Goal: Task Accomplishment & Management: Complete application form

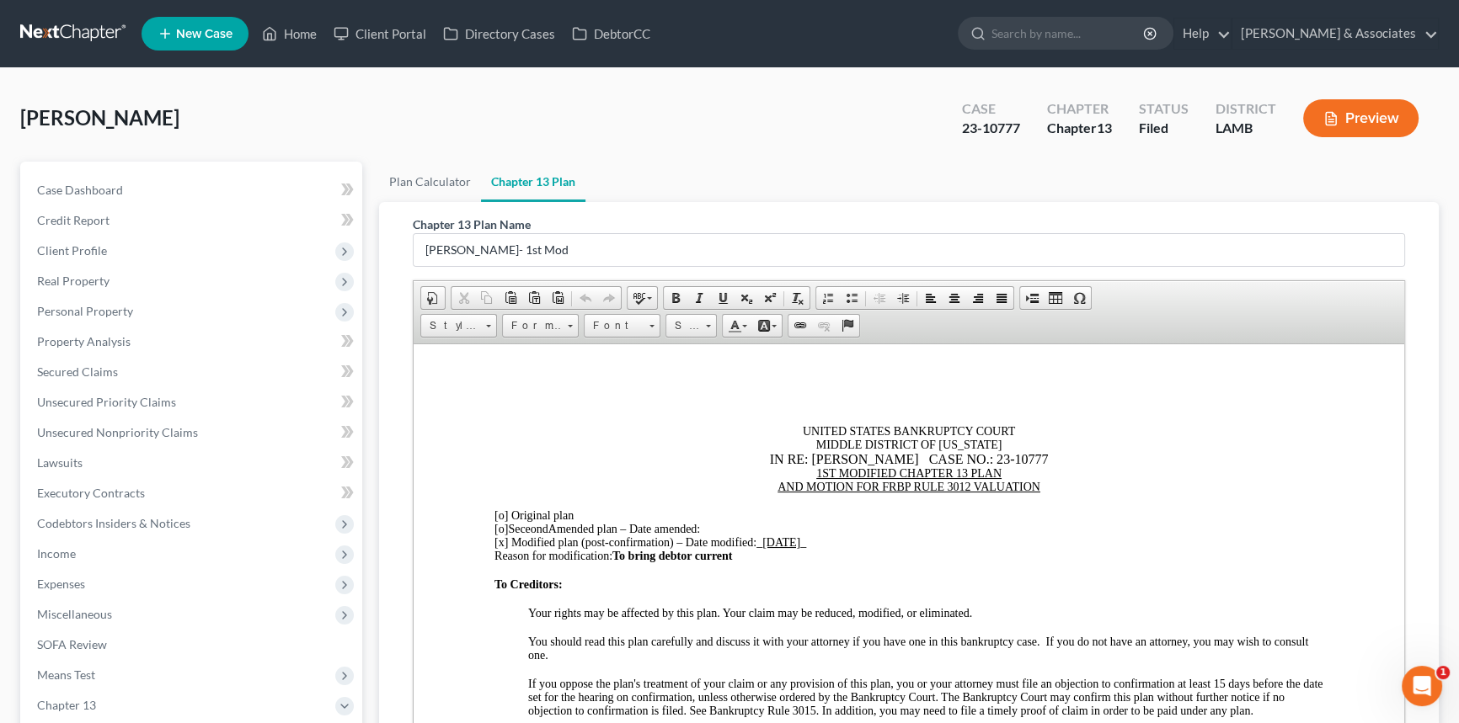
scroll to position [459, 0]
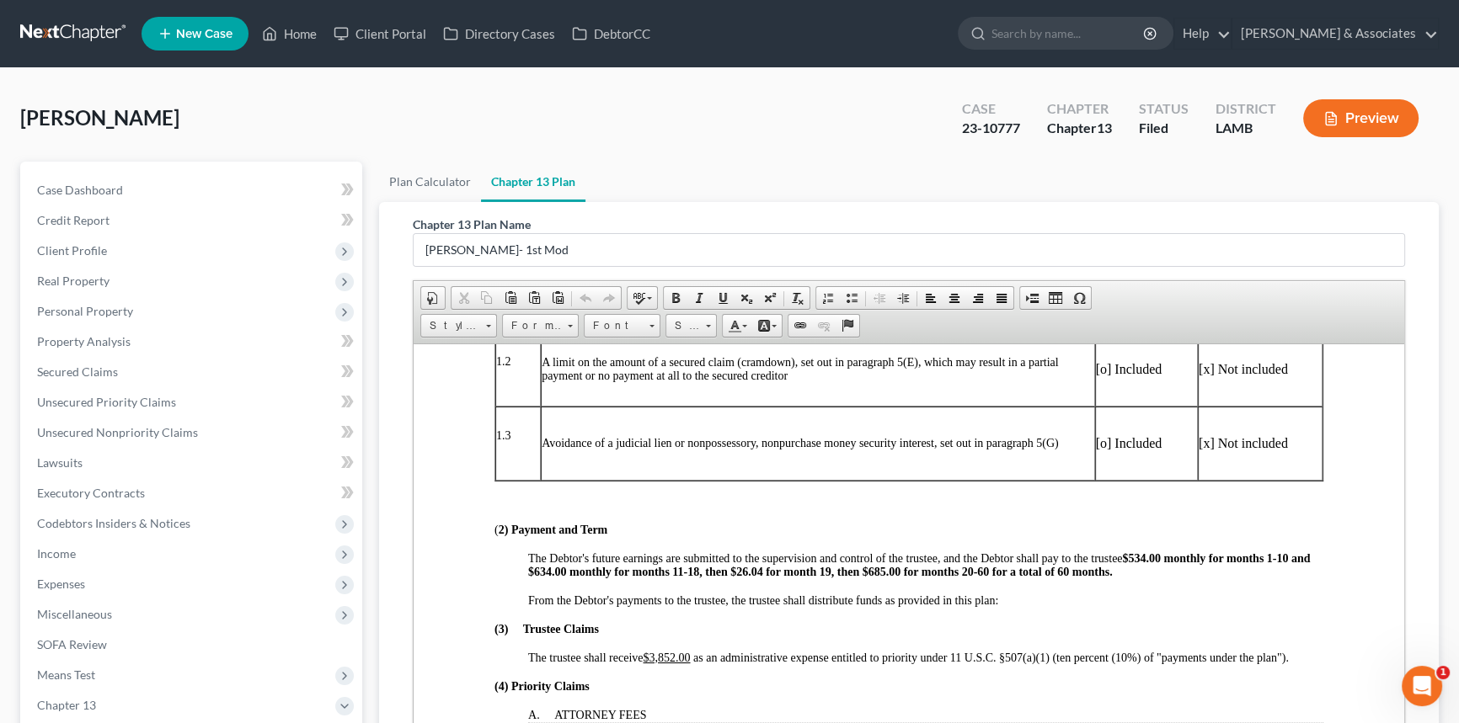
click at [53, 34] on link at bounding box center [74, 34] width 108 height 30
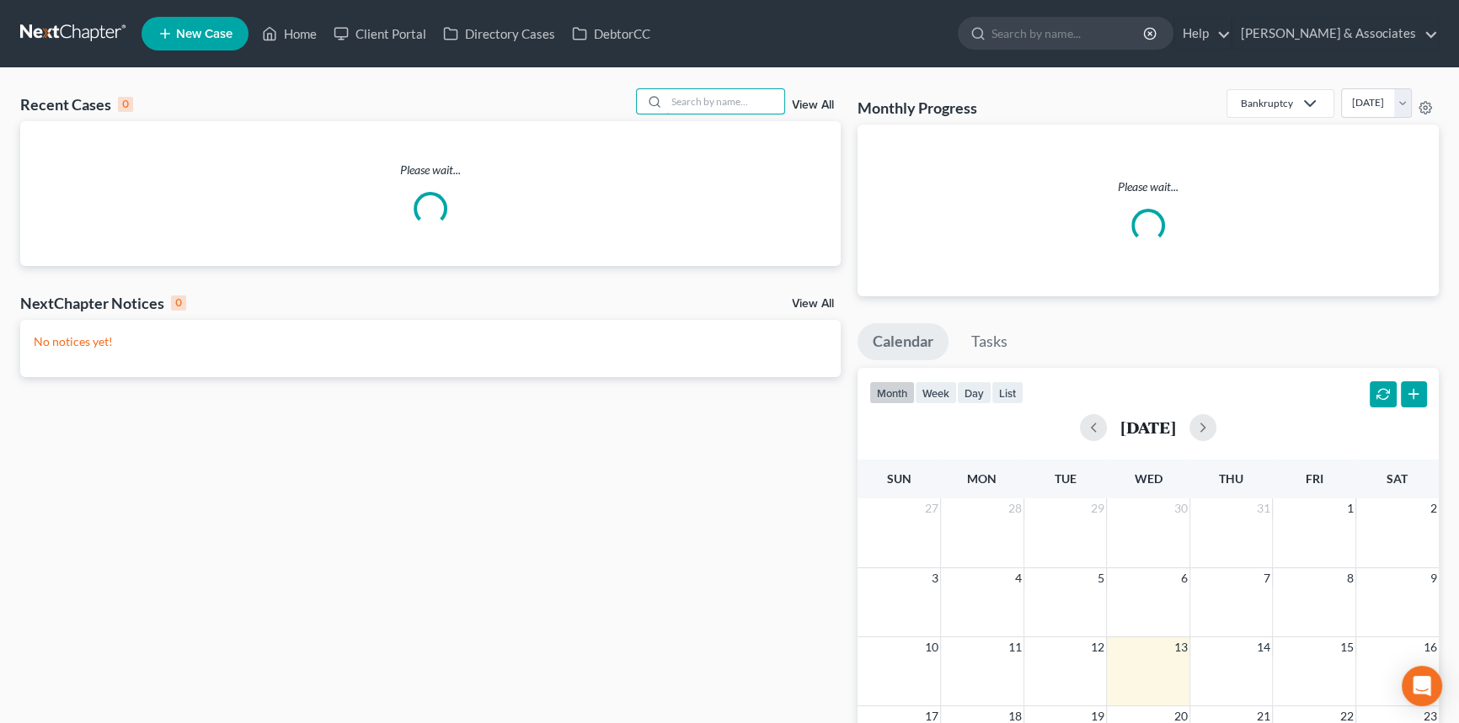
click at [682, 97] on input "search" at bounding box center [725, 101] width 118 height 24
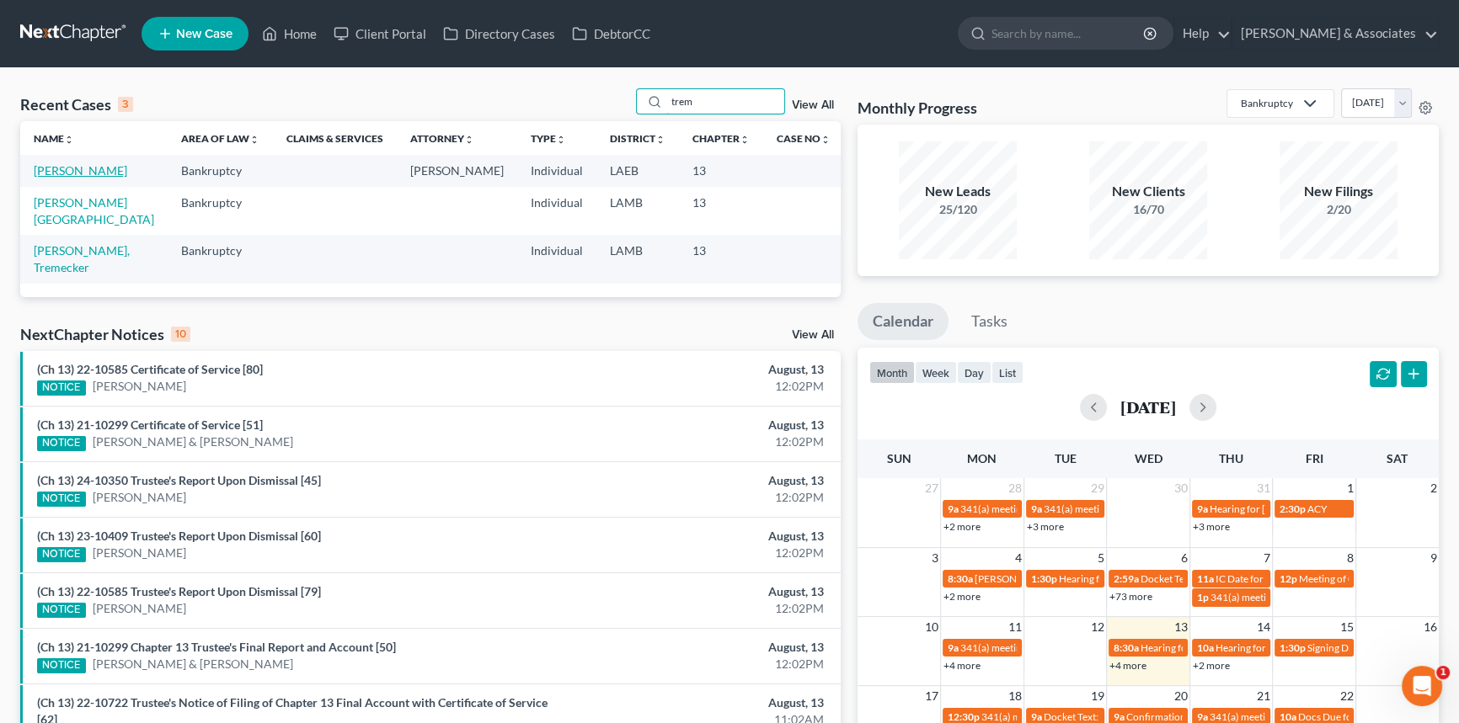
type input "trem"
click at [89, 173] on link "Johnson, Tremaine" at bounding box center [80, 170] width 93 height 14
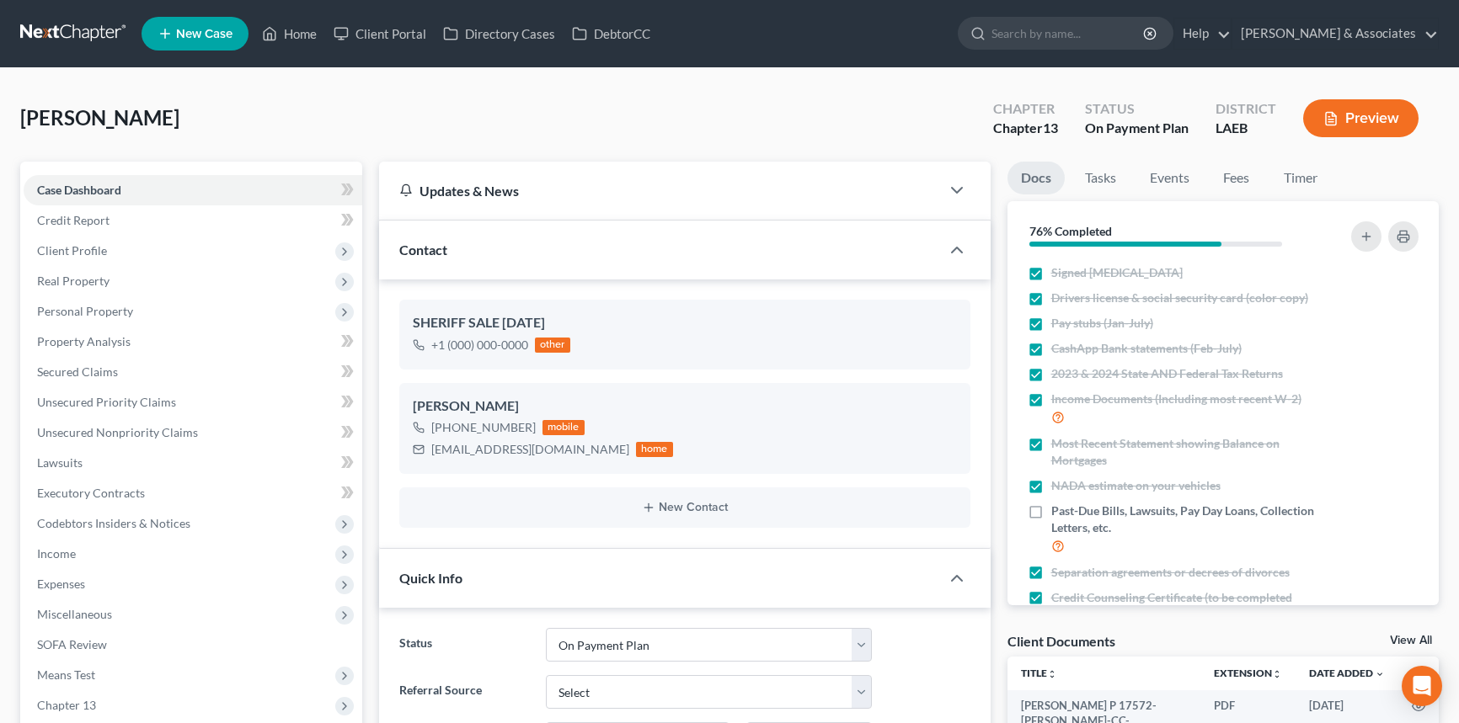
select select "16"
drag, startPoint x: 132, startPoint y: 552, endPoint x: 135, endPoint y: 572, distance: 20.4
click at [132, 551] on span "Income" at bounding box center [193, 554] width 339 height 30
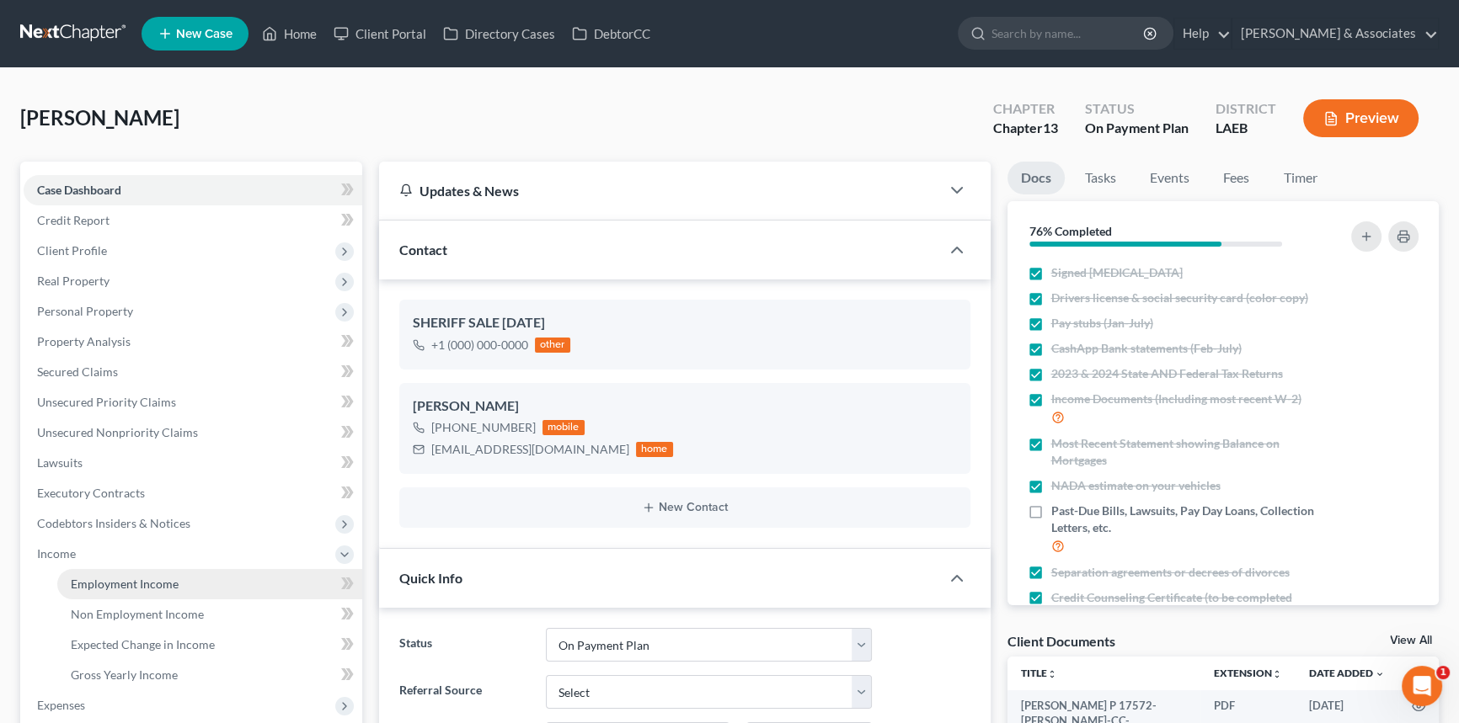
click at [135, 569] on link "Employment Income" at bounding box center [209, 584] width 305 height 30
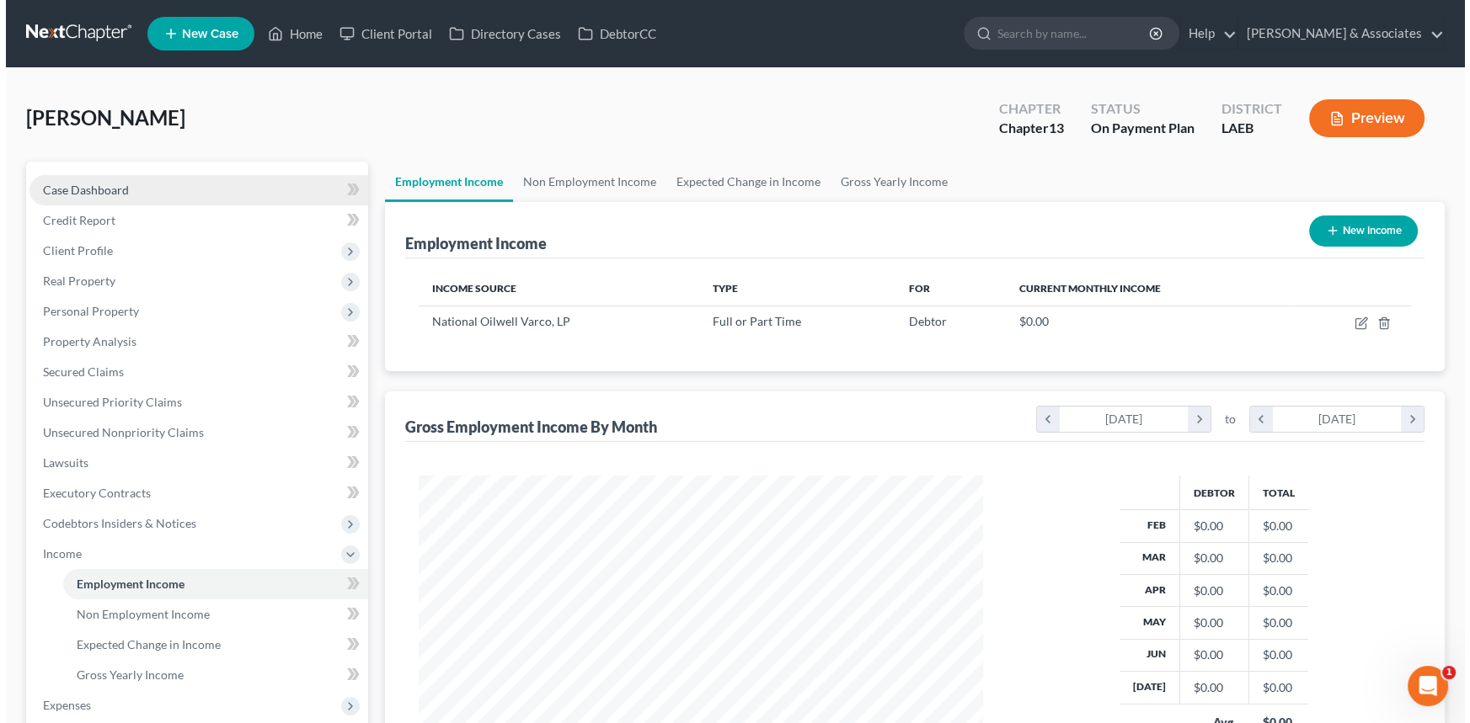
scroll to position [301, 598]
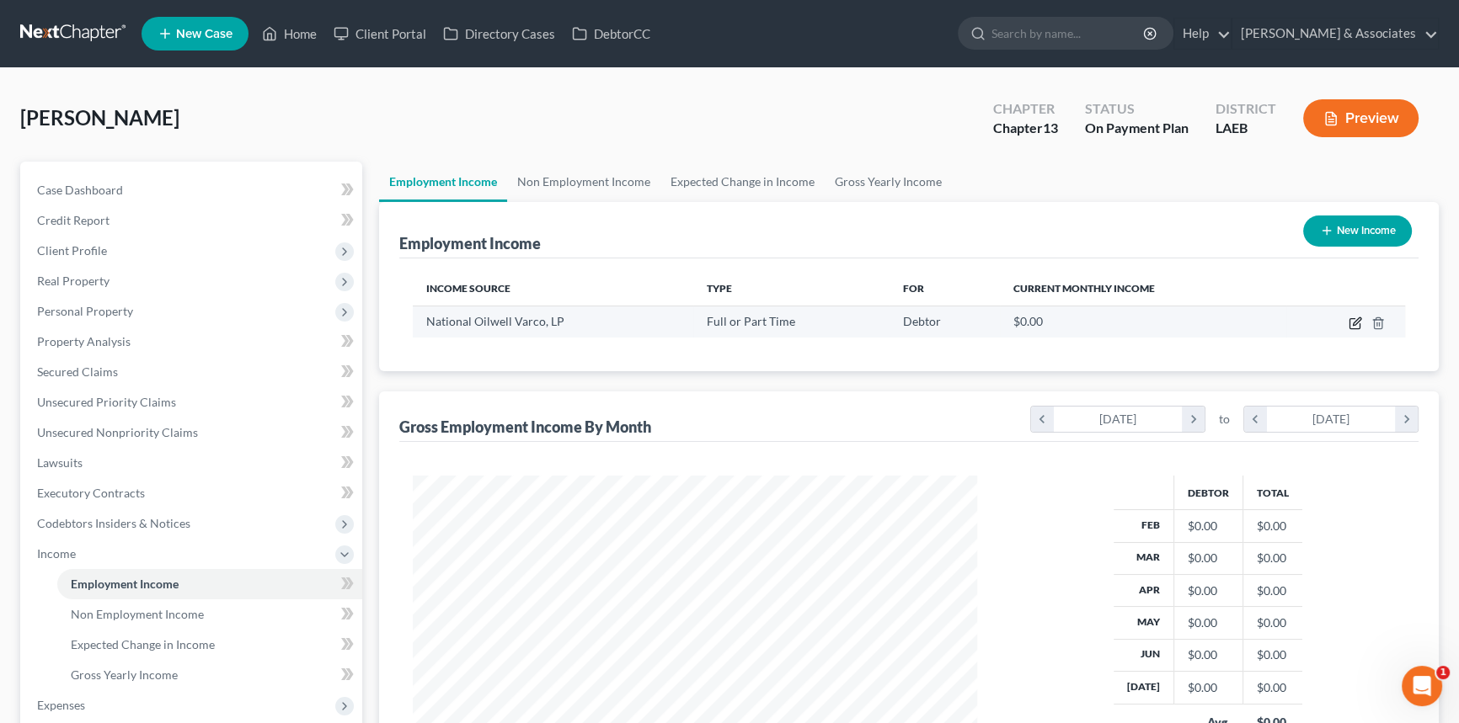
click at [1353, 327] on icon "button" at bounding box center [1354, 323] width 13 height 13
select select "0"
select select "45"
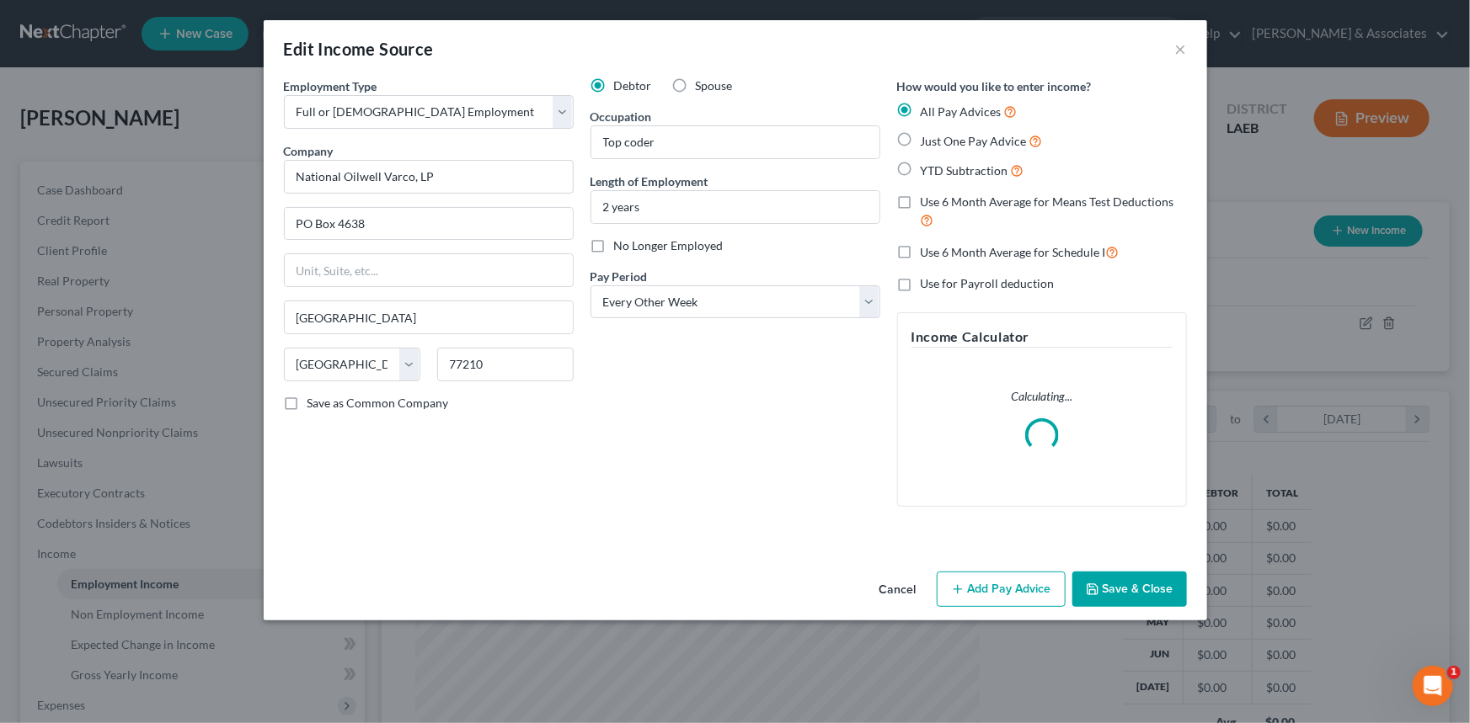
scroll to position [301, 603]
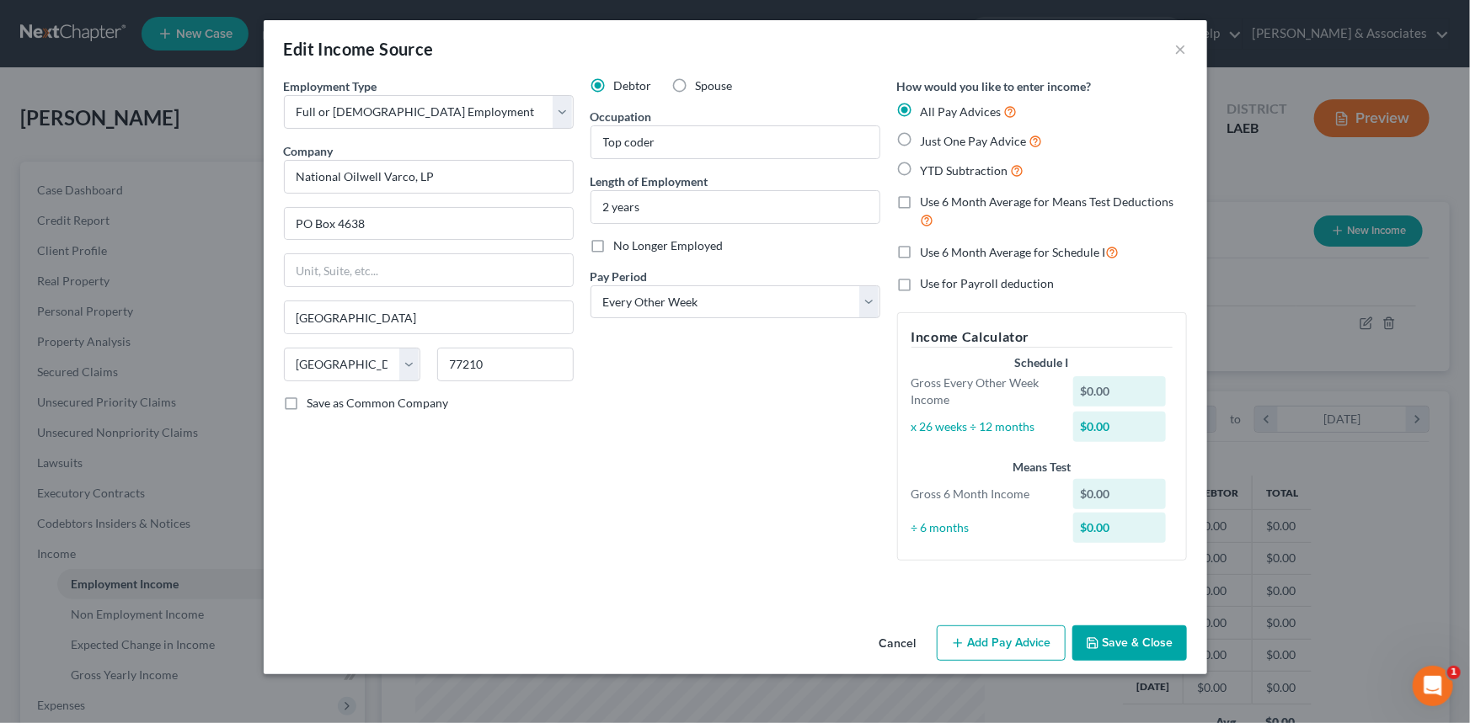
click at [679, 322] on div "Debtor Spouse Occupation Top coder Length of Employment 2 years No Longer Emplo…" at bounding box center [735, 325] width 307 height 497
click at [680, 308] on select "Select Monthly Twice Monthly Every Other Week Weekly" at bounding box center [735, 302] width 290 height 34
select select "0"
click at [590, 285] on select "Select Monthly Twice Monthly Every Other Week Weekly" at bounding box center [735, 302] width 290 height 34
click at [991, 636] on button "Add Pay Advice" at bounding box center [1000, 643] width 129 height 35
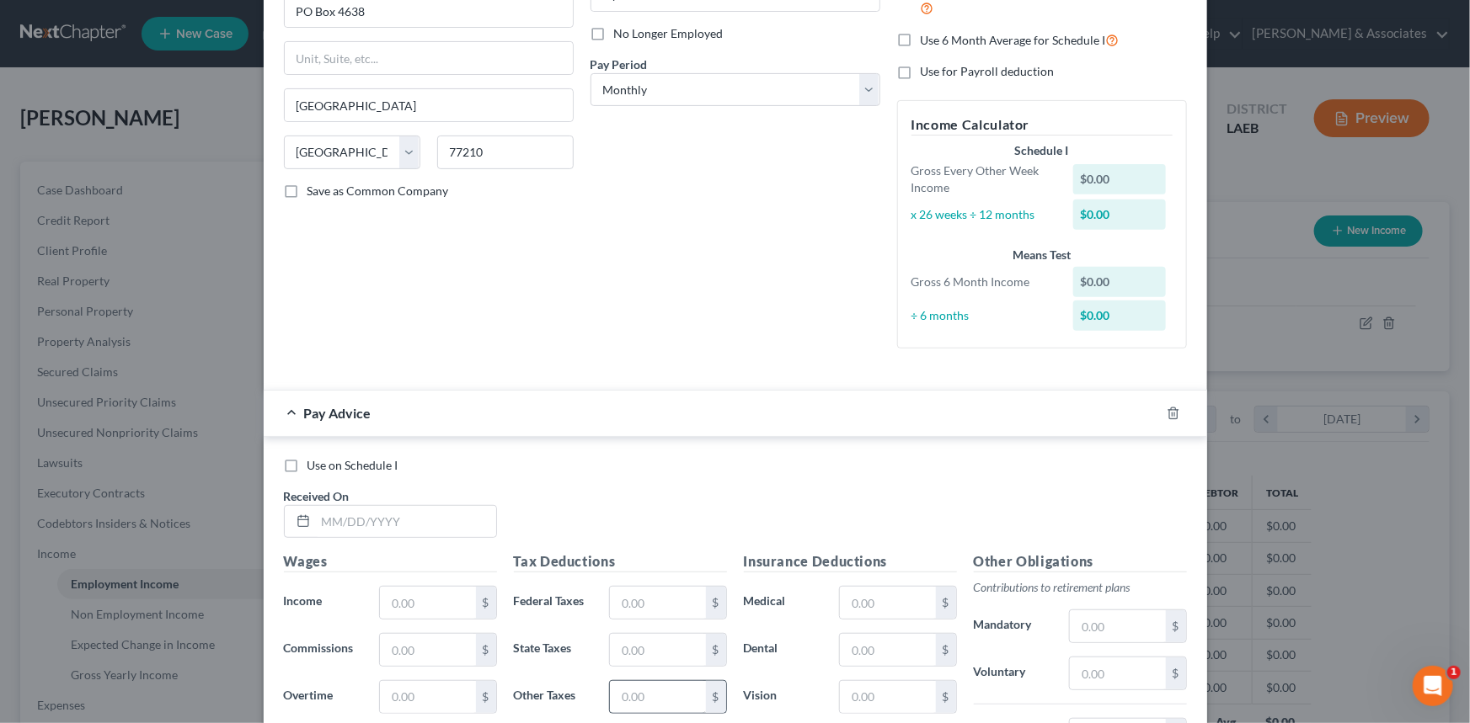
scroll to position [382, 0]
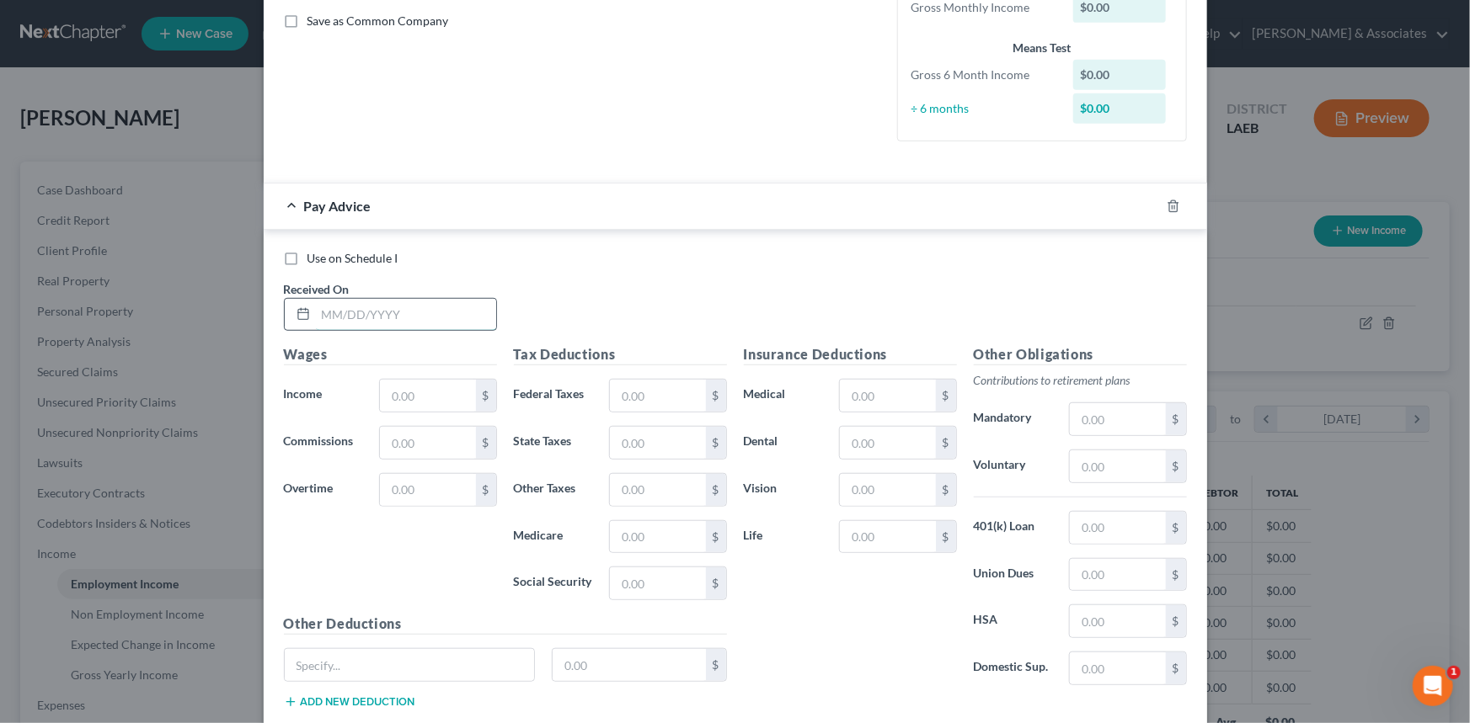
click at [323, 322] on input "text" at bounding box center [406, 315] width 180 height 32
type input "2/1/2025"
type input "35,831.87"
click at [637, 389] on input "text" at bounding box center [657, 396] width 95 height 32
type input "5,005.64"
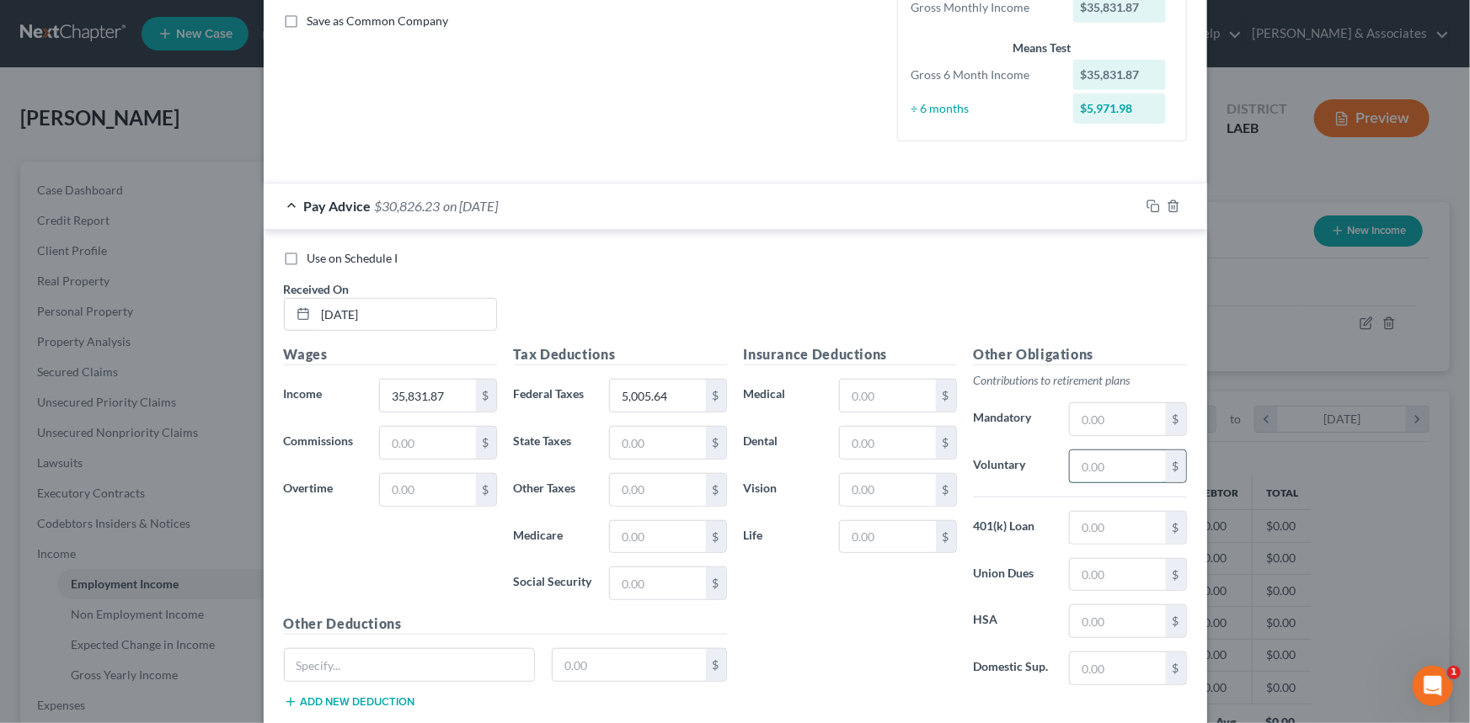
click at [1091, 467] on input "text" at bounding box center [1117, 467] width 95 height 32
click at [1124, 478] on input "text" at bounding box center [1117, 467] width 95 height 32
type input "1,671.2"
click at [846, 642] on div "Insurance Deductions Medical $ Dental $ Vision $ Life $" at bounding box center [850, 521] width 230 height 355
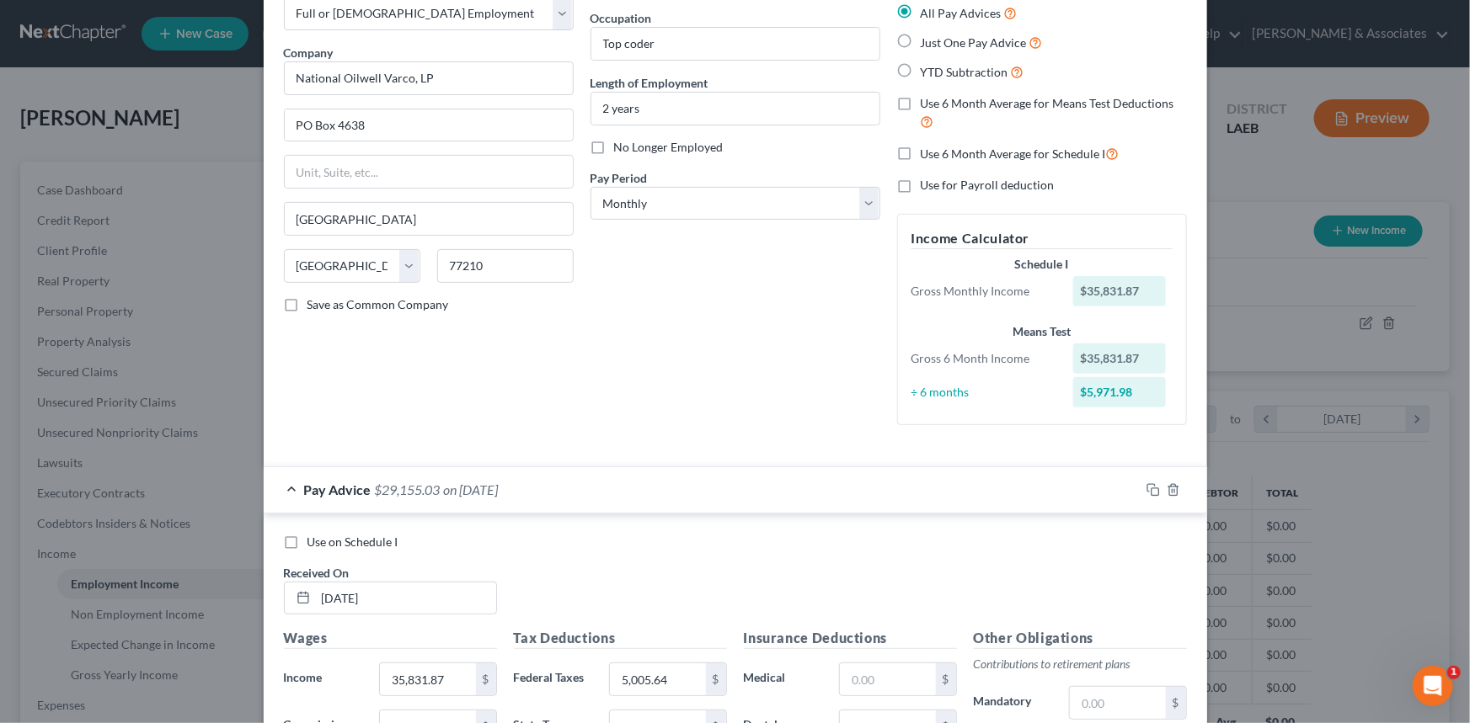
scroll to position [0, 0]
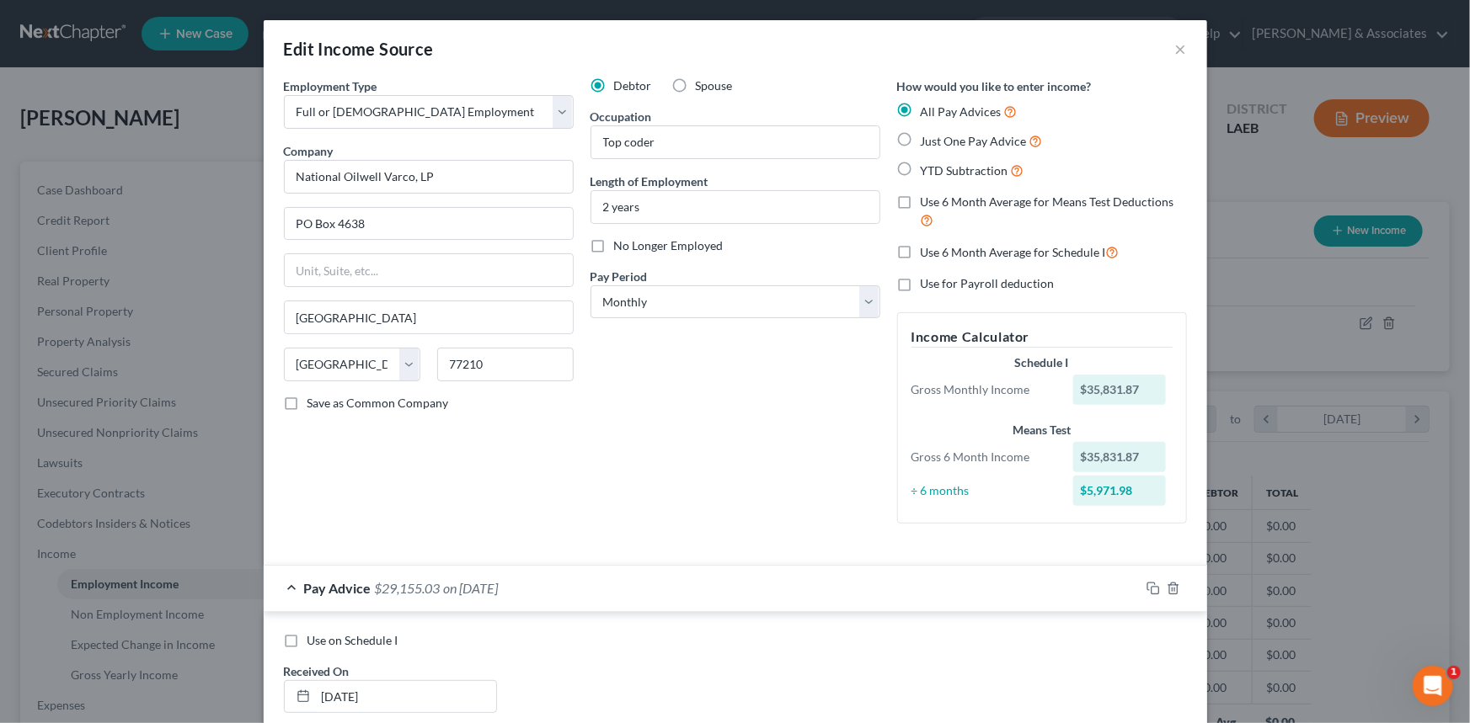
click at [922, 255] on span "Use 6 Month Average for Schedule I" at bounding box center [1012, 252] width 185 height 14
click at [927, 253] on input "Use 6 Month Average for Schedule I" at bounding box center [932, 248] width 11 height 11
checkbox input "true"
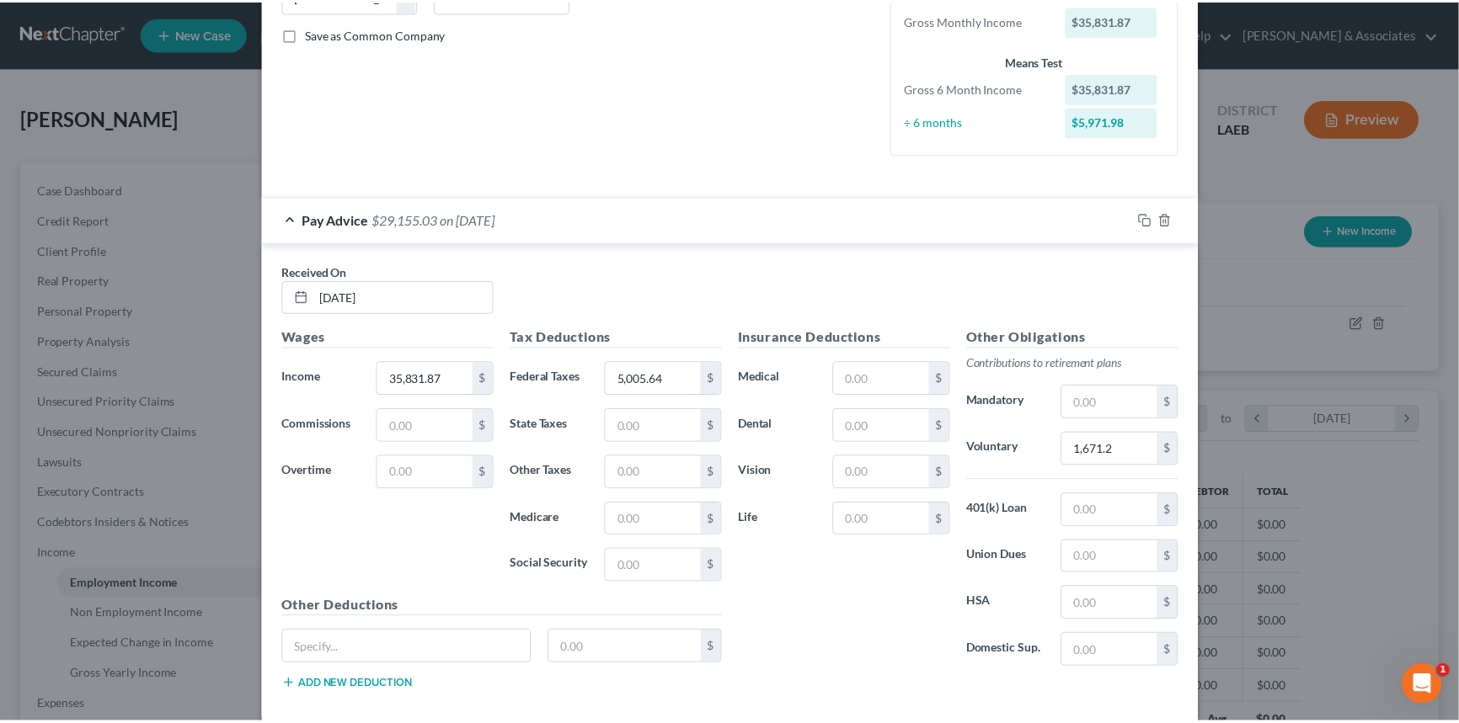
scroll to position [455, 0]
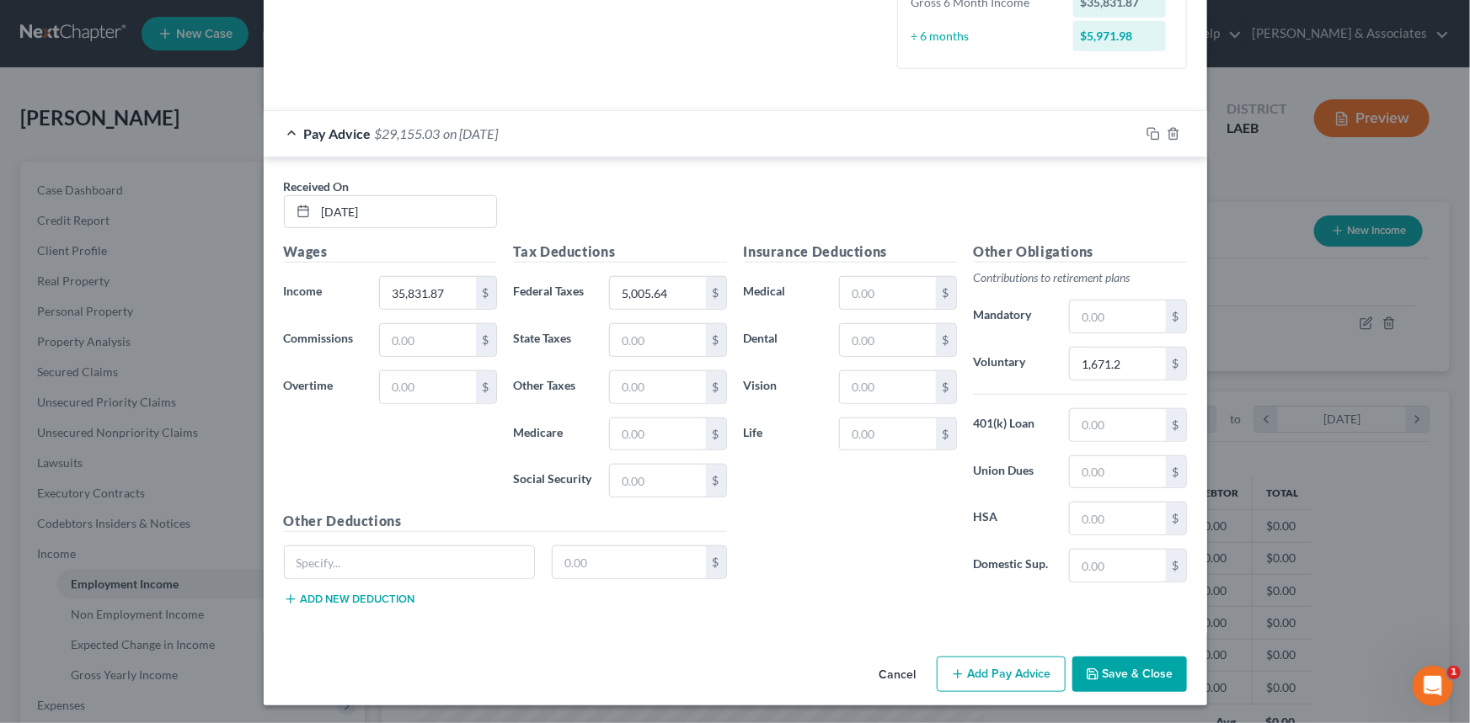
click at [1121, 667] on button "Save & Close" at bounding box center [1129, 674] width 115 height 35
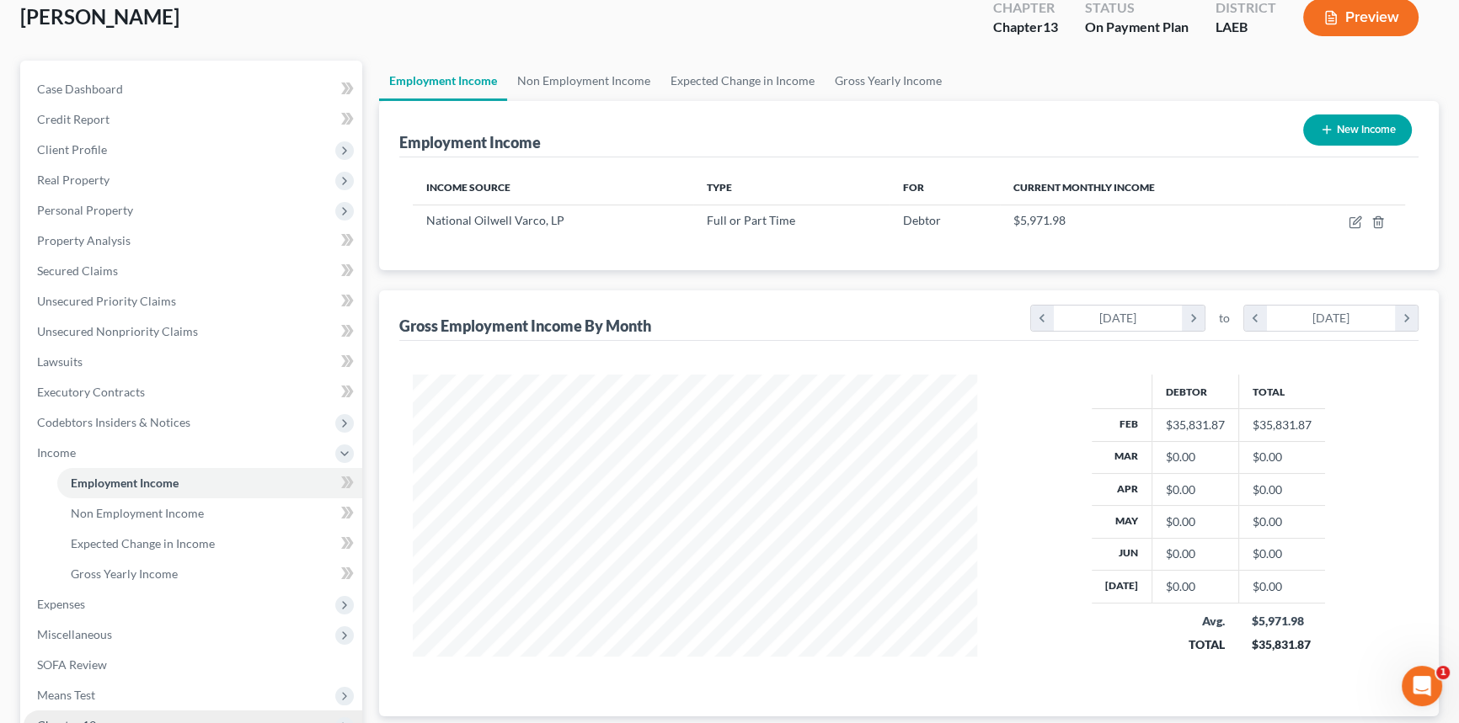
scroll to position [229, 0]
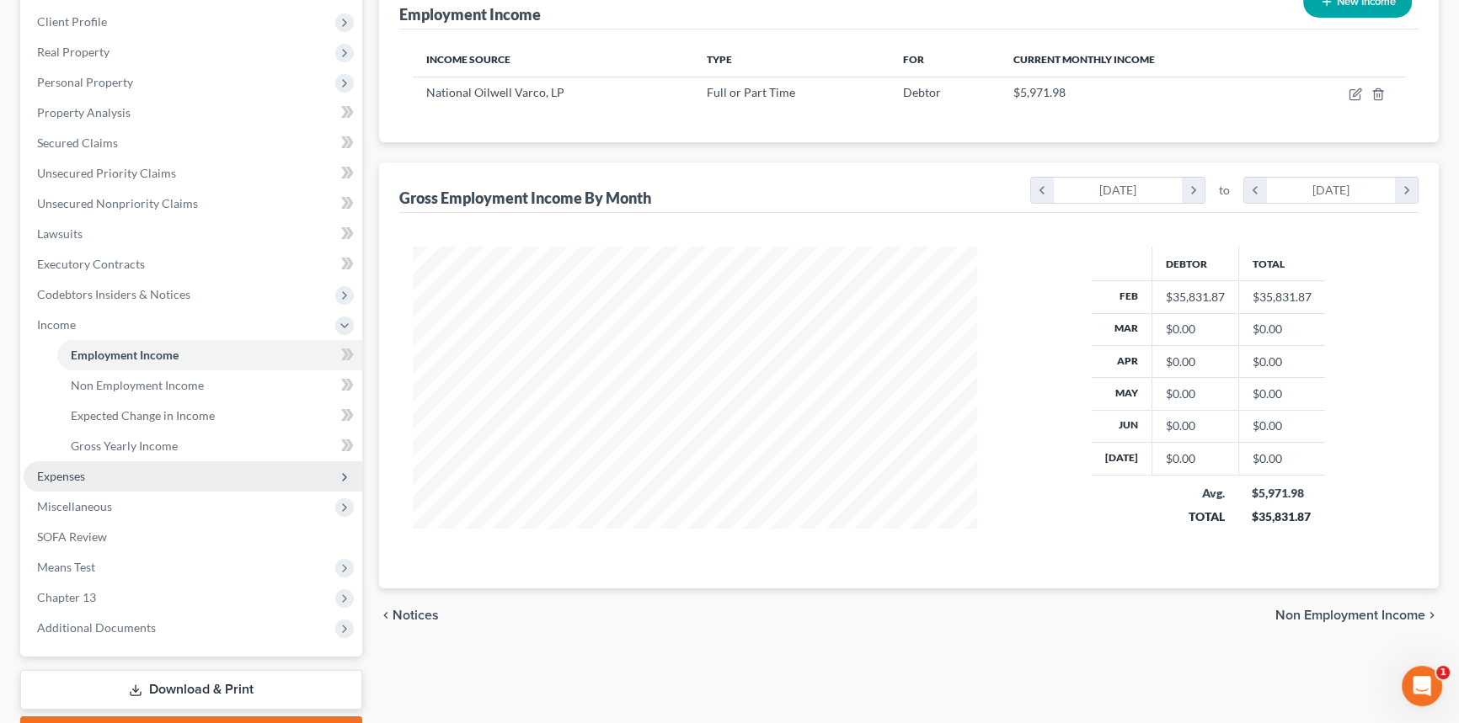
click at [83, 469] on span "Expenses" at bounding box center [61, 476] width 48 height 14
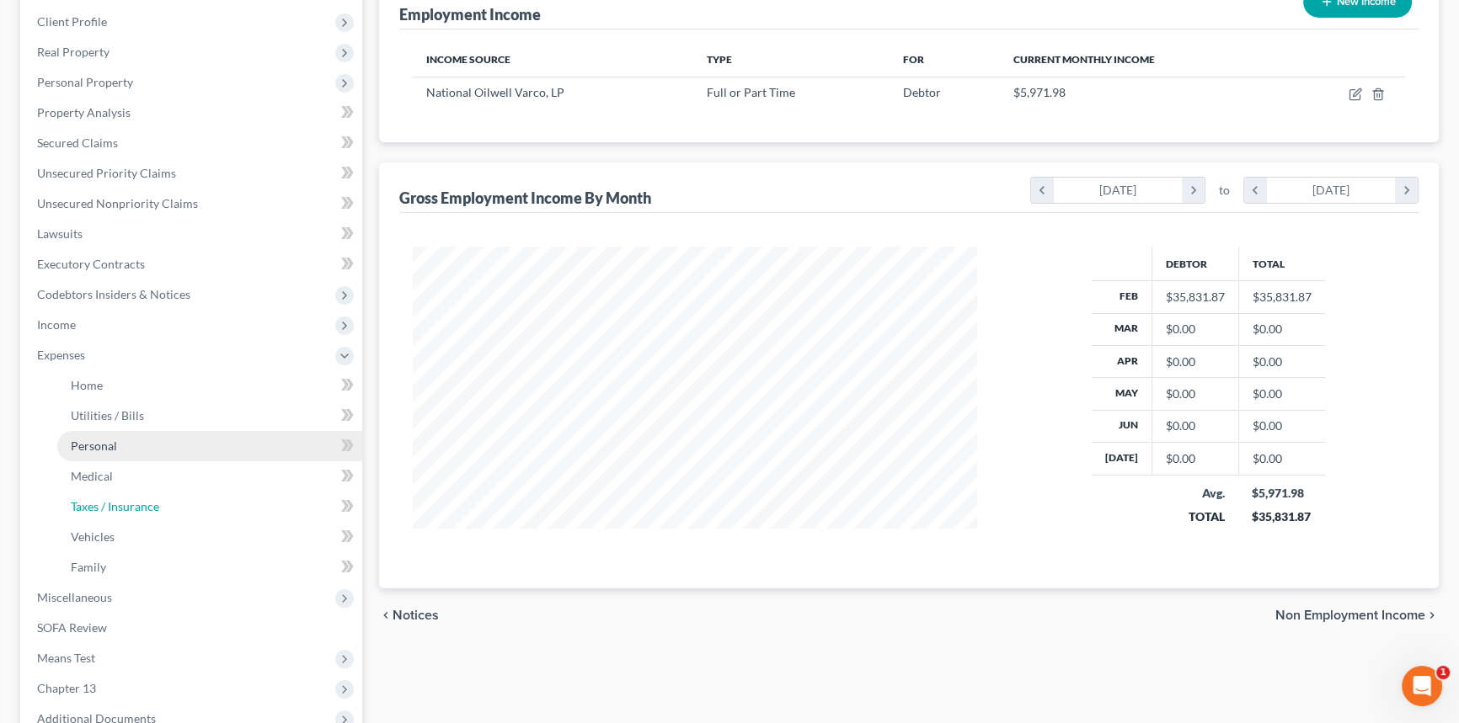
click at [104, 499] on span "Taxes / Insurance" at bounding box center [115, 506] width 88 height 14
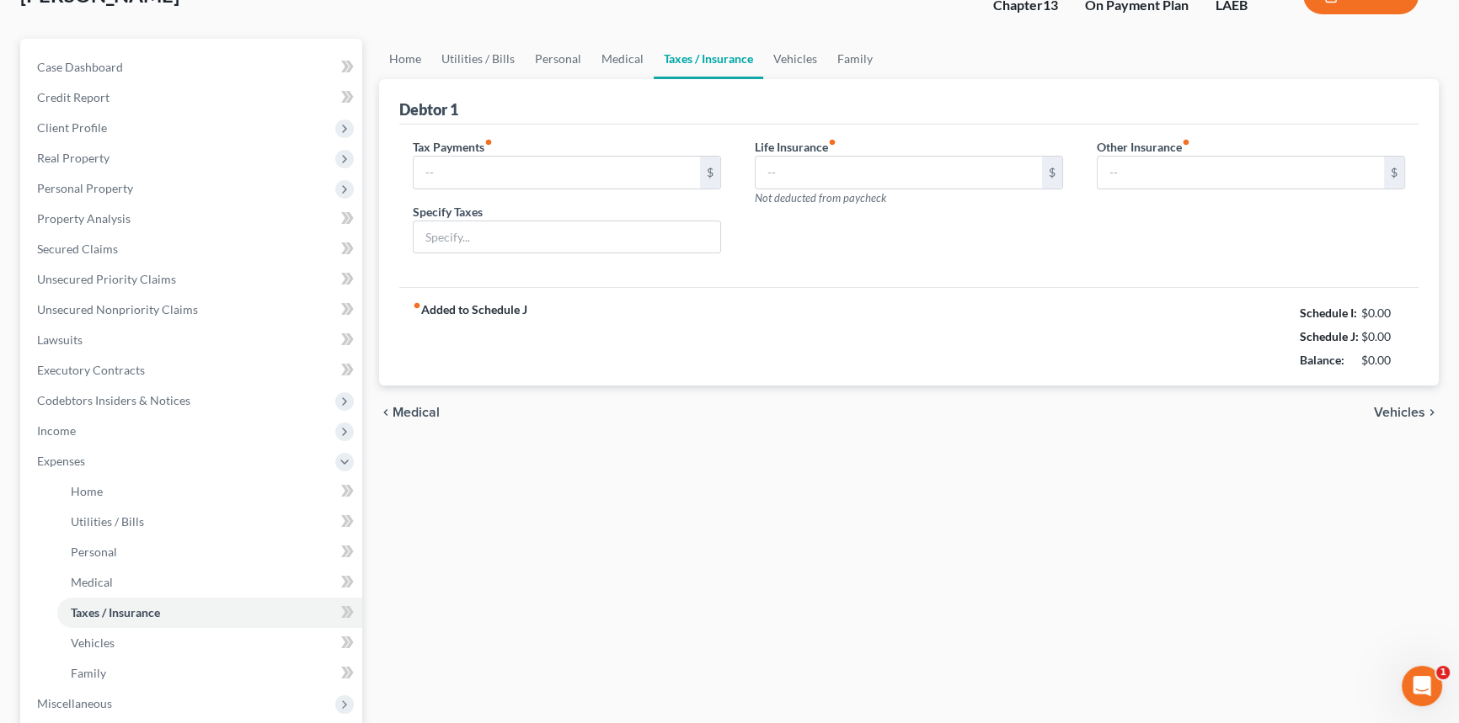
type input "0.00"
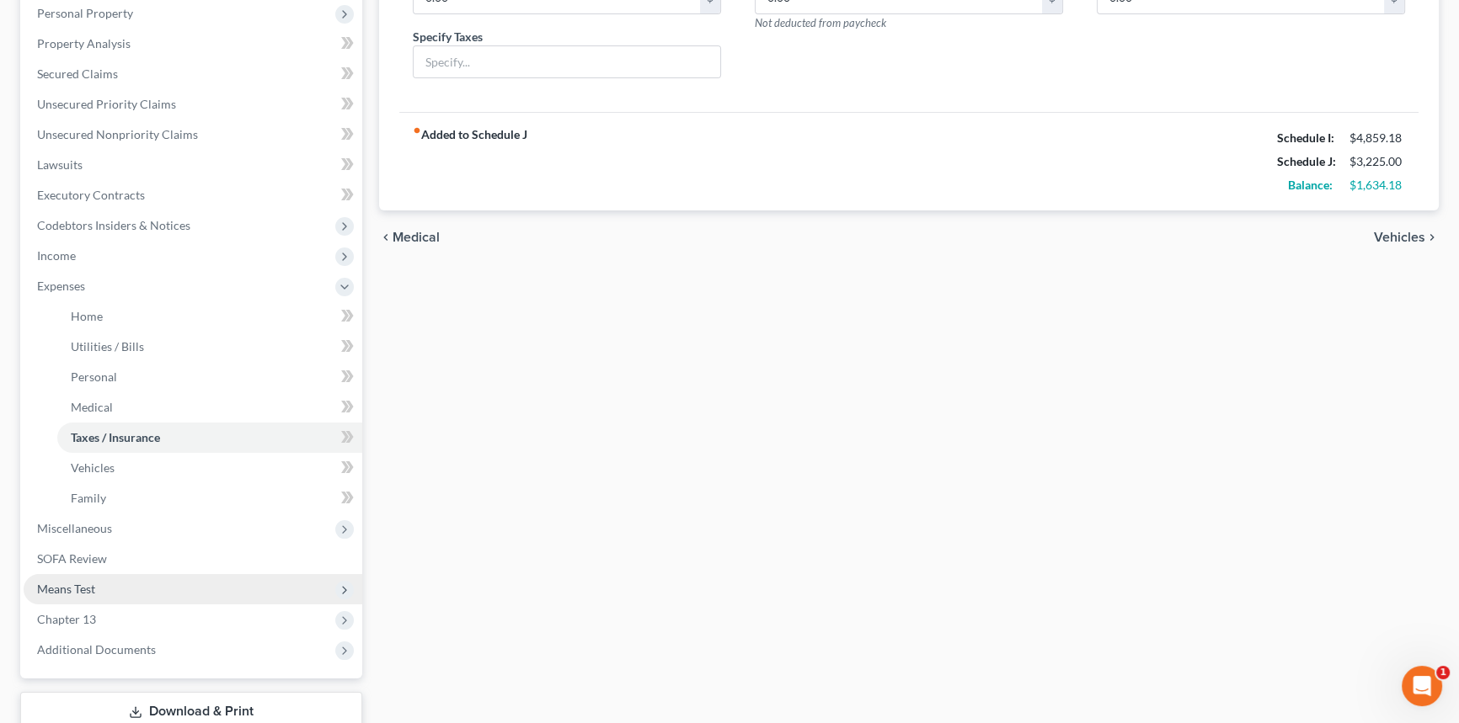
scroll to position [306, 0]
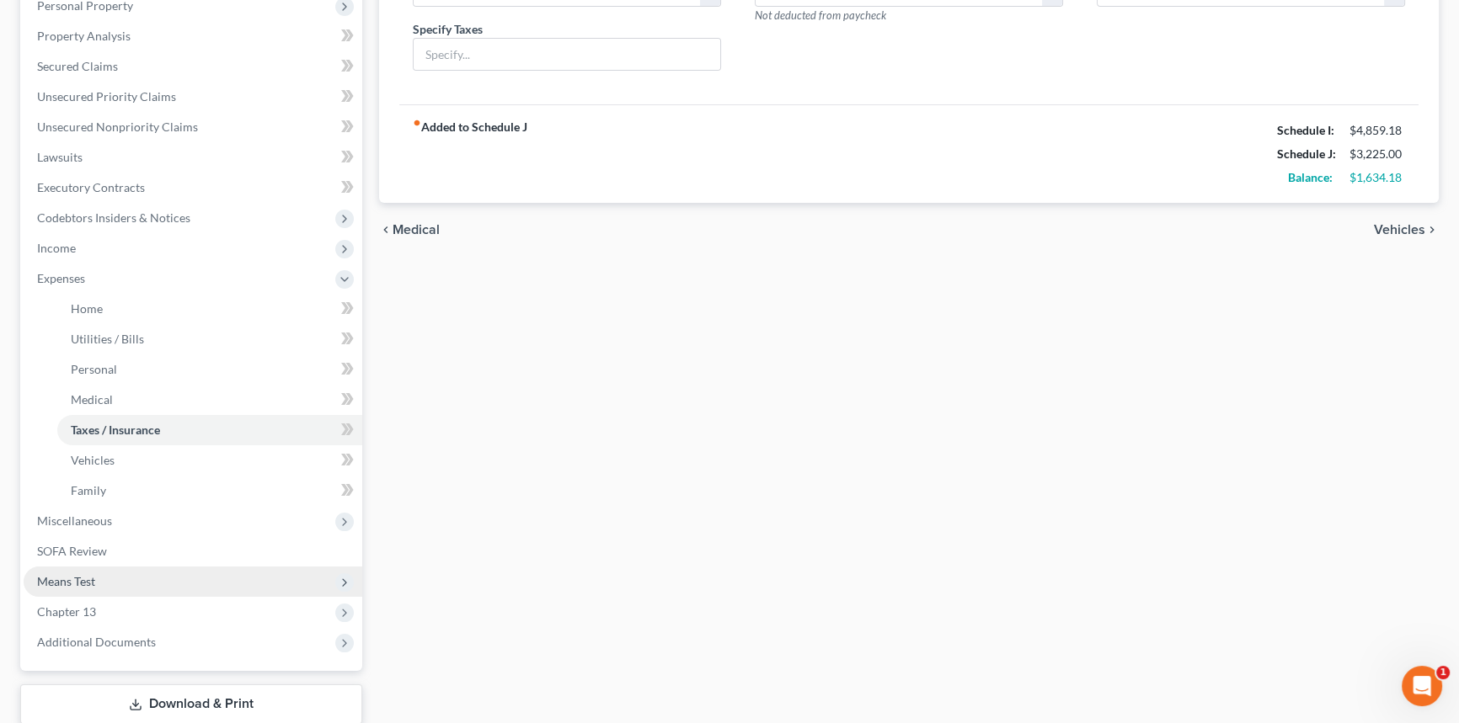
click at [83, 581] on span "Means Test" at bounding box center [66, 581] width 58 height 14
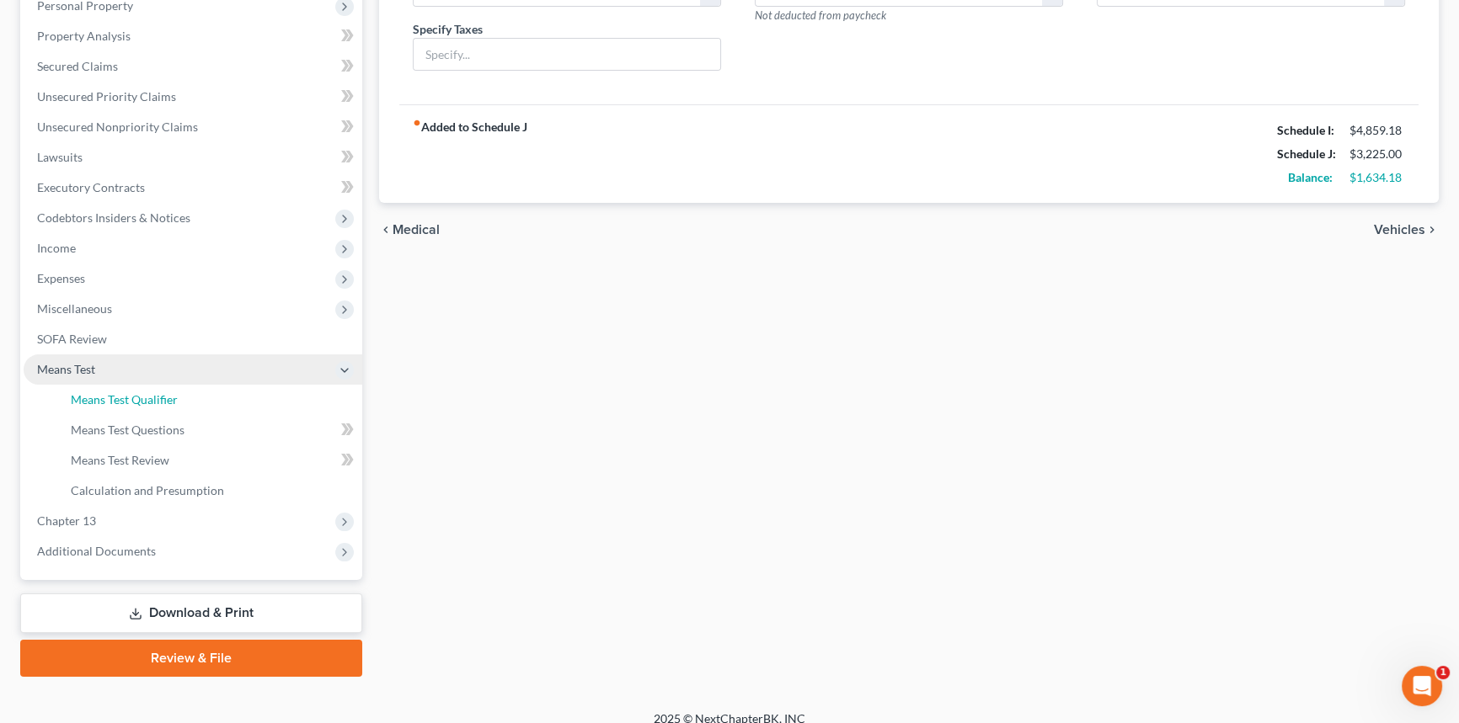
drag, startPoint x: 115, startPoint y: 412, endPoint x: 165, endPoint y: 419, distance: 51.0
click at [115, 411] on link "Means Test Qualifier" at bounding box center [209, 400] width 305 height 30
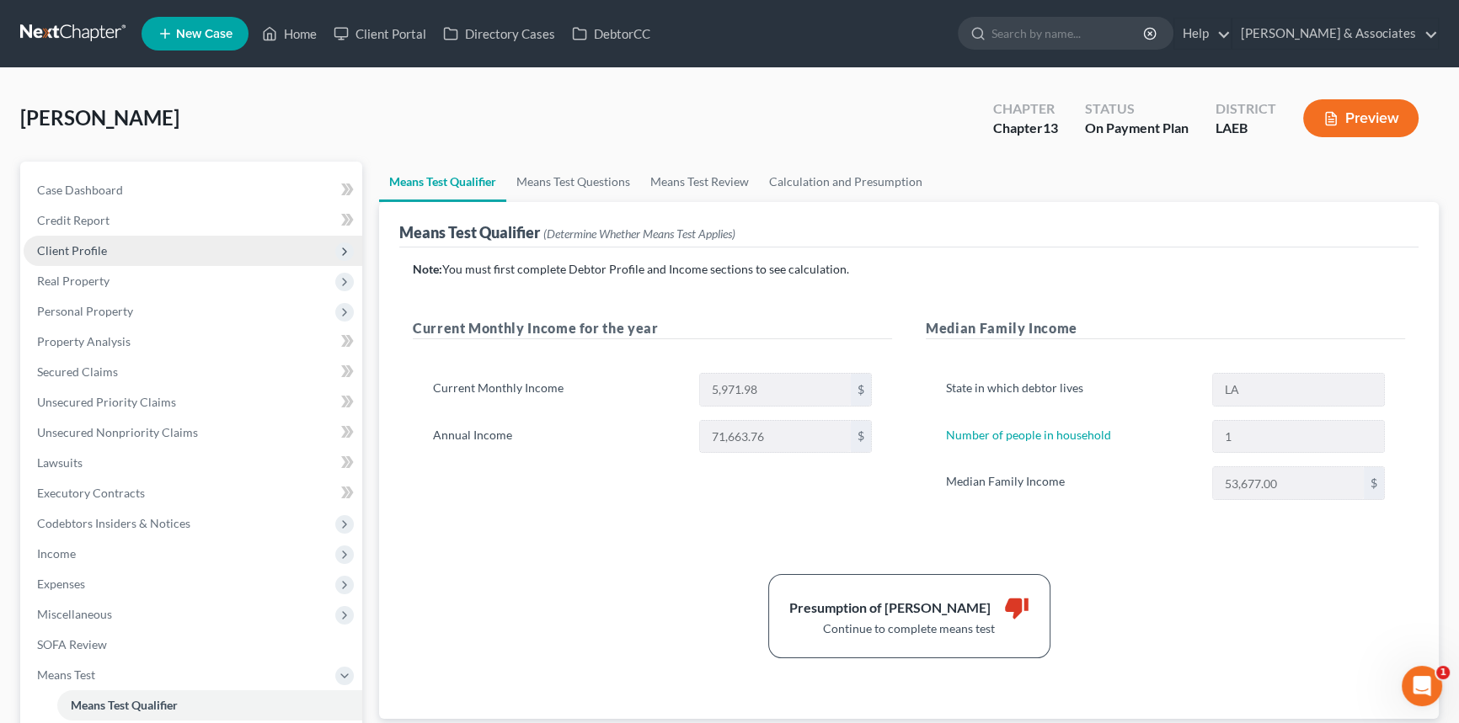
click at [168, 255] on span "Client Profile" at bounding box center [193, 251] width 339 height 30
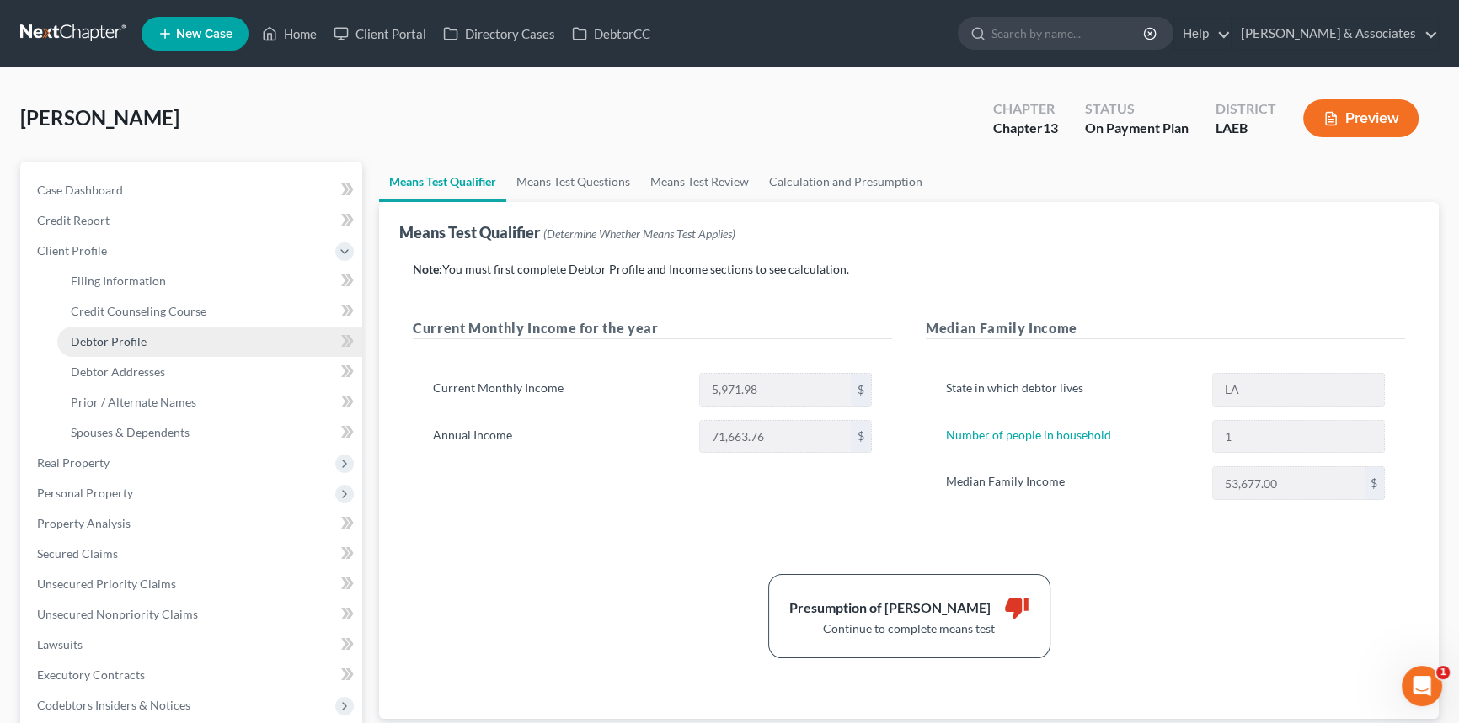
click at [140, 337] on span "Debtor Profile" at bounding box center [109, 341] width 76 height 14
select select "0"
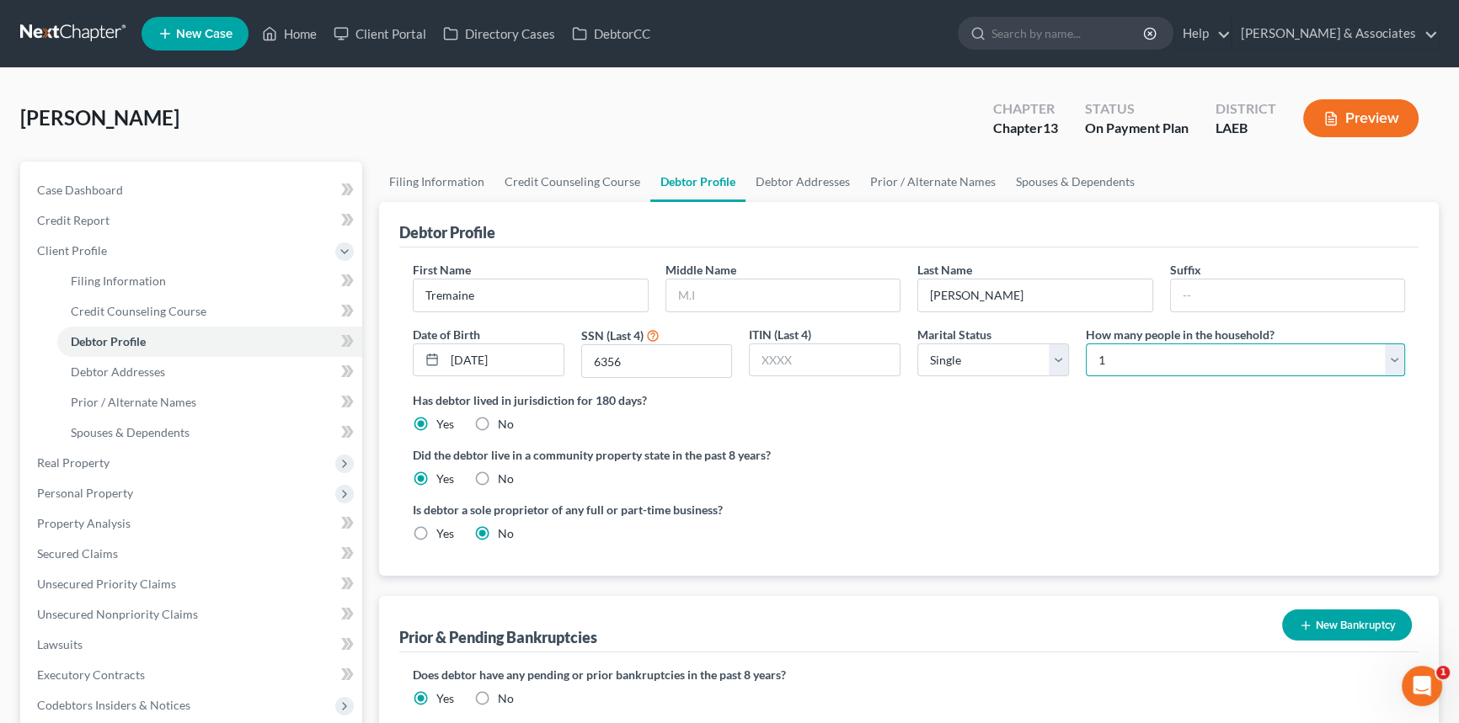
click at [1120, 362] on select "Select 1 2 3 4 5 6 7 8 9 10 11 12 13 14 15 16 17 18 19 20" at bounding box center [1245, 361] width 319 height 34
select select "1"
click at [1086, 344] on select "Select 1 2 3 4 5 6 7 8 9 10 11 12 13 14 15 16 17 18 19 20" at bounding box center [1245, 361] width 319 height 34
click at [994, 432] on ng-include "First Name Tremaine Middle Name Last Name Johnson Suffix Date of Birth 03/26/19…" at bounding box center [909, 408] width 992 height 295
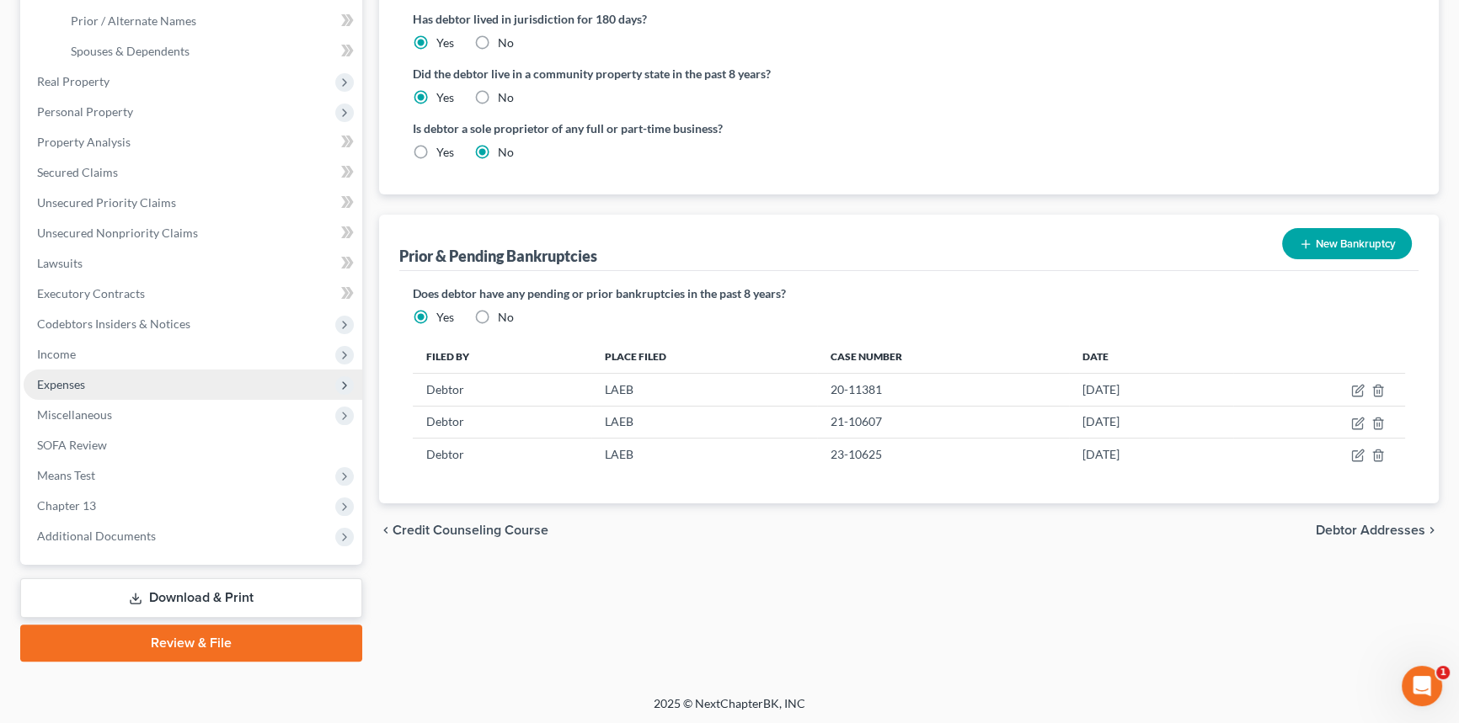
click at [83, 387] on span "Expenses" at bounding box center [61, 384] width 48 height 14
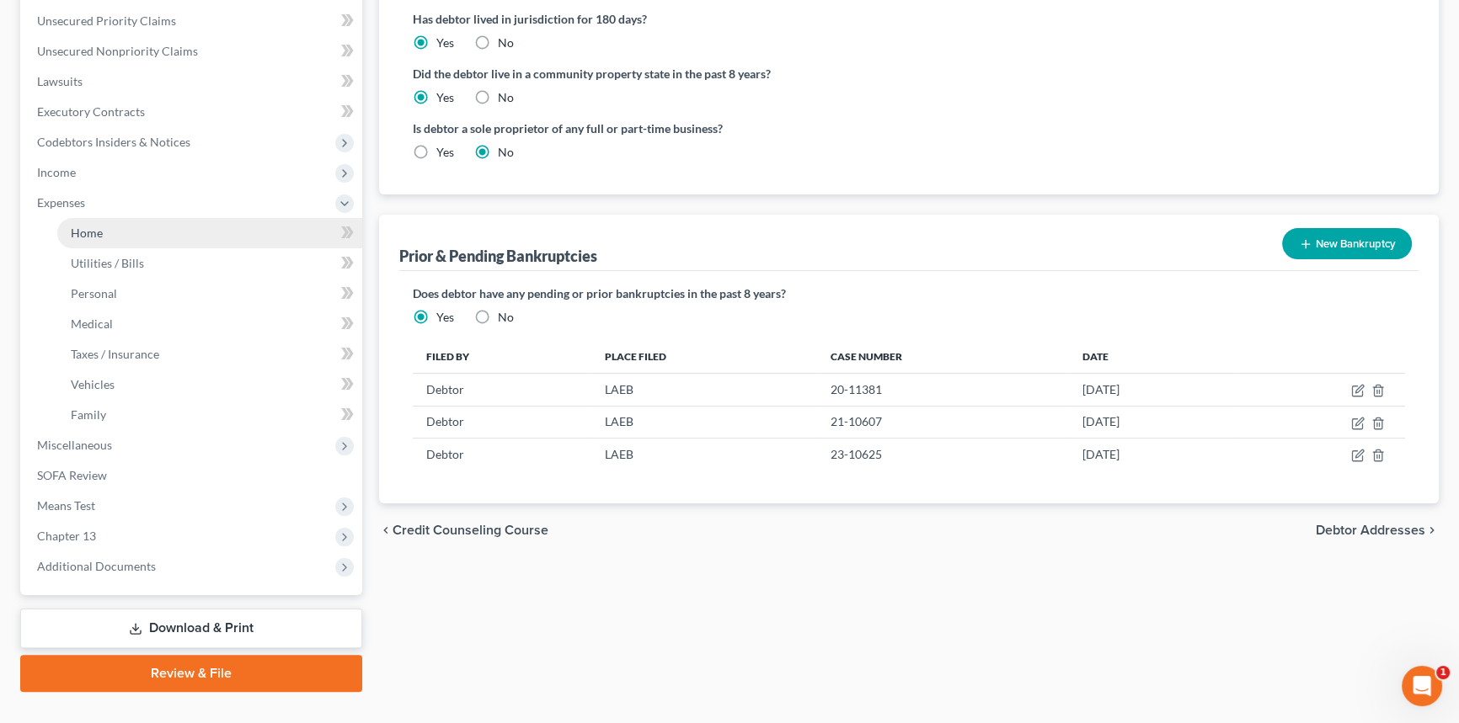
click at [121, 238] on link "Home" at bounding box center [209, 233] width 305 height 30
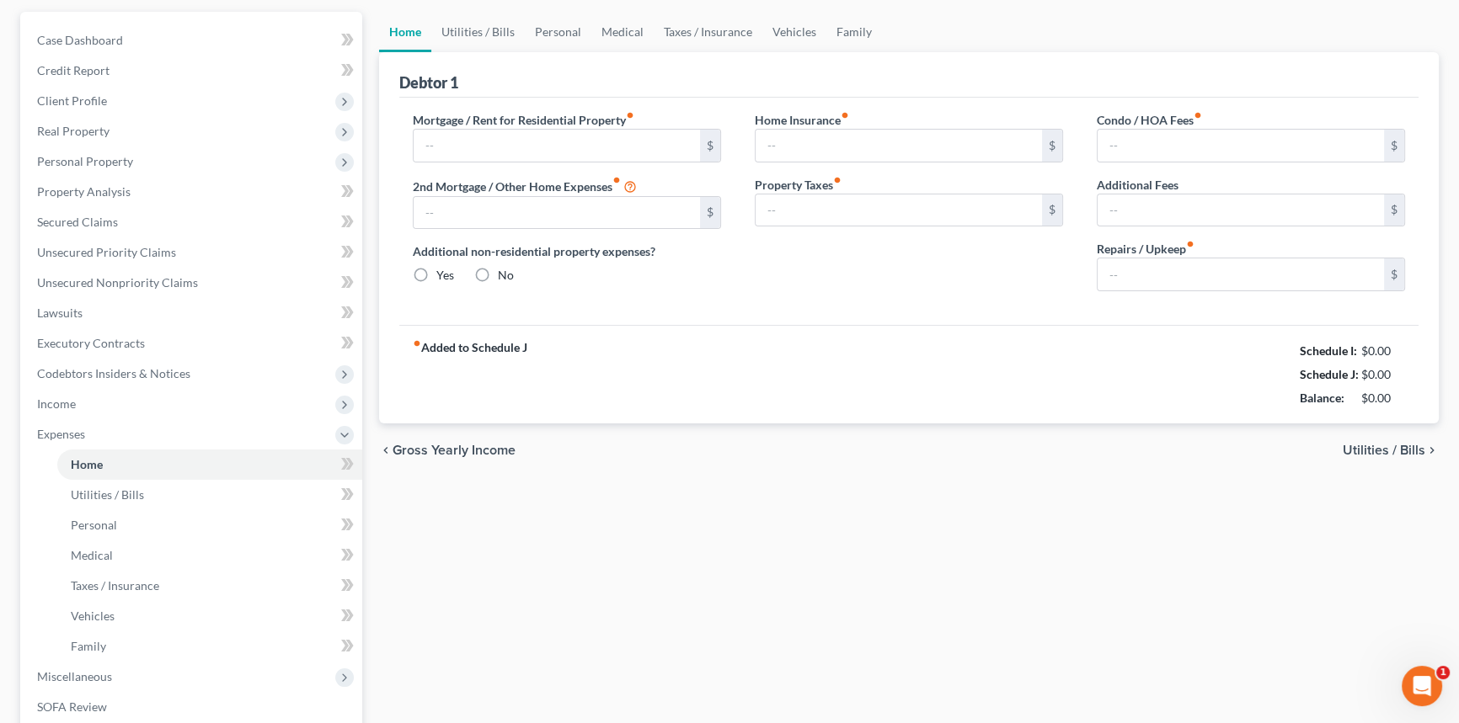
type input "975.00"
type input "650.00"
radio input "true"
type input "0.00"
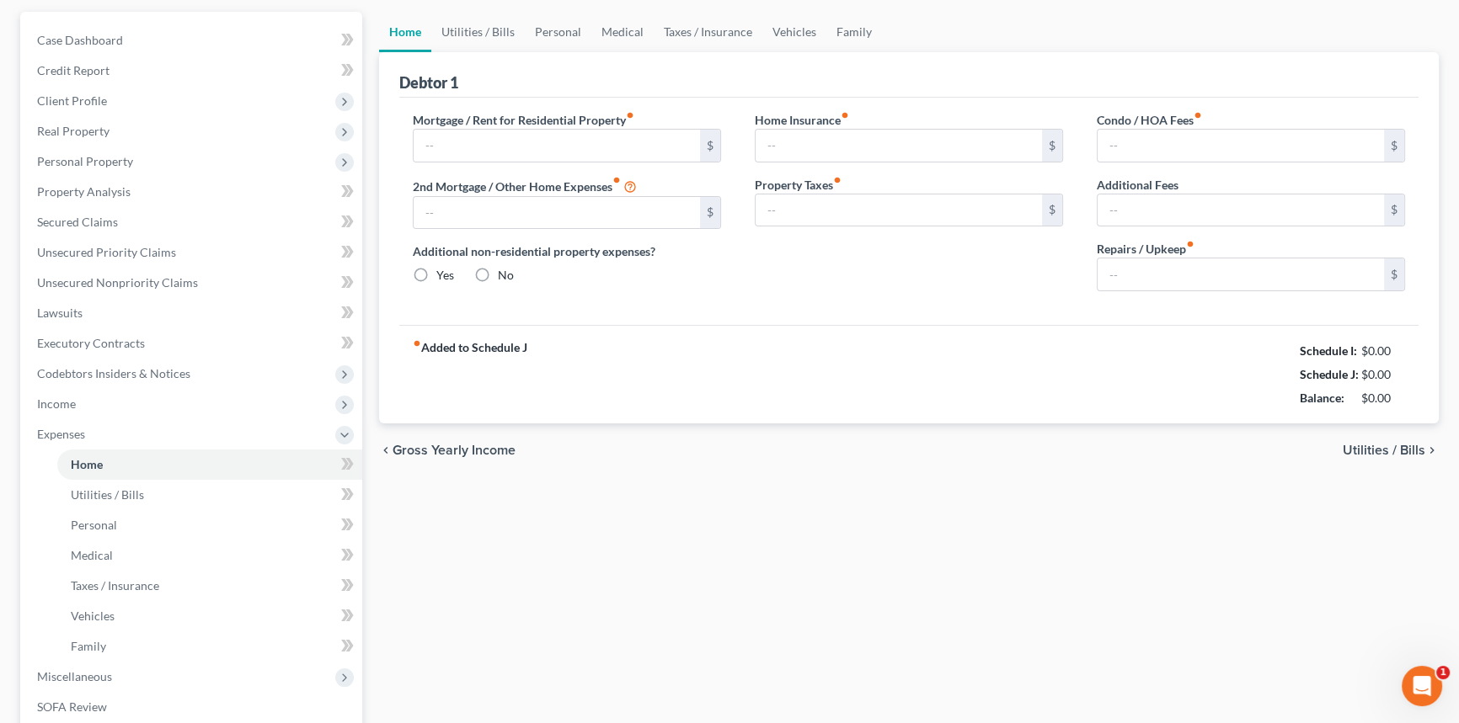
type input "0.00"
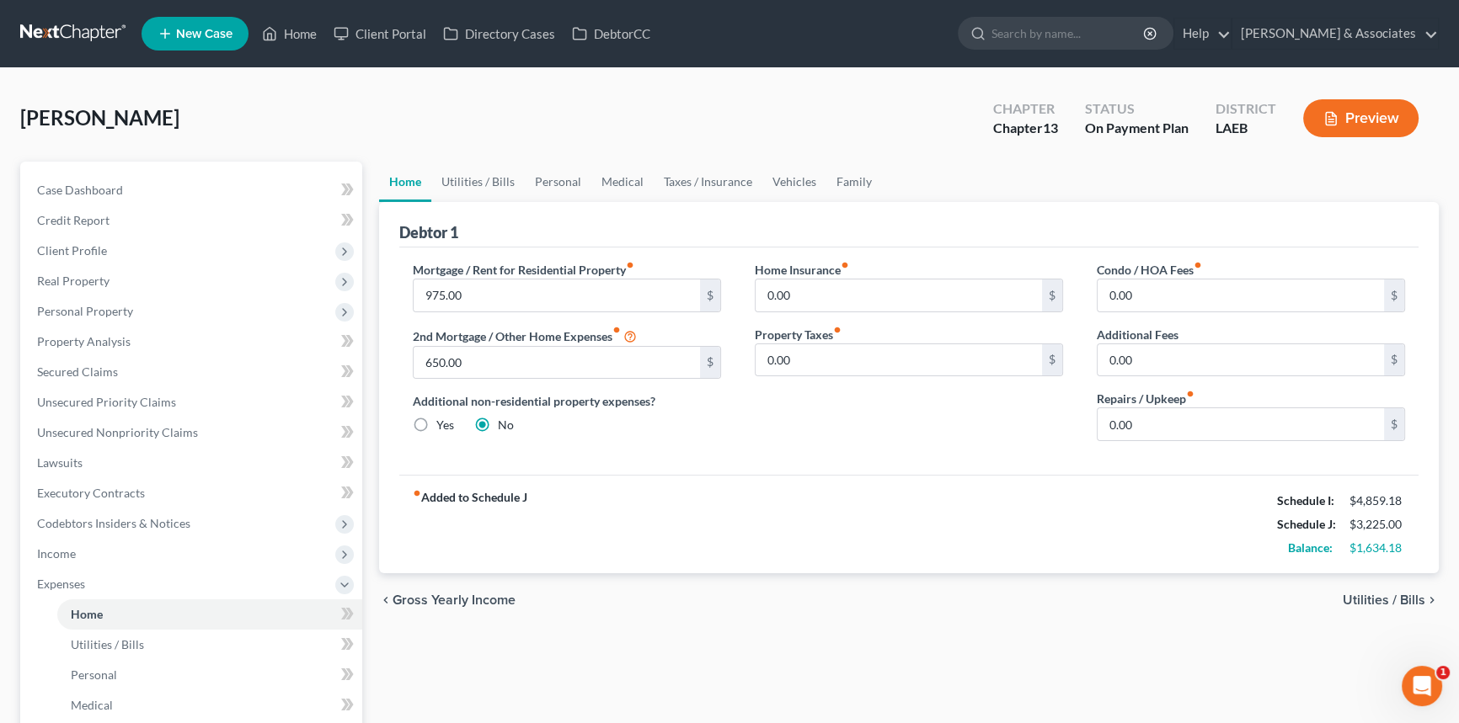
click at [925, 590] on div "chevron_left Gross Yearly Income Utilities / Bills chevron_right" at bounding box center [908, 601] width 1059 height 54
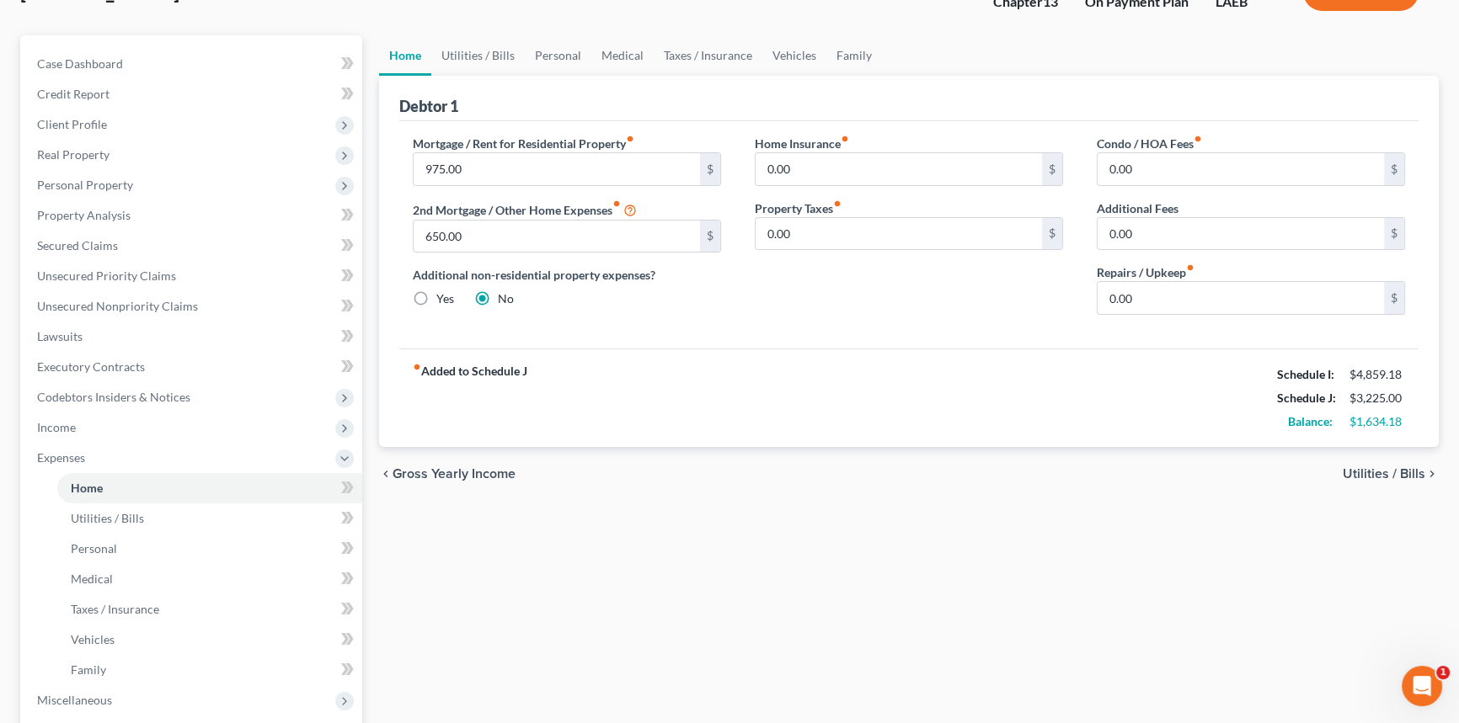
scroll to position [382, 0]
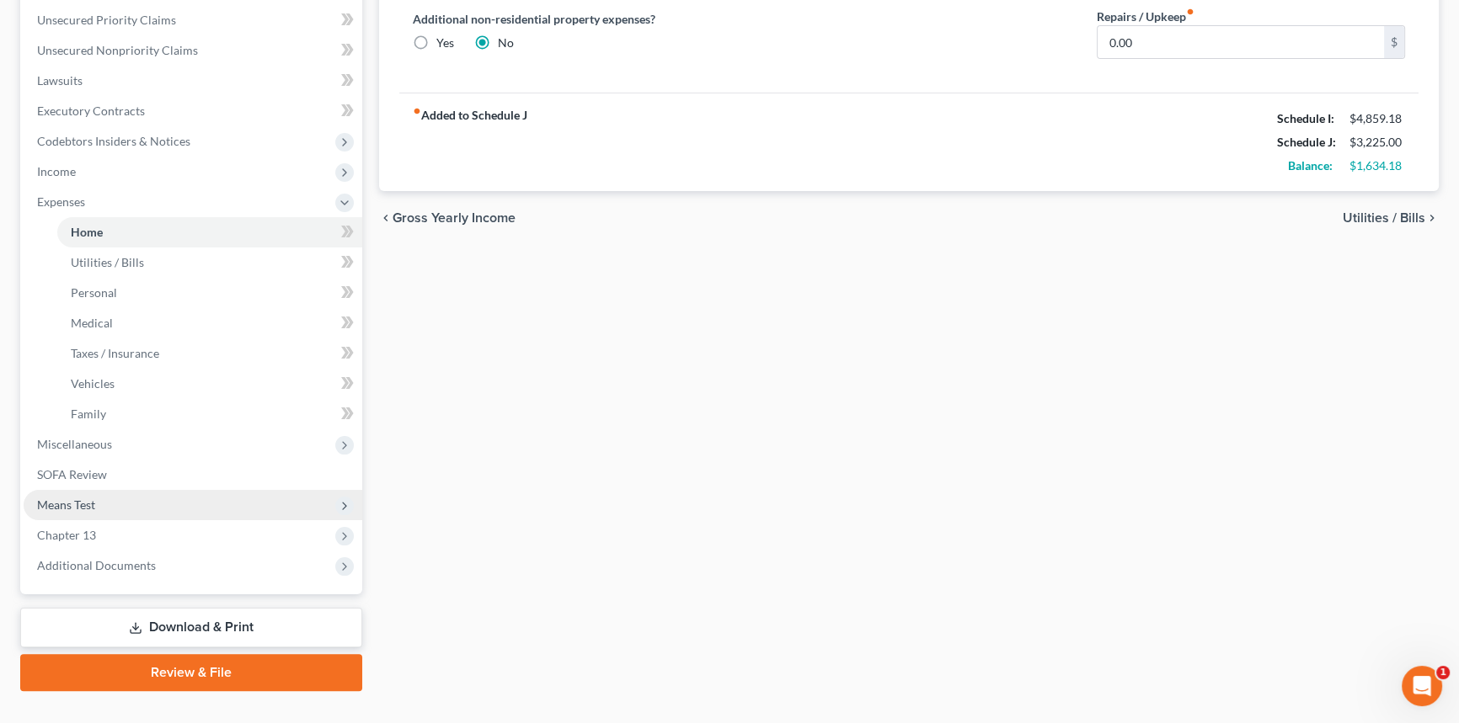
click at [150, 494] on span "Means Test" at bounding box center [193, 505] width 339 height 30
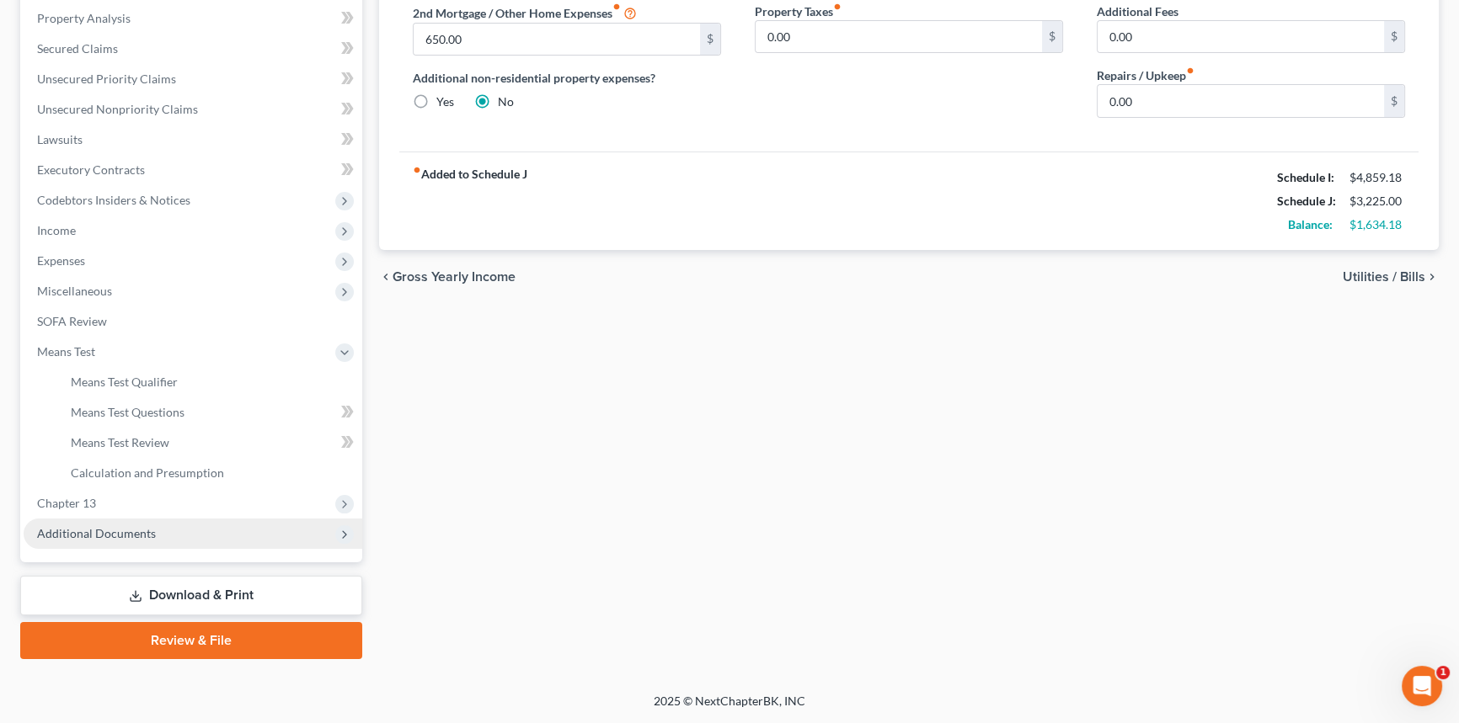
scroll to position [321, 0]
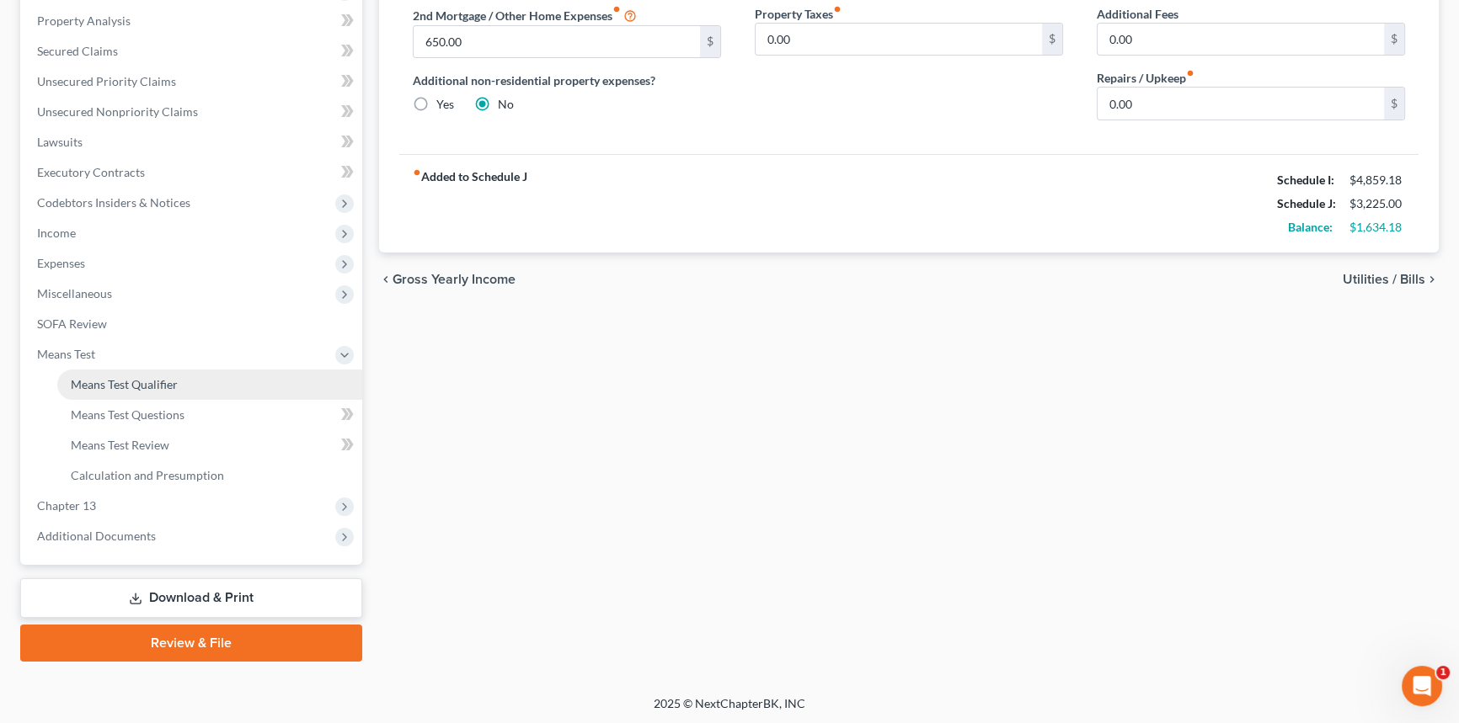
click at [177, 378] on link "Means Test Qualifier" at bounding box center [209, 385] width 305 height 30
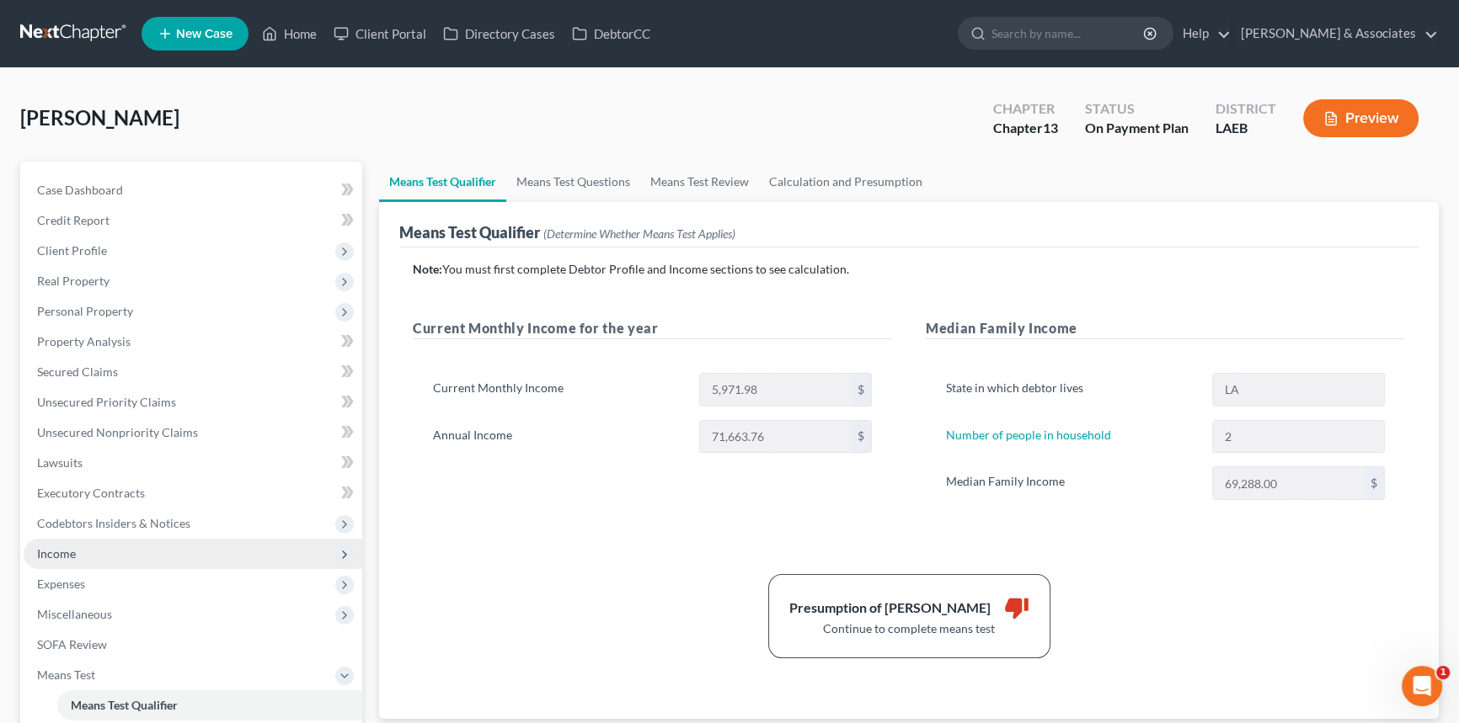
click at [103, 563] on span "Income" at bounding box center [193, 554] width 339 height 30
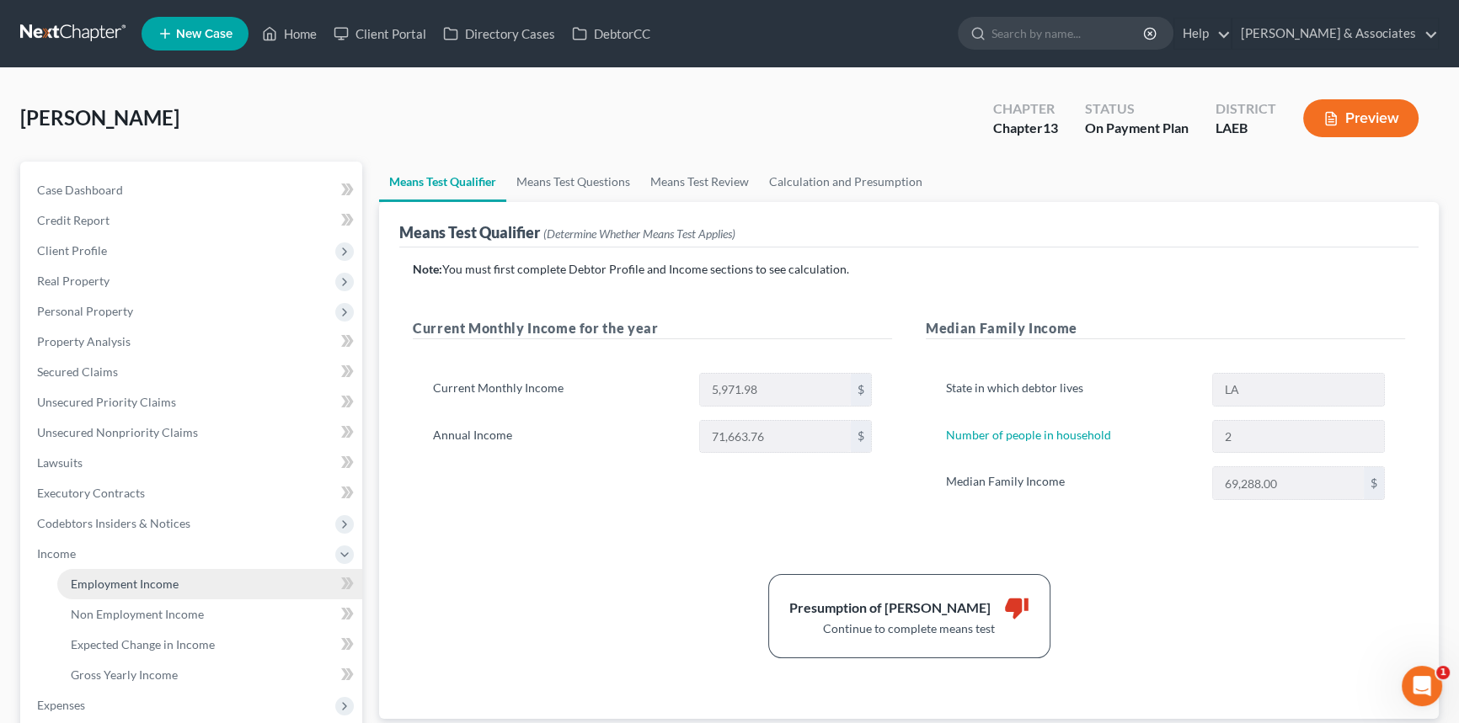
click at [111, 579] on span "Employment Income" at bounding box center [125, 584] width 108 height 14
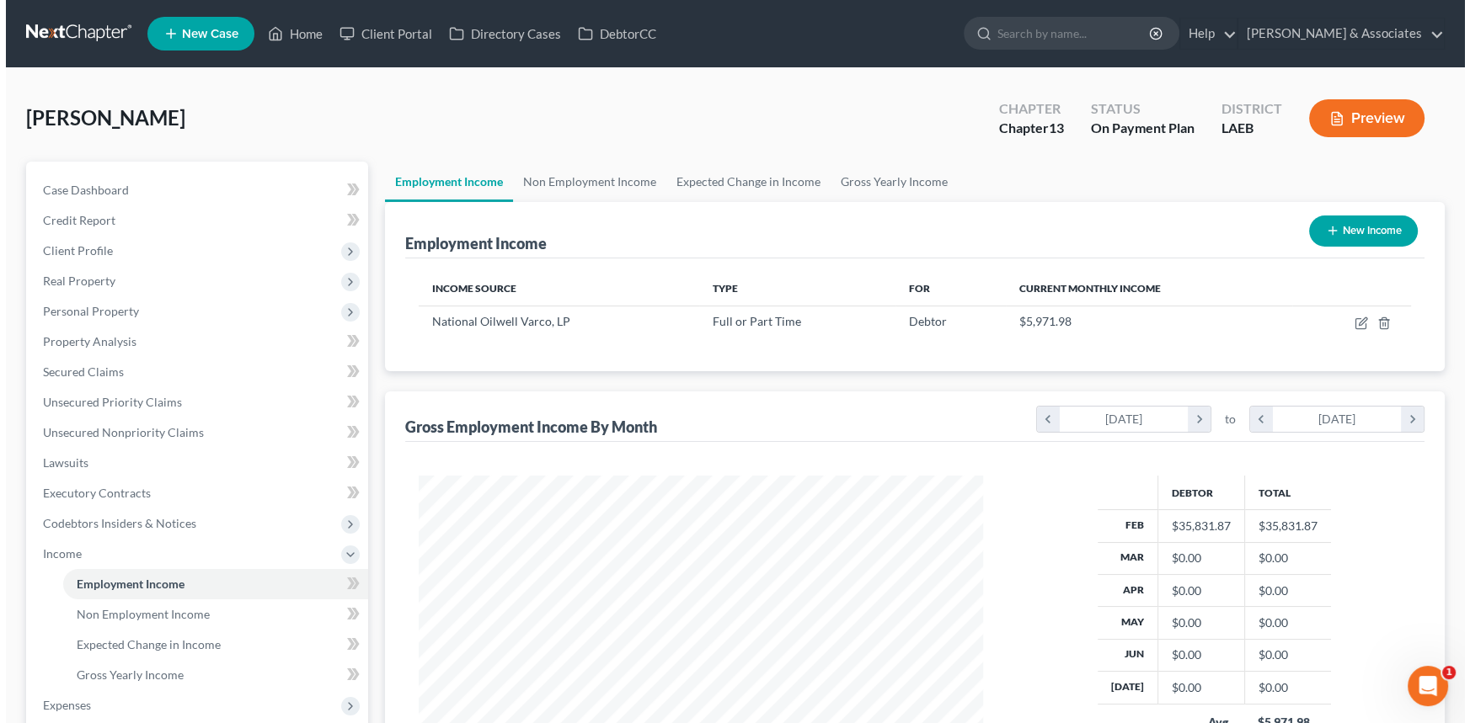
scroll to position [301, 598]
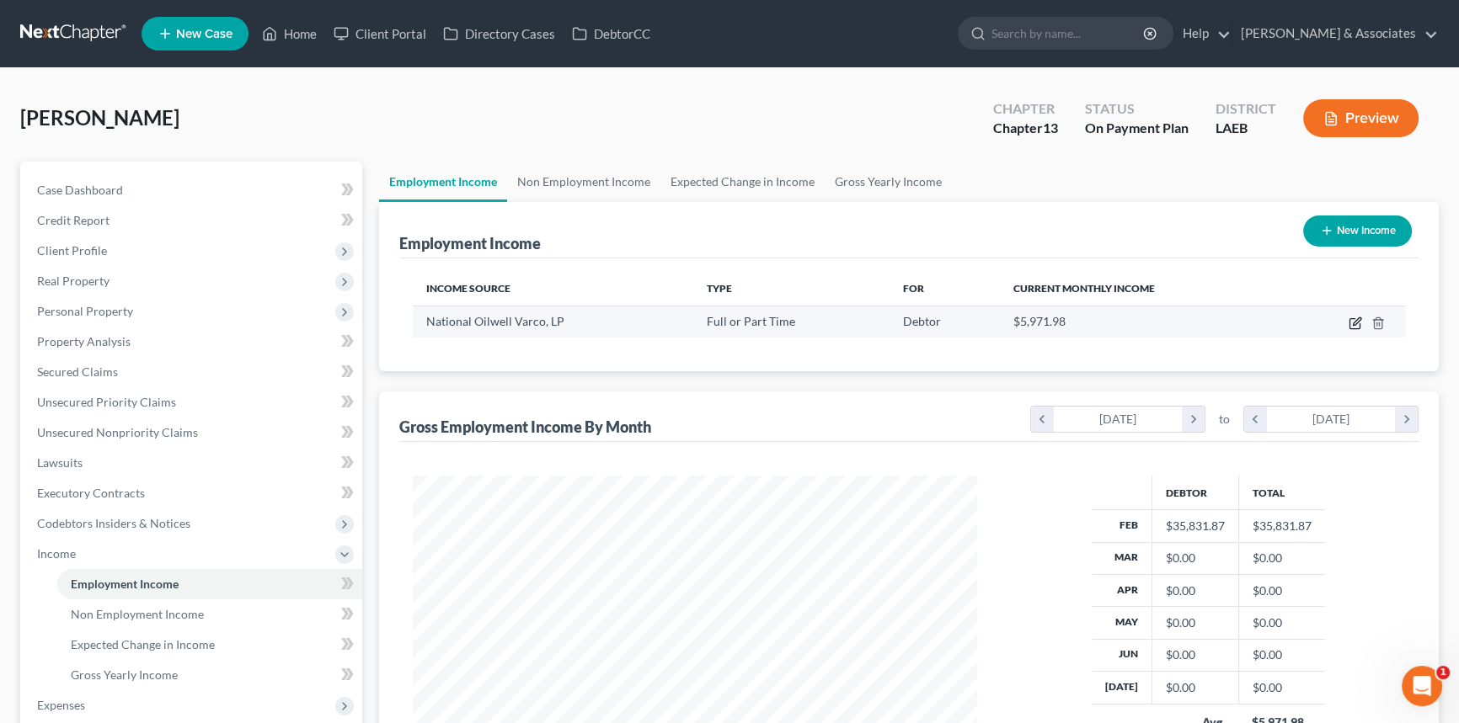
click at [1351, 323] on icon "button" at bounding box center [1354, 323] width 13 height 13
select select "0"
select select "45"
select select "0"
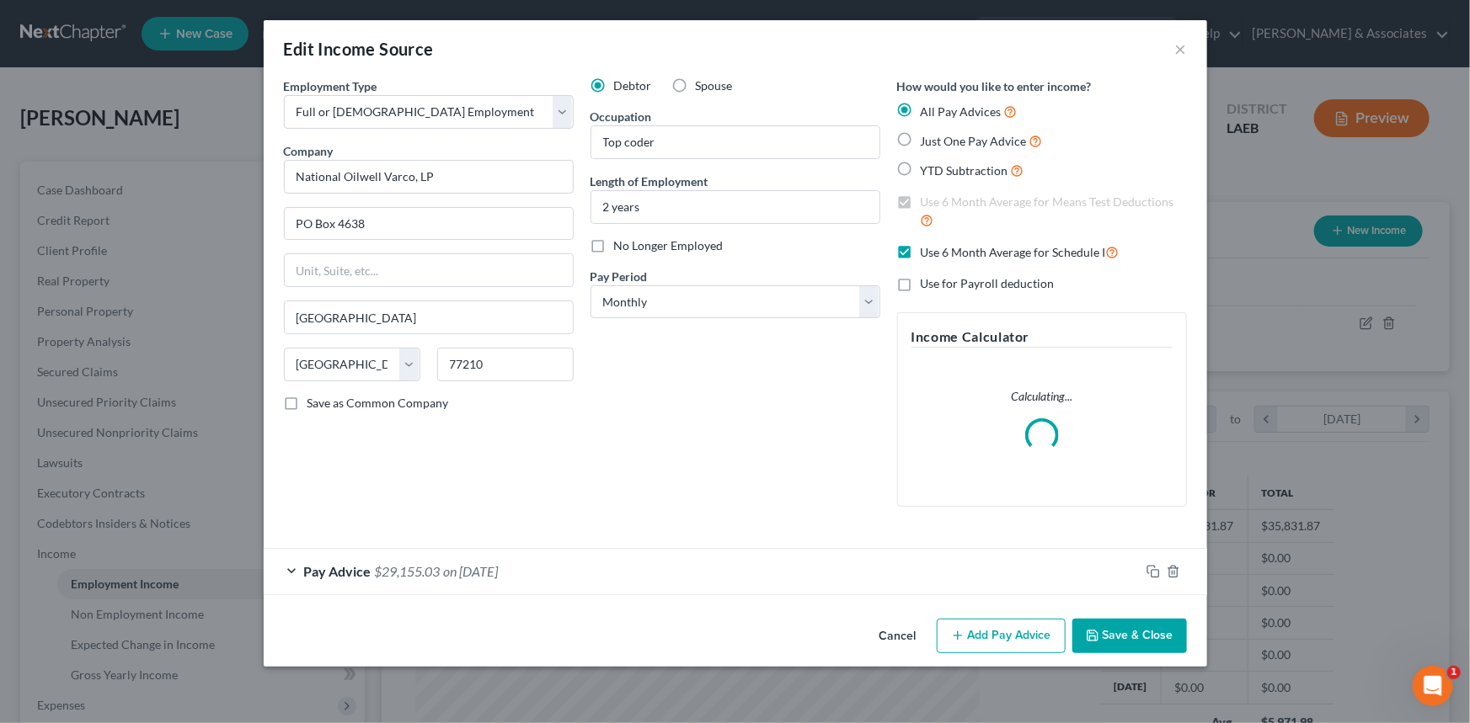
scroll to position [301, 603]
click at [974, 638] on button "Add Pay Advice" at bounding box center [1000, 636] width 129 height 35
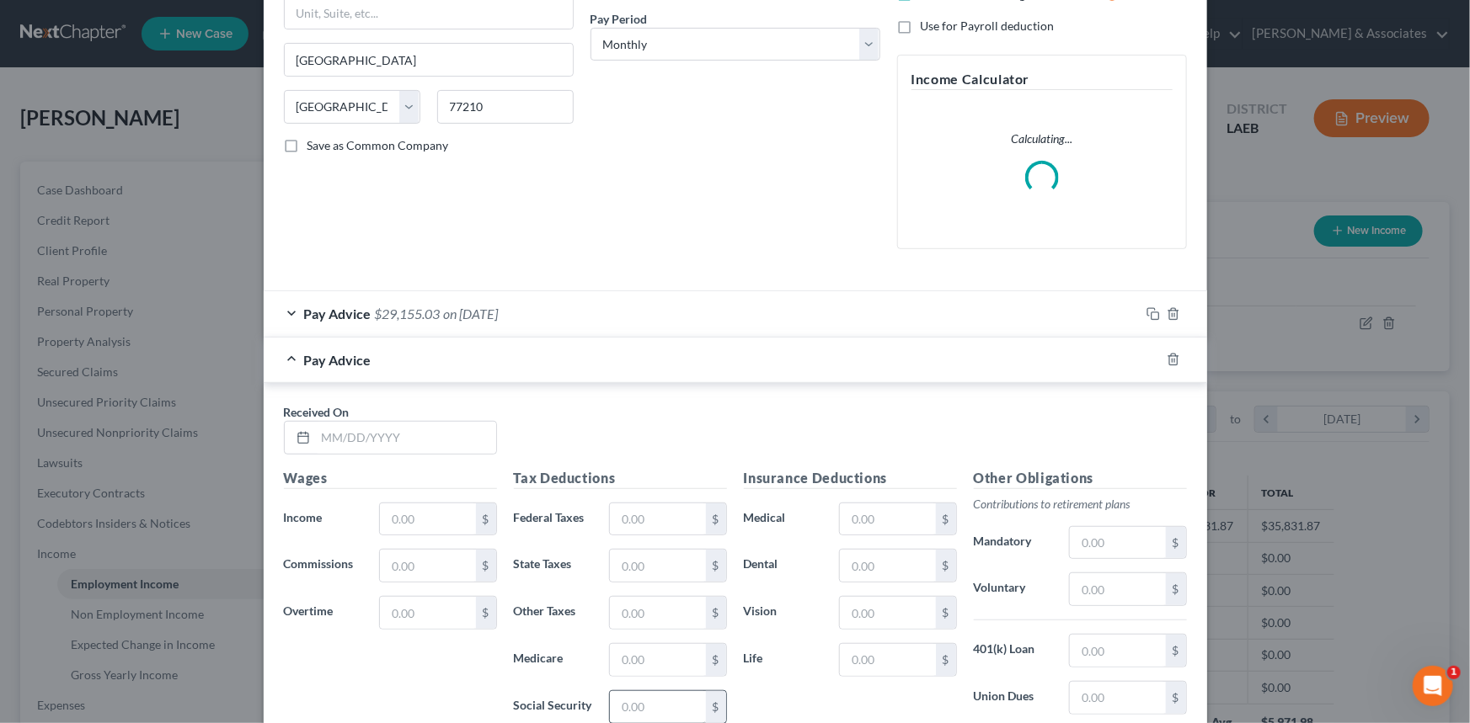
scroll to position [483, 0]
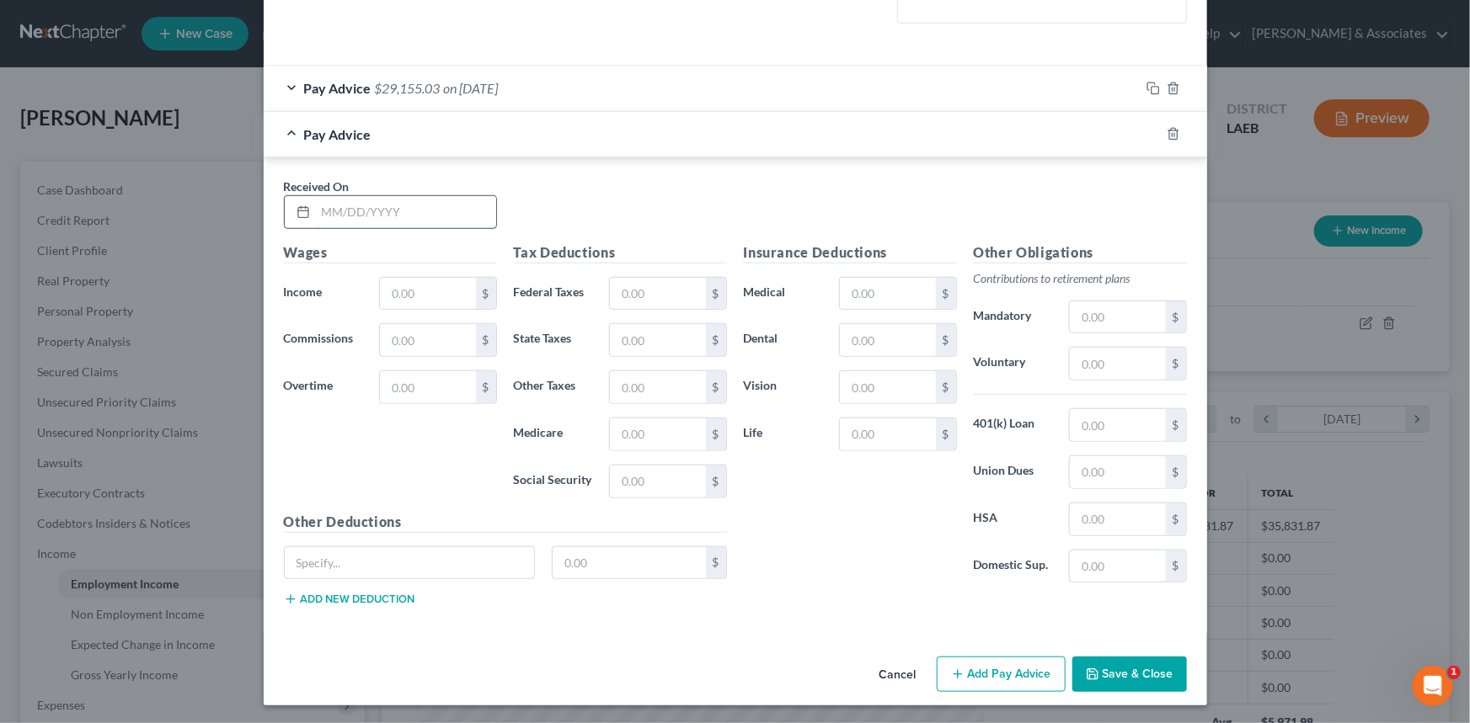
click at [363, 216] on input "text" at bounding box center [406, 212] width 180 height 32
type input "8/13/2025"
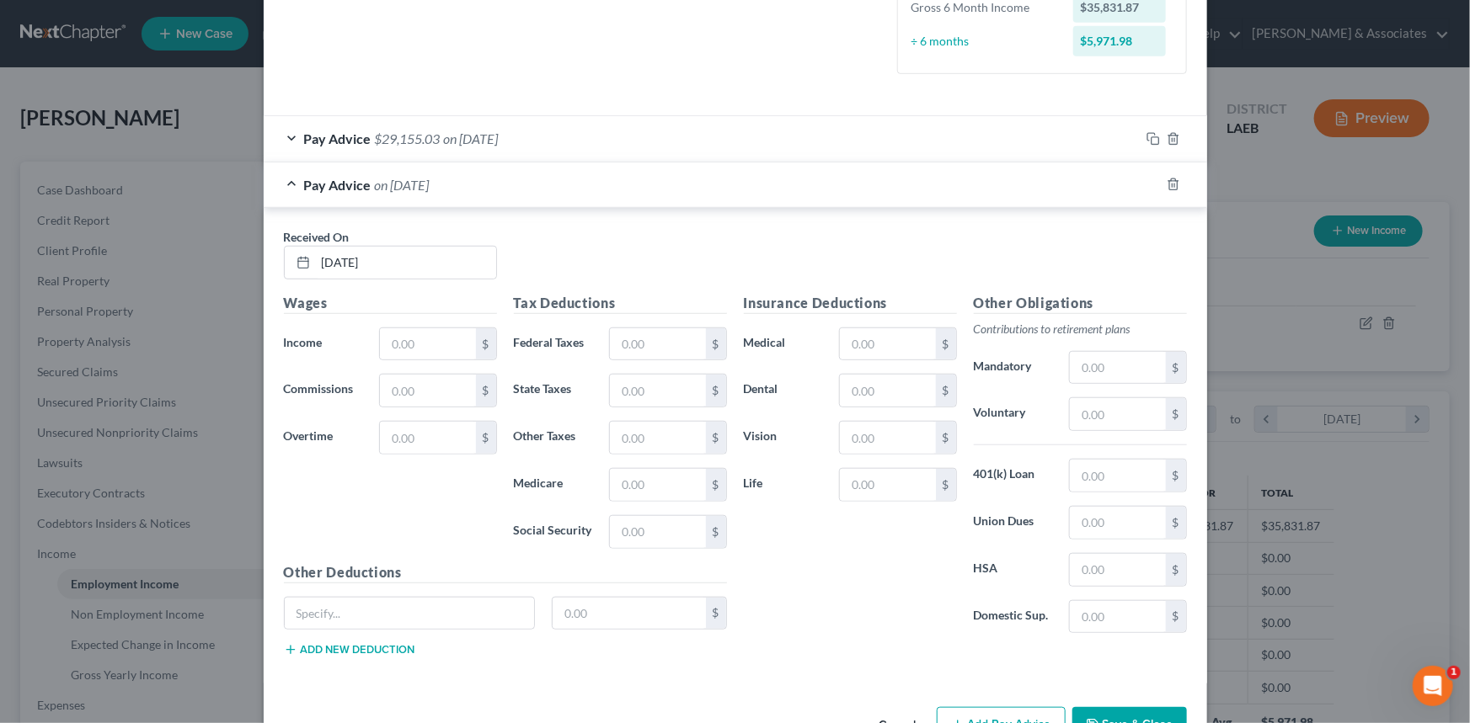
click at [630, 147] on div "Pay Advice $29,155.03 on 02/01/2025" at bounding box center [702, 138] width 876 height 45
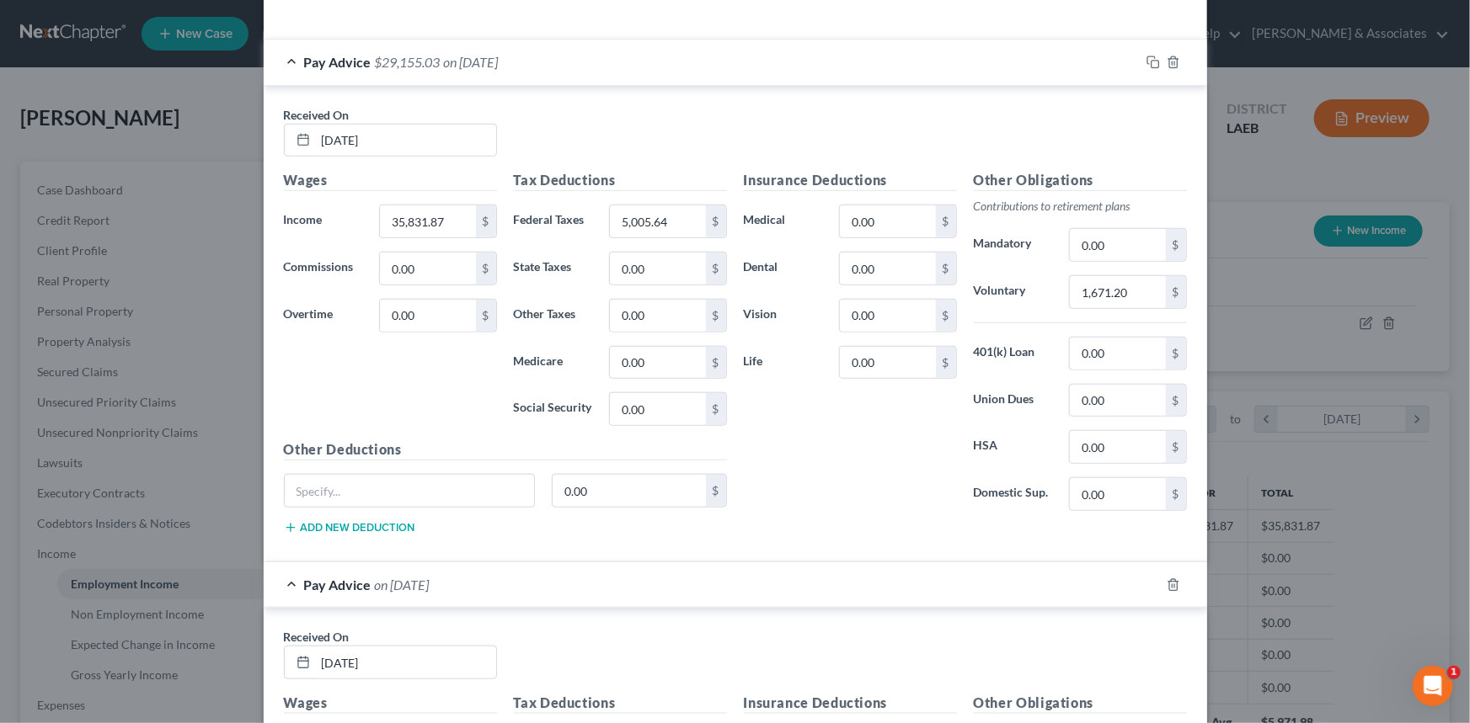
scroll to position [790, 0]
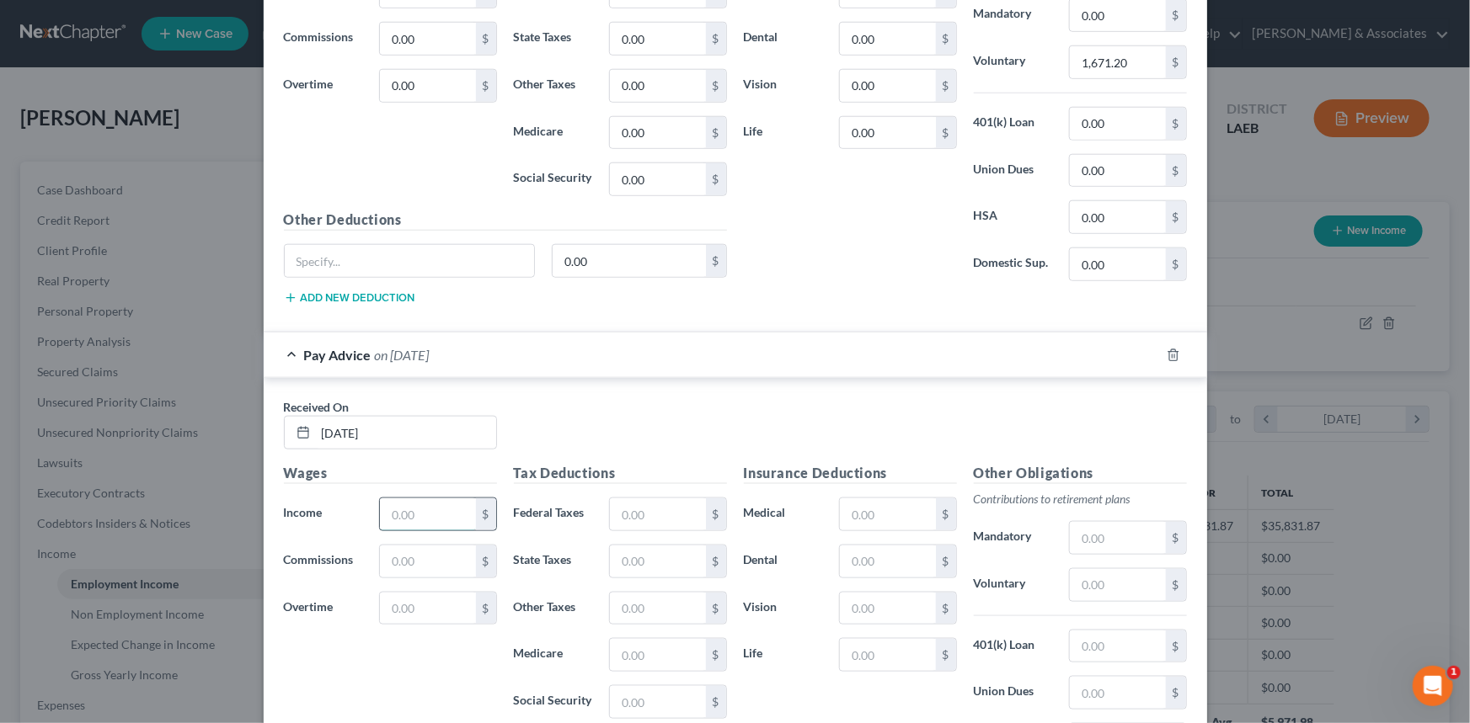
click at [411, 518] on input "text" at bounding box center [427, 515] width 95 height 32
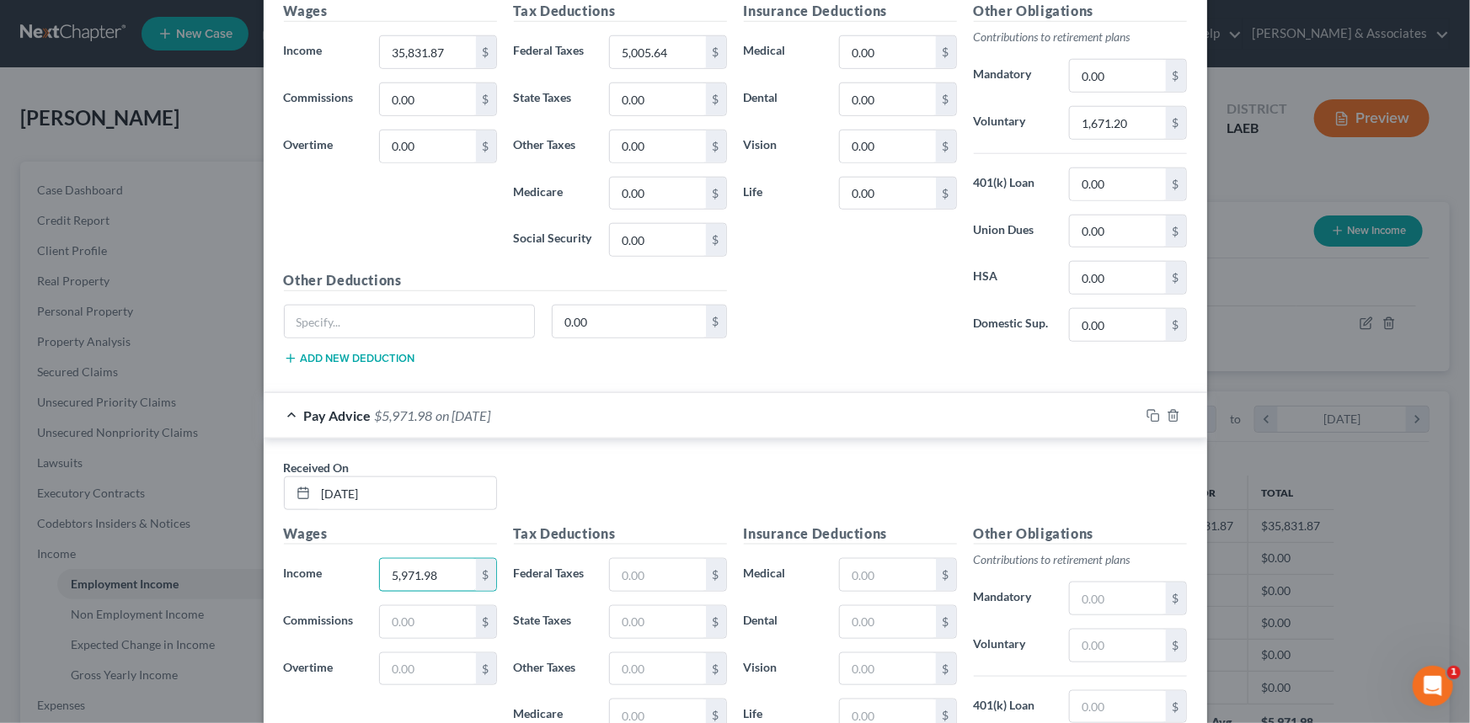
scroll to position [637, 0]
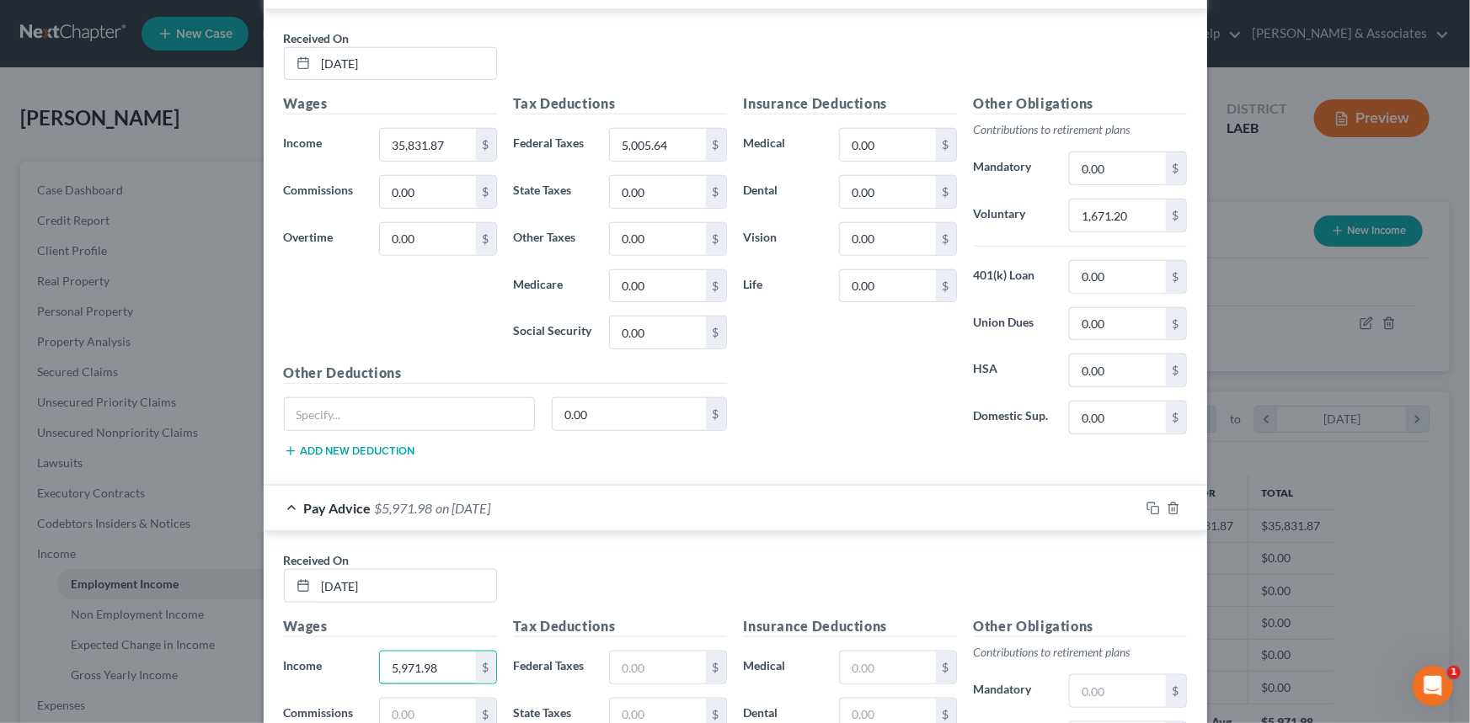
type input "5,971.98"
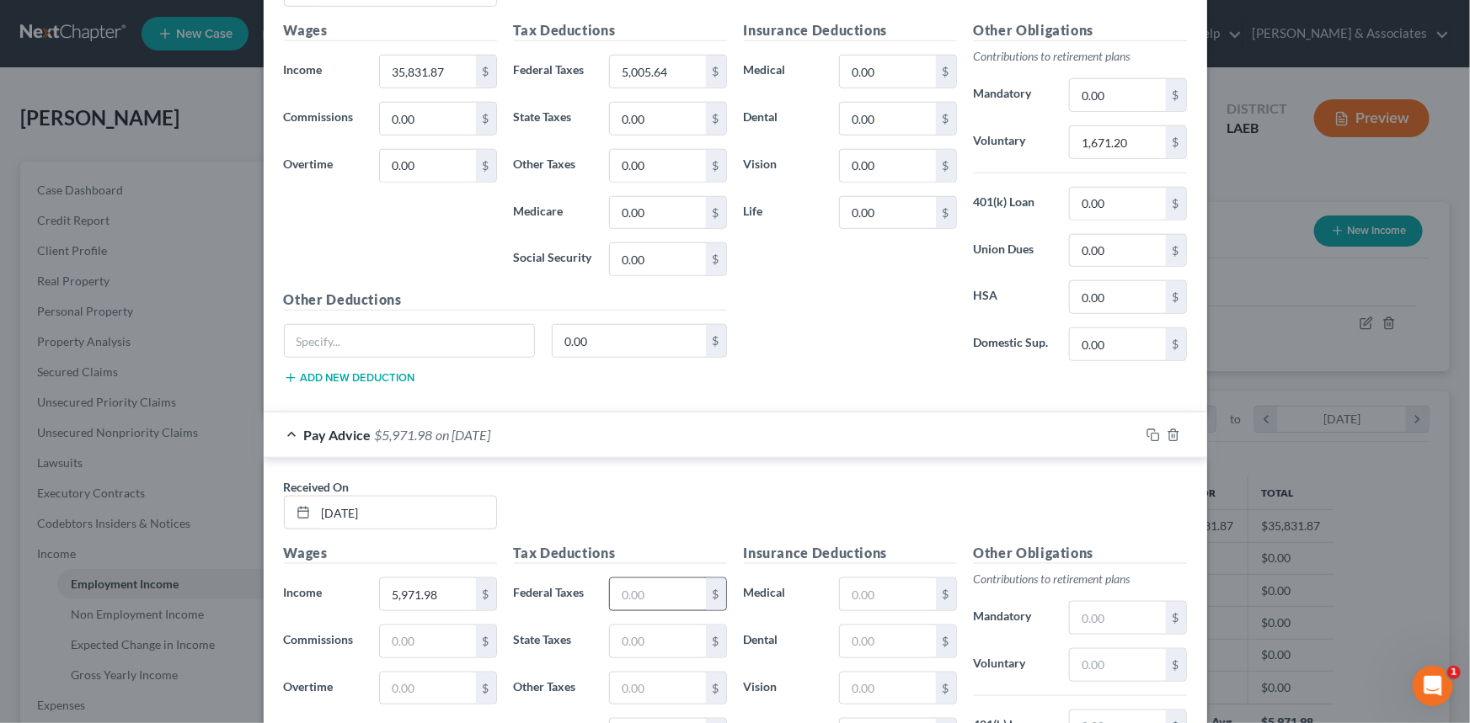
scroll to position [790, 0]
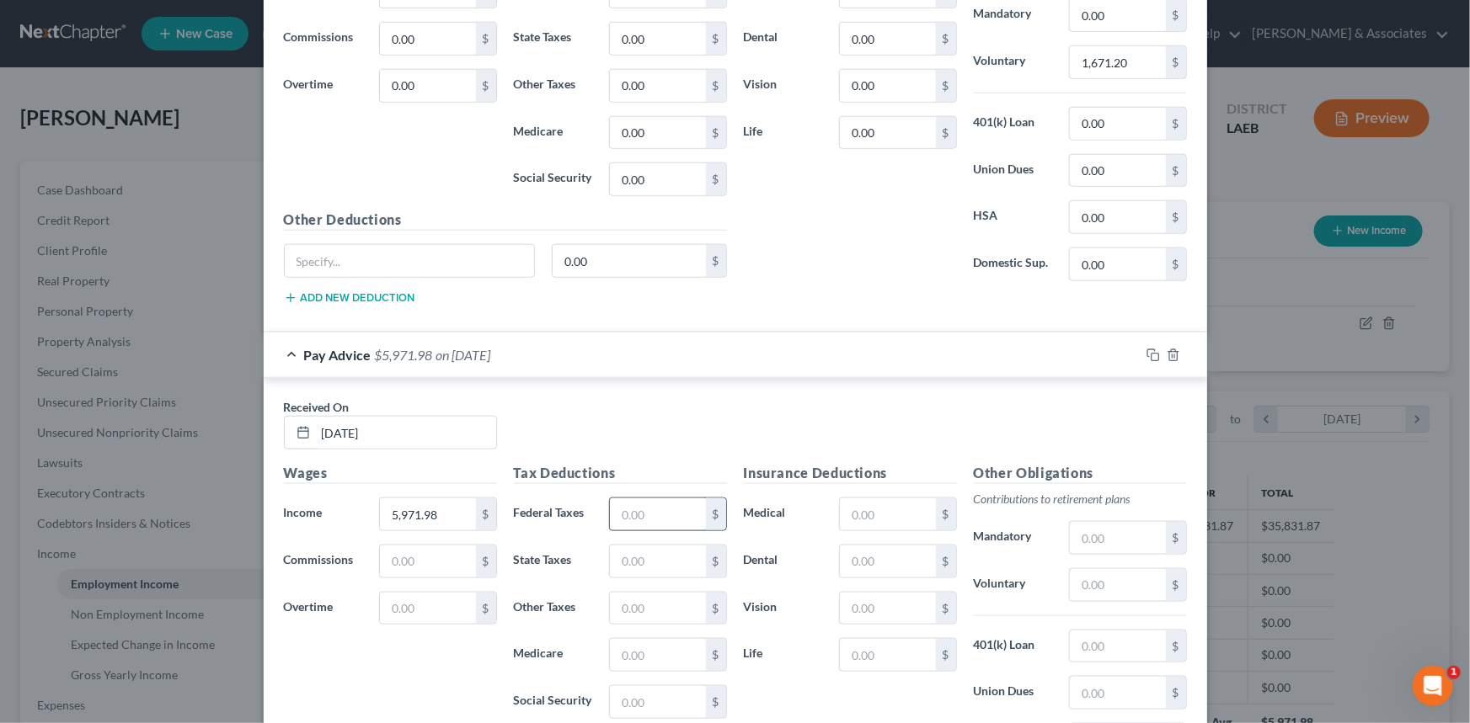
click at [675, 505] on input "text" at bounding box center [657, 515] width 95 height 32
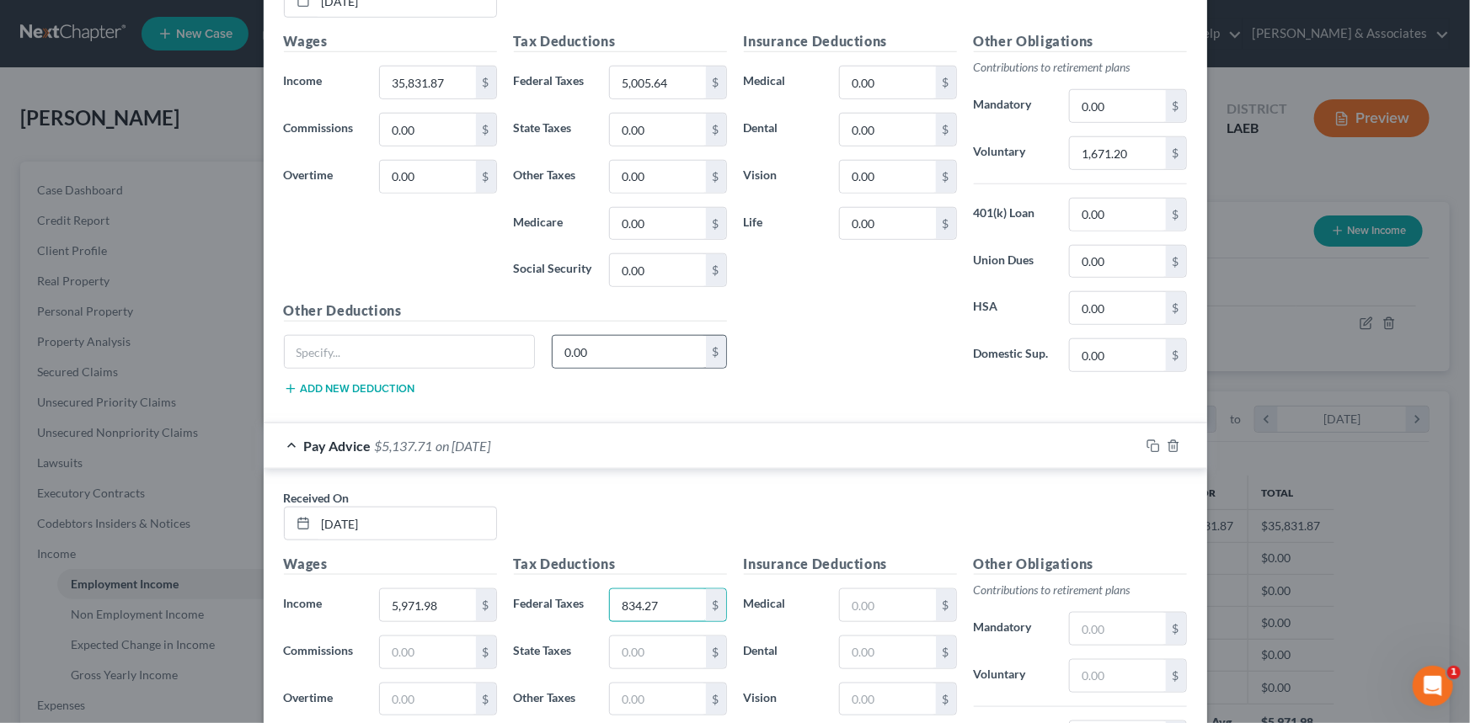
scroll to position [637, 0]
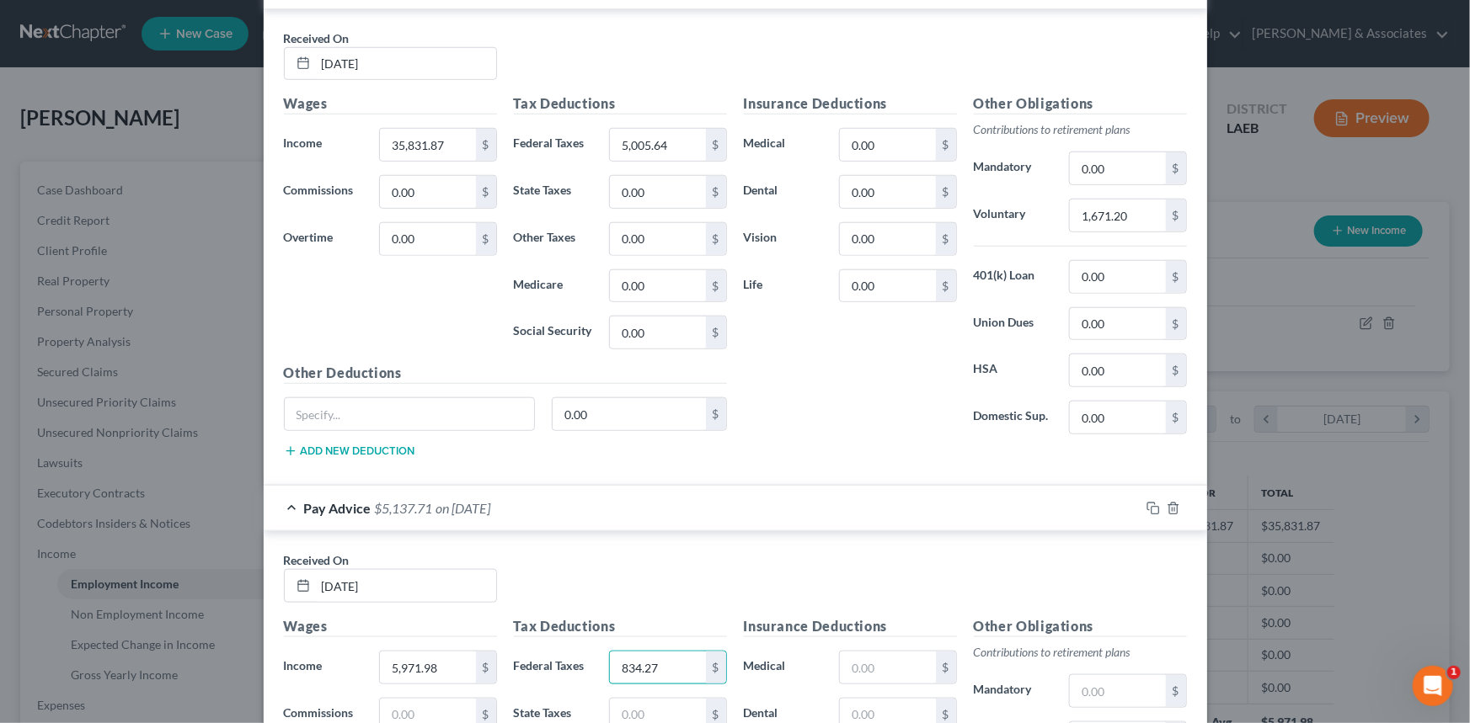
type input "834.27"
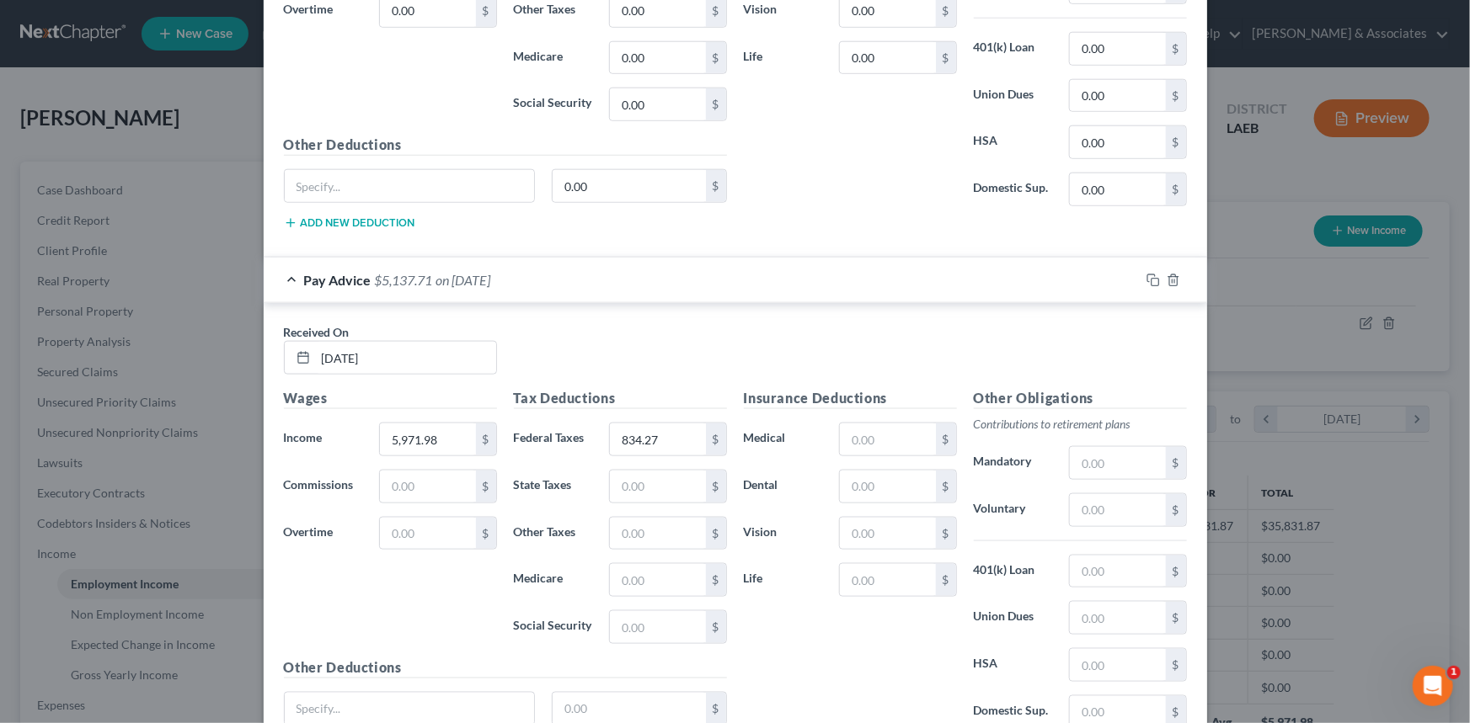
scroll to position [867, 0]
click at [1093, 501] on input "text" at bounding box center [1117, 509] width 95 height 32
type input "278.53"
click at [1091, 576] on input "text" at bounding box center [1117, 570] width 95 height 32
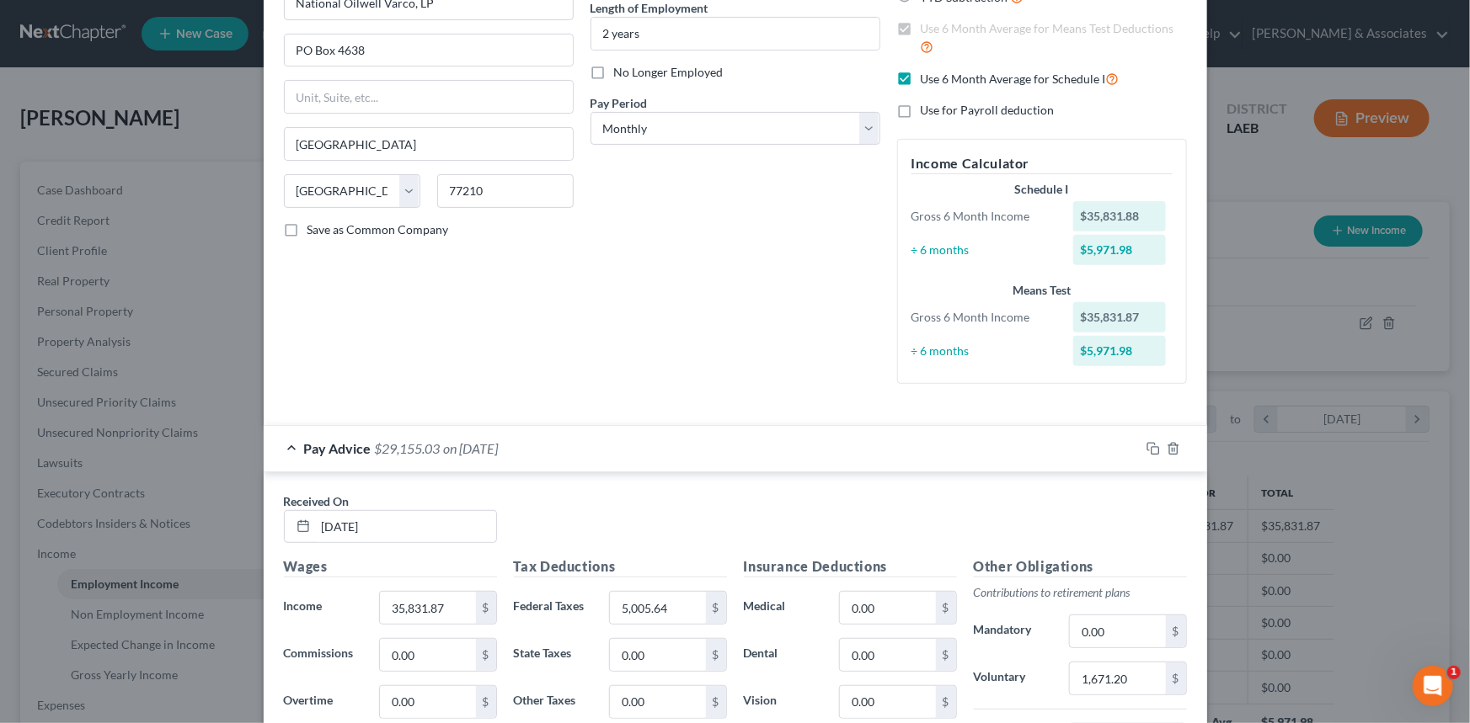
scroll to position [24, 0]
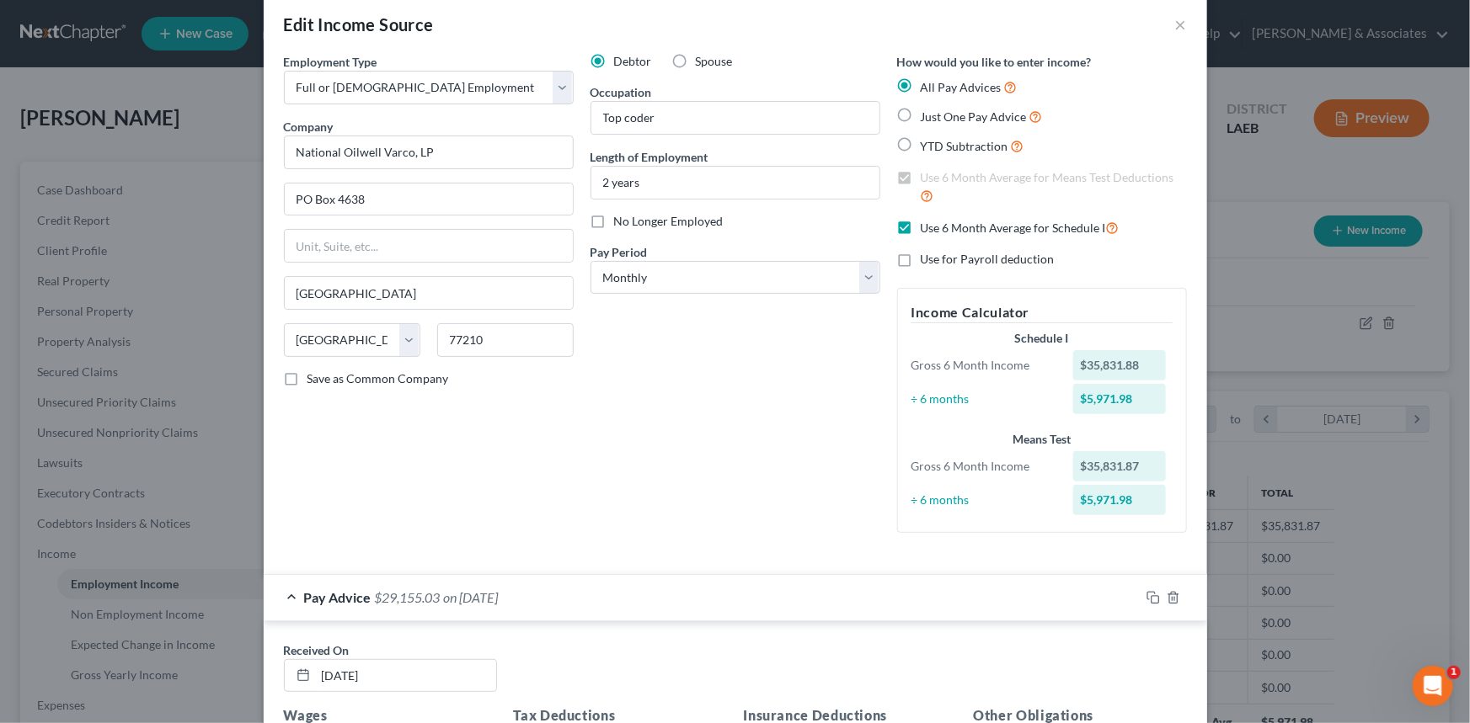
type input "28.24"
click at [961, 227] on span "Use 6 Month Average for Schedule I" at bounding box center [1012, 228] width 185 height 14
click at [938, 227] on input "Use 6 Month Average for Schedule I" at bounding box center [932, 223] width 11 height 11
checkbox input "false"
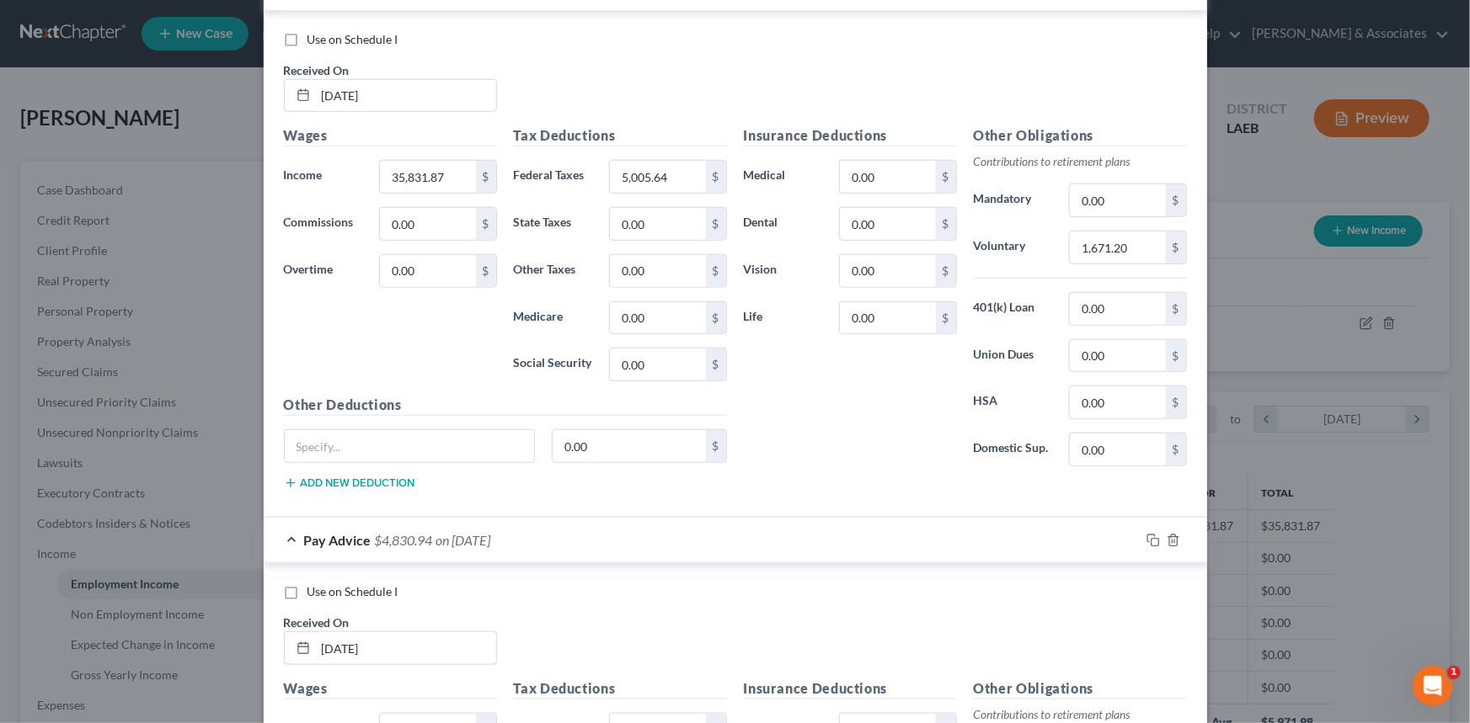
scroll to position [637, 0]
click at [369, 591] on span "Use on Schedule I" at bounding box center [352, 590] width 91 height 14
click at [325, 591] on input "Use on Schedule I" at bounding box center [319, 587] width 11 height 11
checkbox input "true"
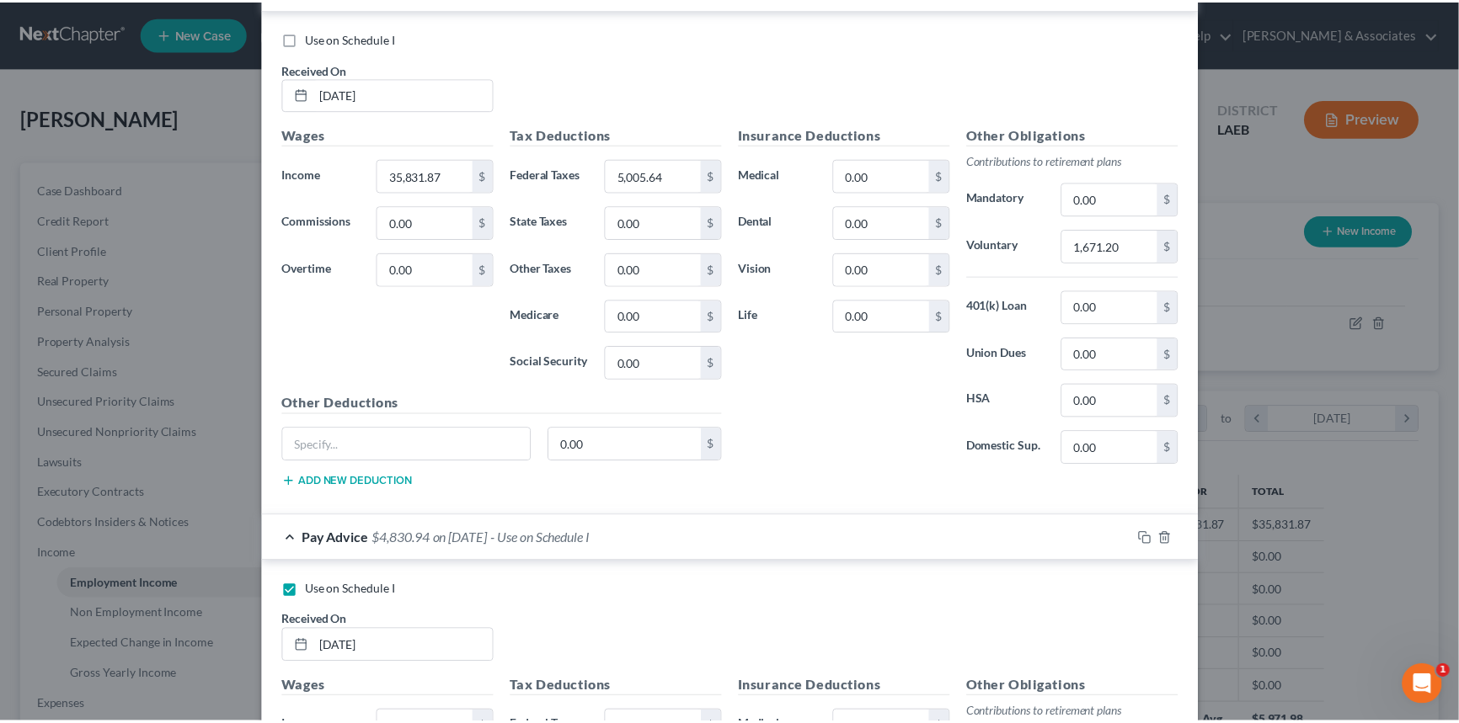
scroll to position [1070, 0]
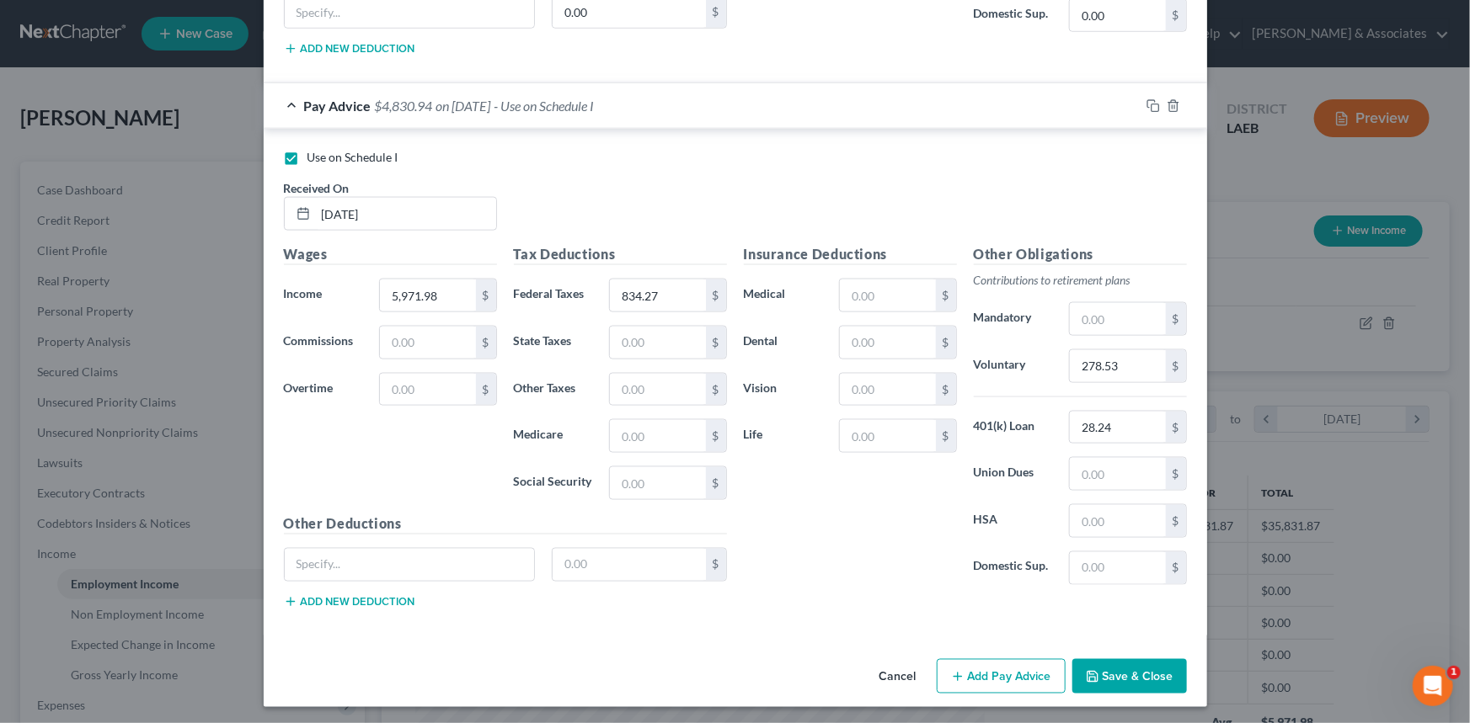
click at [1161, 670] on button "Save & Close" at bounding box center [1129, 676] width 115 height 35
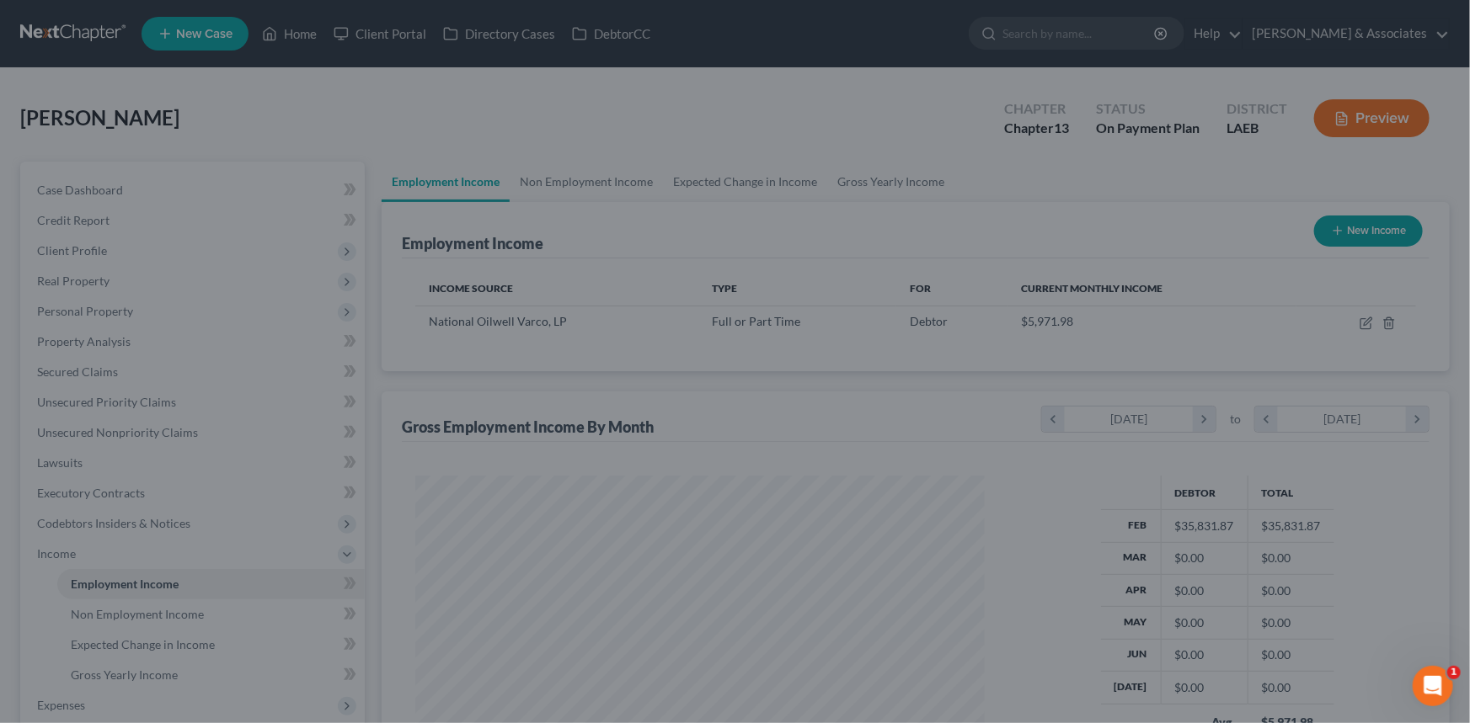
scroll to position [841866, 841570]
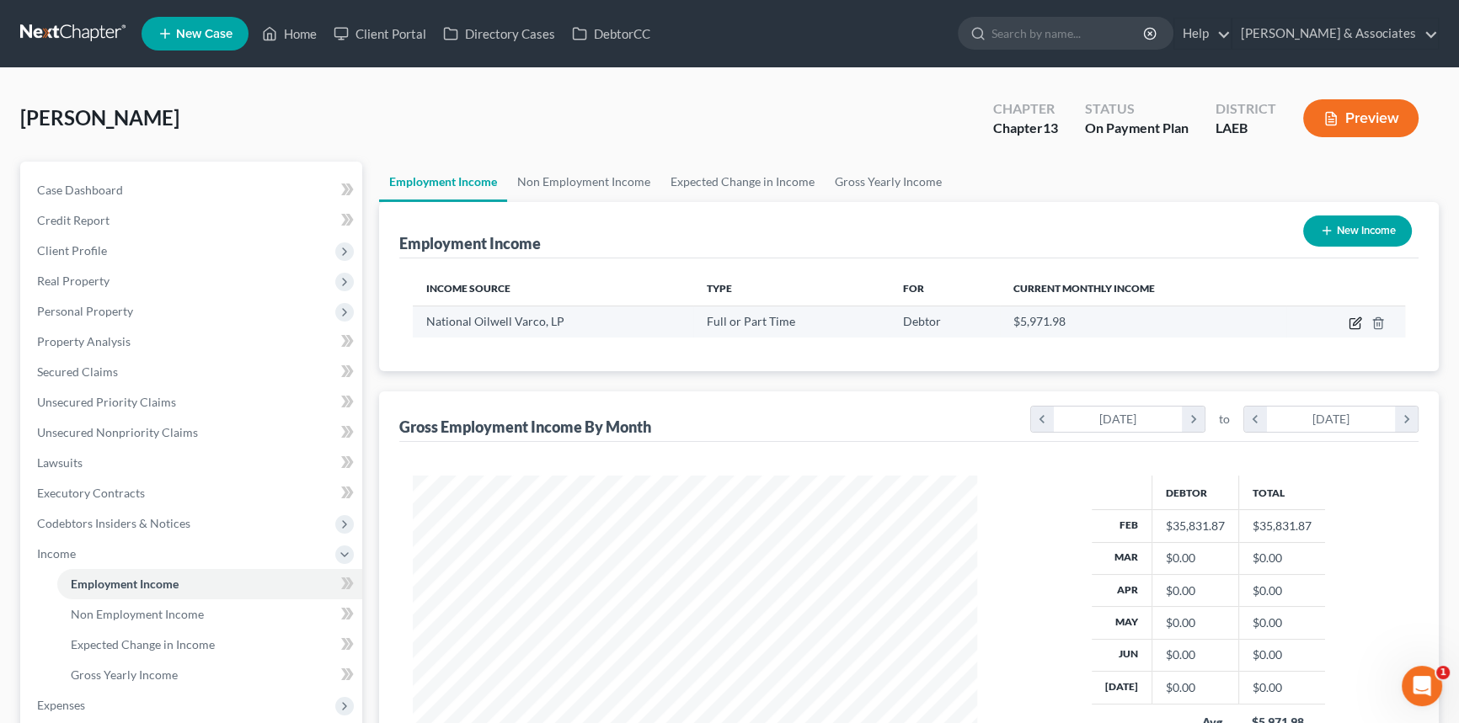
click at [1349, 321] on icon "button" at bounding box center [1354, 324] width 10 height 10
select select "0"
select select "45"
select select "0"
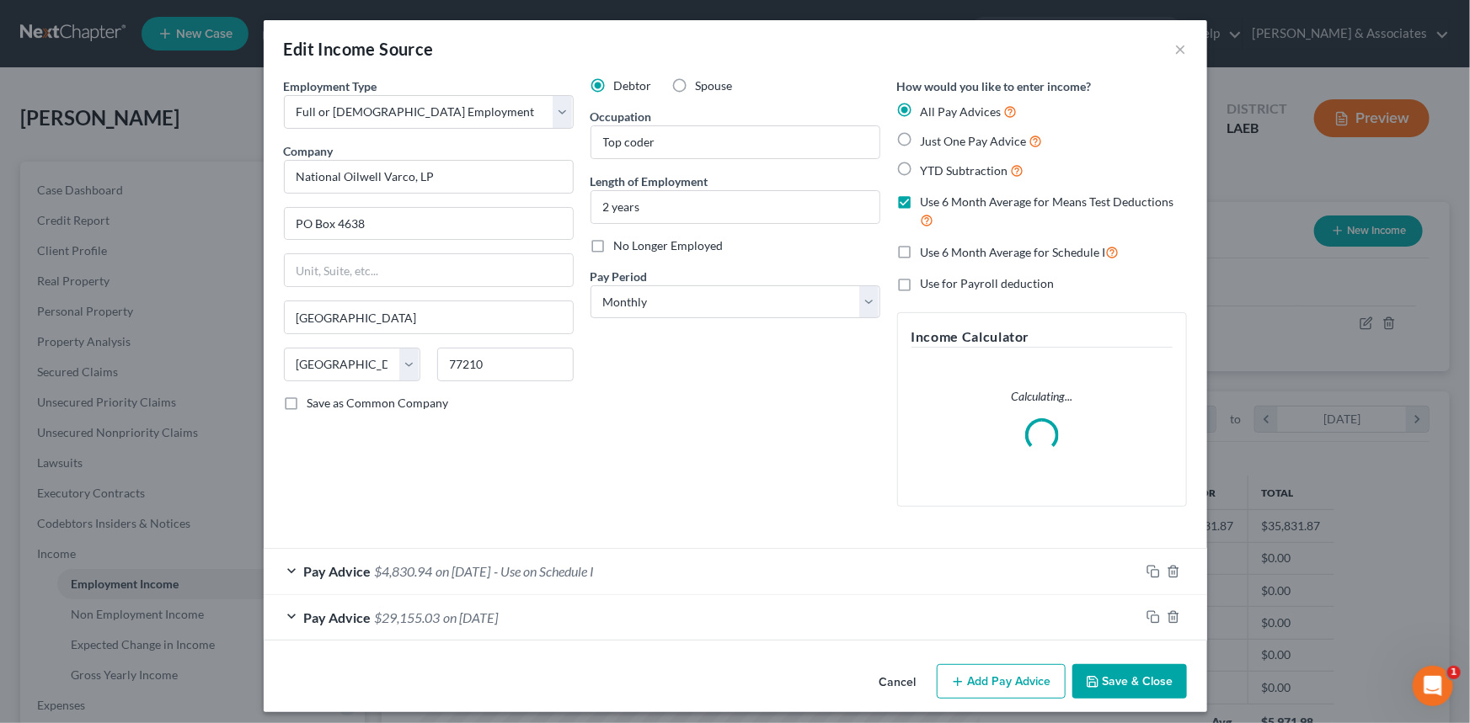
scroll to position [301, 603]
click at [462, 627] on div "Pay Advice $29,155.03 on 02/01/2025" at bounding box center [702, 617] width 876 height 45
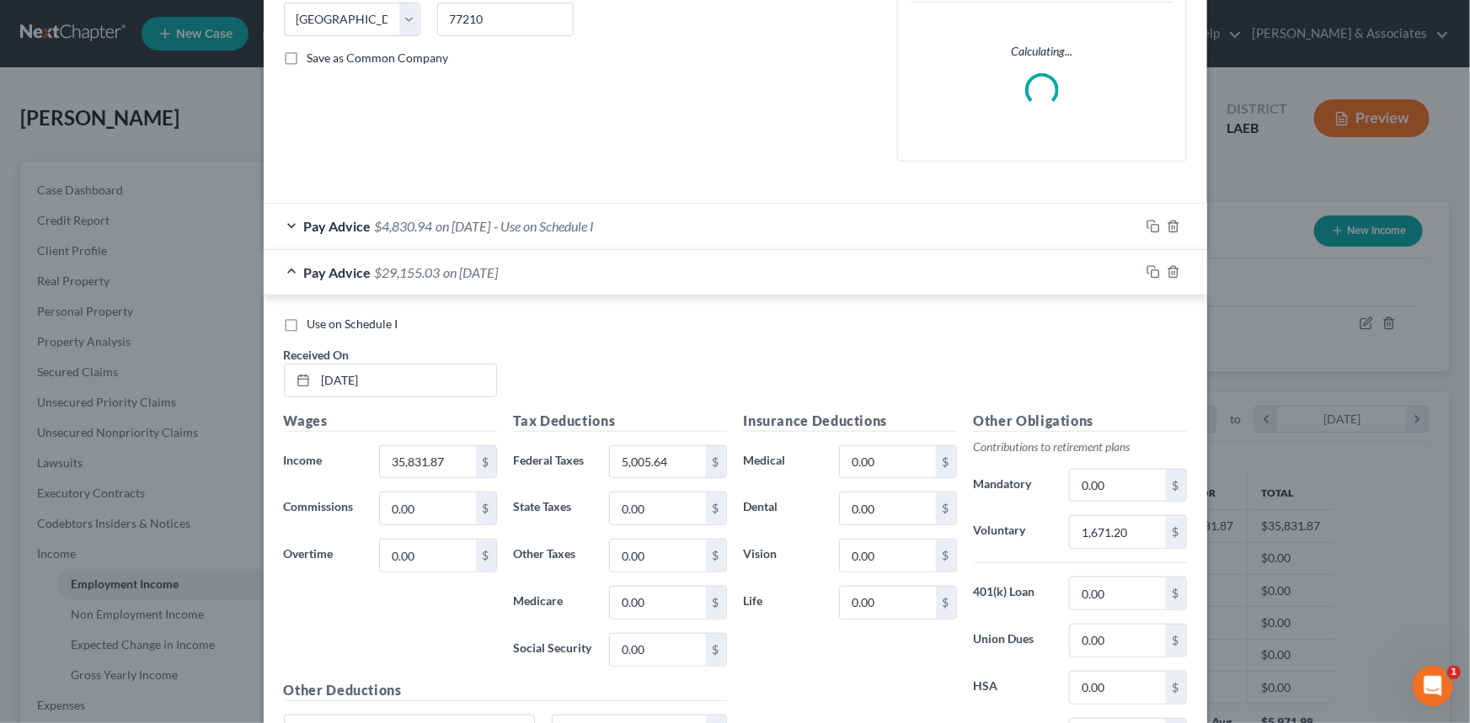
scroll to position [229, 0]
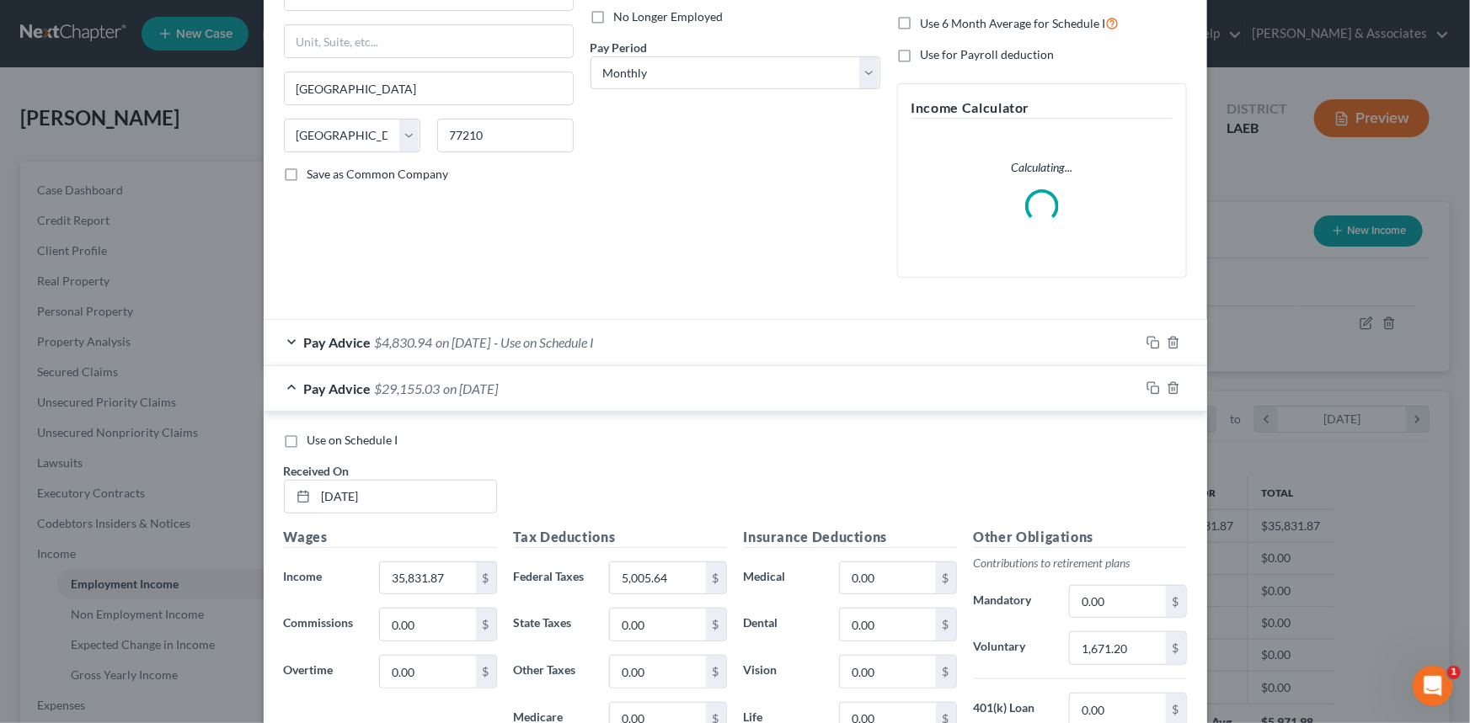
click at [641, 339] on div "Pay Advice $4,830.94 on 08/13/2025 - Use on Schedule I" at bounding box center [702, 342] width 876 height 45
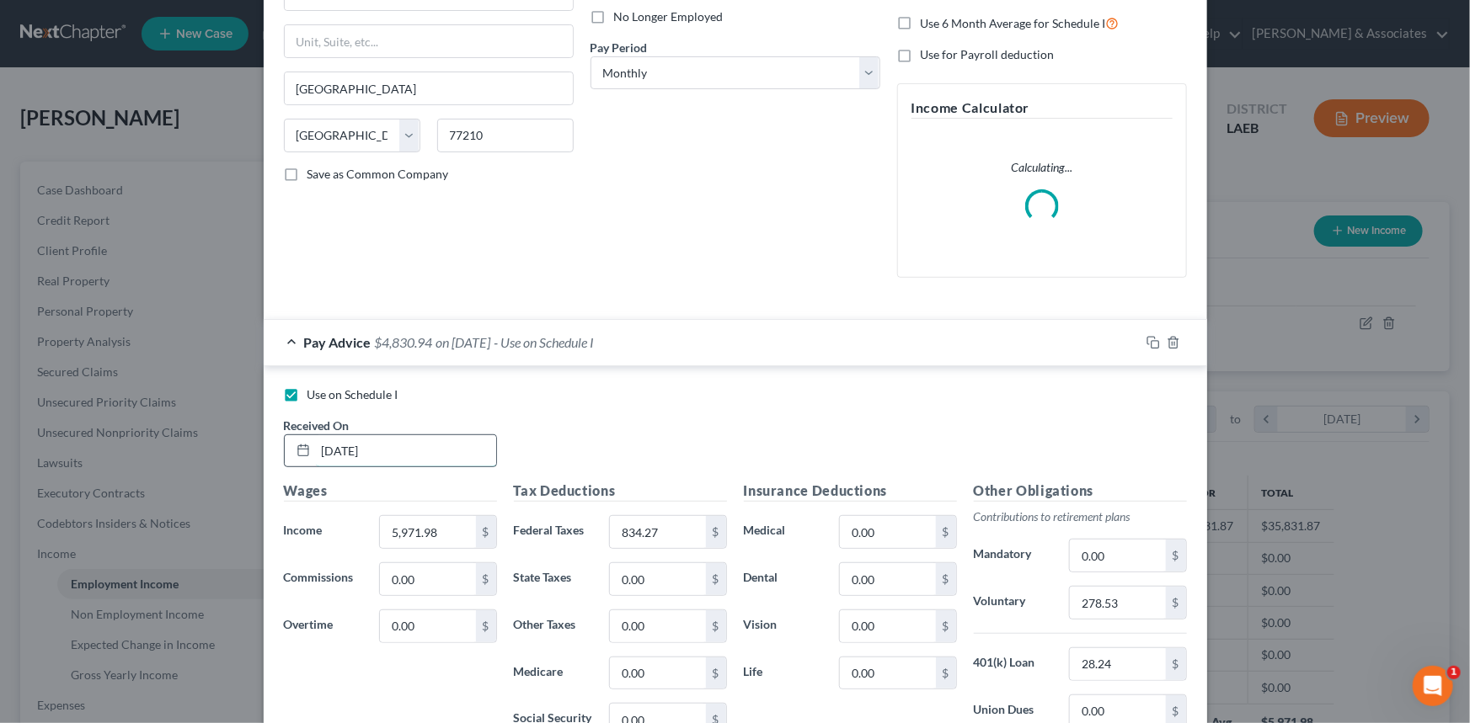
click at [425, 441] on input "08/13/2025" at bounding box center [406, 451] width 180 height 32
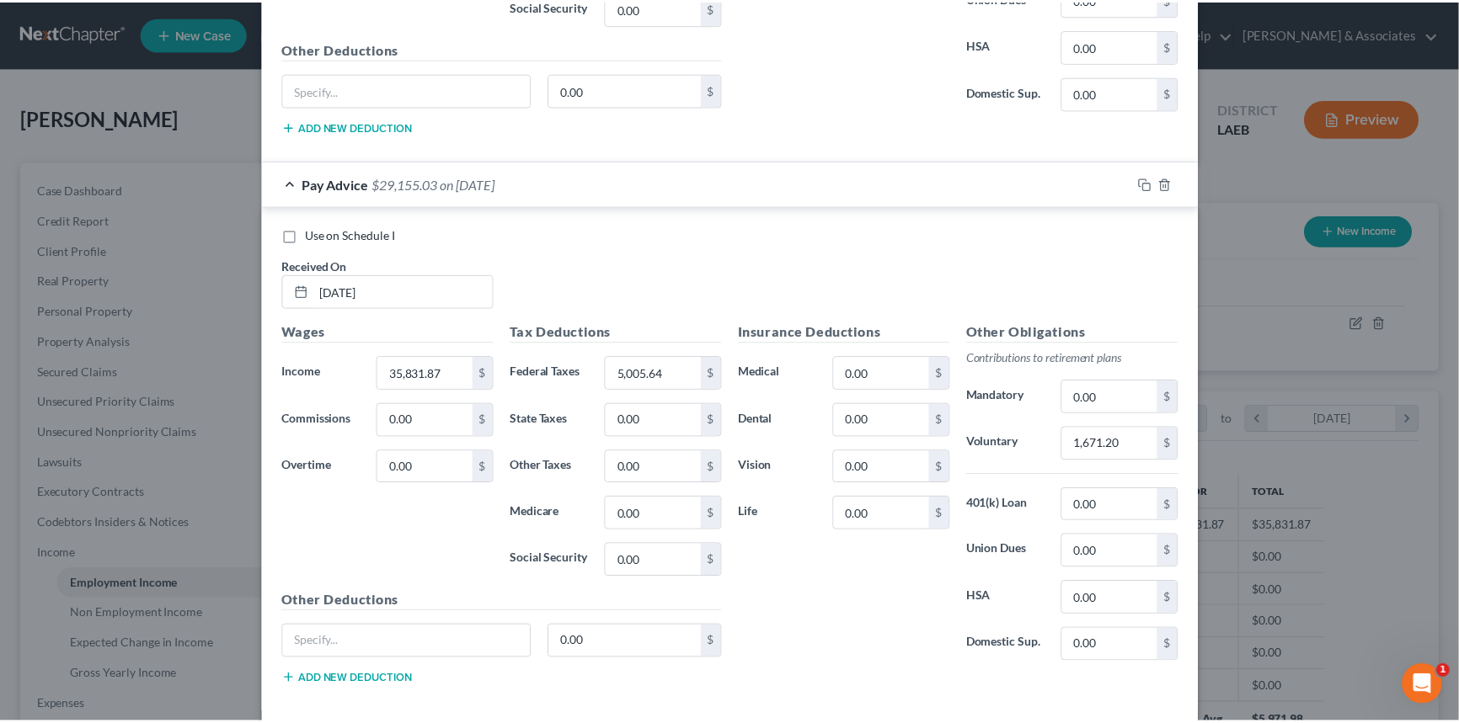
scroll to position [1019, 0]
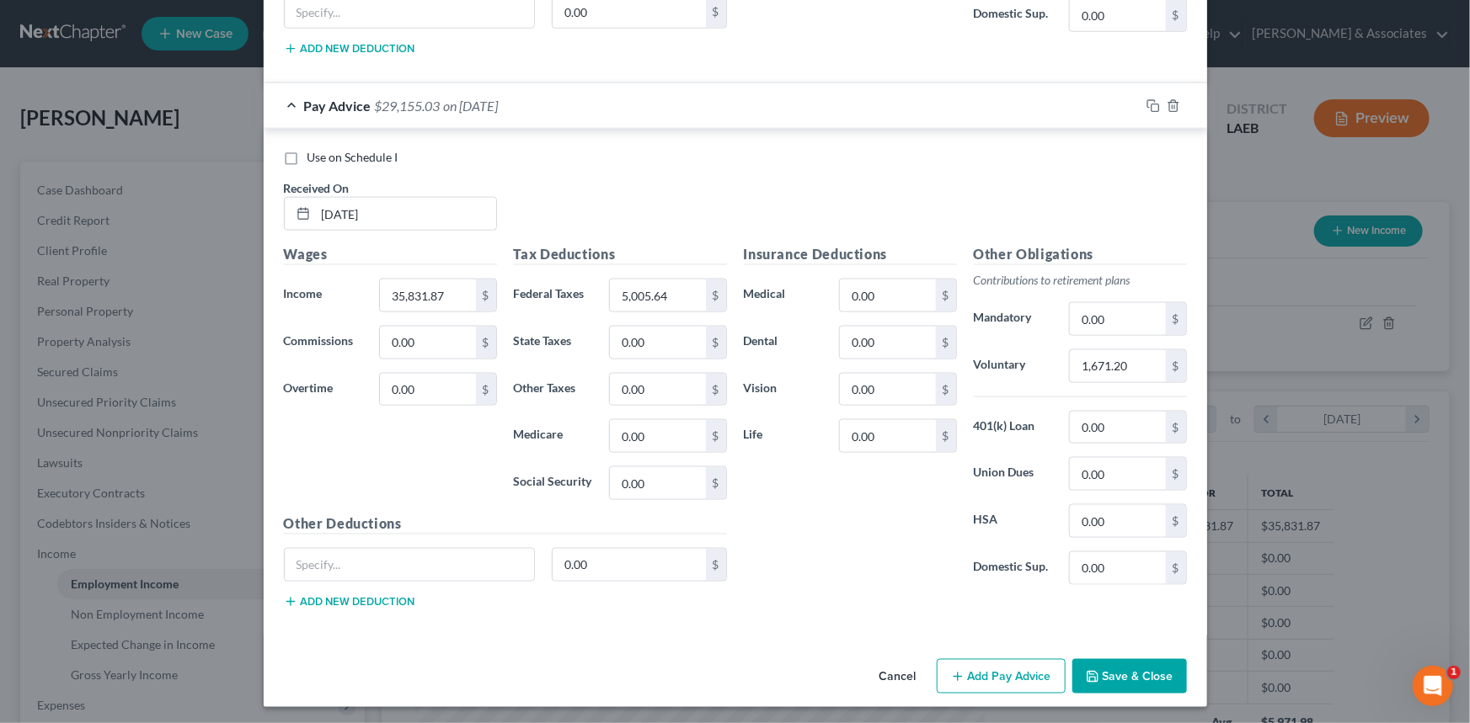
type input "08/13/2022"
click at [1123, 667] on button "Save & Close" at bounding box center [1129, 676] width 115 height 35
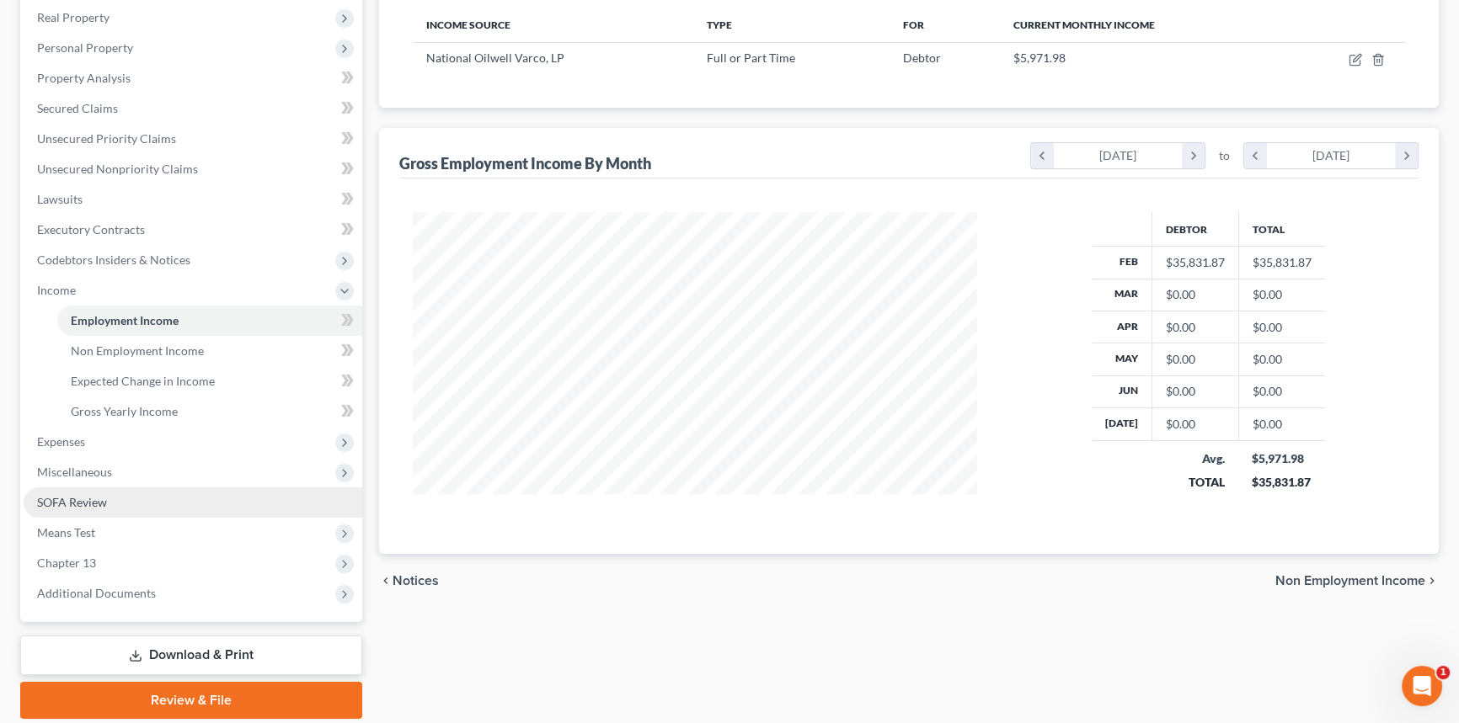
scroll to position [306, 0]
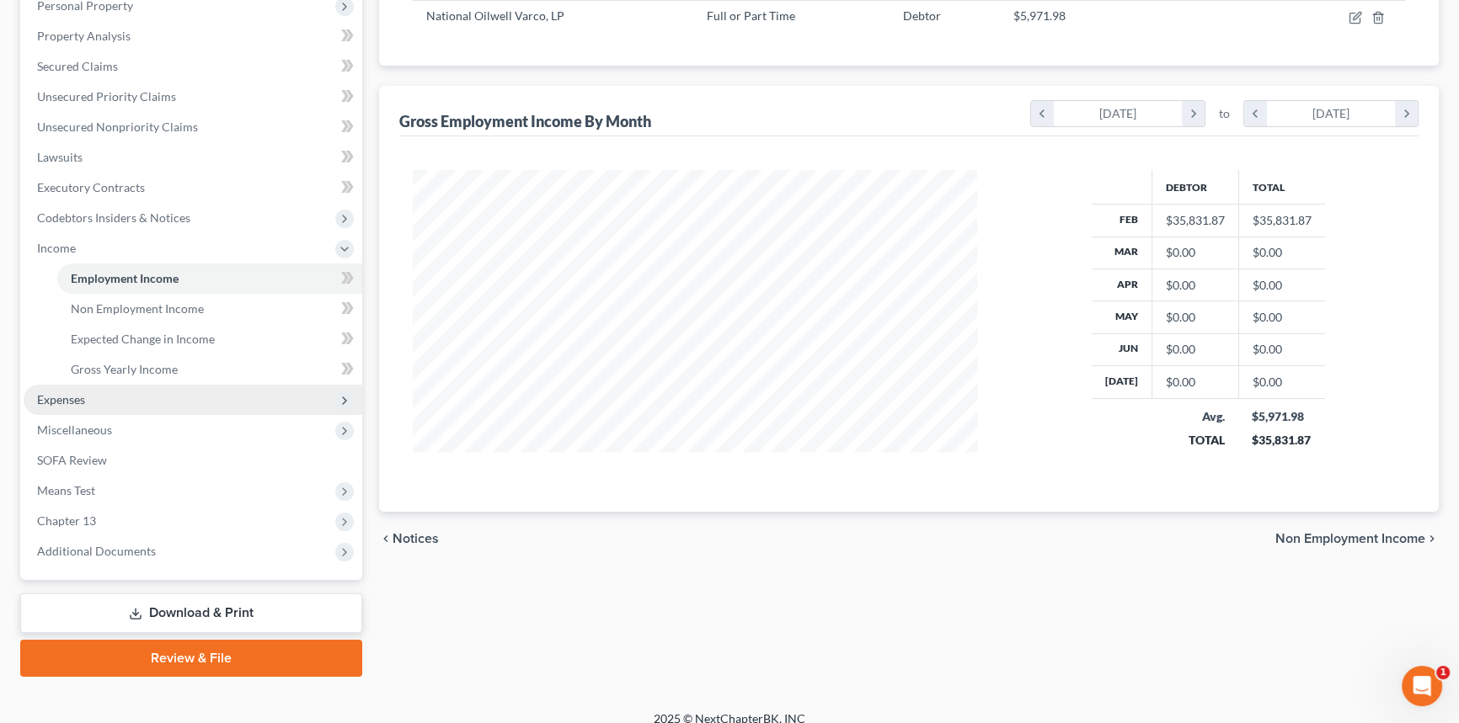
click at [94, 392] on span "Expenses" at bounding box center [193, 400] width 339 height 30
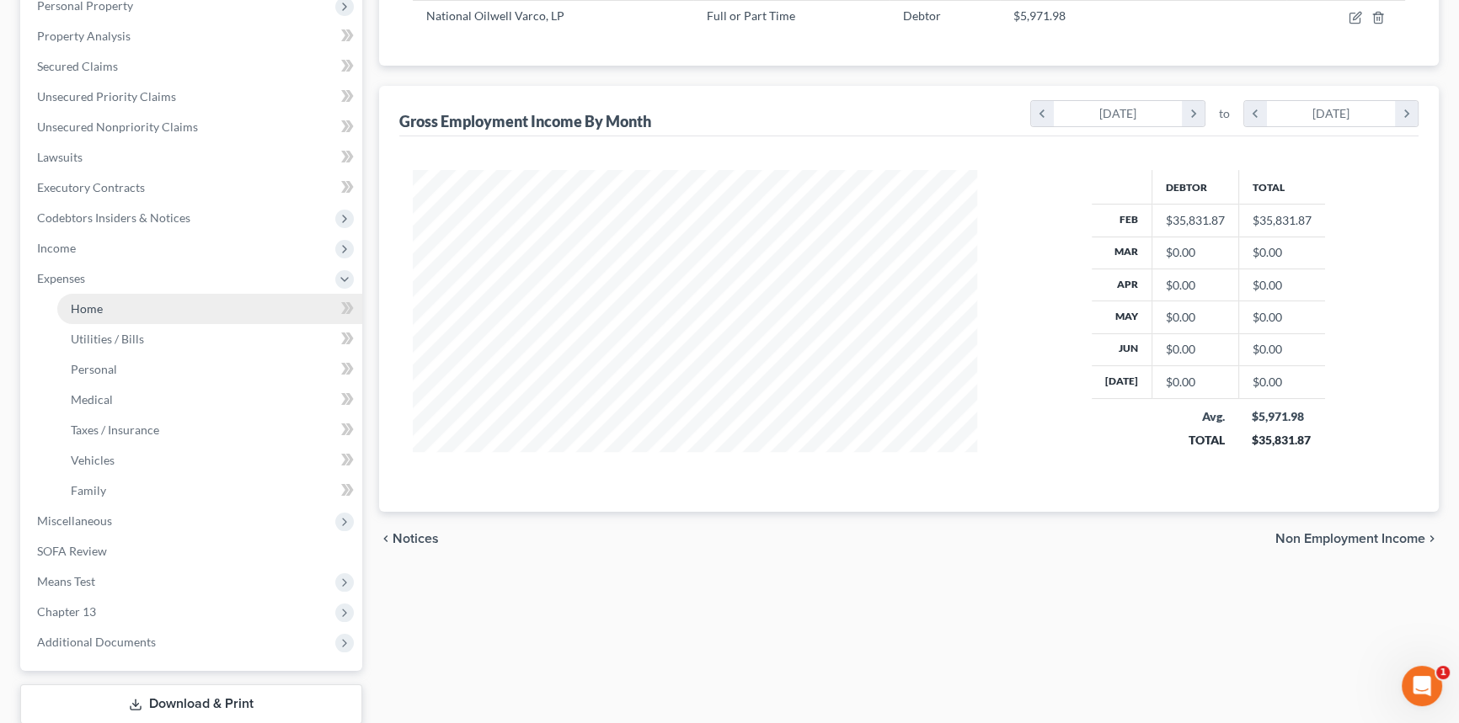
click at [120, 312] on link "Home" at bounding box center [209, 309] width 305 height 30
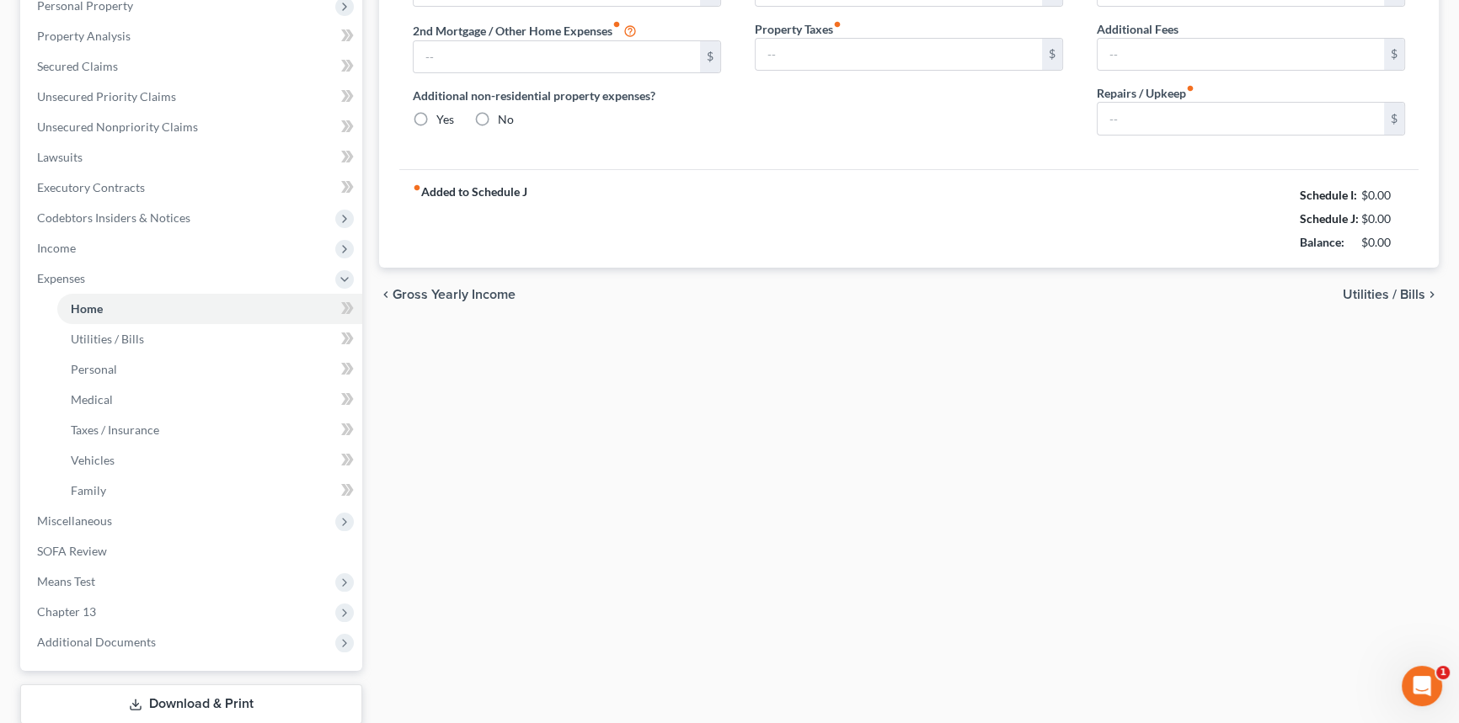
scroll to position [24, 0]
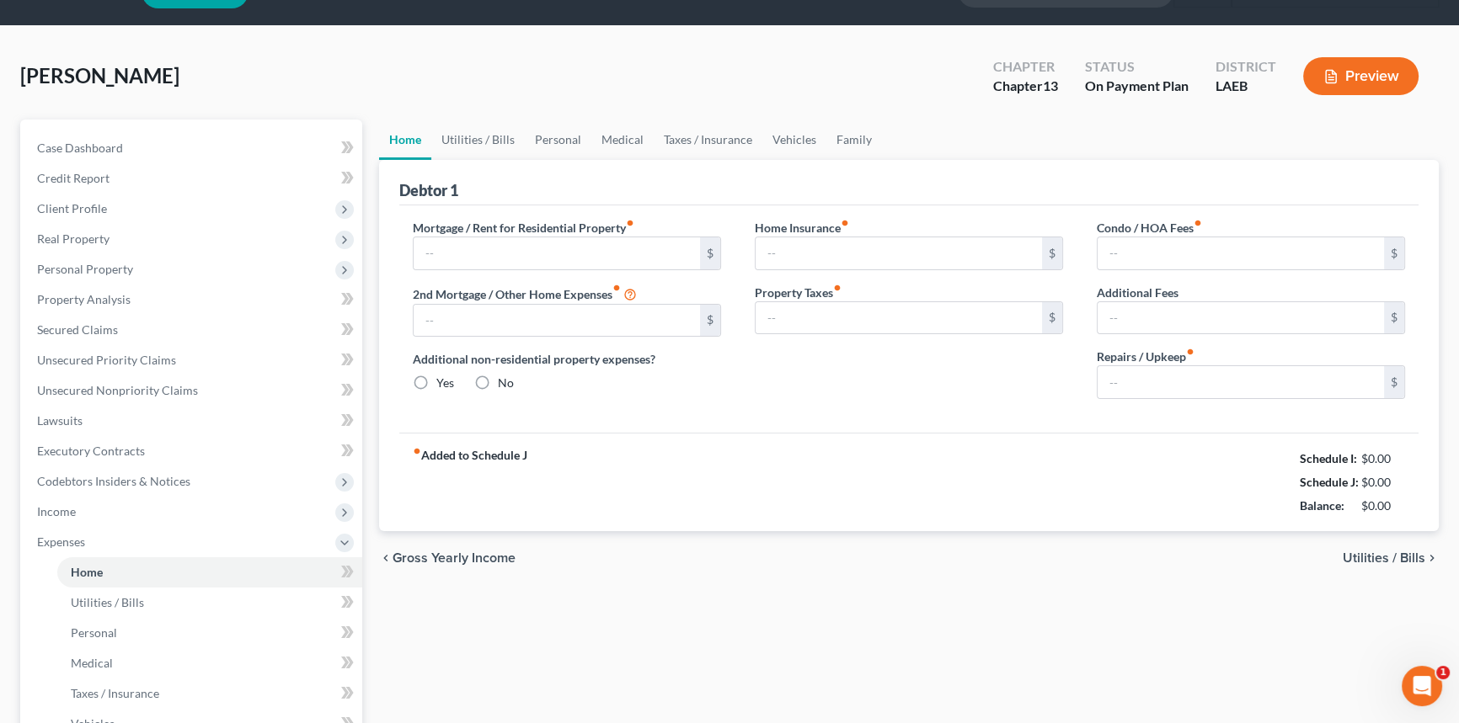
type input "975.00"
type input "650.00"
radio input "true"
type input "0.00"
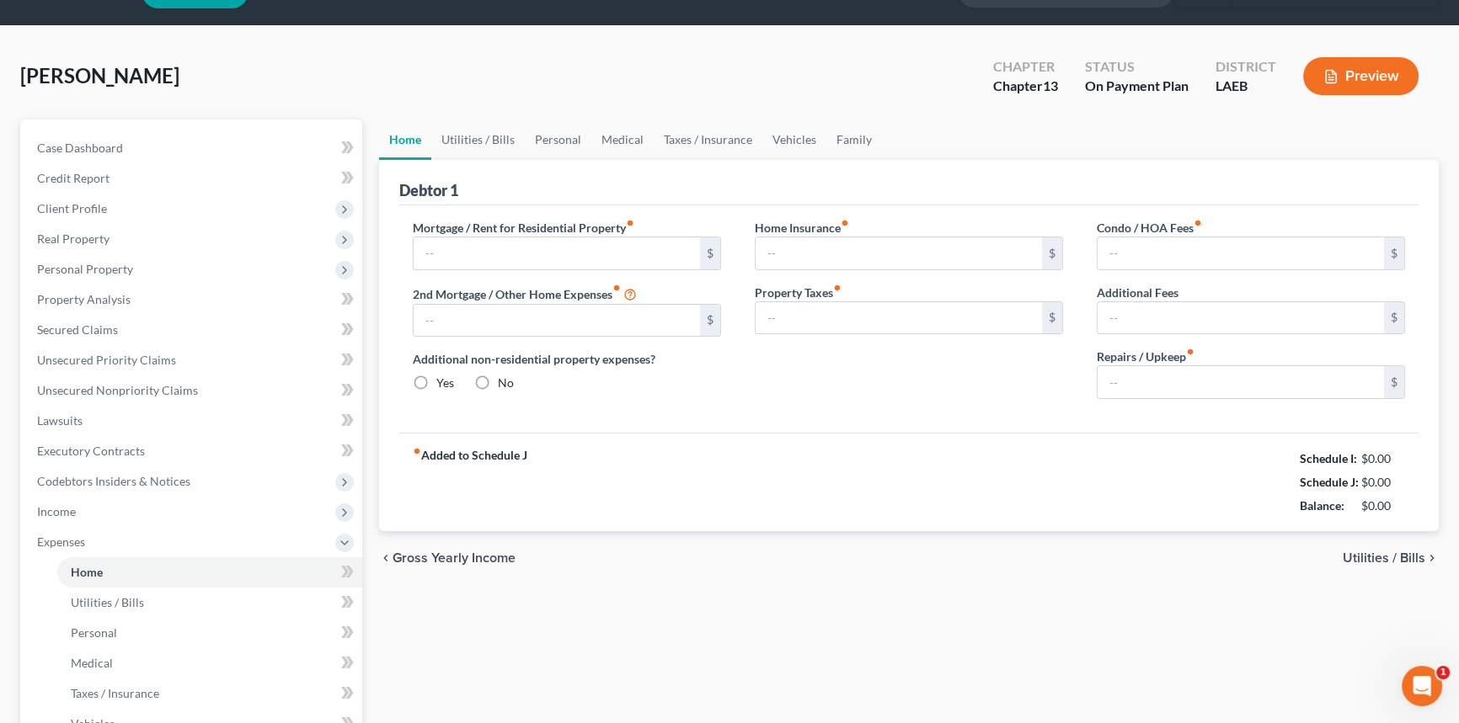
type input "0.00"
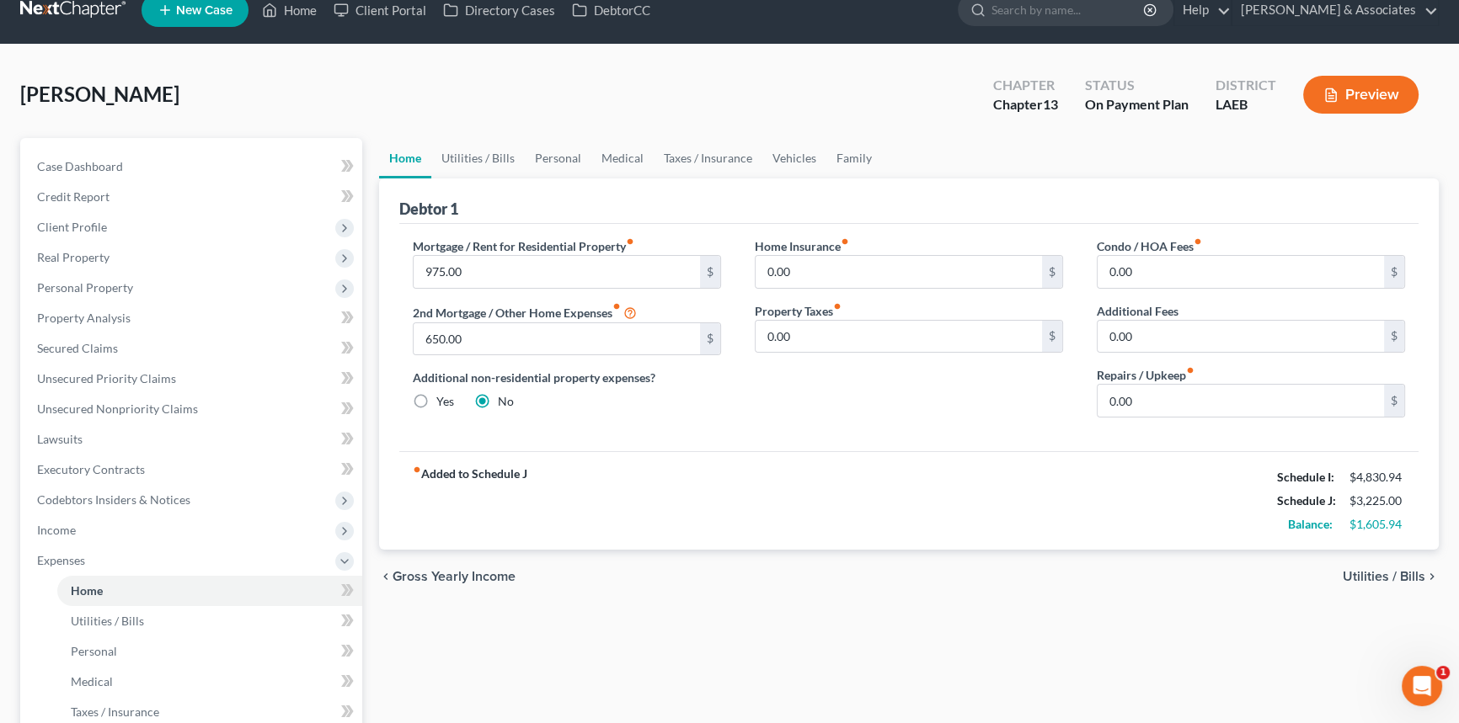
scroll to position [0, 0]
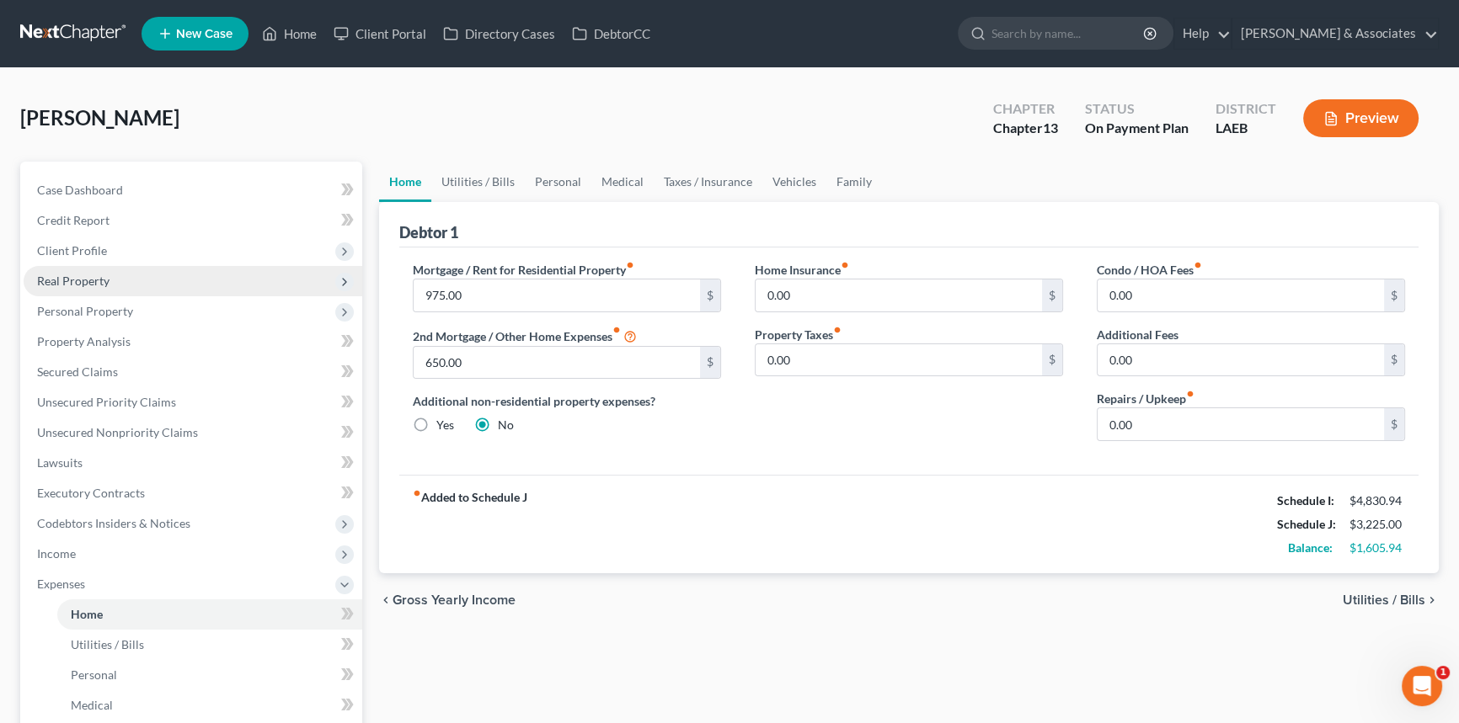
click at [114, 280] on span "Real Property" at bounding box center [193, 281] width 339 height 30
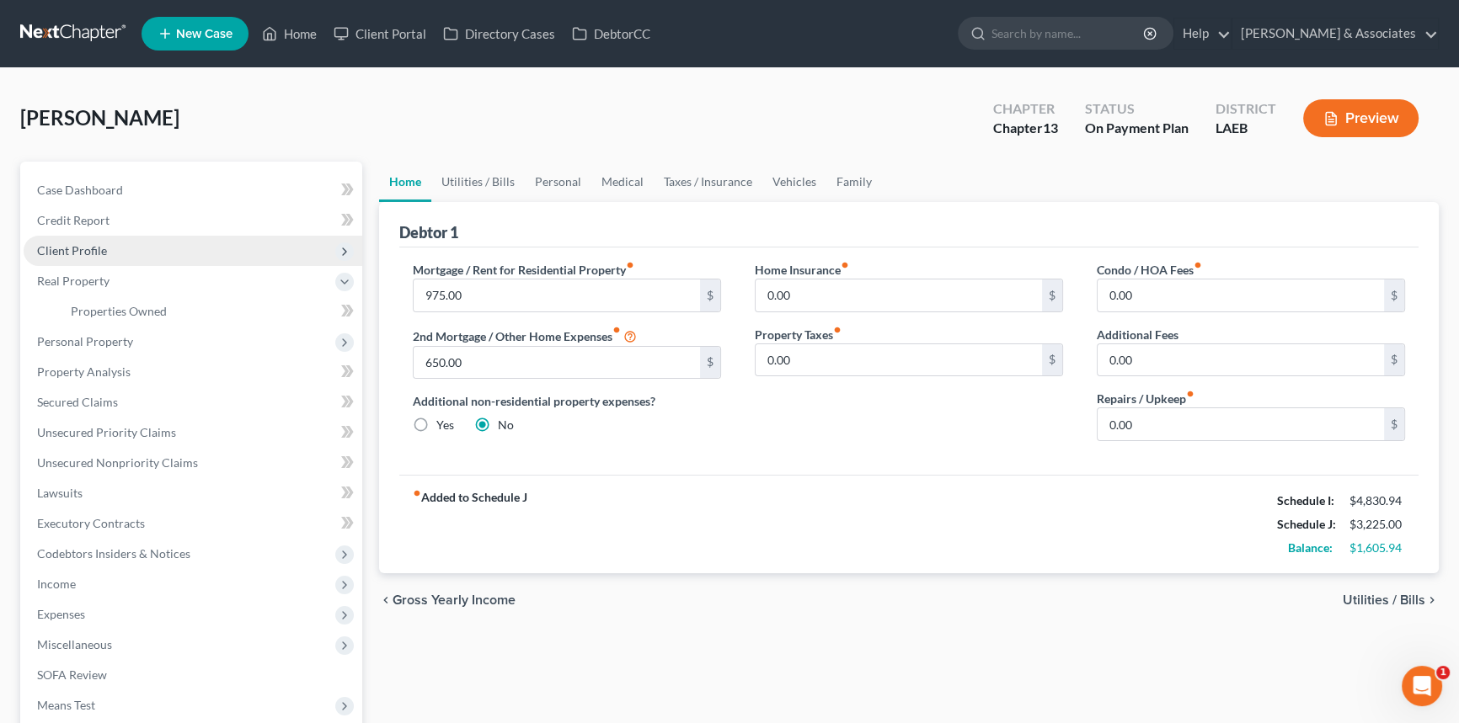
click at [113, 253] on span "Client Profile" at bounding box center [193, 251] width 339 height 30
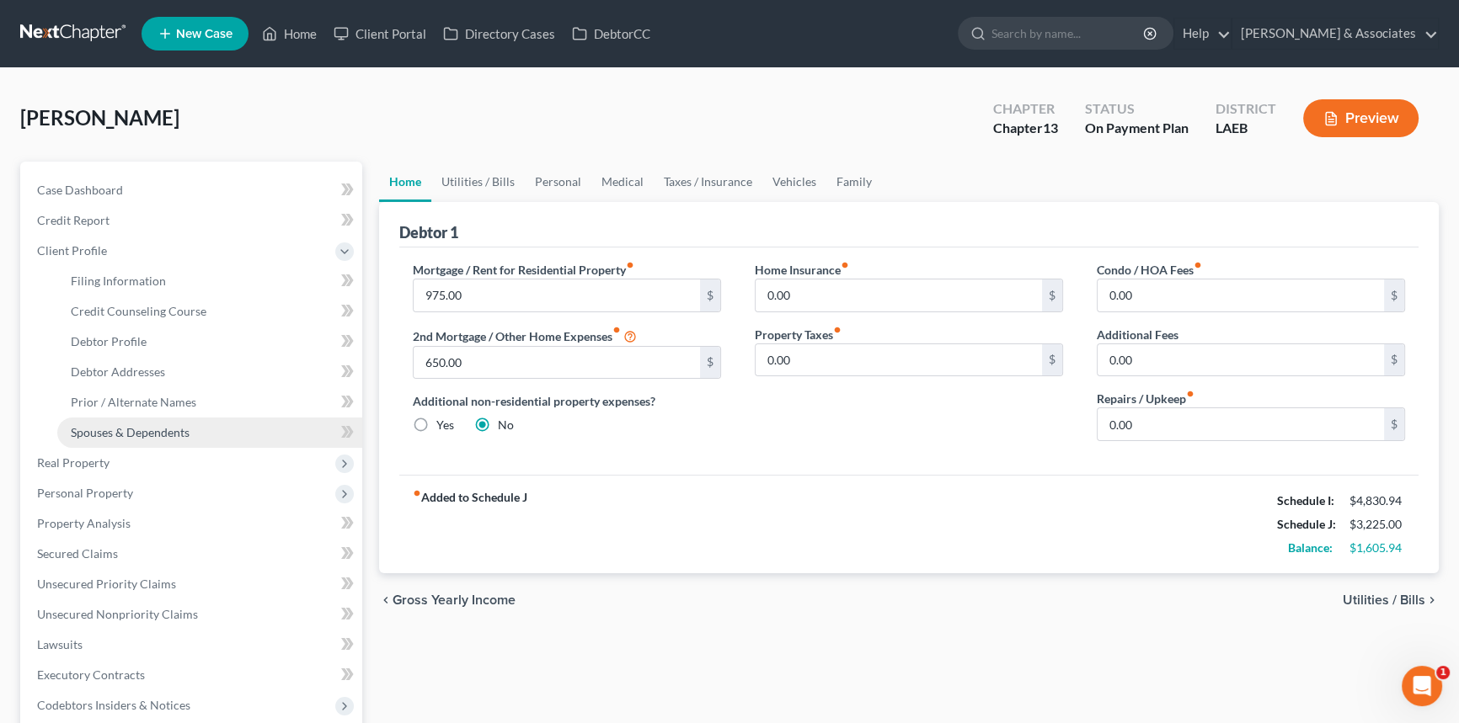
click at [126, 434] on span "Spouses & Dependents" at bounding box center [130, 432] width 119 height 14
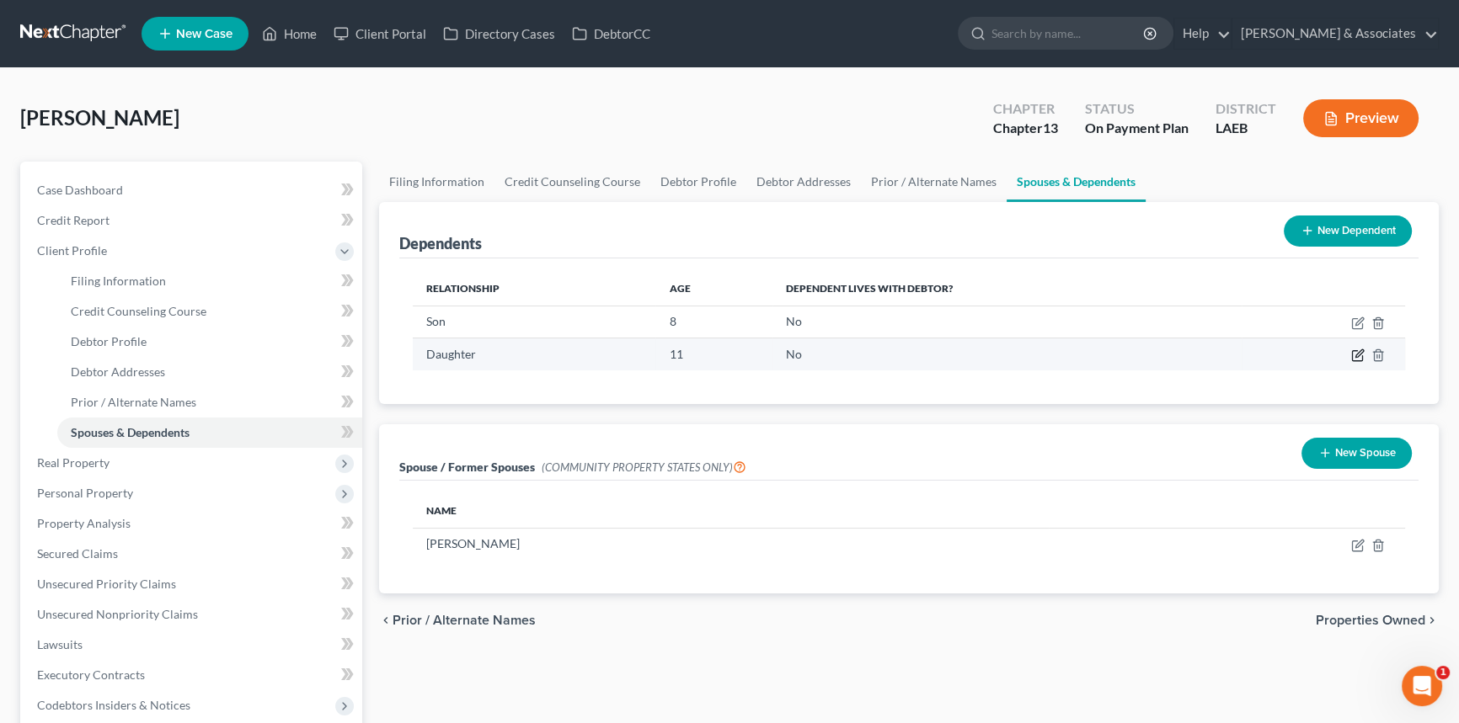
click at [1352, 355] on icon "button" at bounding box center [1357, 356] width 10 height 10
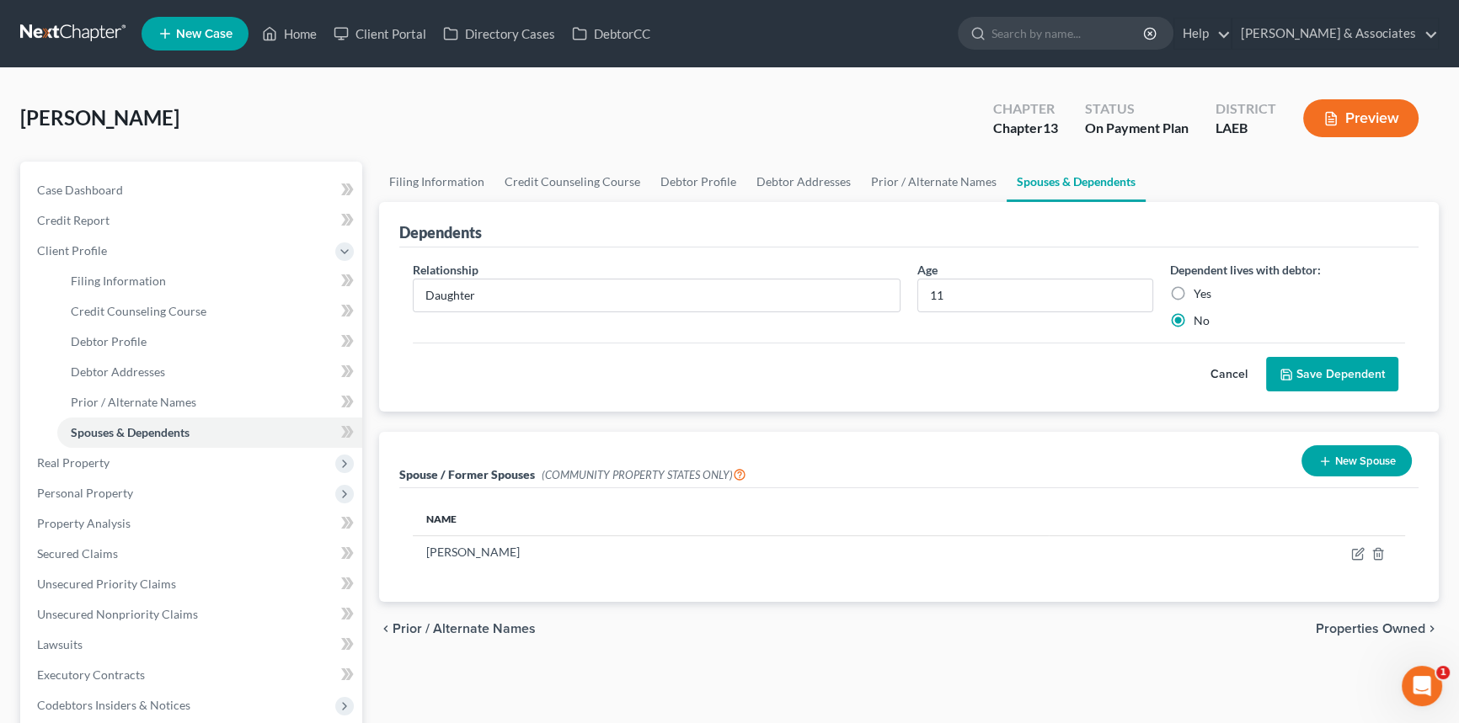
click at [1193, 286] on label "Yes" at bounding box center [1202, 293] width 18 height 17
click at [1200, 286] on input "Yes" at bounding box center [1205, 290] width 11 height 11
radio input "true"
drag, startPoint x: 1300, startPoint y: 344, endPoint x: 1305, endPoint y: 356, distance: 13.3
click at [1303, 345] on div "Cancel Save Dependent" at bounding box center [909, 368] width 992 height 50
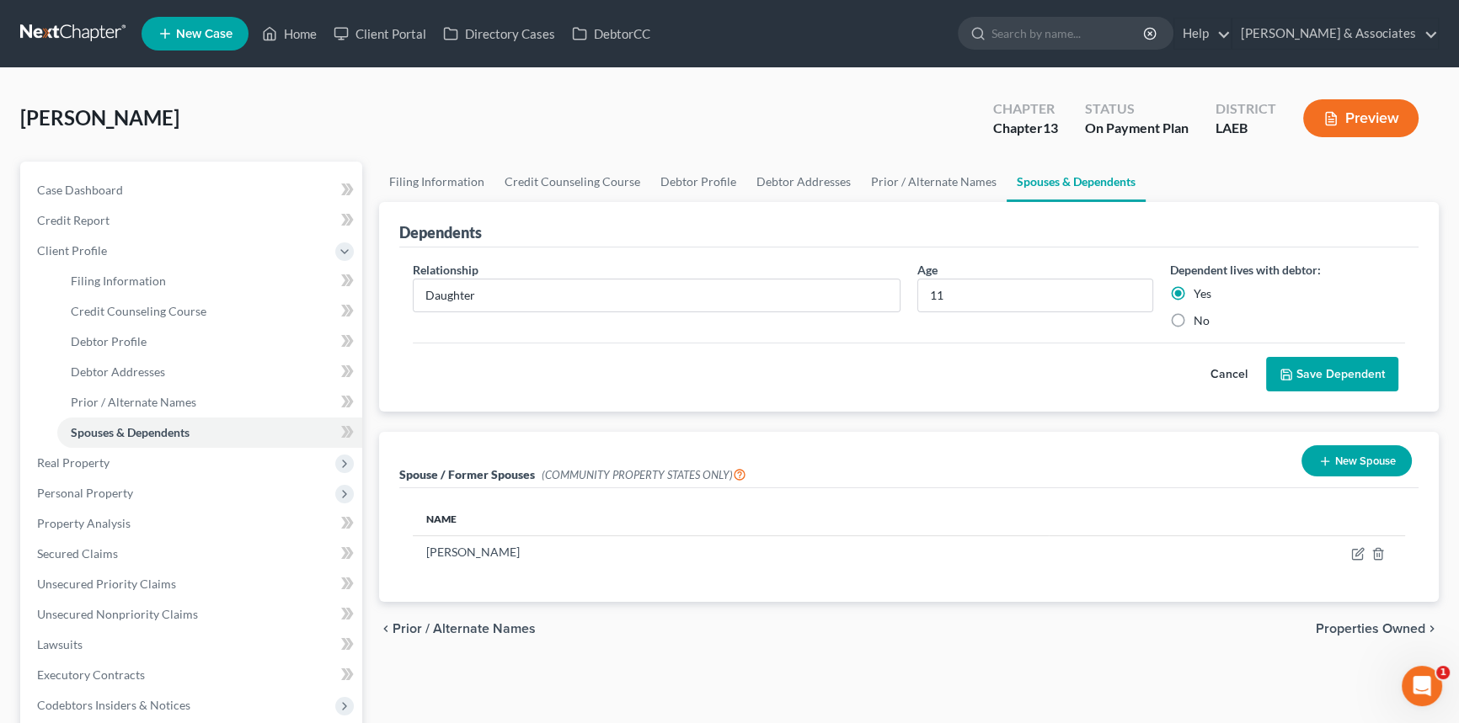
click at [1309, 362] on button "Save Dependent" at bounding box center [1332, 374] width 132 height 35
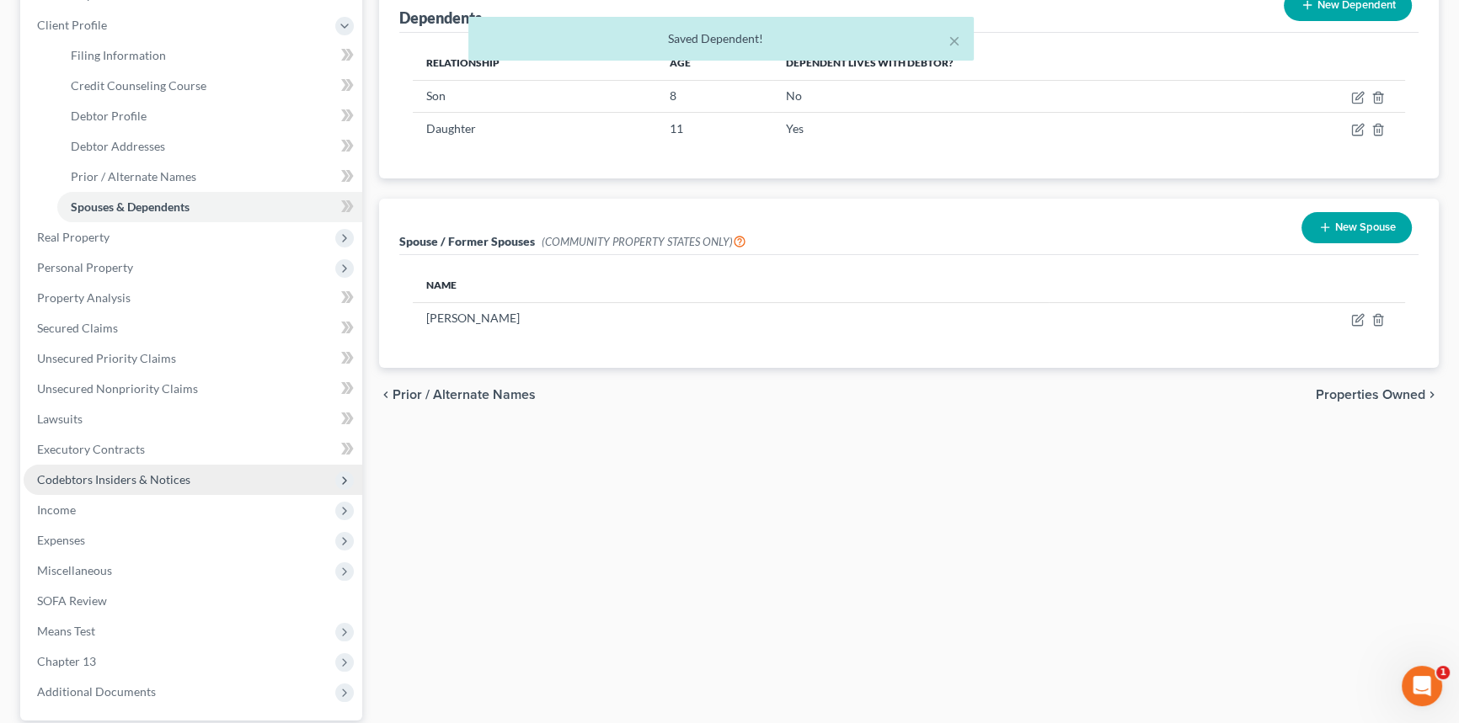
scroll to position [229, 0]
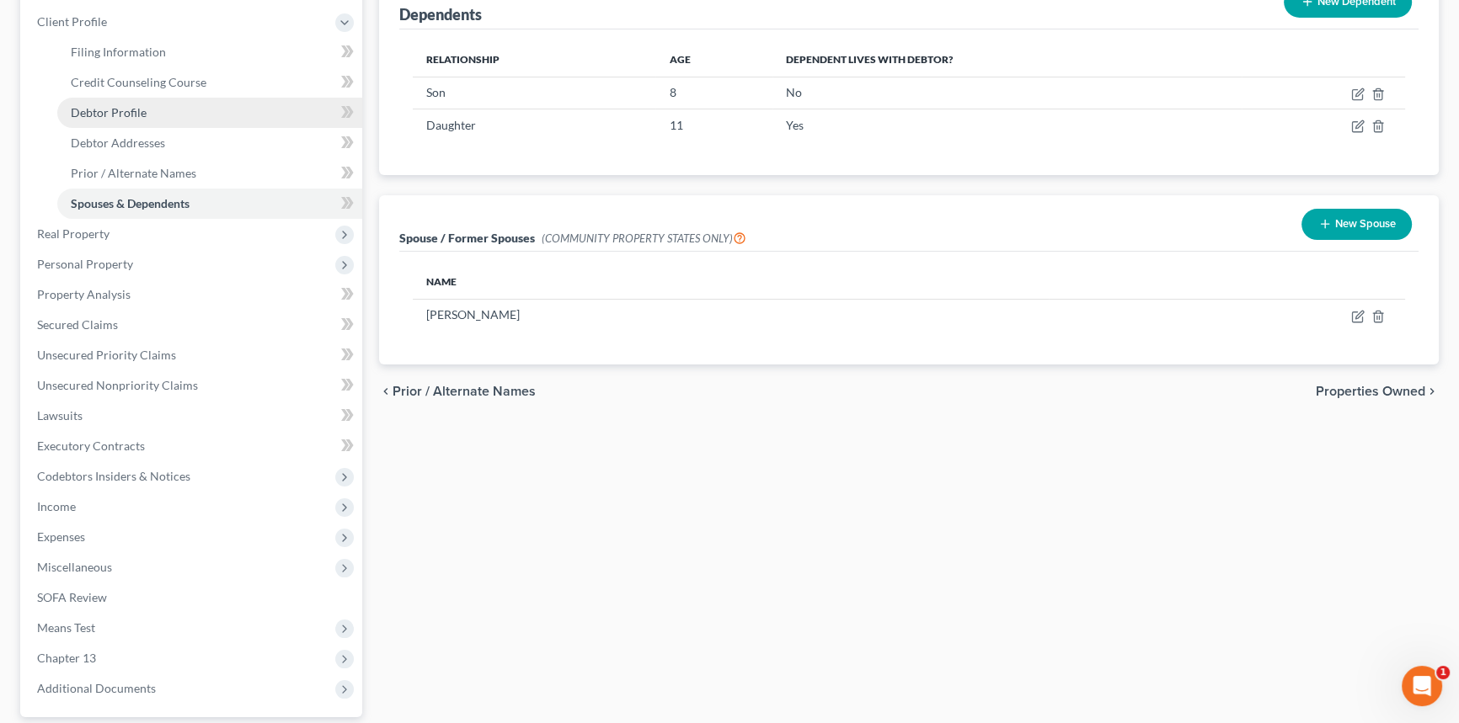
click at [140, 117] on span "Debtor Profile" at bounding box center [109, 112] width 76 height 14
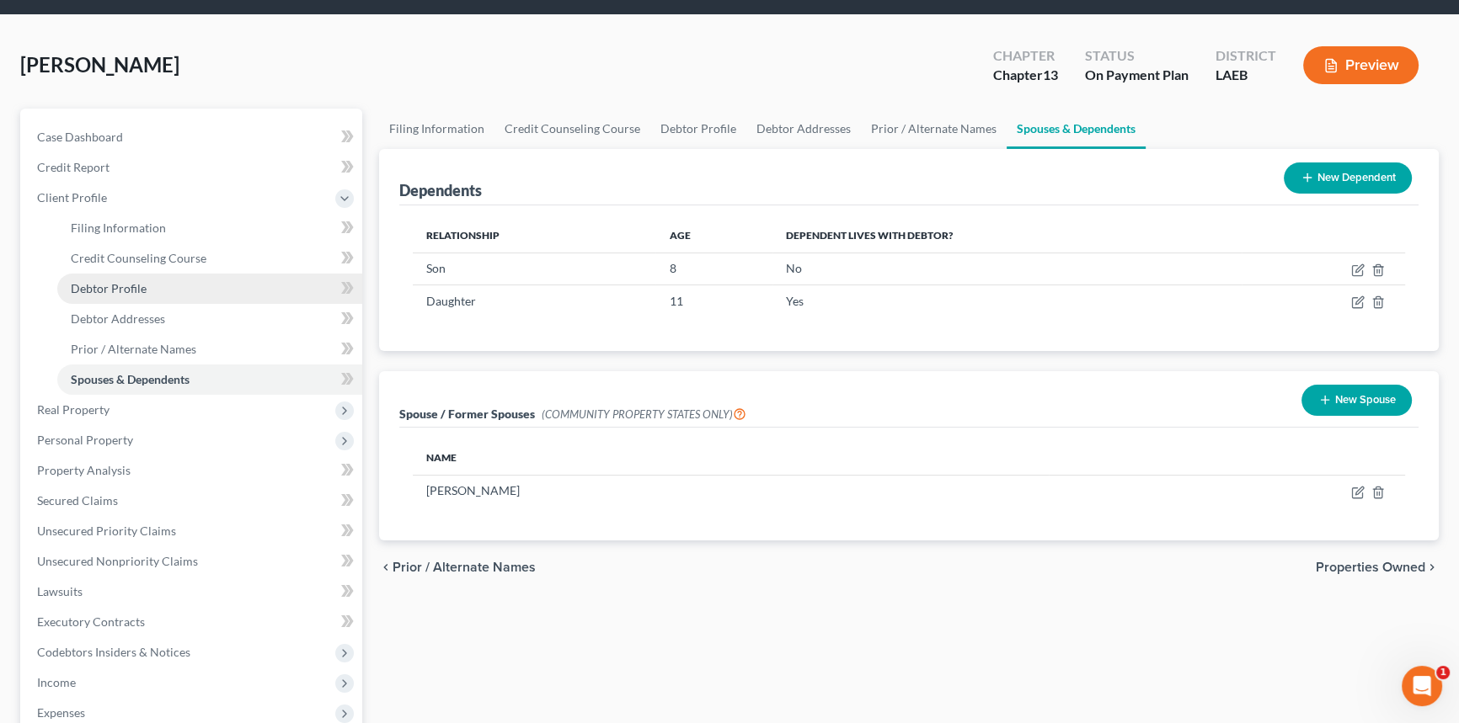
select select "0"
select select "1"
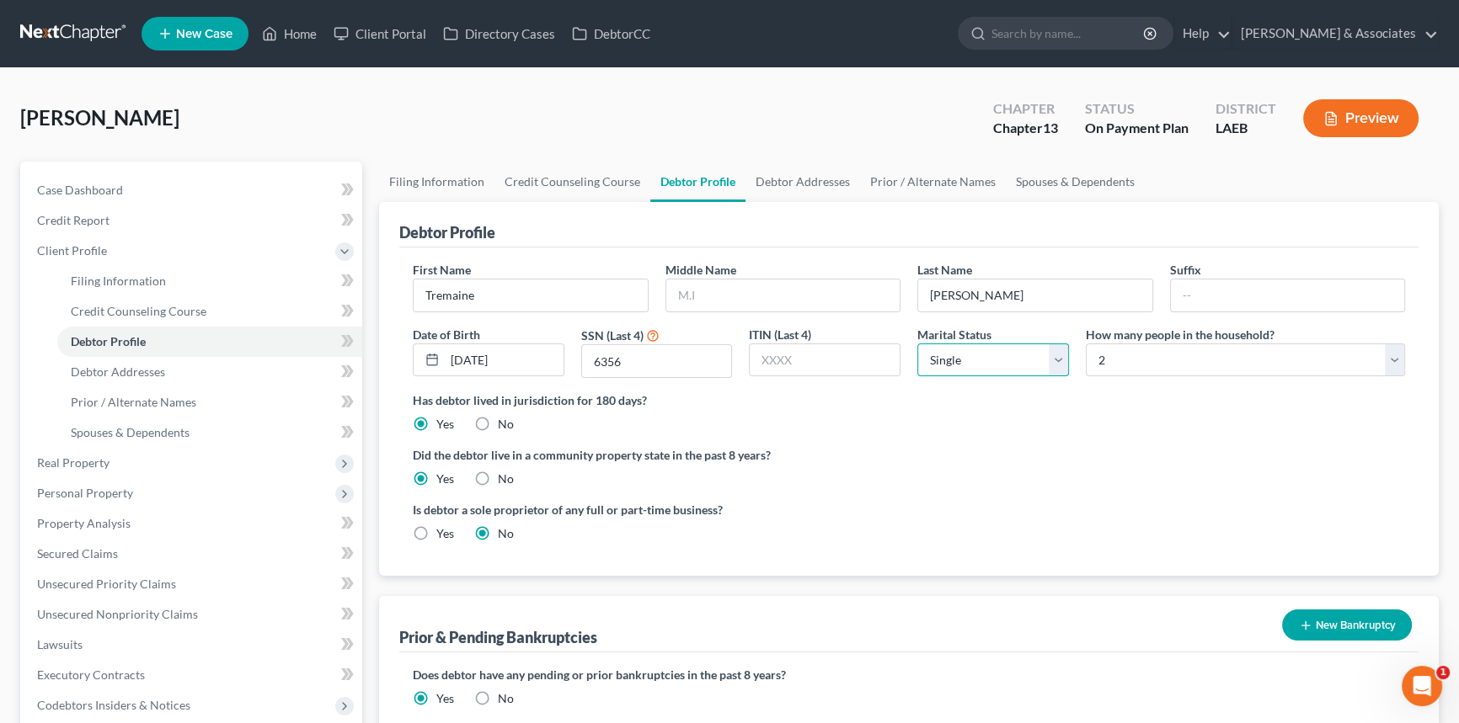
drag, startPoint x: 1038, startPoint y: 347, endPoint x: 1035, endPoint y: 360, distance: 13.1
click at [1037, 351] on select "Select Single Married Separated Divorced Widowed" at bounding box center [993, 361] width 152 height 34
select select "3"
click at [917, 344] on select "Select Single Married Separated Divorced Widowed" at bounding box center [993, 361] width 152 height 34
drag, startPoint x: 1063, startPoint y: 497, endPoint x: 1029, endPoint y: 501, distance: 33.9
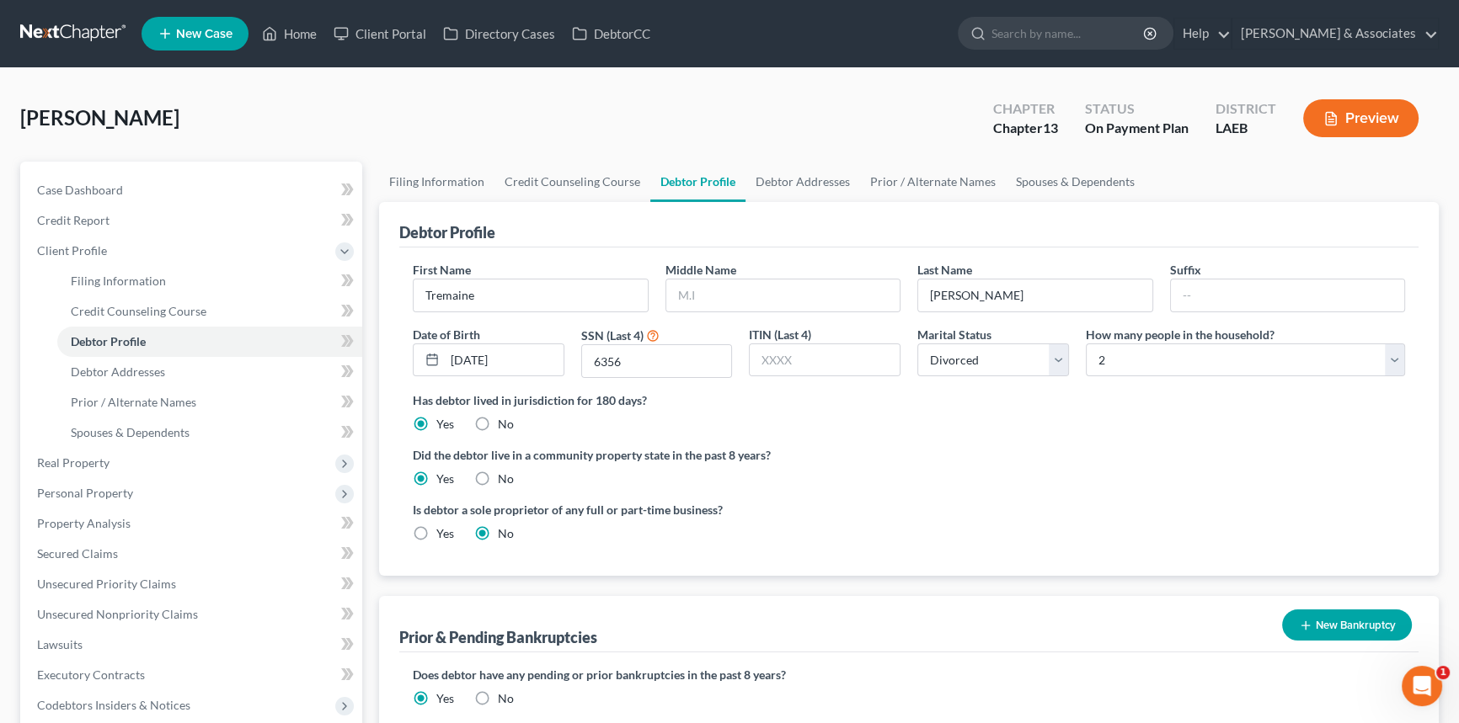
click at [1043, 499] on ng-include "First Name Tremaine Middle Name Last Name Johnson Suffix Date of Birth 03/26/19…" at bounding box center [909, 408] width 992 height 295
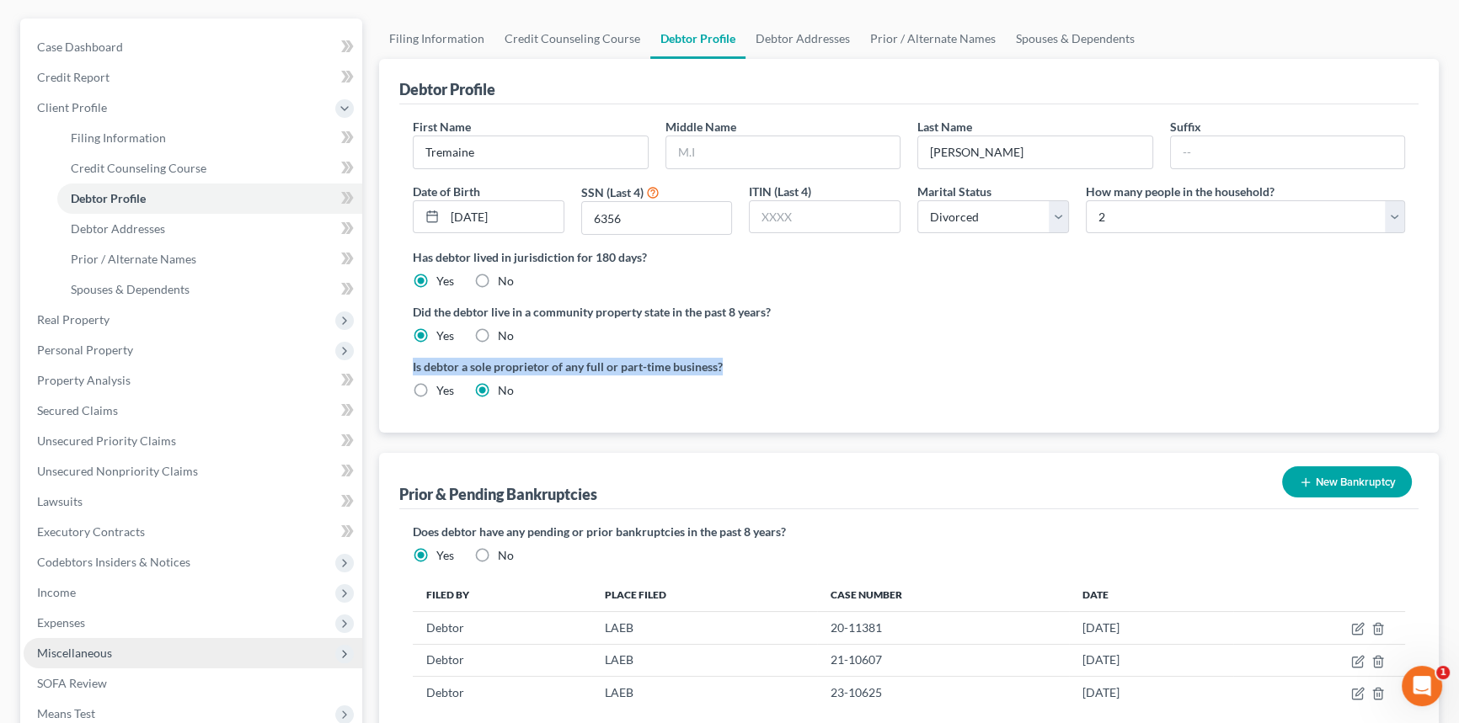
scroll to position [382, 0]
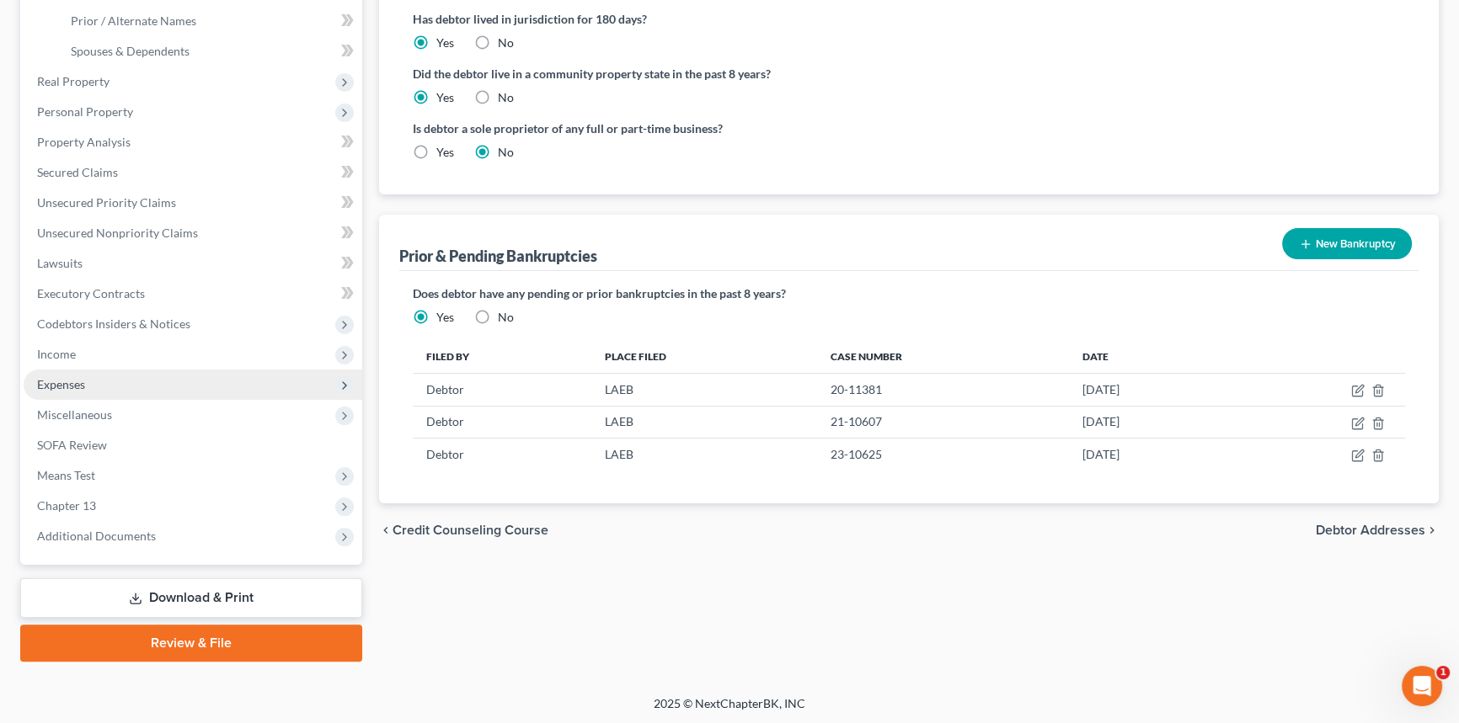
click at [104, 390] on span "Expenses" at bounding box center [193, 385] width 339 height 30
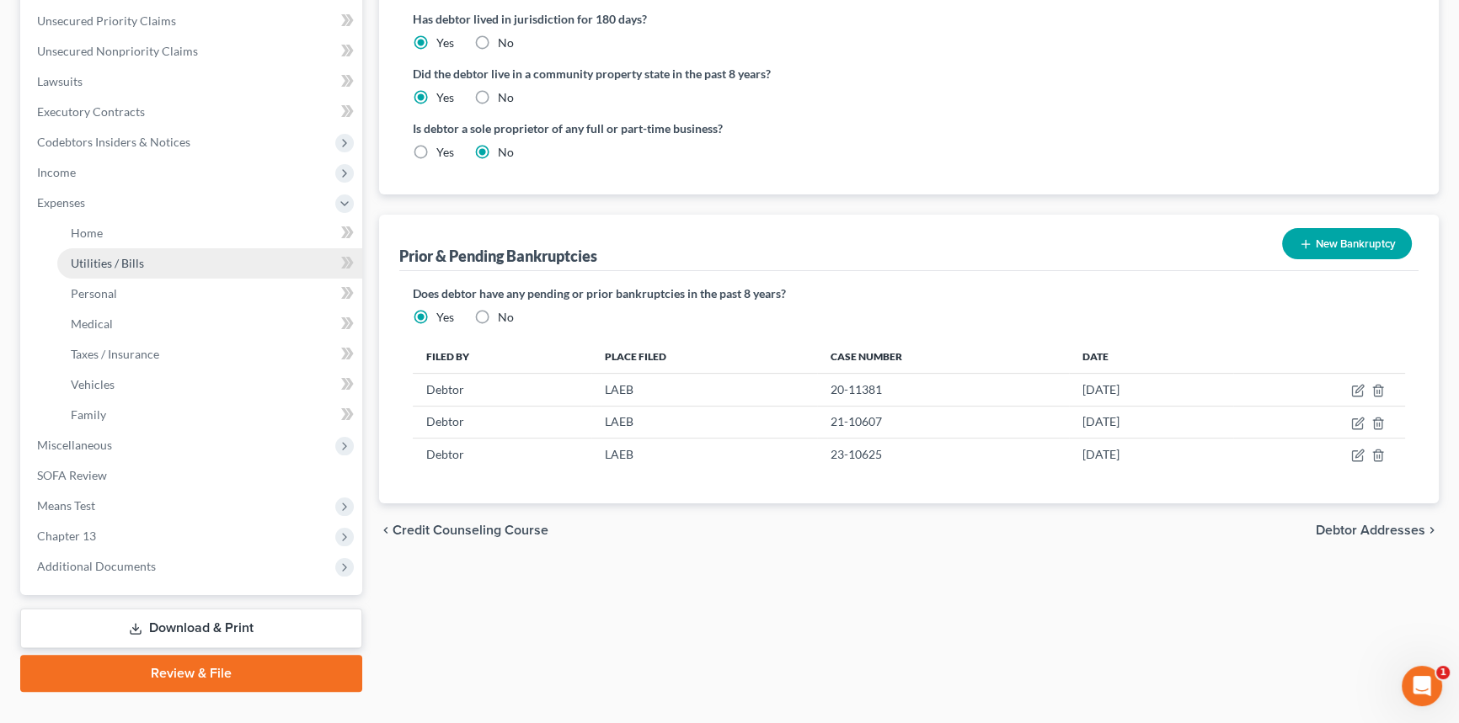
click at [126, 251] on link "Utilities / Bills" at bounding box center [209, 263] width 305 height 30
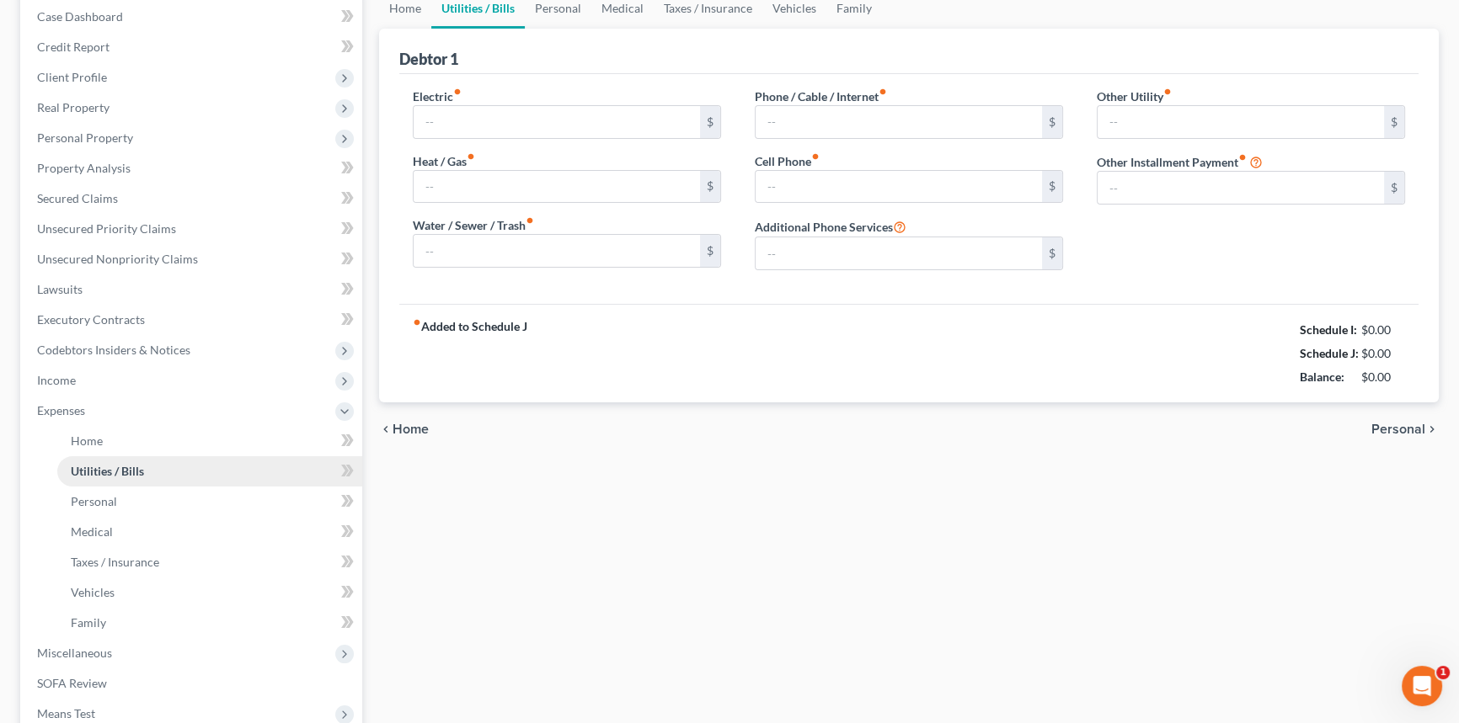
type input "140.00"
type input "0.00"
type input "40.00"
type input "25.00"
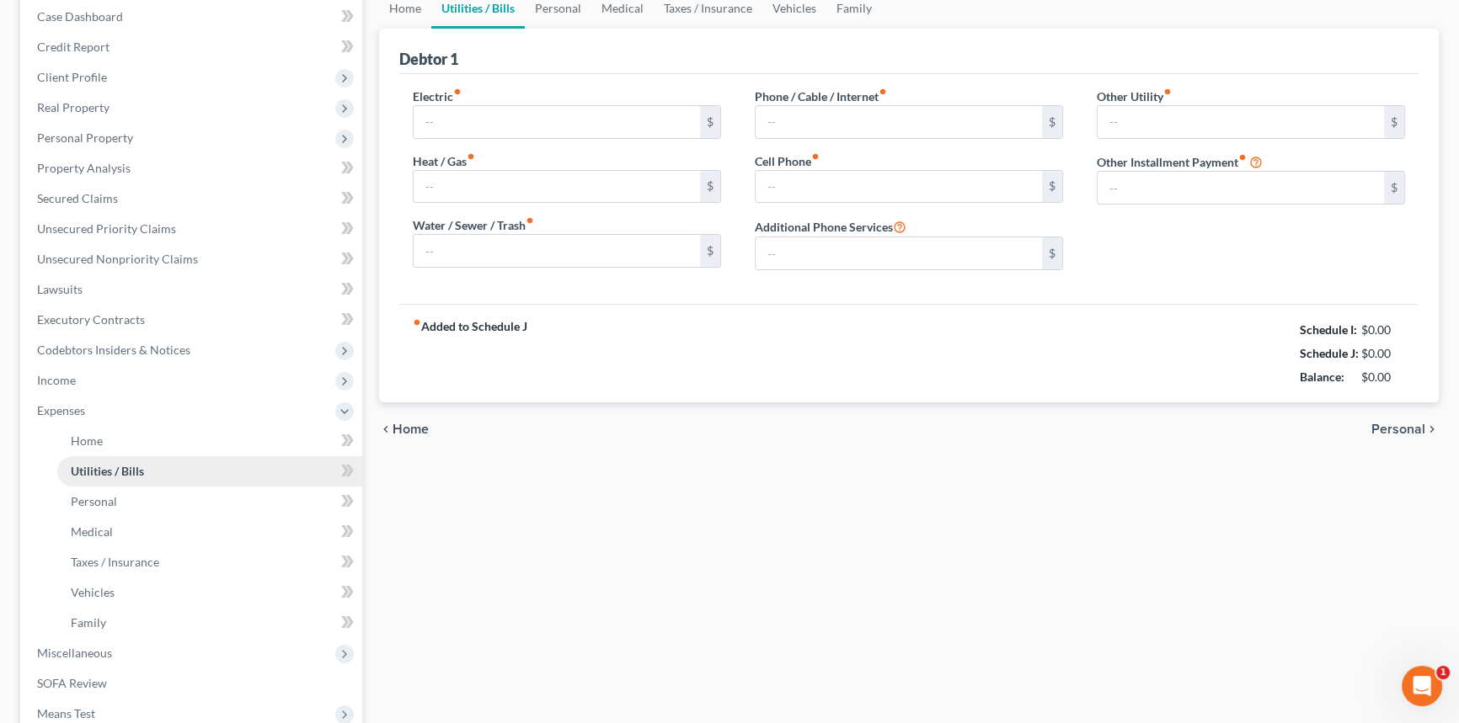
type input "0.00"
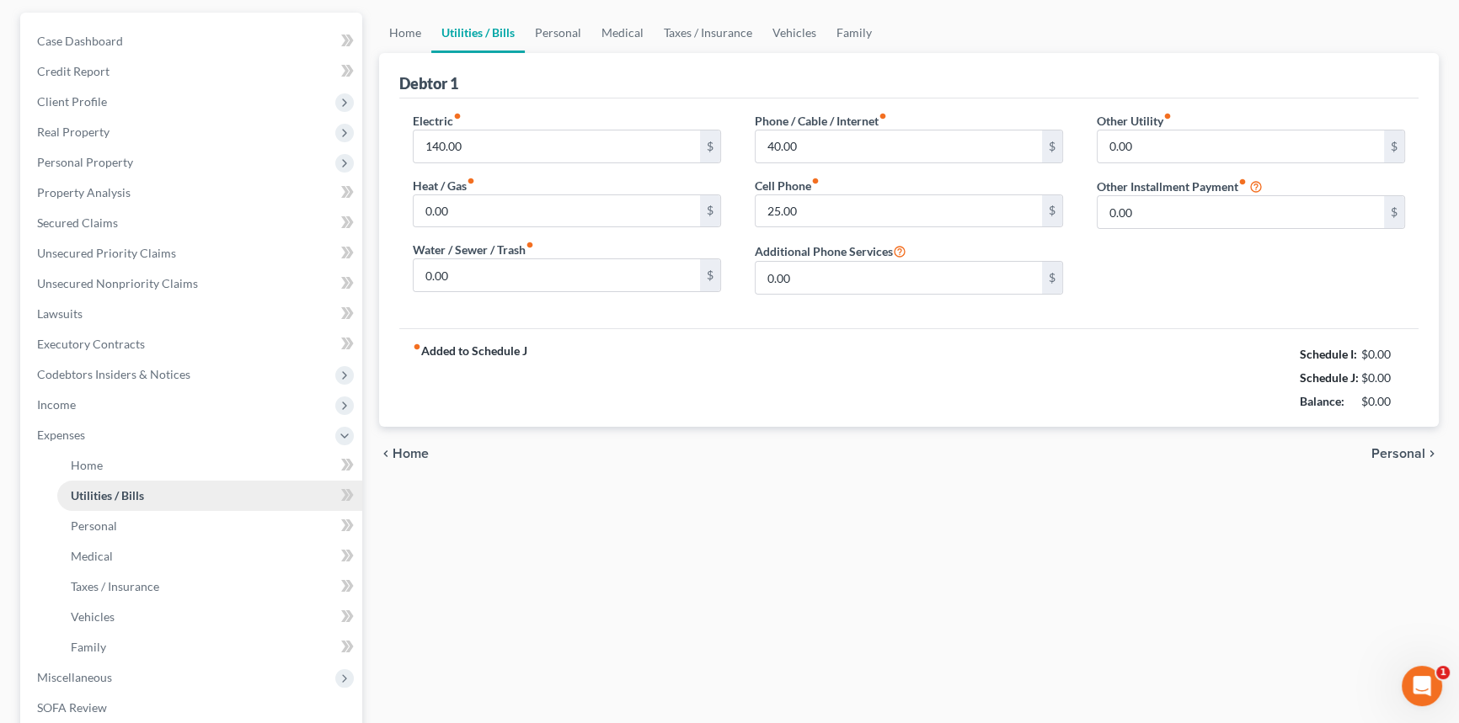
click at [221, 264] on ul "Case Dashboard Payments Invoices Payments Payments Credit Report Client Profile" at bounding box center [193, 420] width 339 height 788
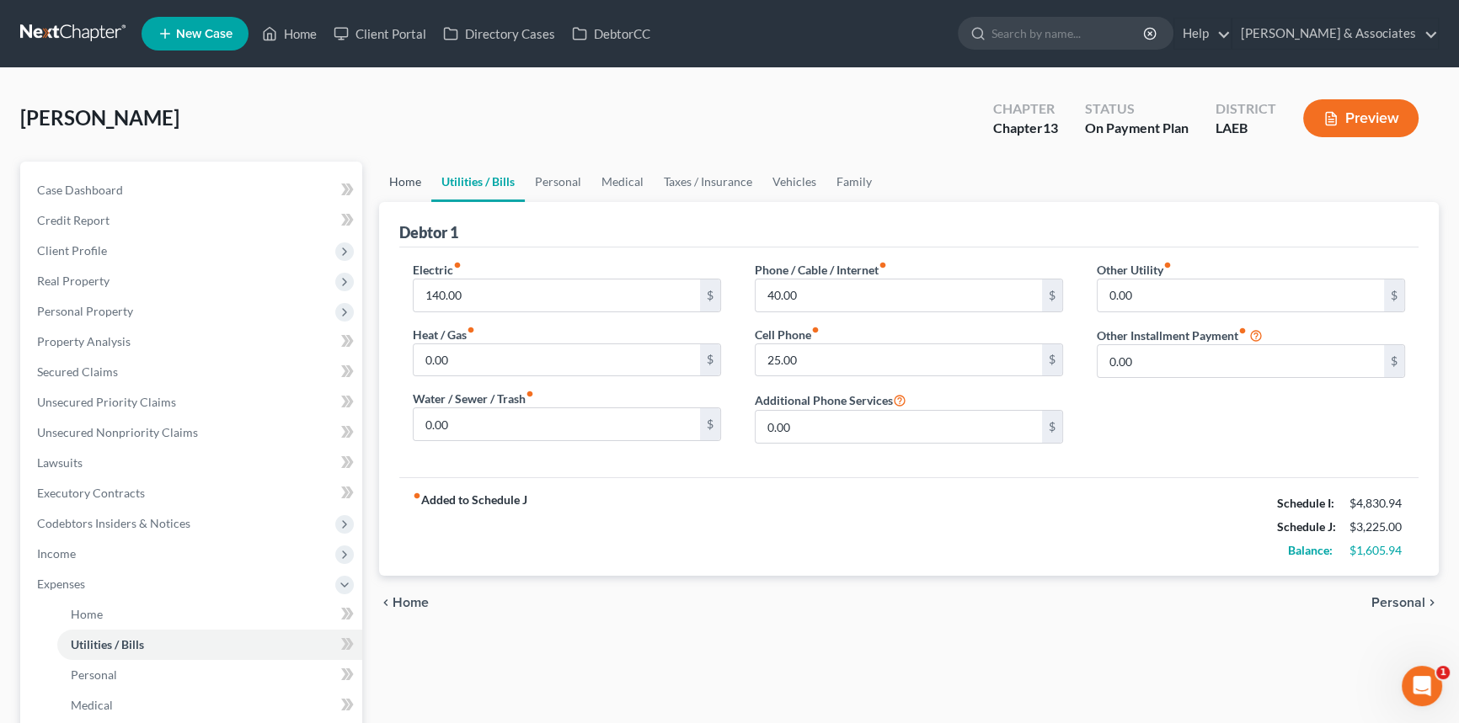
click at [419, 184] on link "Home" at bounding box center [405, 182] width 52 height 40
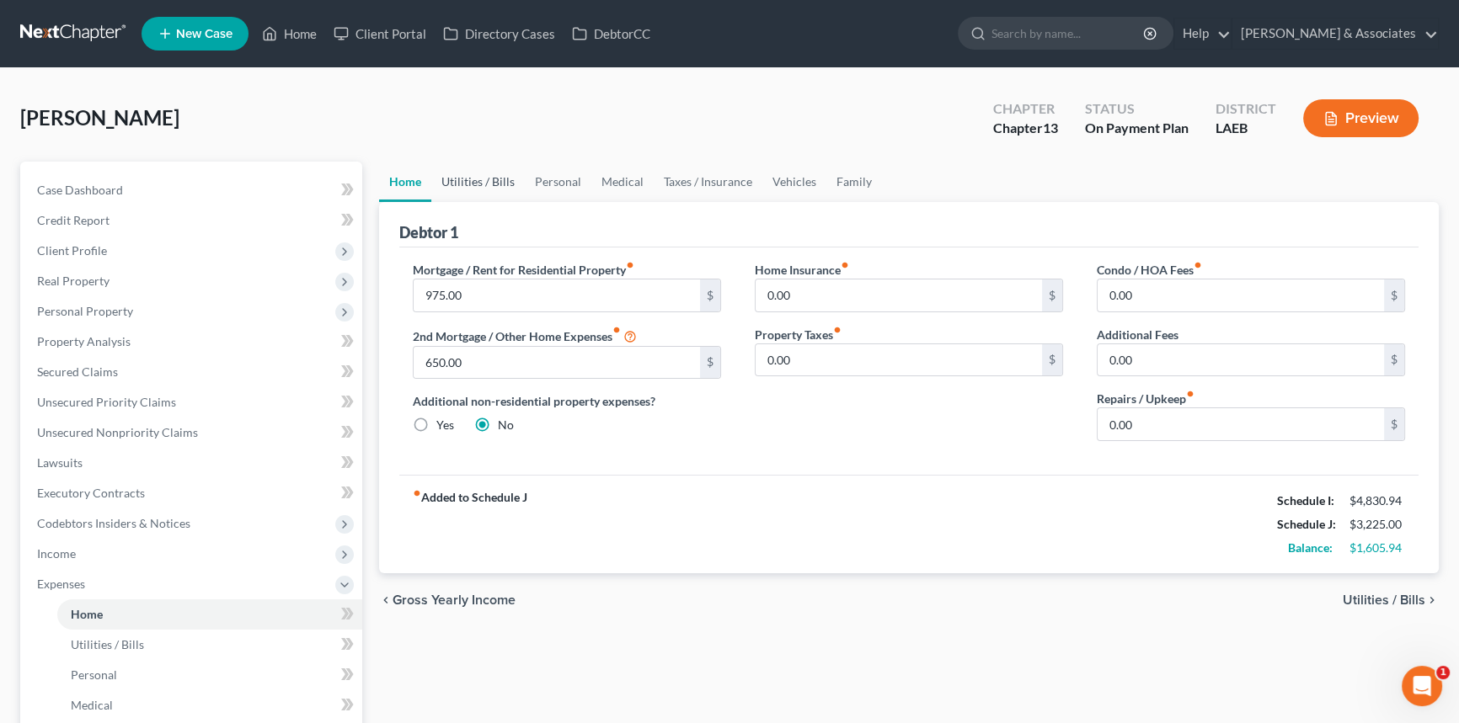
click at [491, 183] on link "Utilities / Bills" at bounding box center [477, 182] width 93 height 40
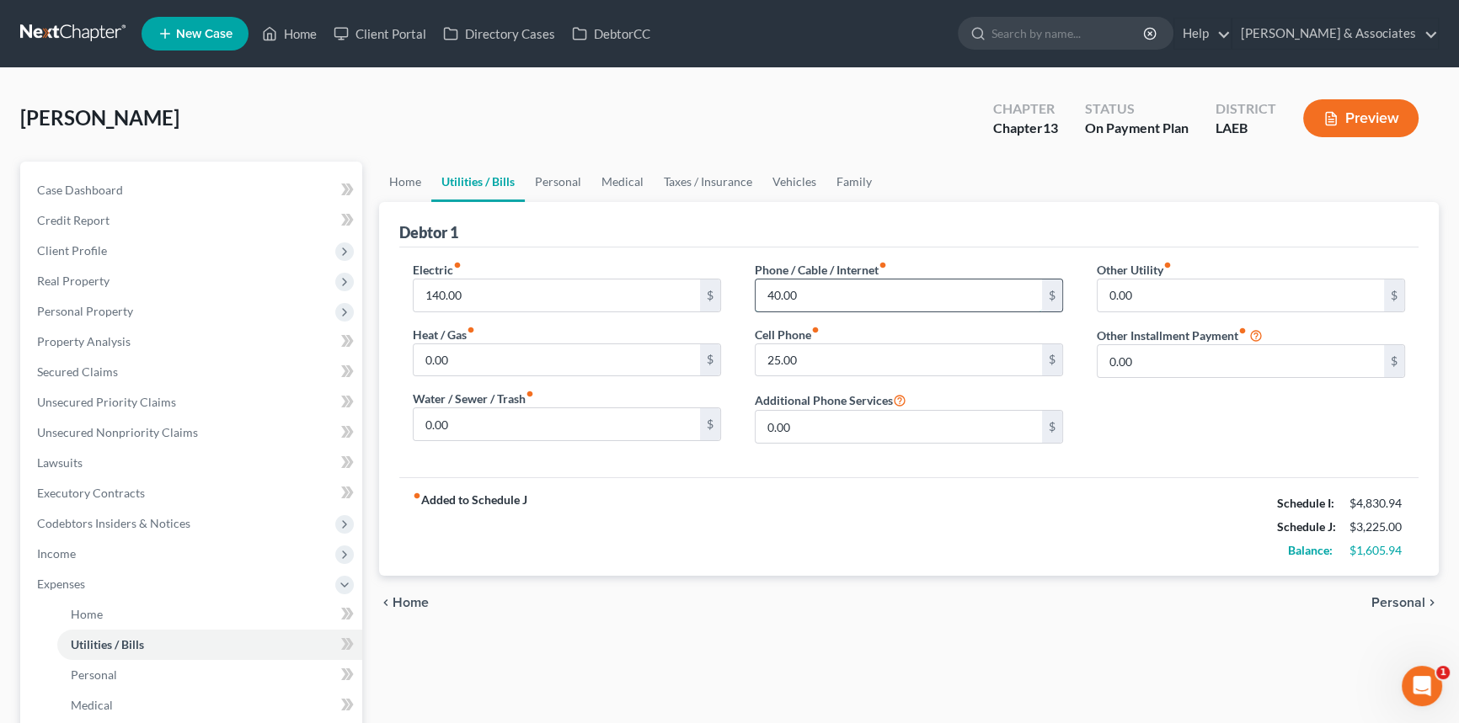
click at [827, 308] on input "40.00" at bounding box center [898, 296] width 286 height 32
type input "350"
click at [555, 177] on link "Personal" at bounding box center [558, 182] width 67 height 40
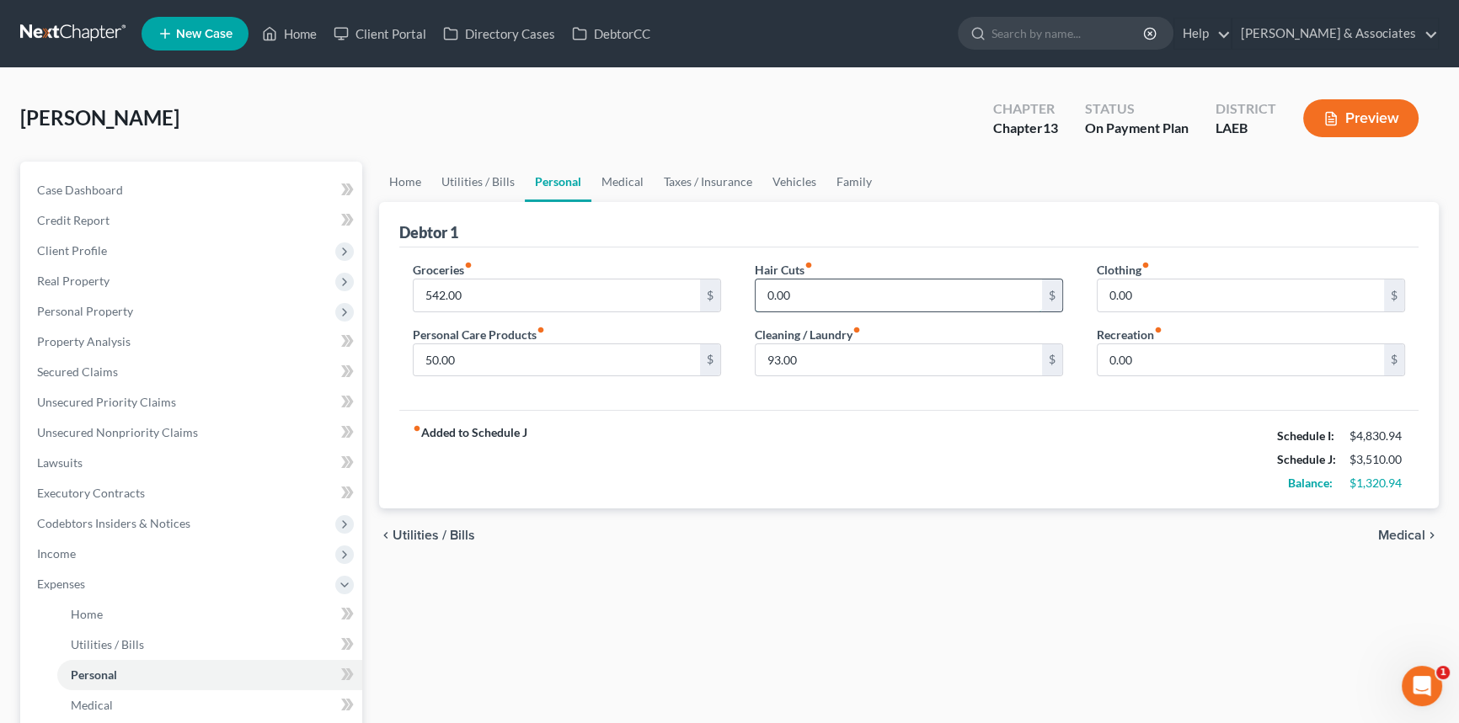
click at [833, 307] on input "0.00" at bounding box center [898, 296] width 286 height 32
click at [509, 291] on input "542.00" at bounding box center [557, 296] width 286 height 32
type input "8"
type input "938"
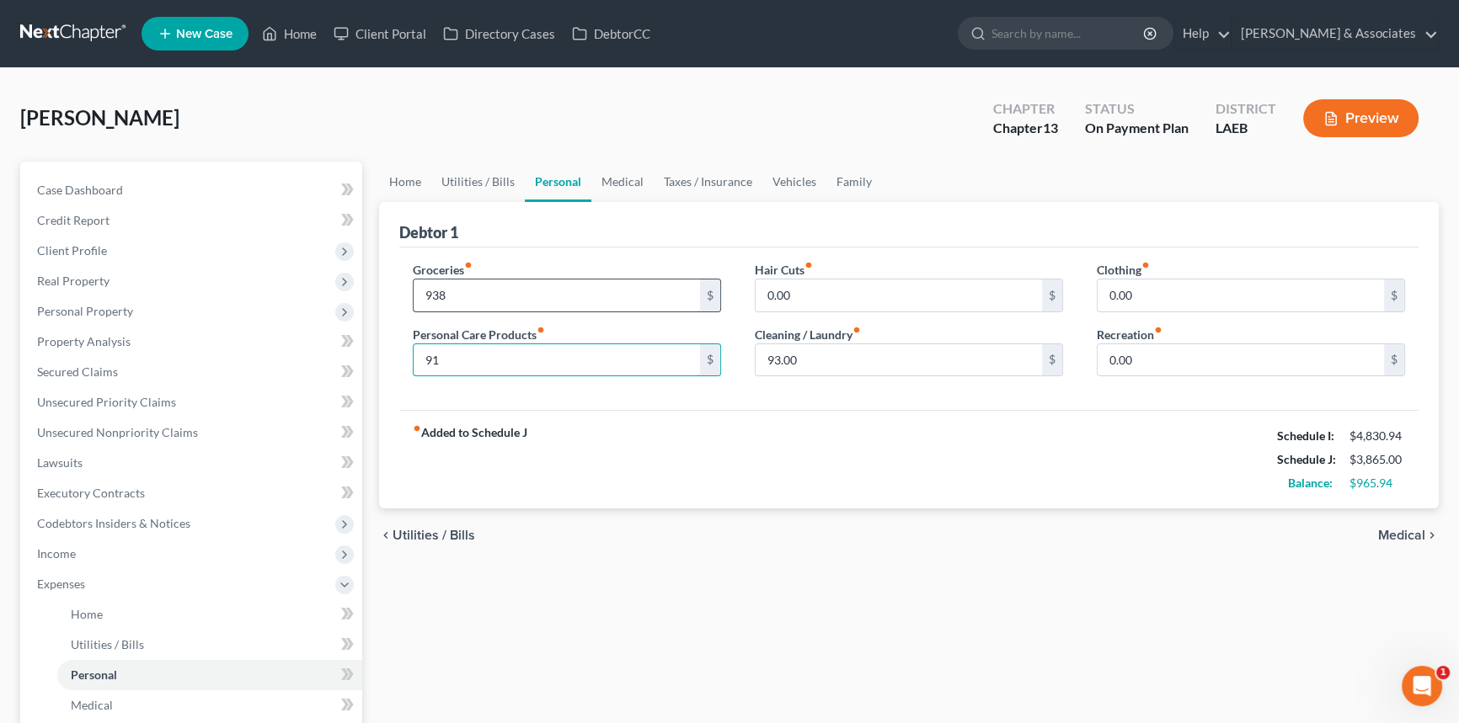
type input "91"
type input "181"
type input "271"
click at [614, 184] on link "Medical" at bounding box center [622, 182] width 62 height 40
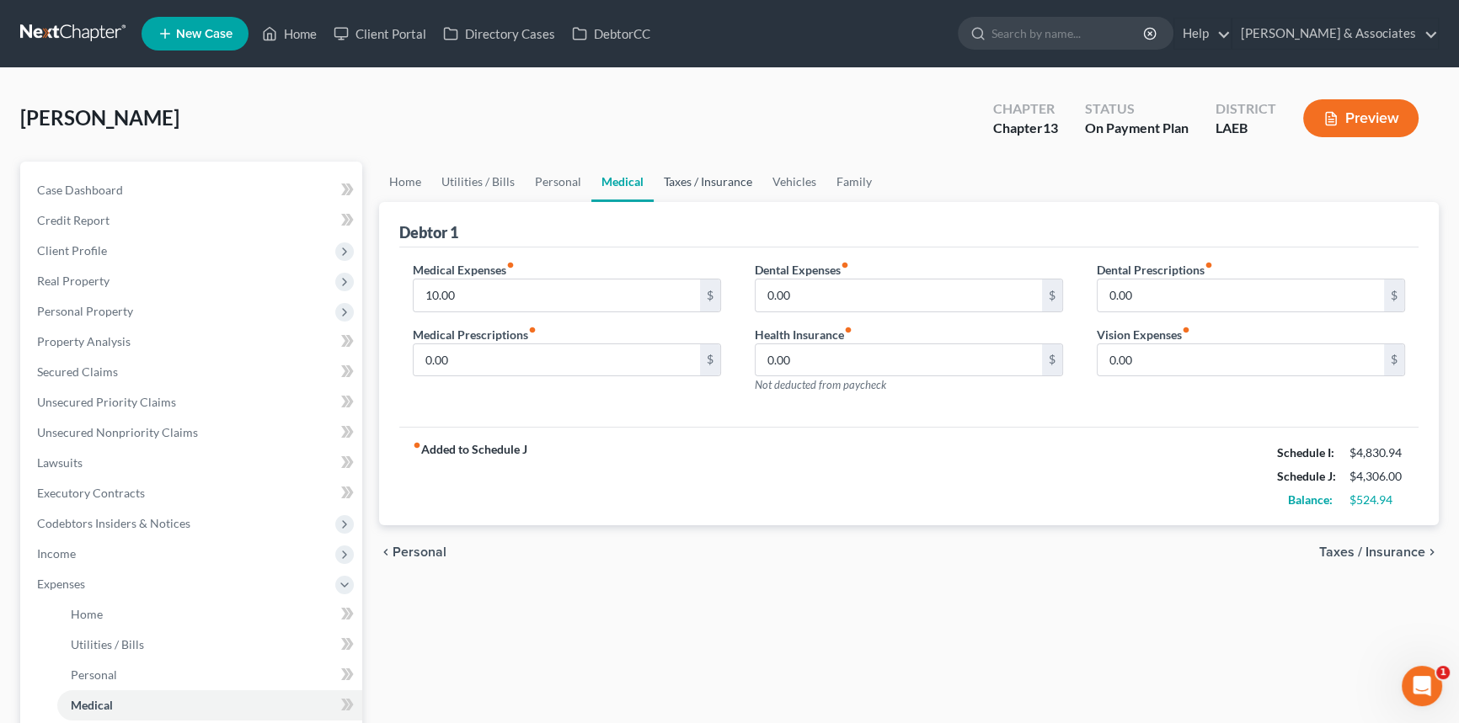
click at [674, 172] on link "Taxes / Insurance" at bounding box center [708, 182] width 109 height 40
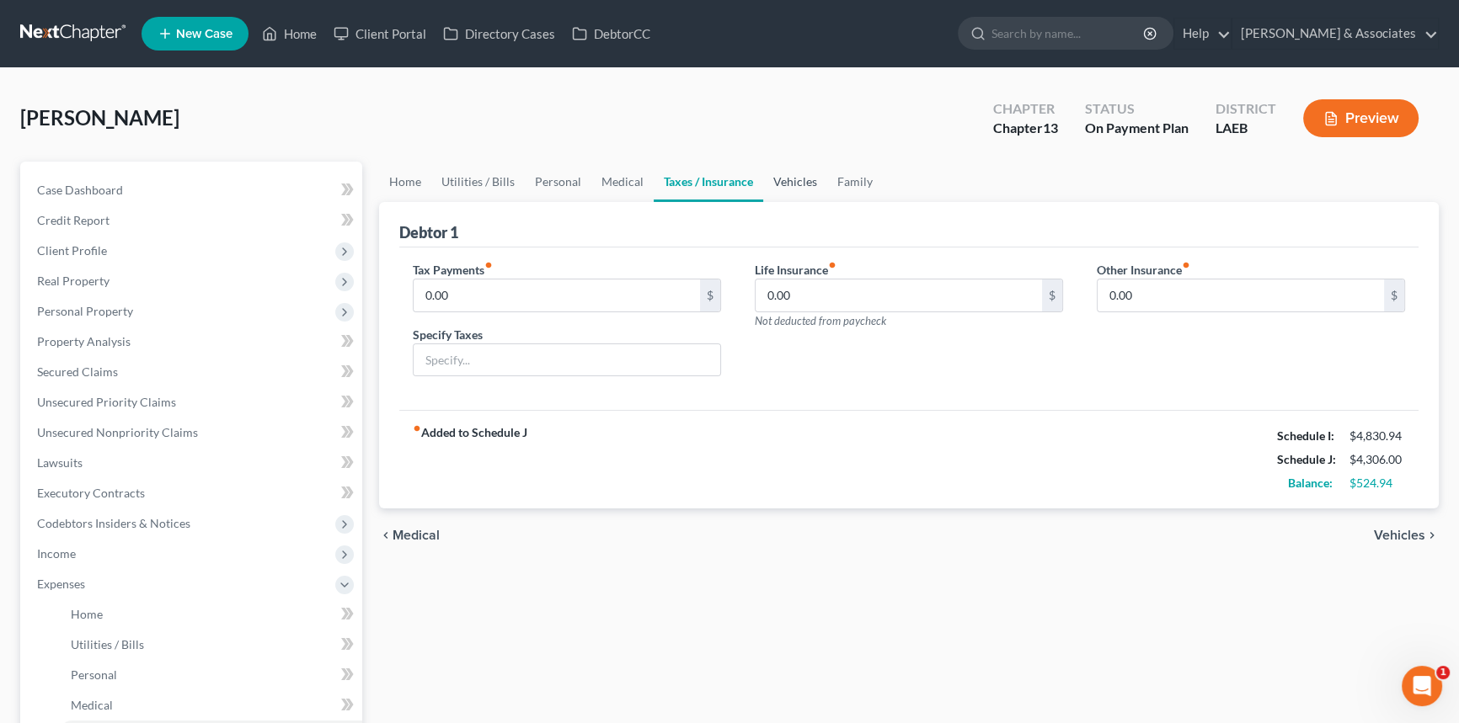
click at [782, 183] on link "Vehicles" at bounding box center [795, 182] width 64 height 40
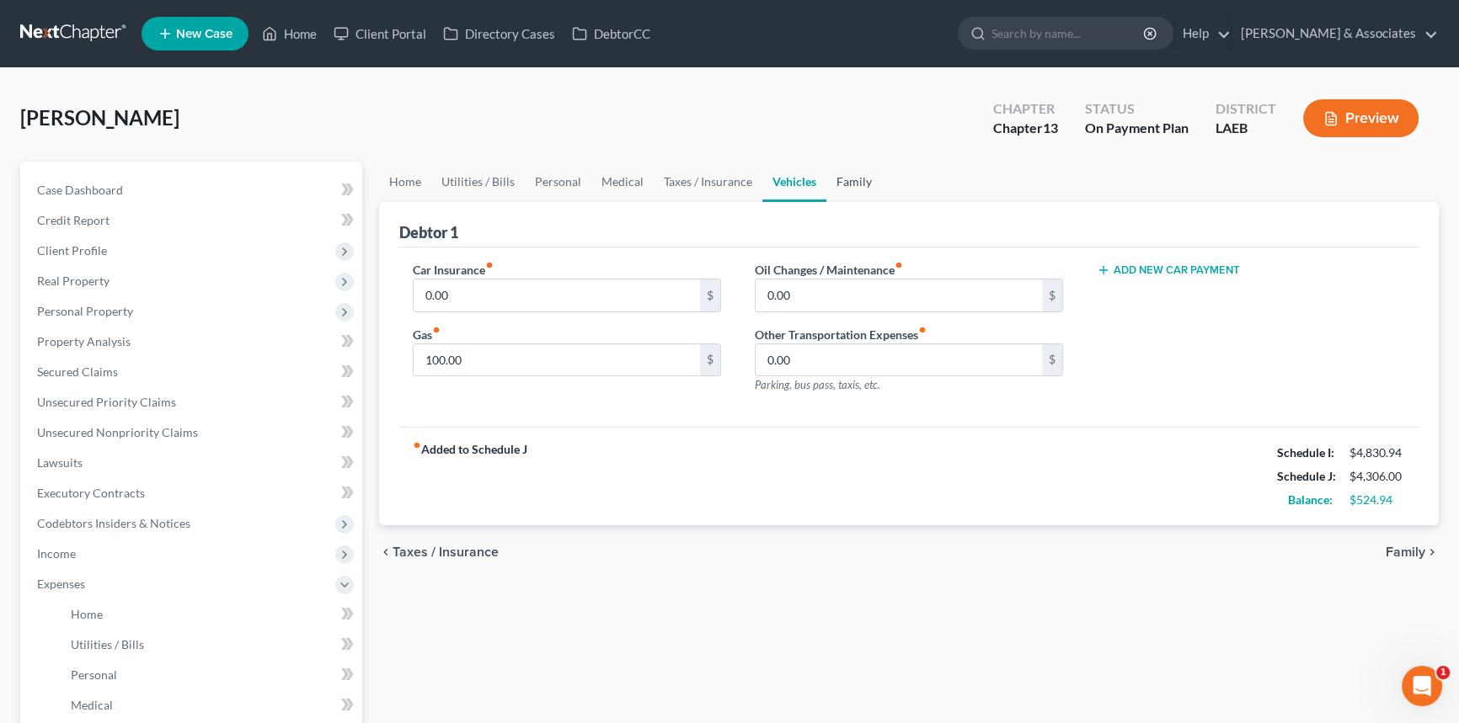
click at [851, 195] on link "Family" at bounding box center [854, 182] width 56 height 40
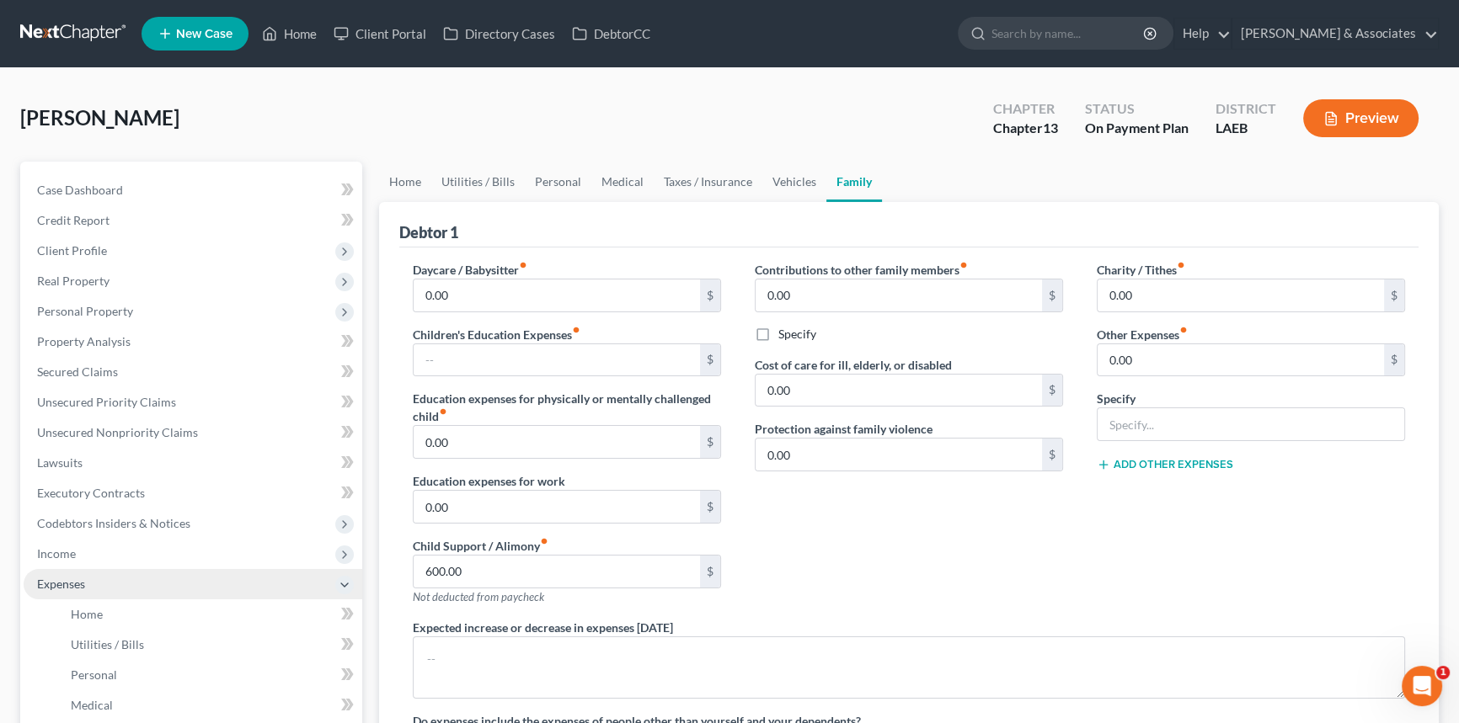
click at [161, 583] on span "Expenses" at bounding box center [193, 584] width 339 height 30
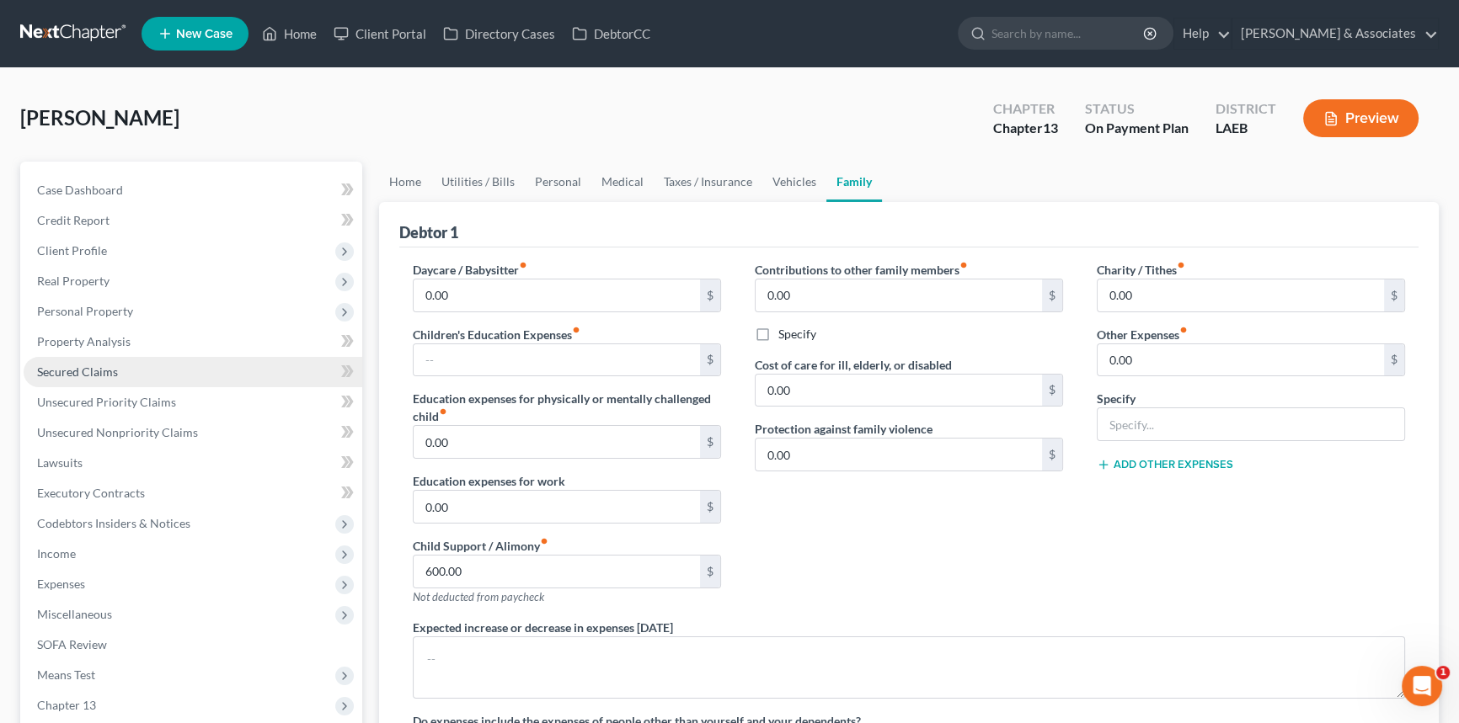
click at [115, 378] on link "Secured Claims" at bounding box center [193, 372] width 339 height 30
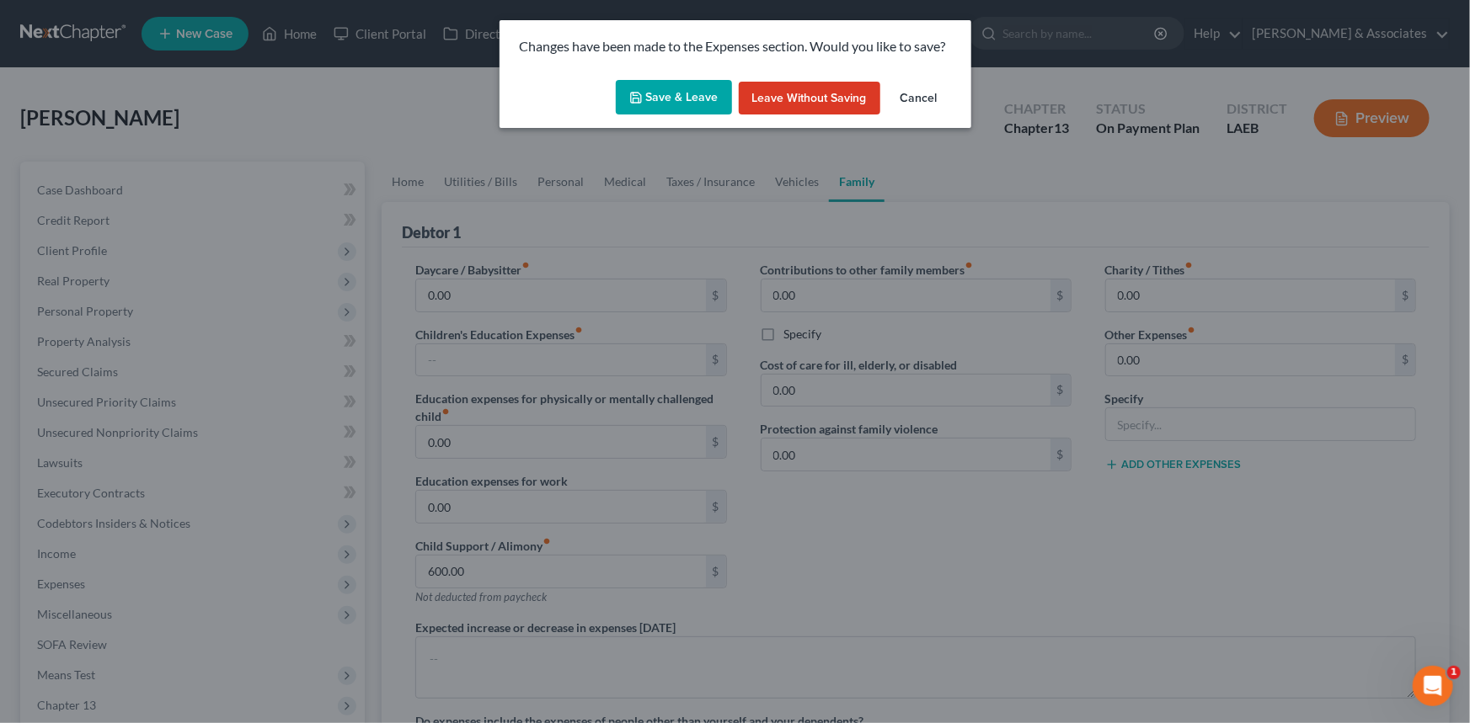
click at [651, 95] on button "Save & Leave" at bounding box center [674, 97] width 116 height 35
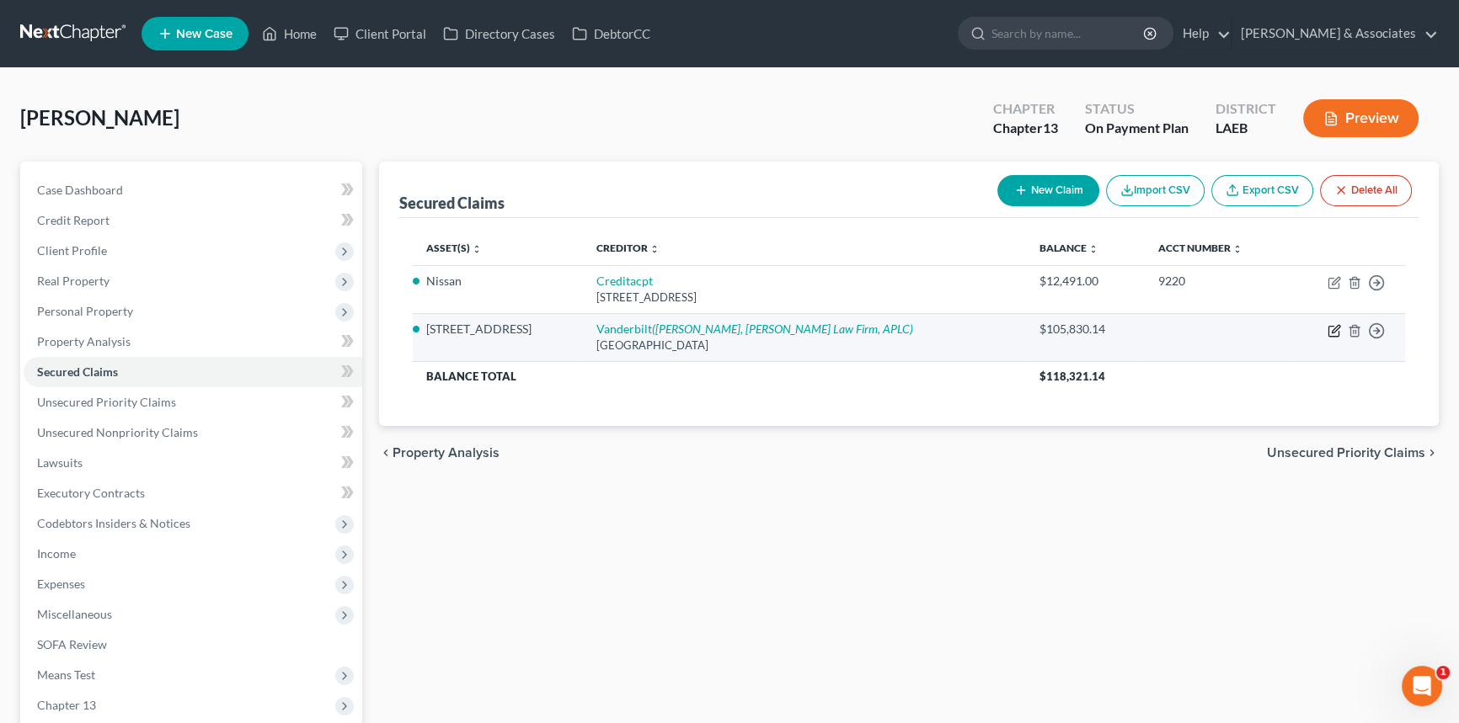
click at [1331, 327] on icon "button" at bounding box center [1333, 330] width 13 height 13
select select "45"
select select "2"
select select "3"
select select "0"
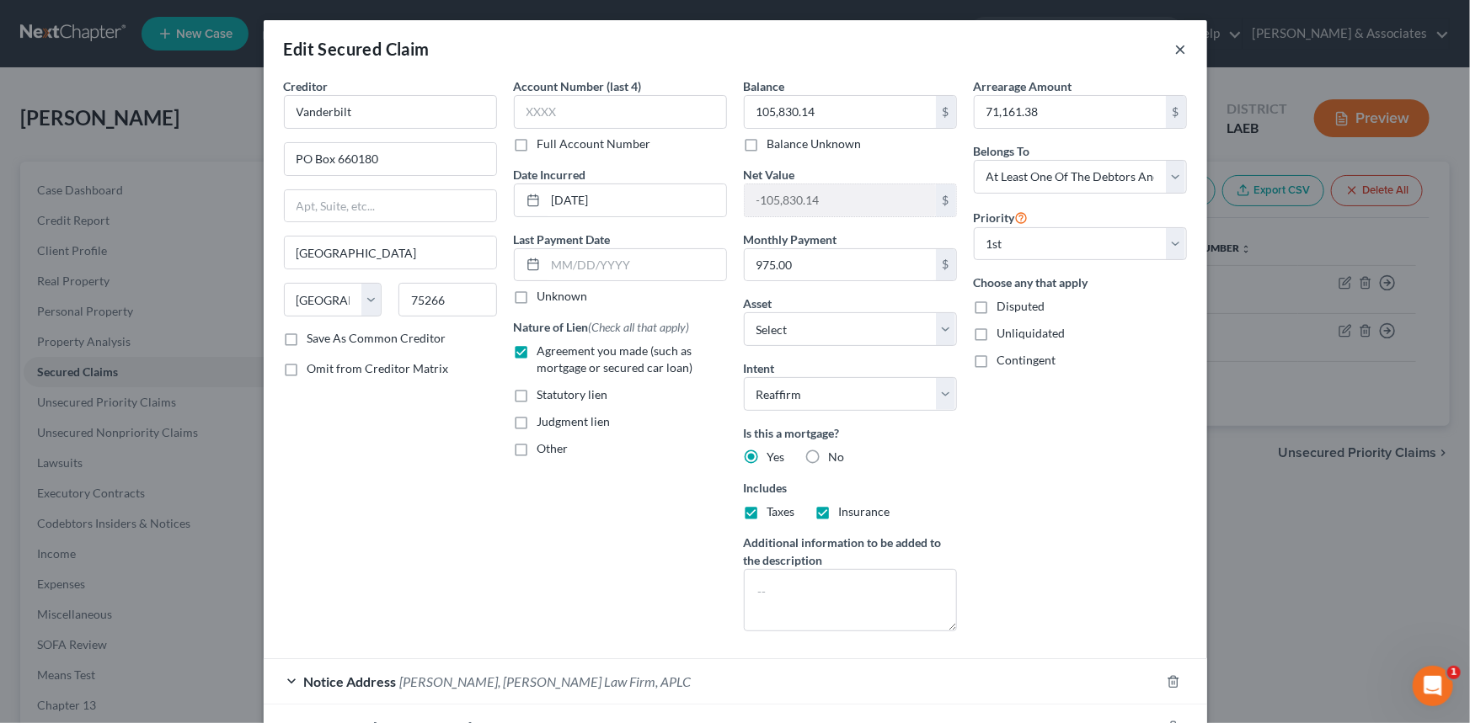
click at [1175, 42] on button "×" at bounding box center [1181, 49] width 12 height 20
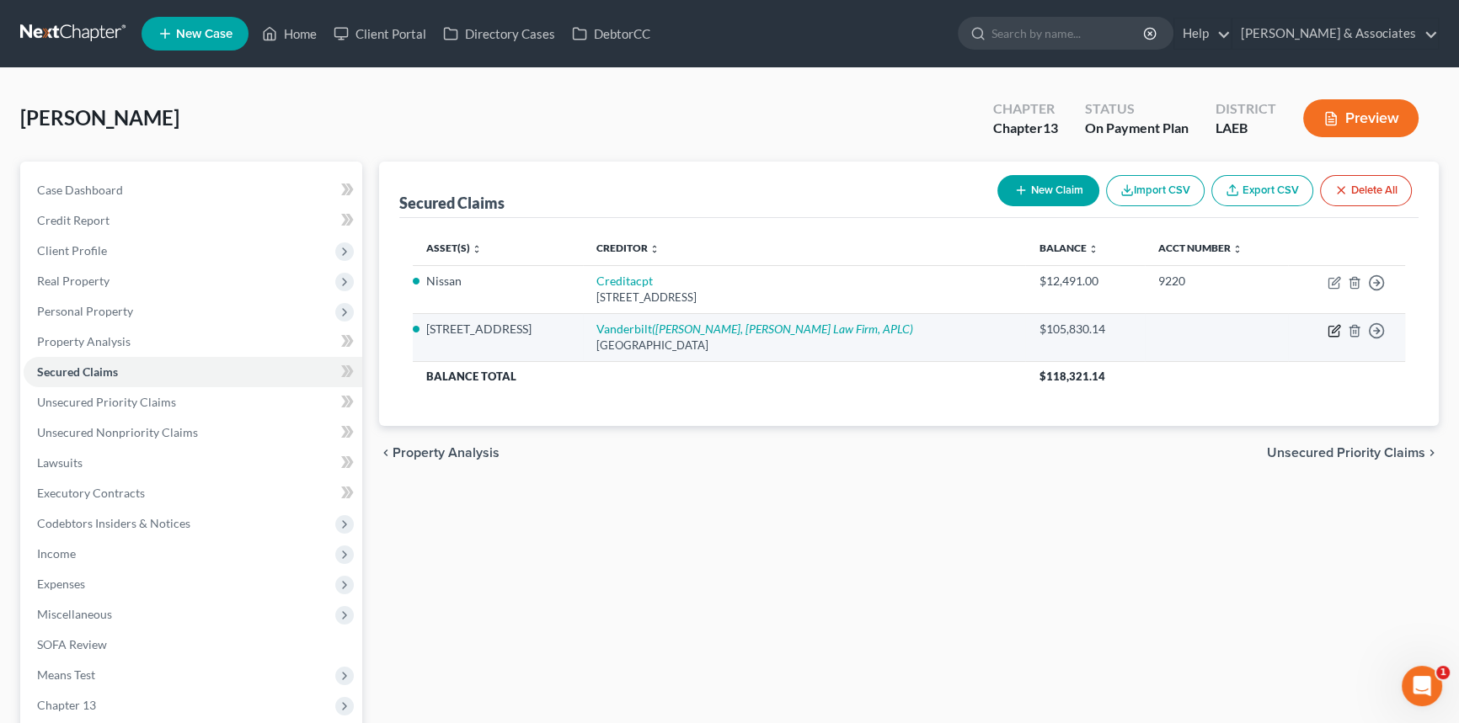
click at [1329, 327] on icon "button" at bounding box center [1333, 330] width 13 height 13
select select "45"
select select "4"
select select "2"
select select "3"
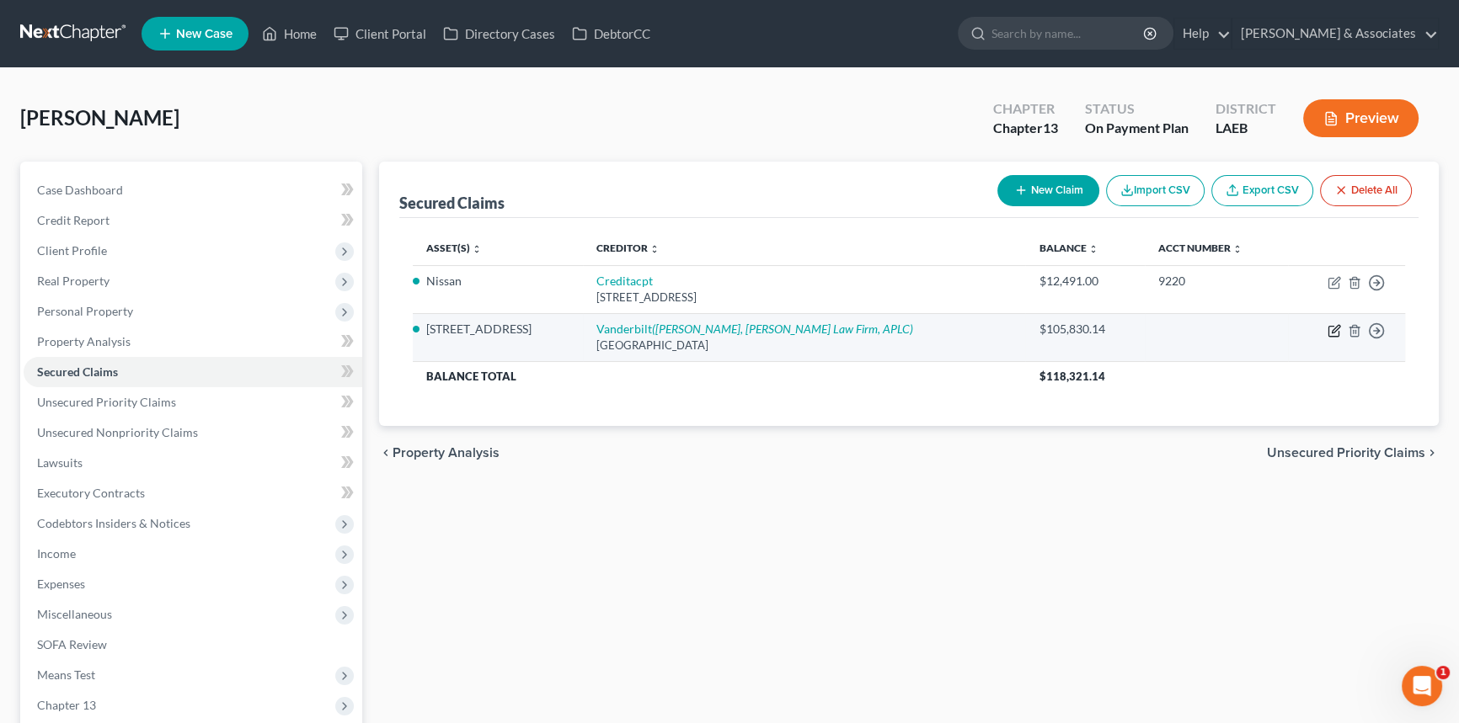
select select "0"
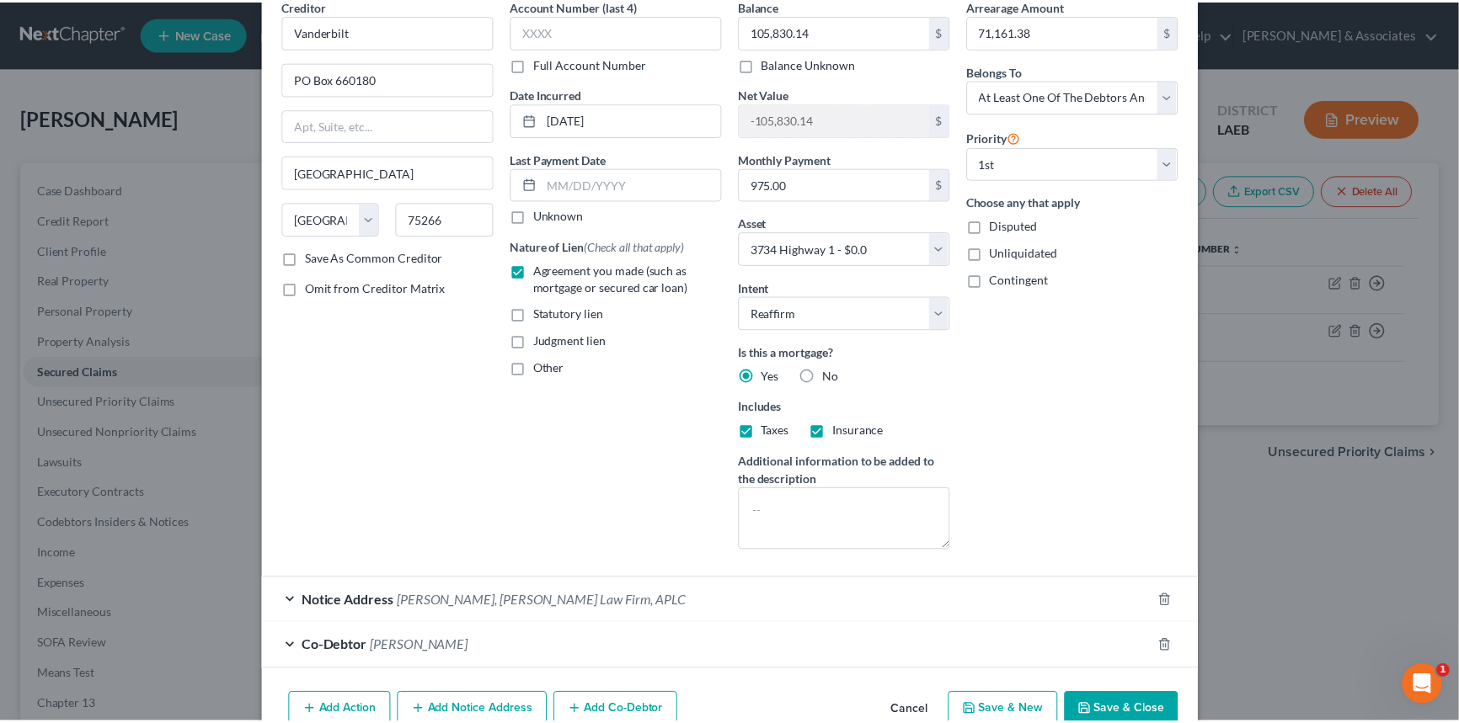
scroll to position [167, 0]
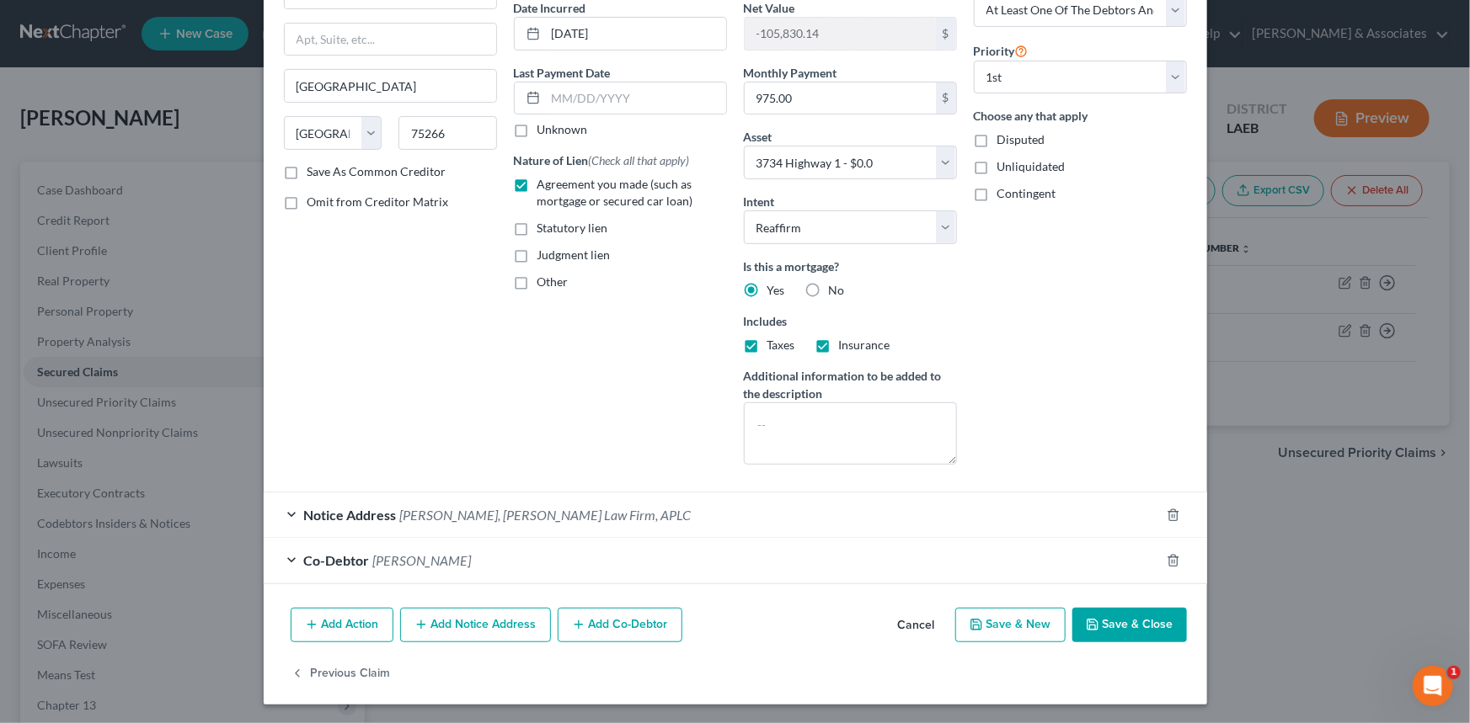
click at [1153, 631] on button "Save & Close" at bounding box center [1129, 625] width 115 height 35
select select
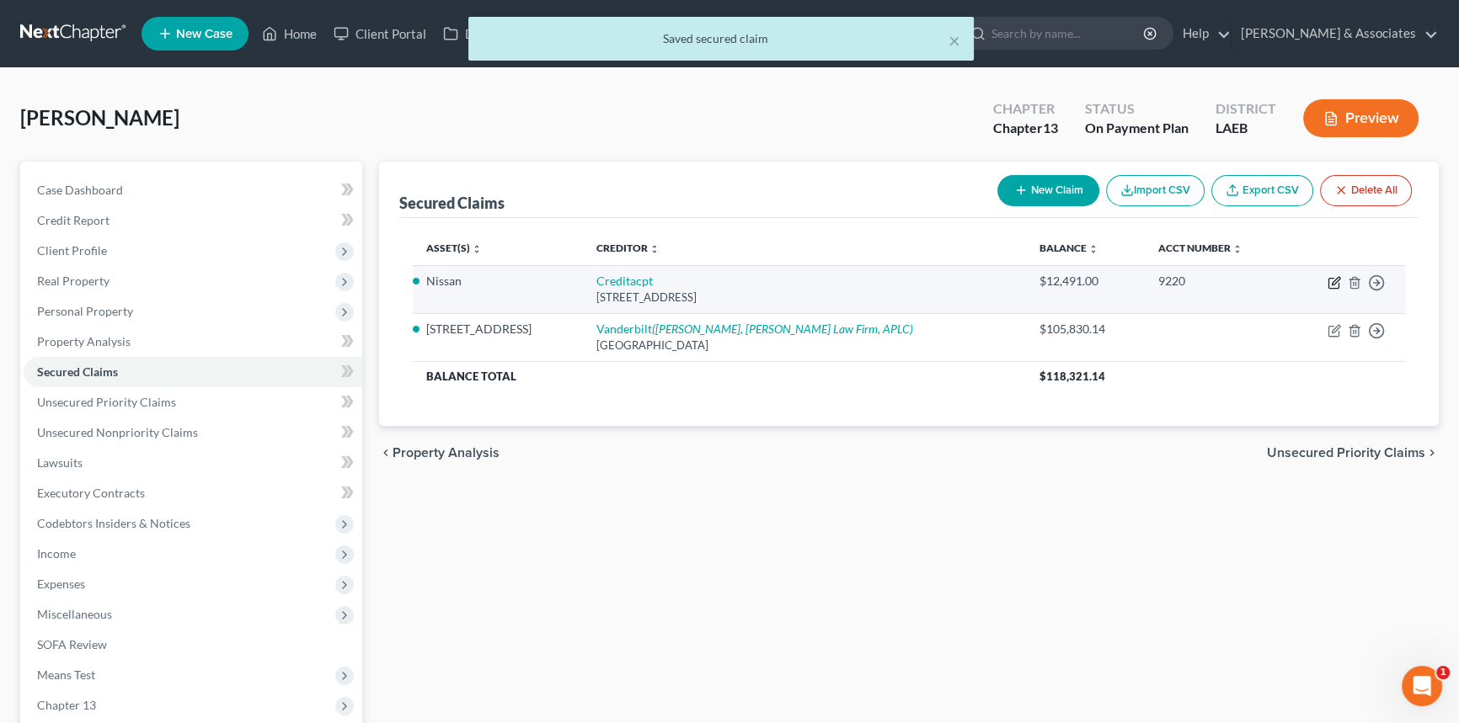
click at [1336, 281] on icon "button" at bounding box center [1335, 281] width 8 height 8
select select "23"
select select "0"
select select "3"
select select "0"
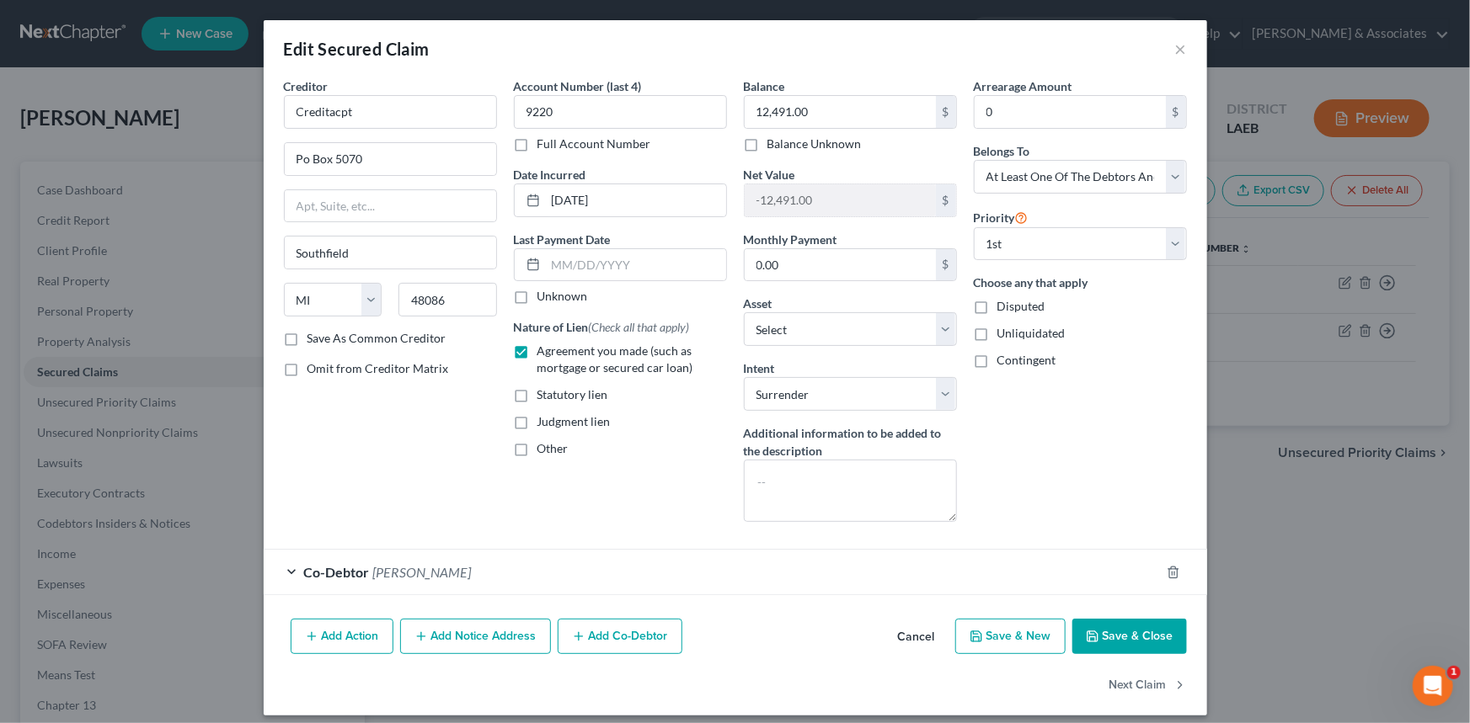
click at [889, 628] on button "Cancel" at bounding box center [916, 638] width 64 height 34
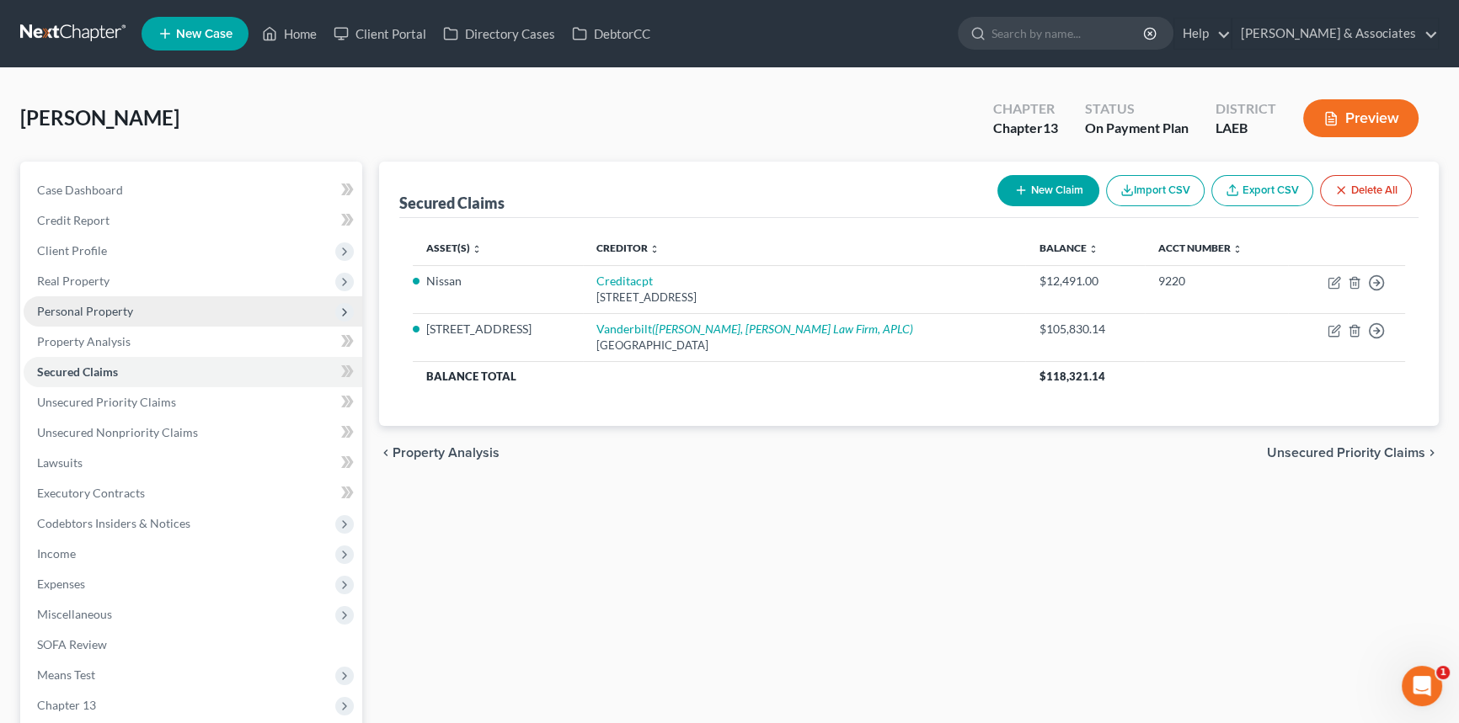
click at [150, 314] on span "Personal Property" at bounding box center [193, 311] width 339 height 30
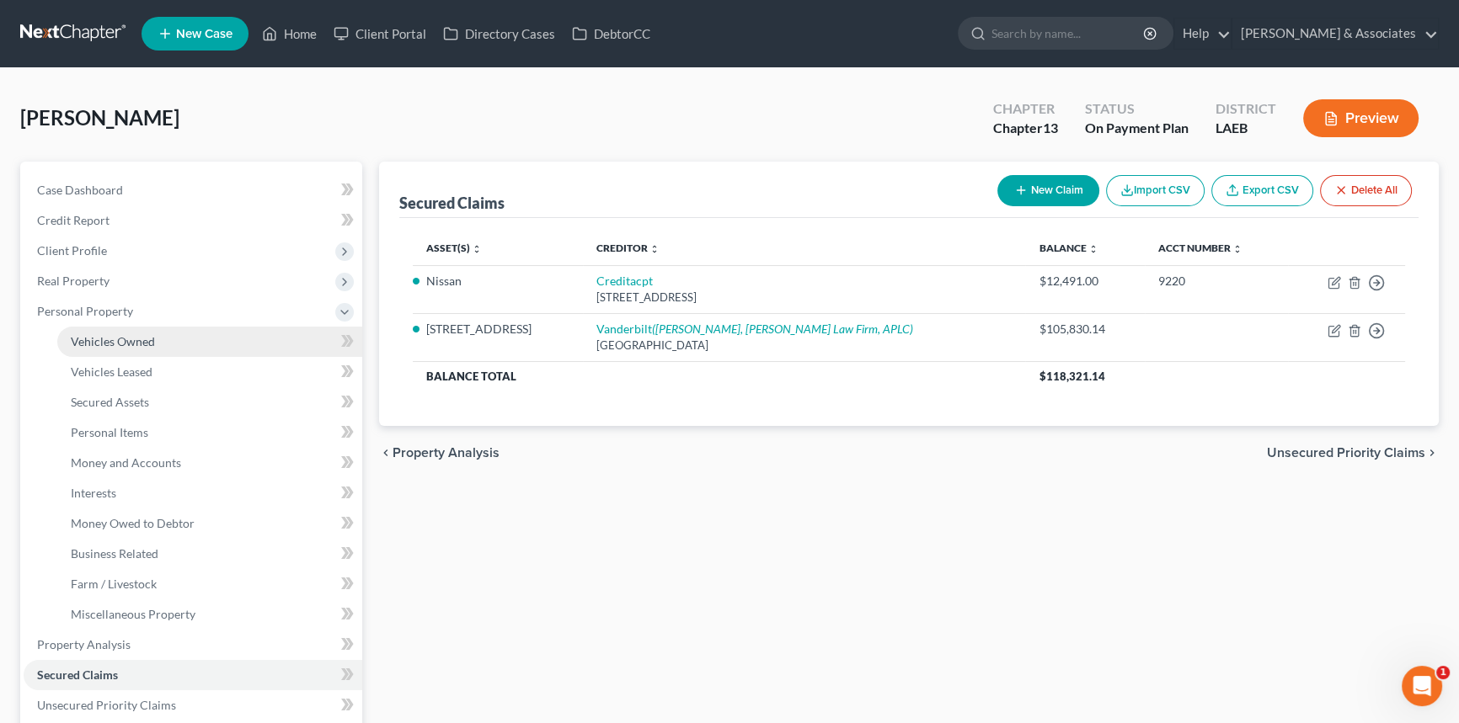
click at [143, 336] on span "Vehicles Owned" at bounding box center [113, 341] width 84 height 14
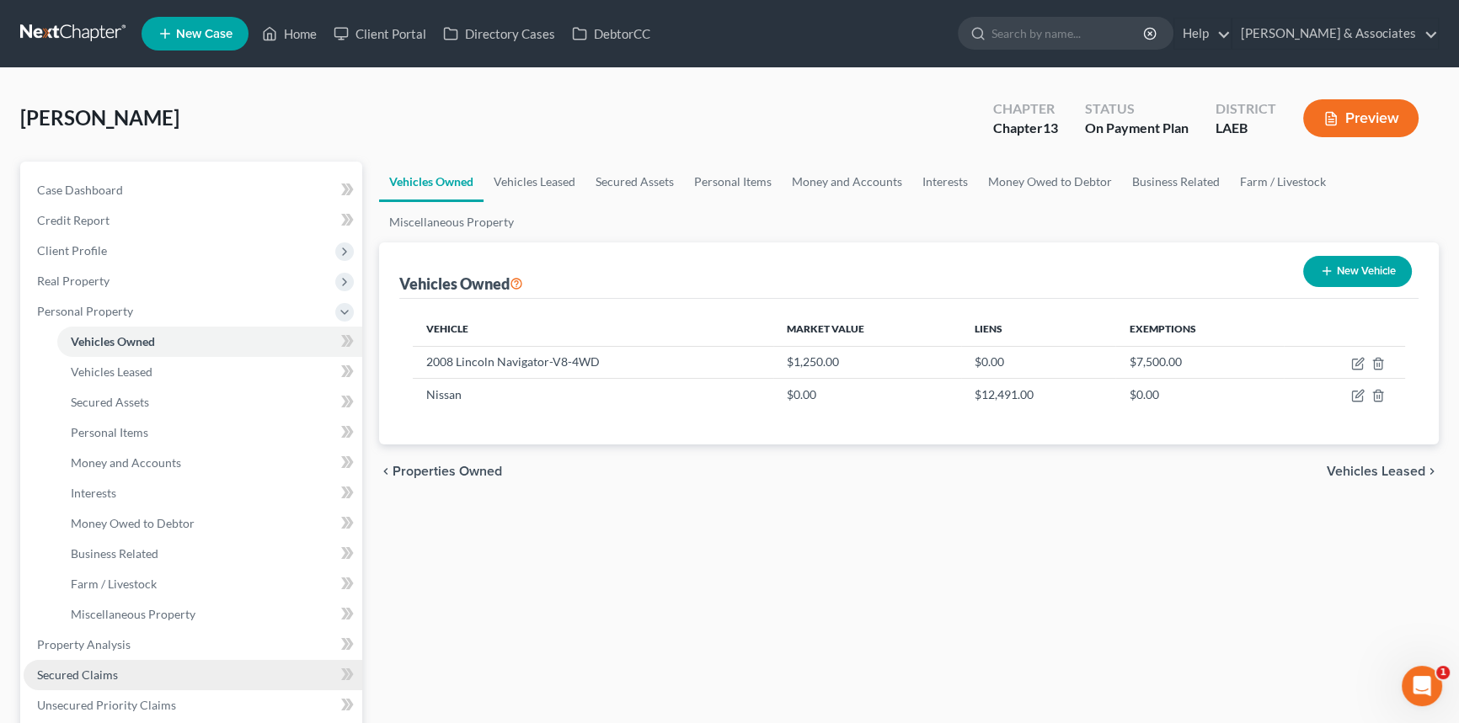
click at [76, 673] on span "Secured Claims" at bounding box center [77, 675] width 81 height 14
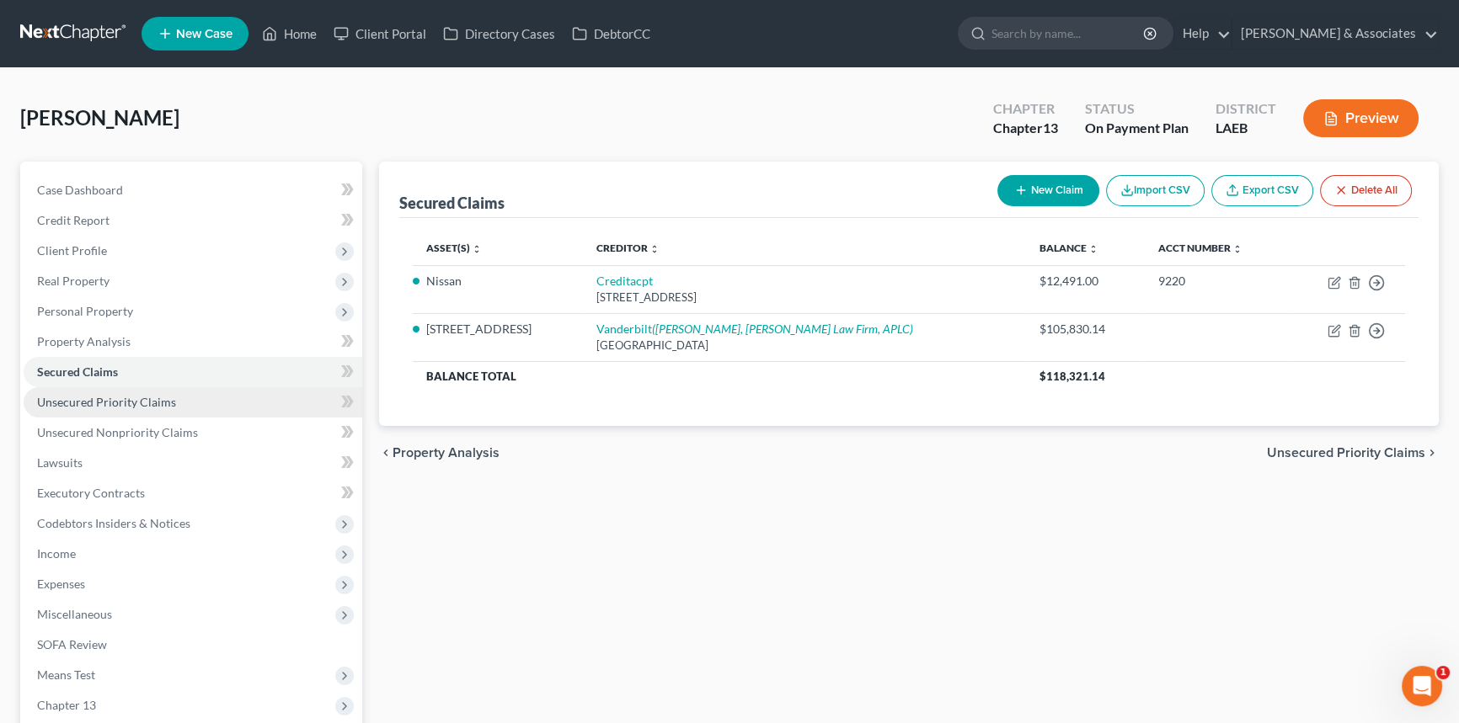
click at [191, 403] on link "Unsecured Priority Claims" at bounding box center [193, 402] width 339 height 30
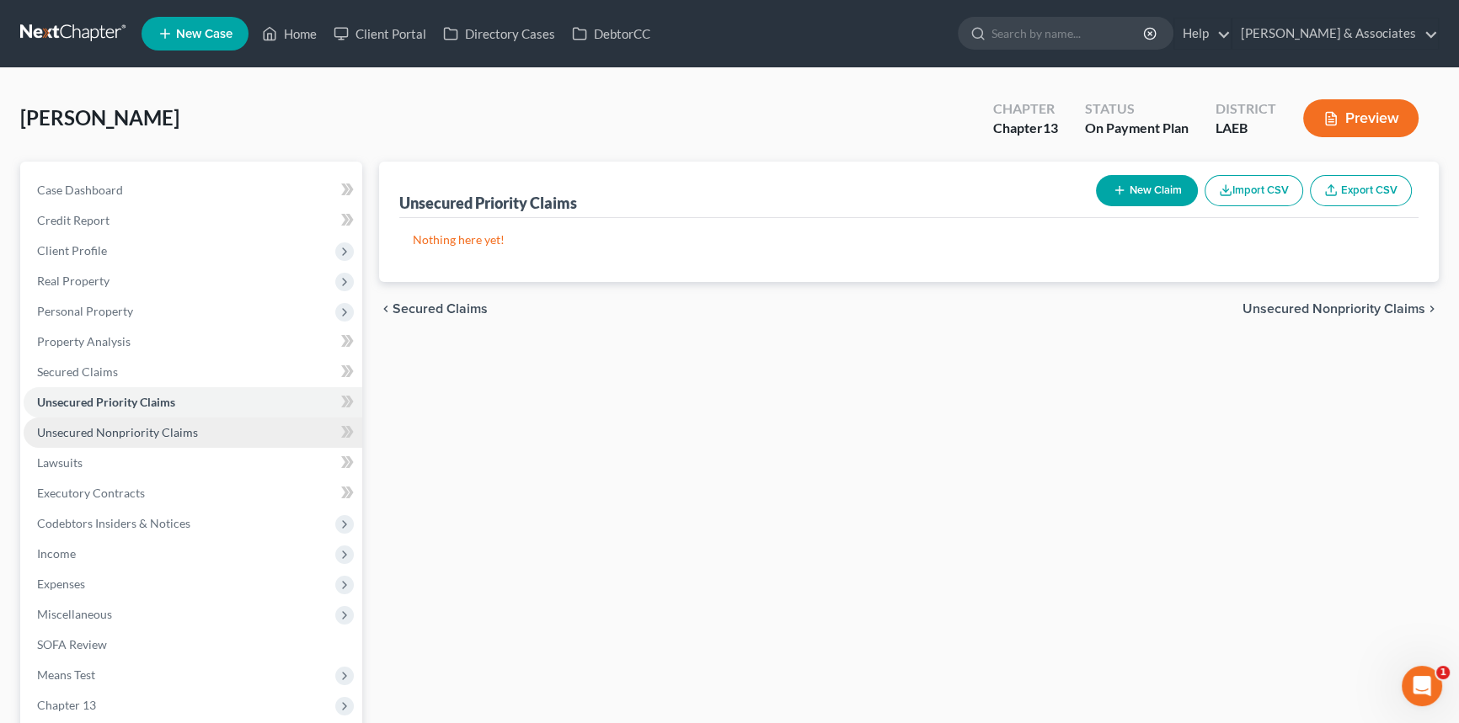
click at [189, 425] on span "Unsecured Nonpriority Claims" at bounding box center [117, 432] width 161 height 14
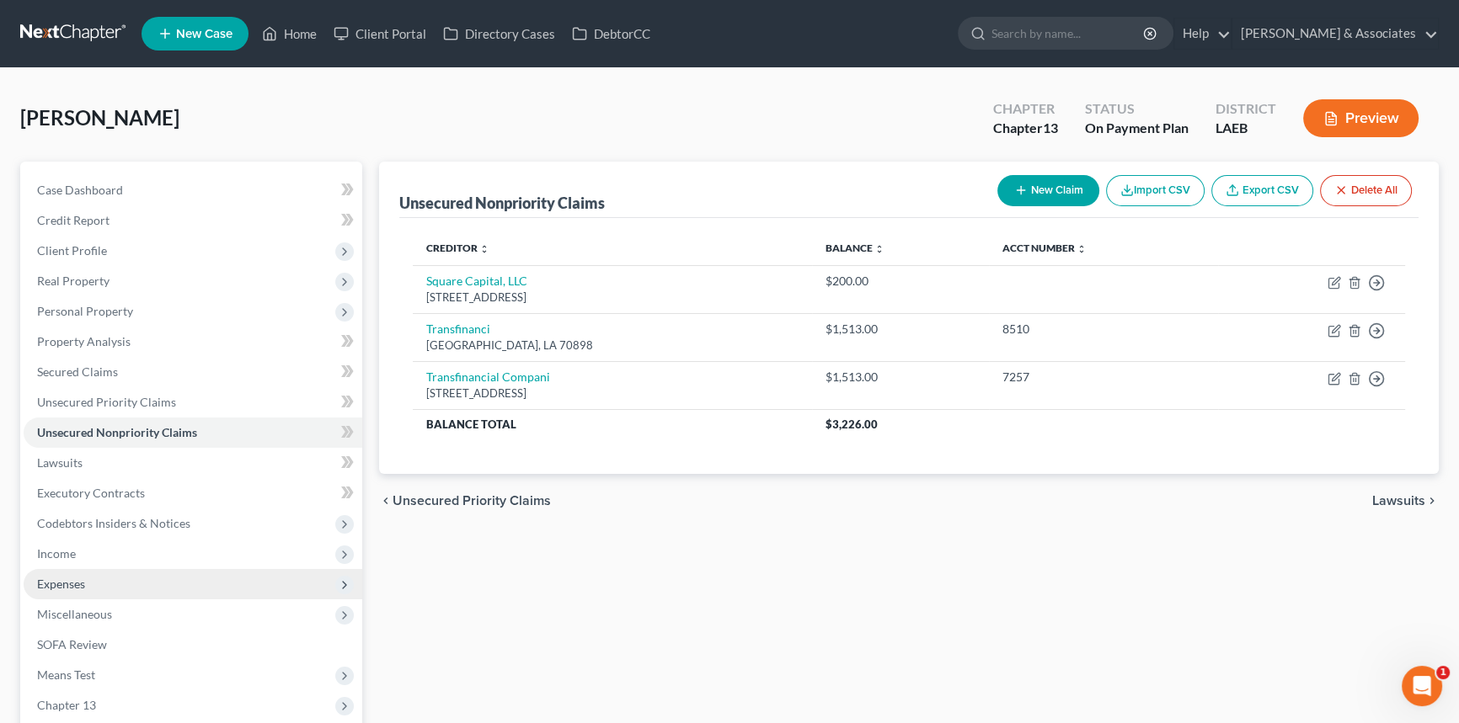
click at [142, 587] on span "Expenses" at bounding box center [193, 584] width 339 height 30
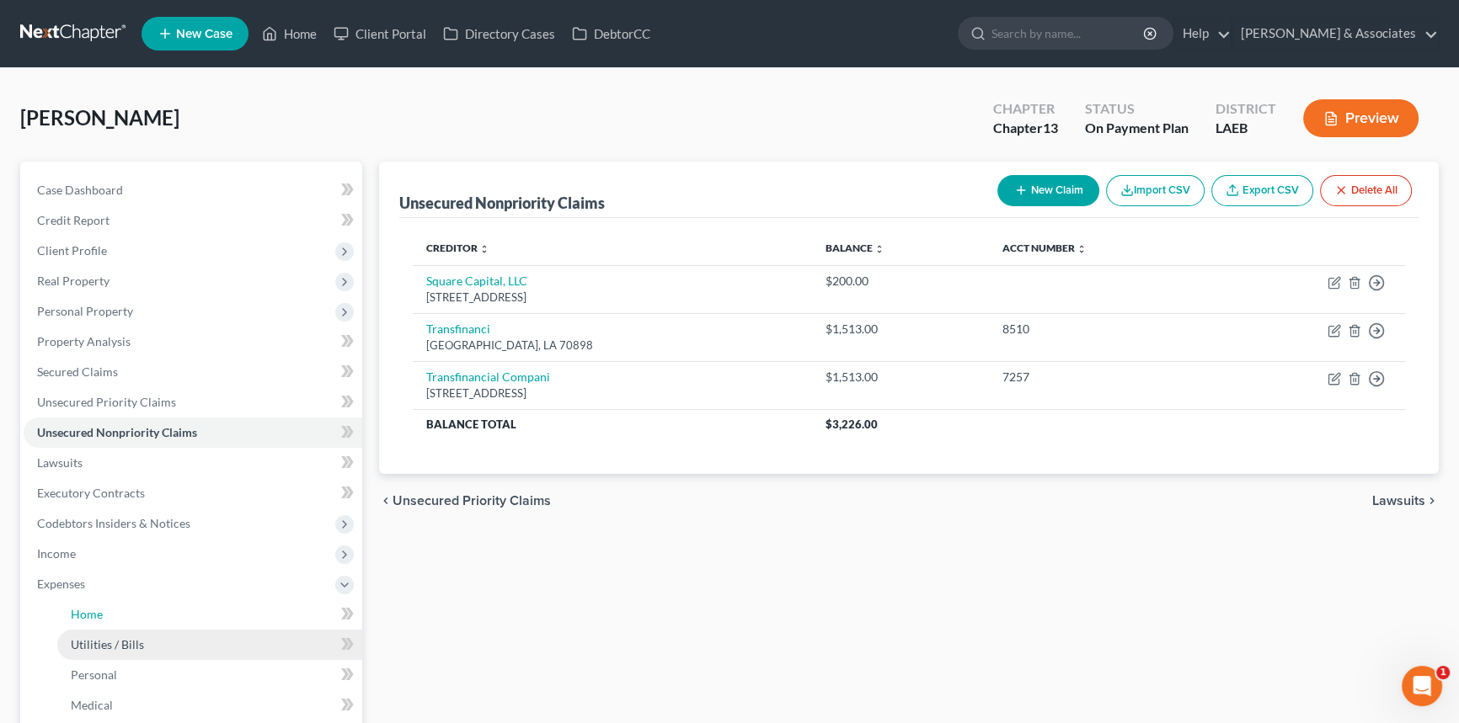
click at [88, 619] on span "Home" at bounding box center [87, 614] width 32 height 14
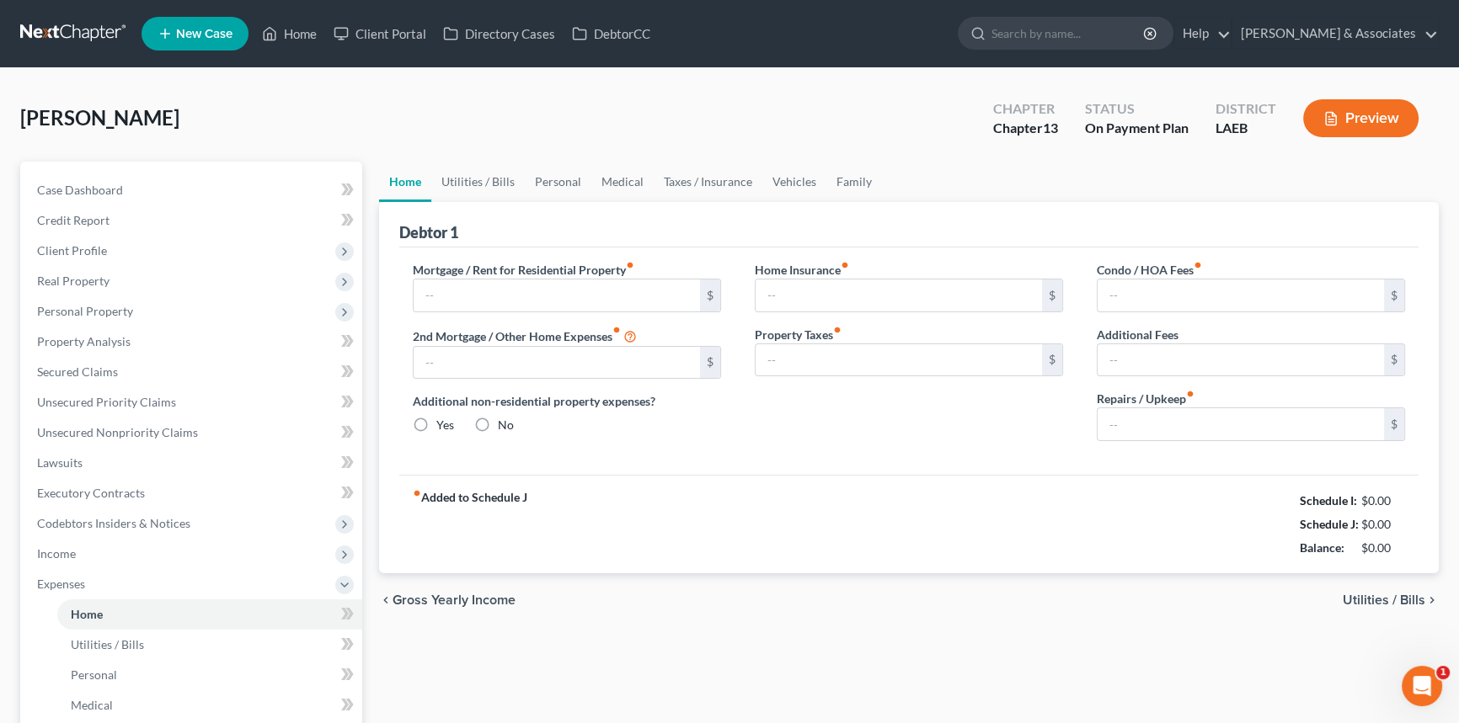
type input "975.00"
type input "650.00"
radio input "true"
type input "0.00"
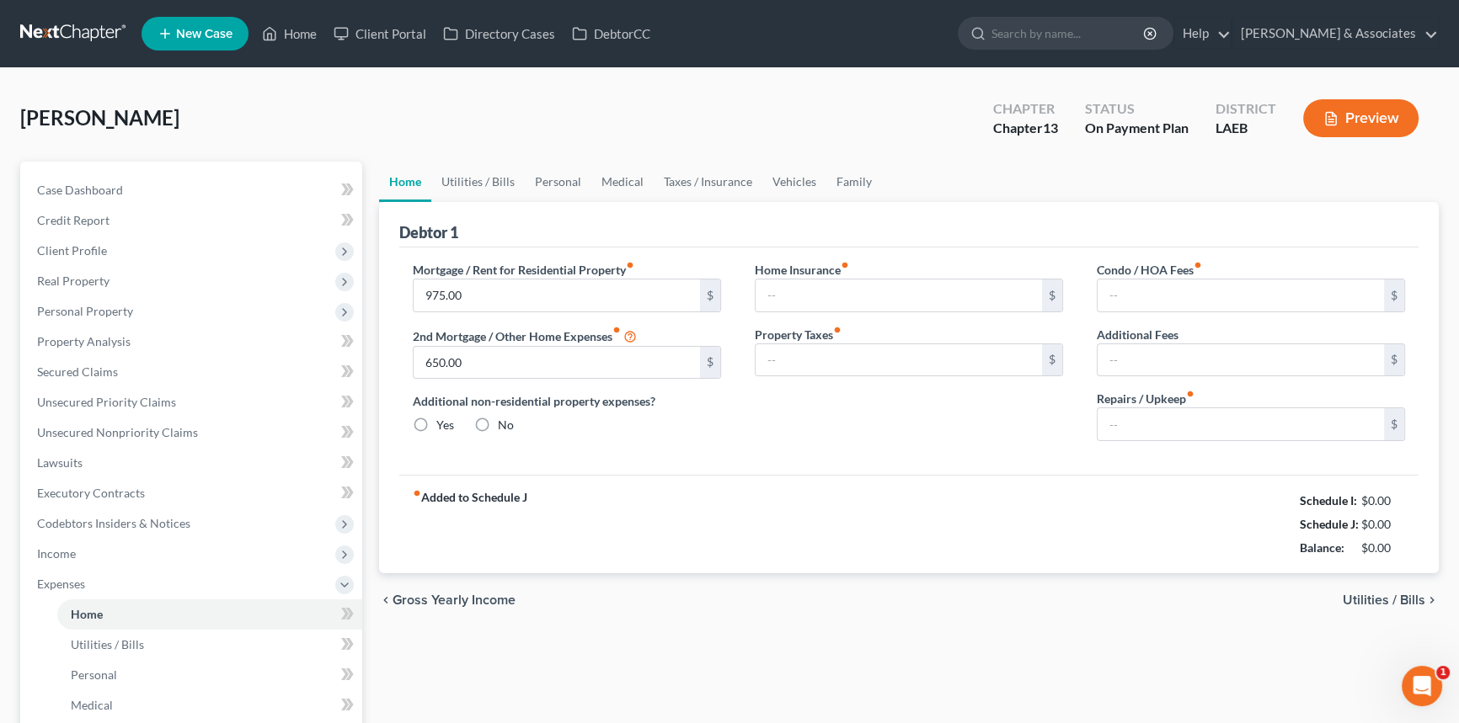
type input "0.00"
click at [877, 709] on div "Home Utilities / Bills Personal Medical Taxes / Insurance Vehicles Family Debto…" at bounding box center [909, 618] width 1076 height 912
drag, startPoint x: 1015, startPoint y: 555, endPoint x: 984, endPoint y: 521, distance: 45.3
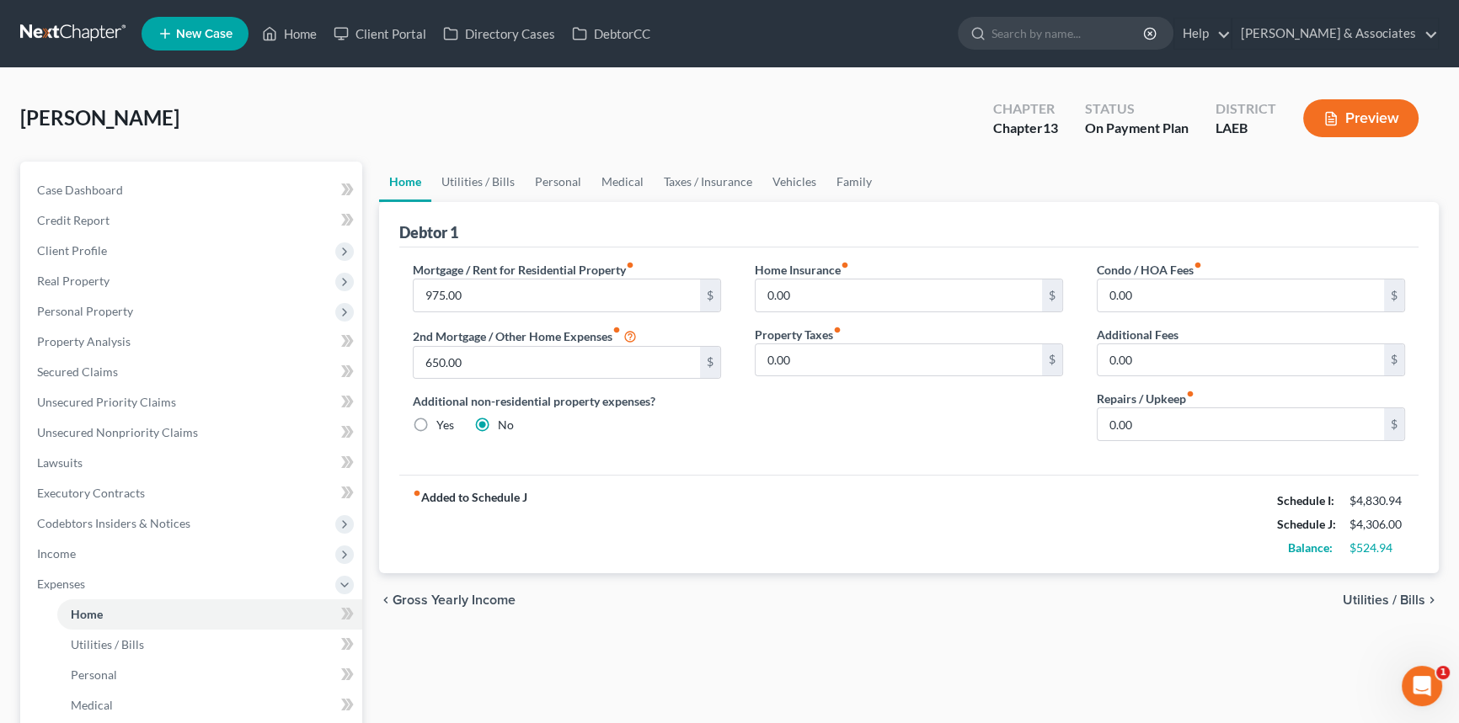
click at [1009, 551] on div "fiber_manual_record Added to Schedule J Schedule I: $4,830.94 Schedule J: $4,30…" at bounding box center [908, 524] width 1019 height 99
click at [818, 181] on link "Vehicles" at bounding box center [794, 182] width 64 height 40
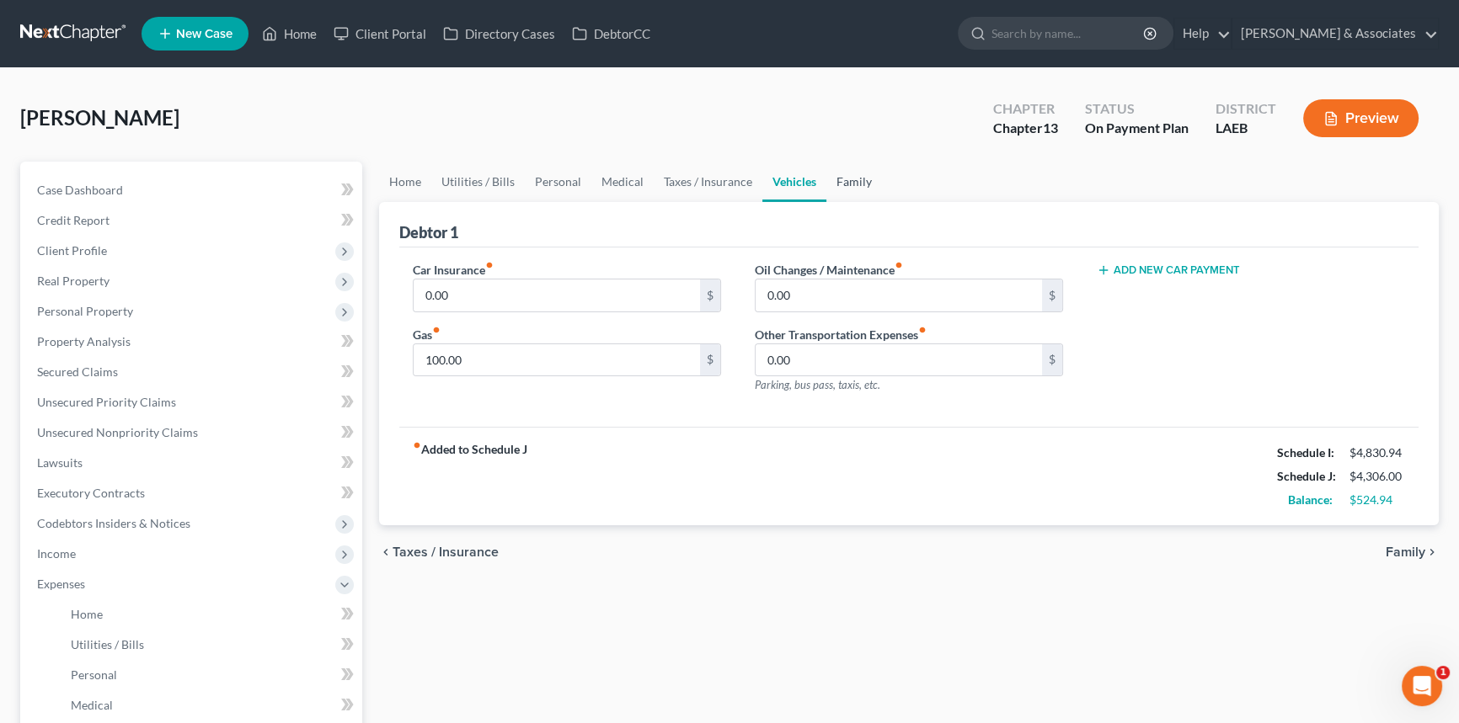
click at [844, 181] on link "Family" at bounding box center [854, 182] width 56 height 40
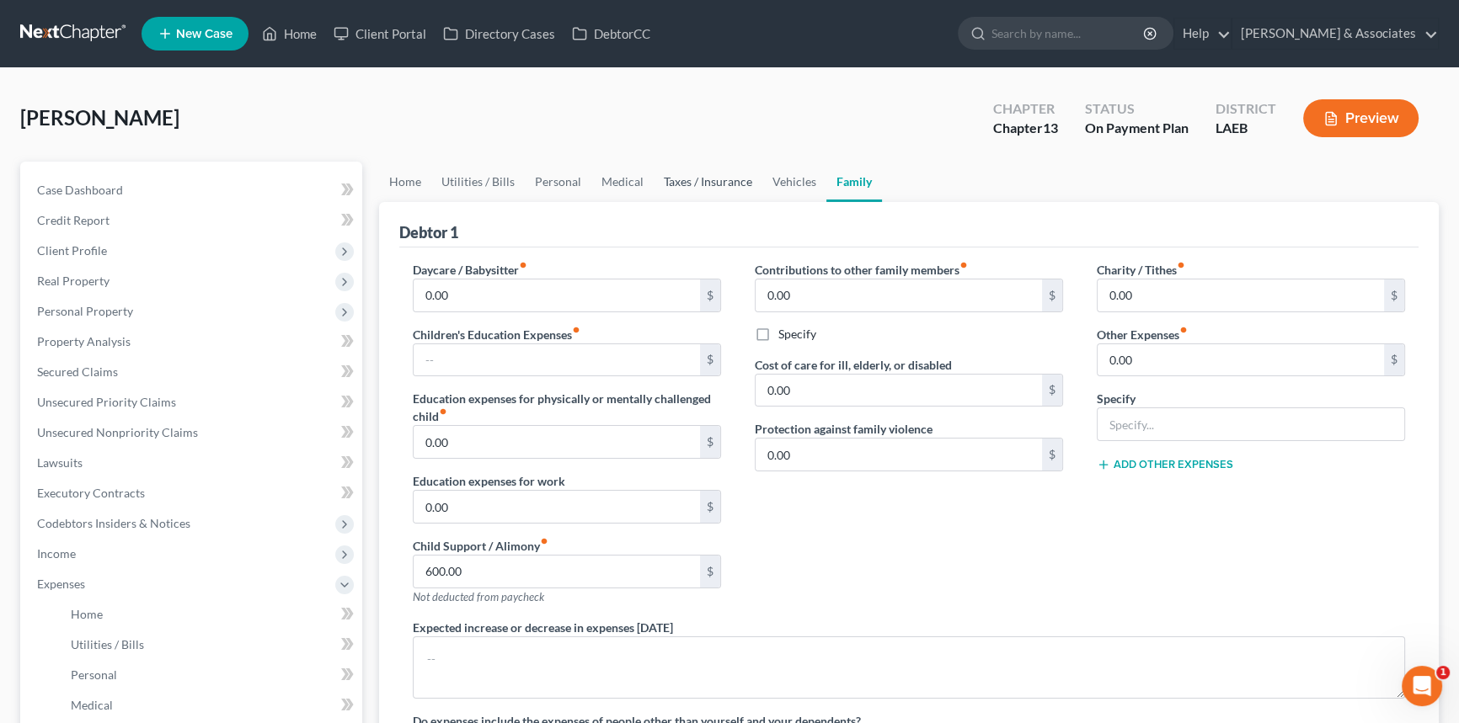
click at [738, 192] on link "Taxes / Insurance" at bounding box center [708, 182] width 109 height 40
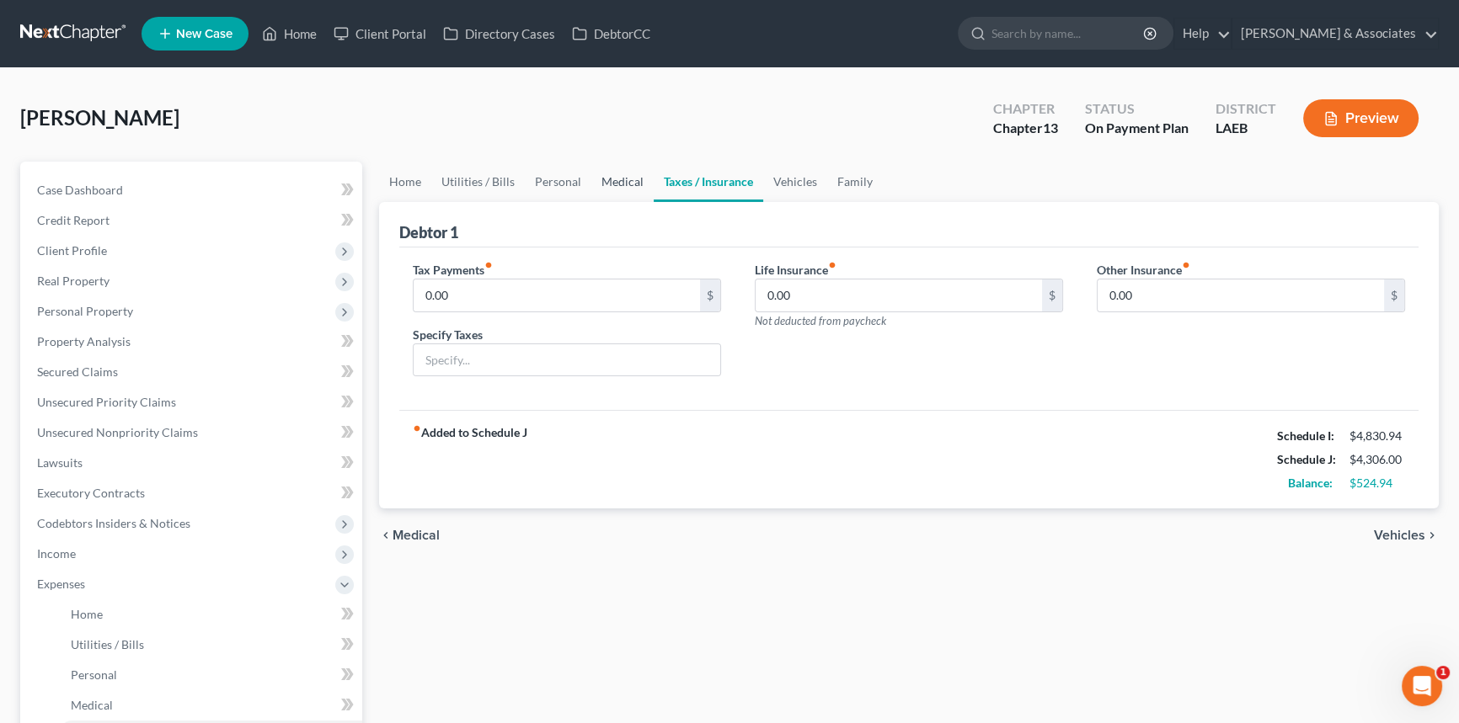
click at [605, 181] on link "Medical" at bounding box center [622, 182] width 62 height 40
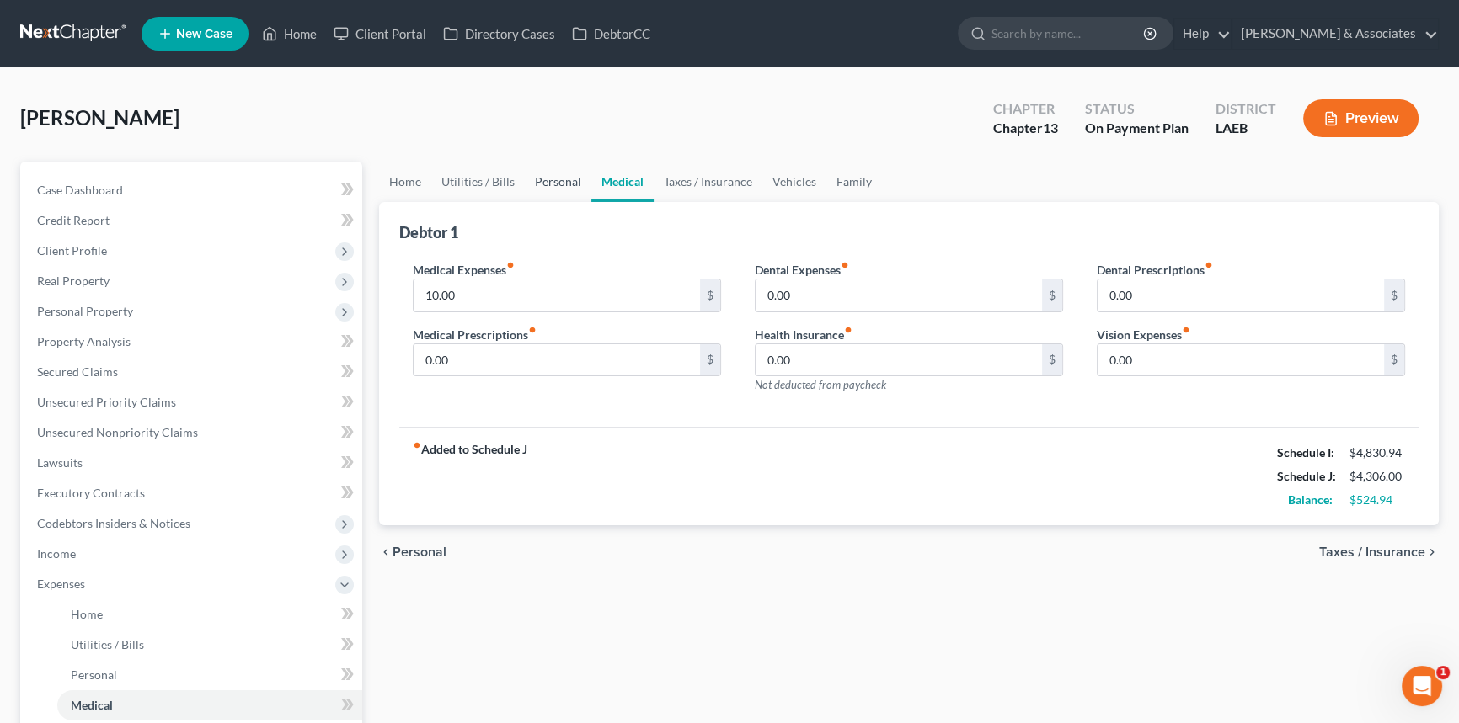
click at [541, 177] on link "Personal" at bounding box center [558, 182] width 67 height 40
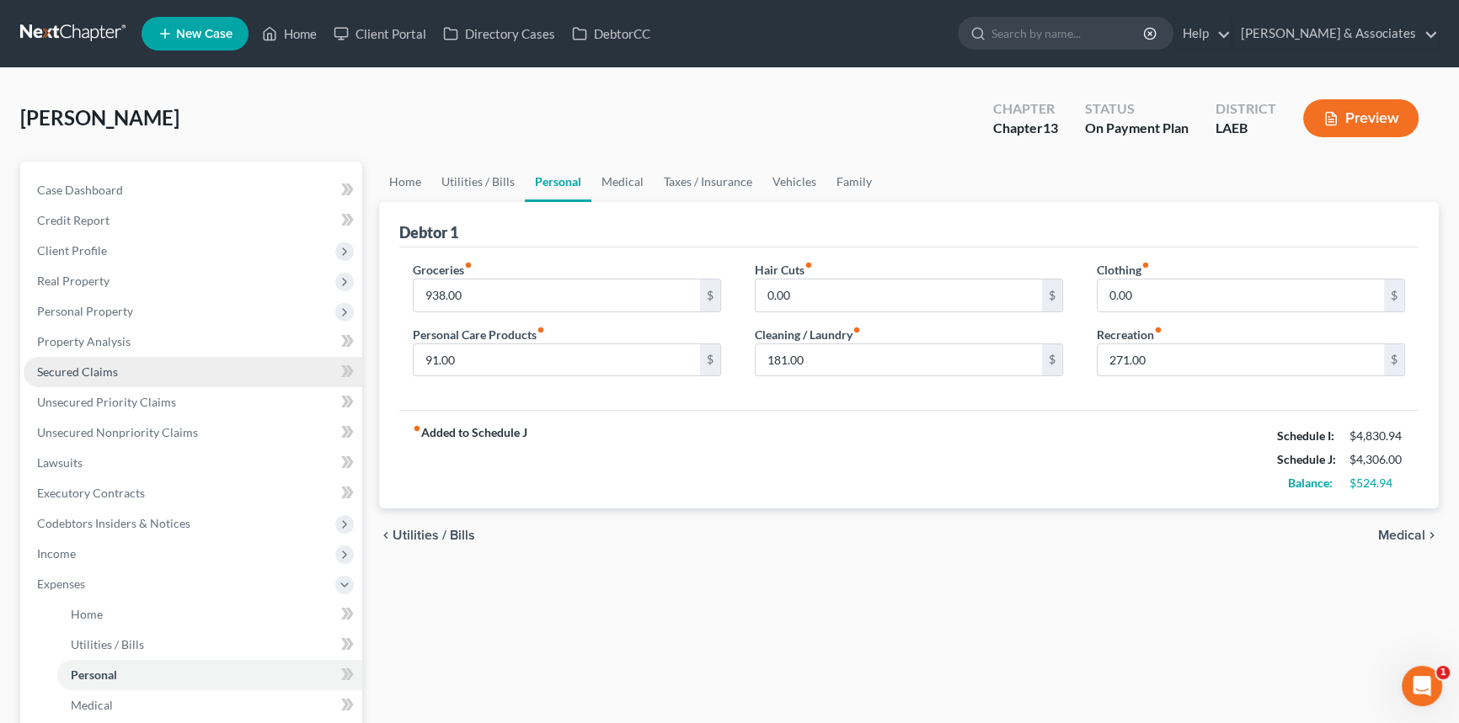
click at [148, 371] on link "Secured Claims" at bounding box center [193, 372] width 339 height 30
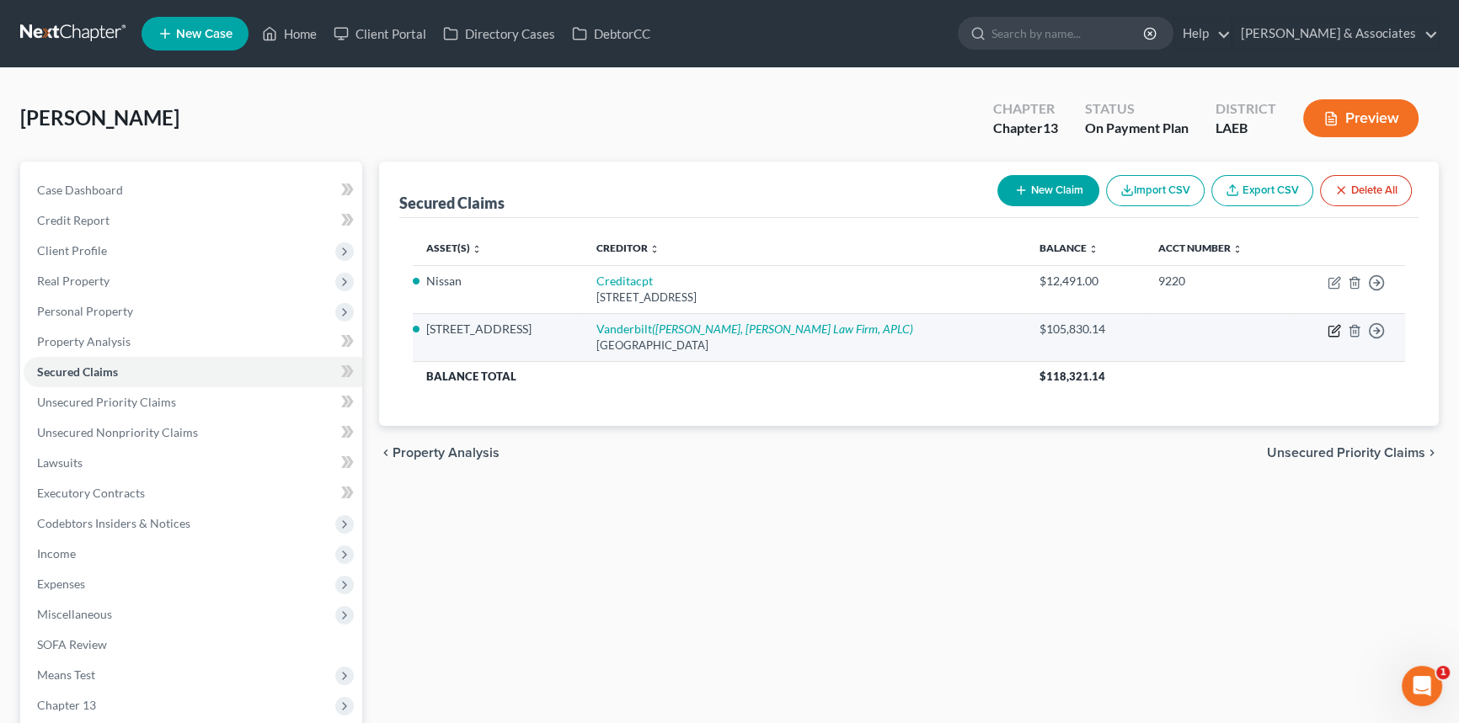
click at [1333, 333] on icon "button" at bounding box center [1333, 330] width 13 height 13
select select "45"
select select "4"
select select "2"
select select "3"
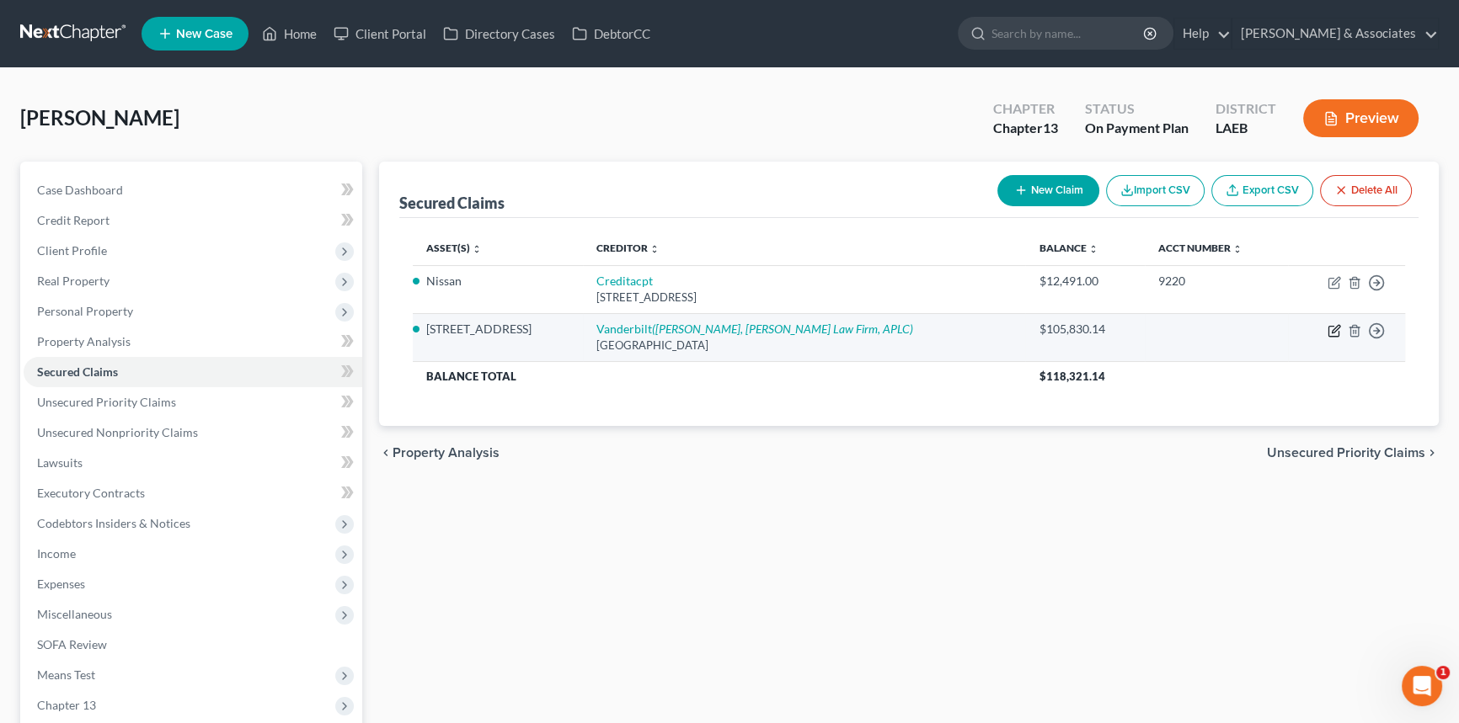
select select "0"
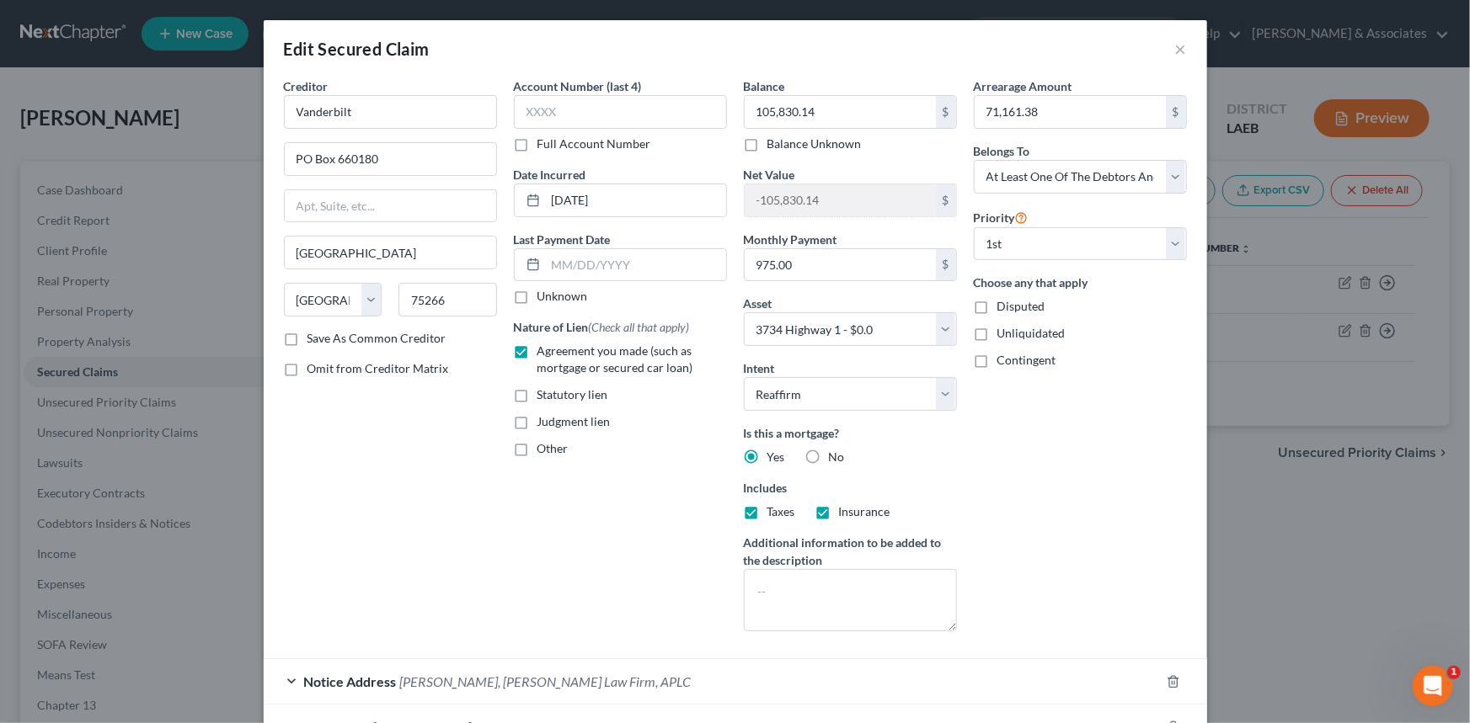
click at [600, 537] on div "Account Number (last 4) Full Account Number Date Incurred 10/01/2015 Last Payme…" at bounding box center [620, 361] width 230 height 568
click at [1191, 52] on div "Edit Secured Claim ×" at bounding box center [735, 48] width 943 height 57
click at [1182, 48] on div "Edit Secured Claim ×" at bounding box center [735, 48] width 943 height 57
click at [1175, 50] on button "×" at bounding box center [1181, 49] width 12 height 20
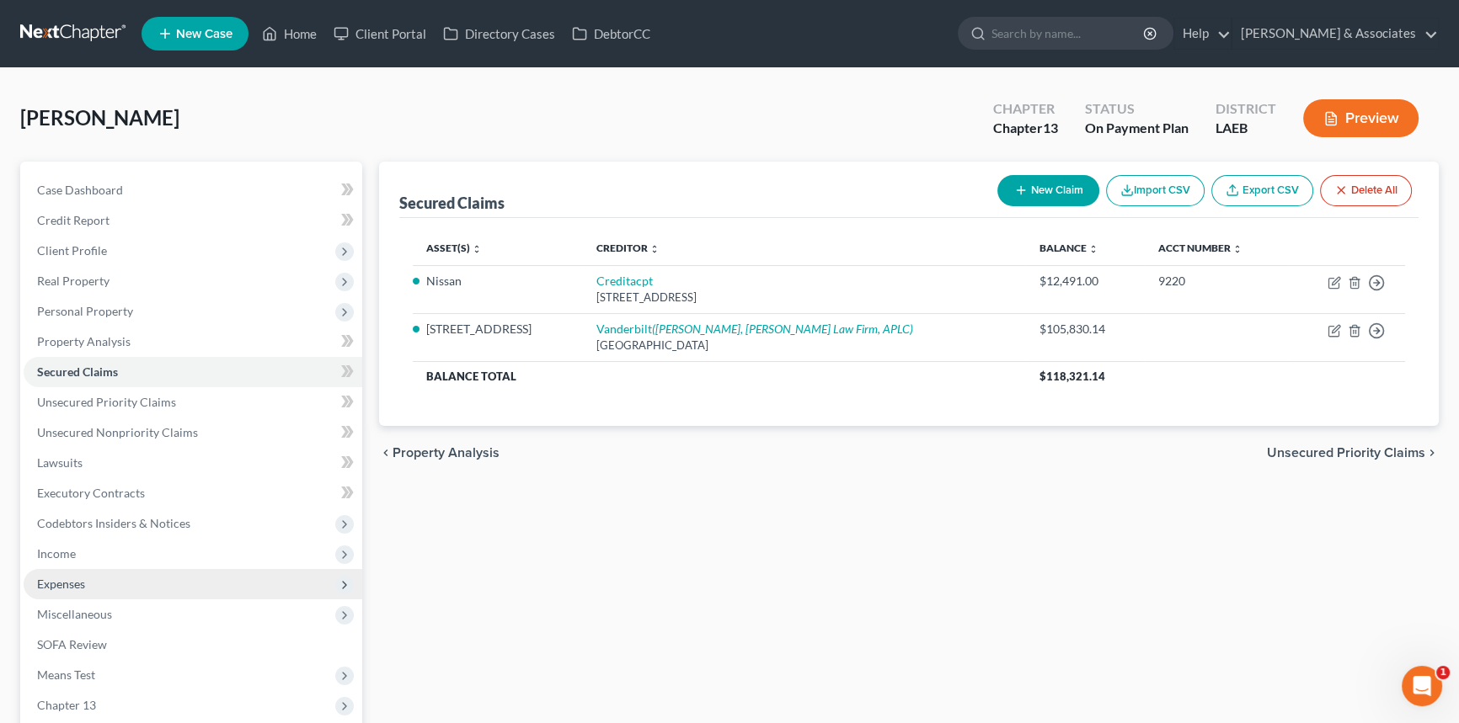
click at [109, 594] on span "Expenses" at bounding box center [193, 584] width 339 height 30
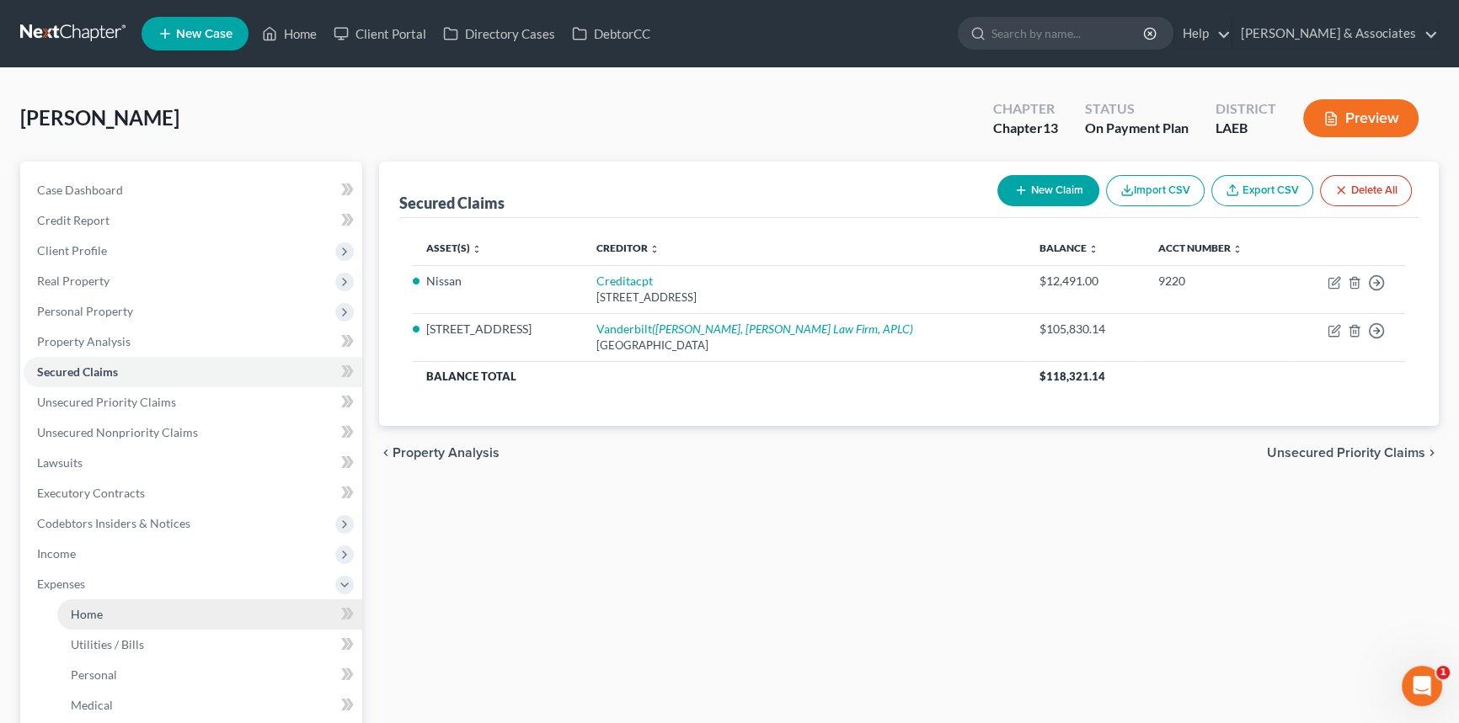
click at [105, 605] on link "Home" at bounding box center [209, 615] width 305 height 30
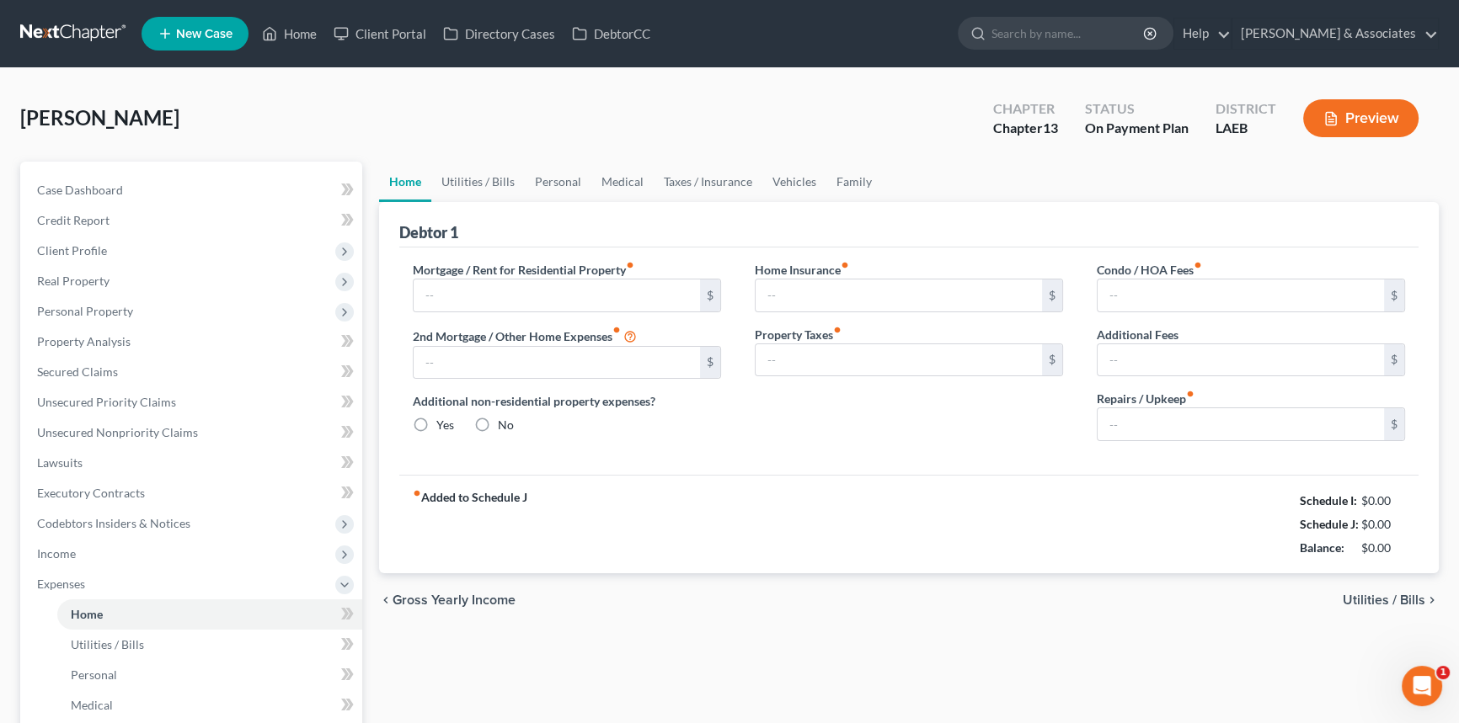
type input "975.00"
type input "650.00"
radio input "true"
type input "0.00"
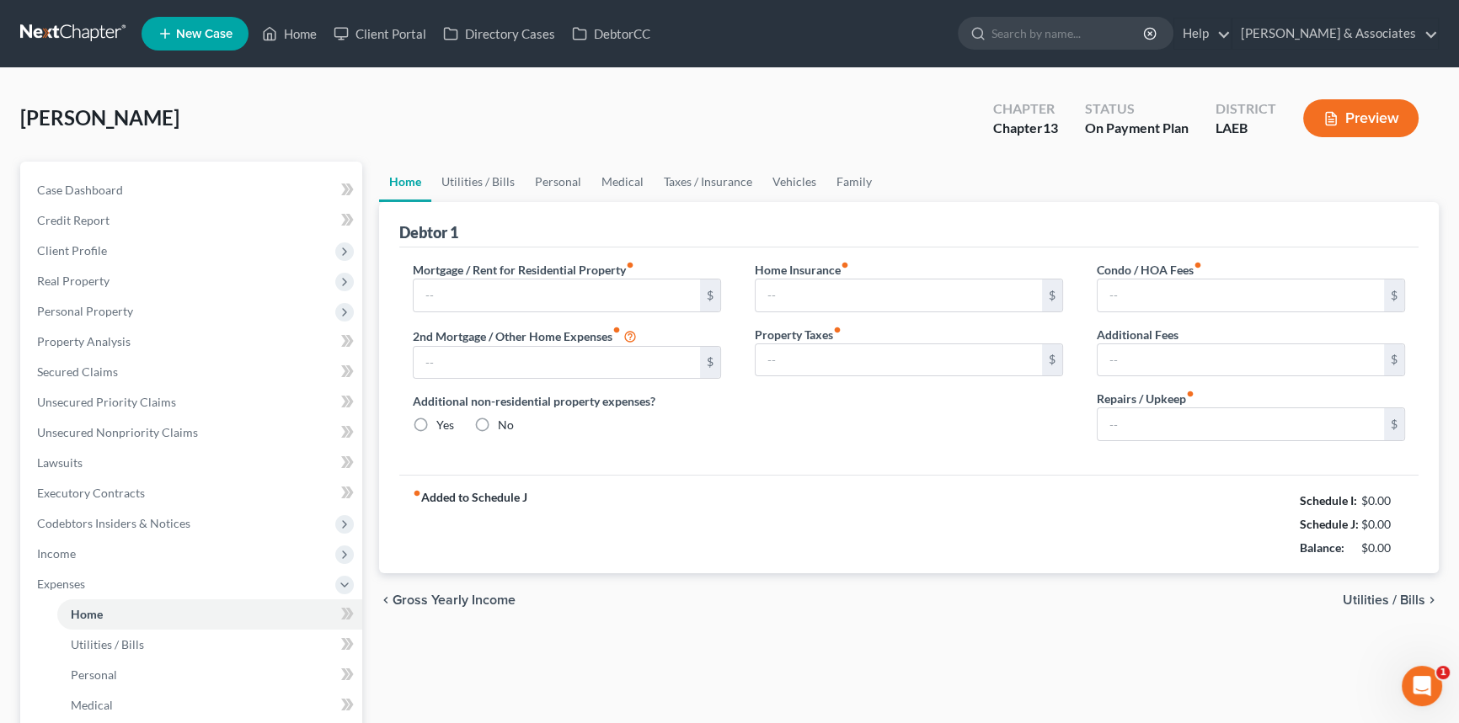
type input "0.00"
click at [547, 270] on label "Mortgage / Rent for Residential Property fiber_manual_record" at bounding box center [523, 270] width 221 height 18
click at [547, 287] on input "975.00" at bounding box center [557, 296] width 286 height 32
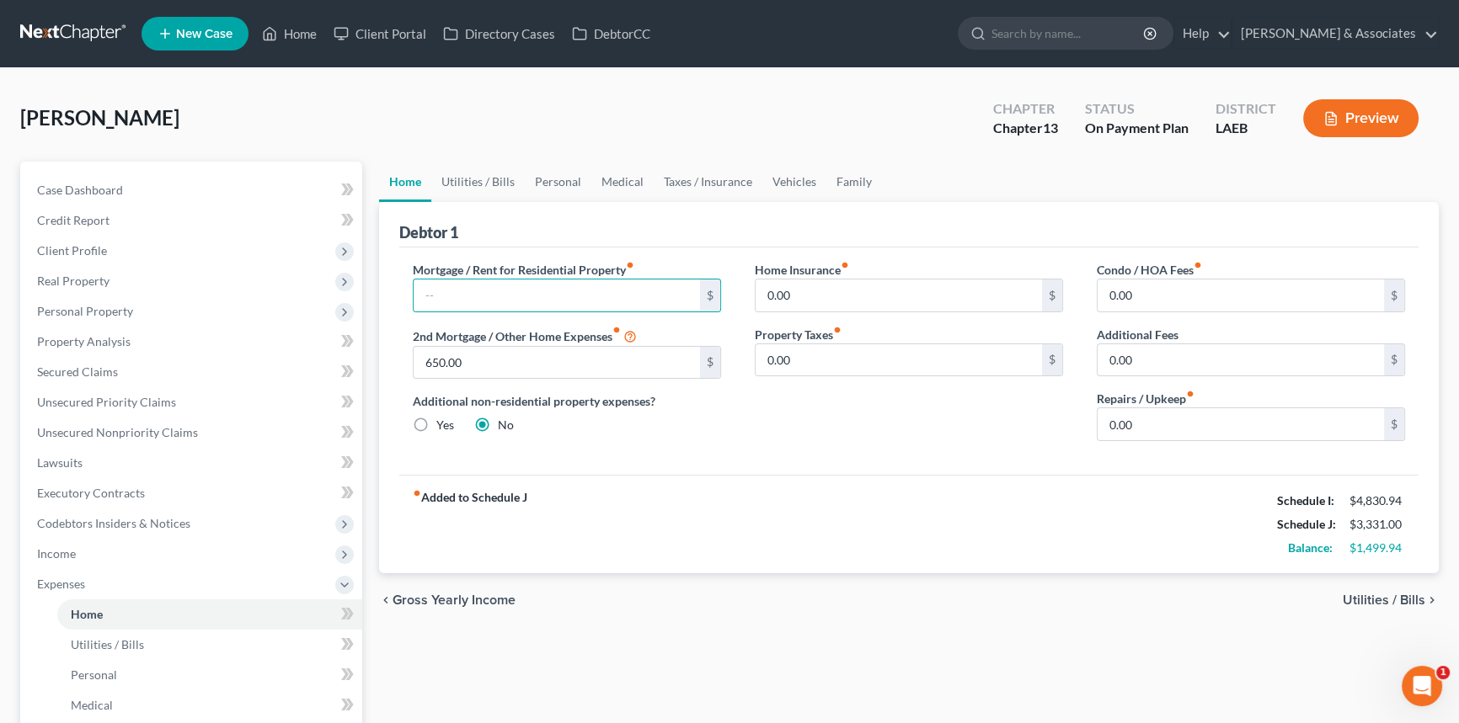
click at [885, 568] on div "fiber_manual_record Added to Schedule J Schedule I: $4,830.94 Schedule J: $3,33…" at bounding box center [908, 524] width 1019 height 99
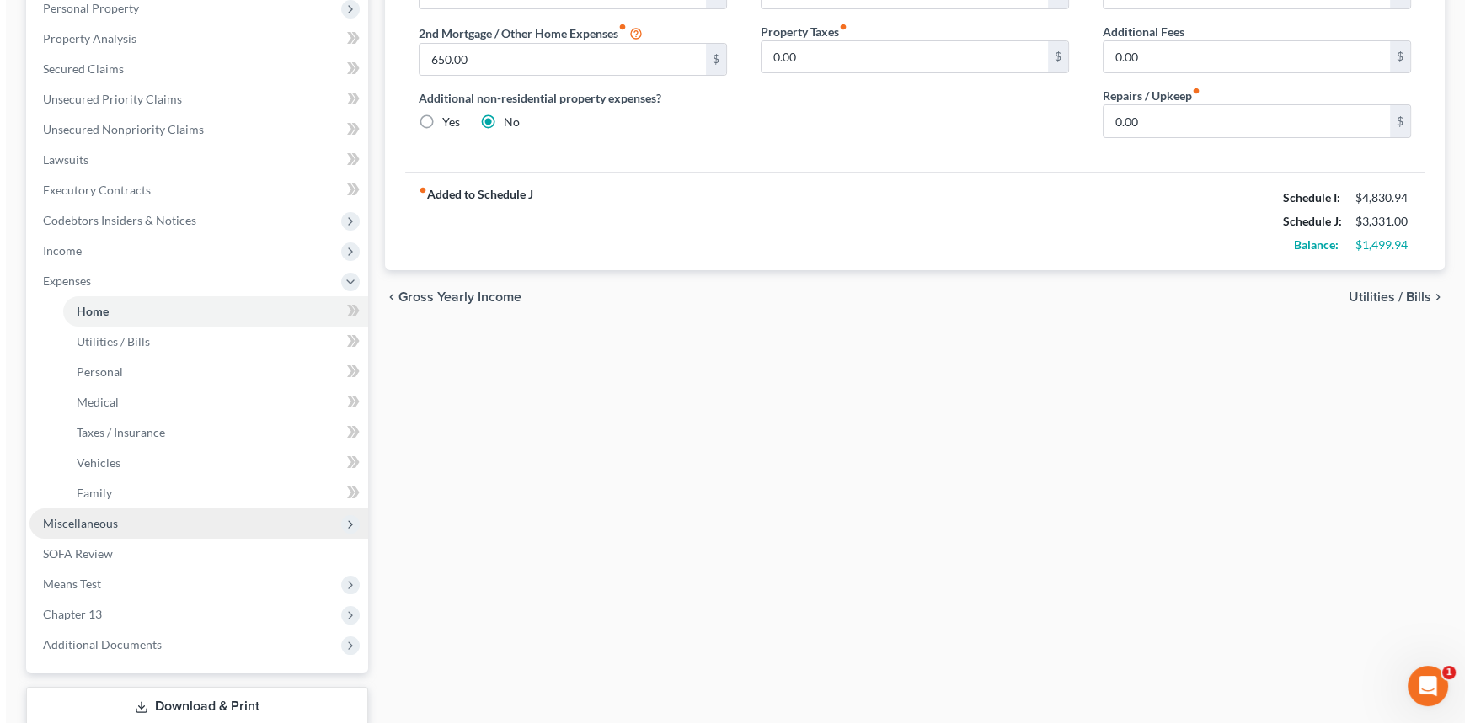
scroll to position [306, 0]
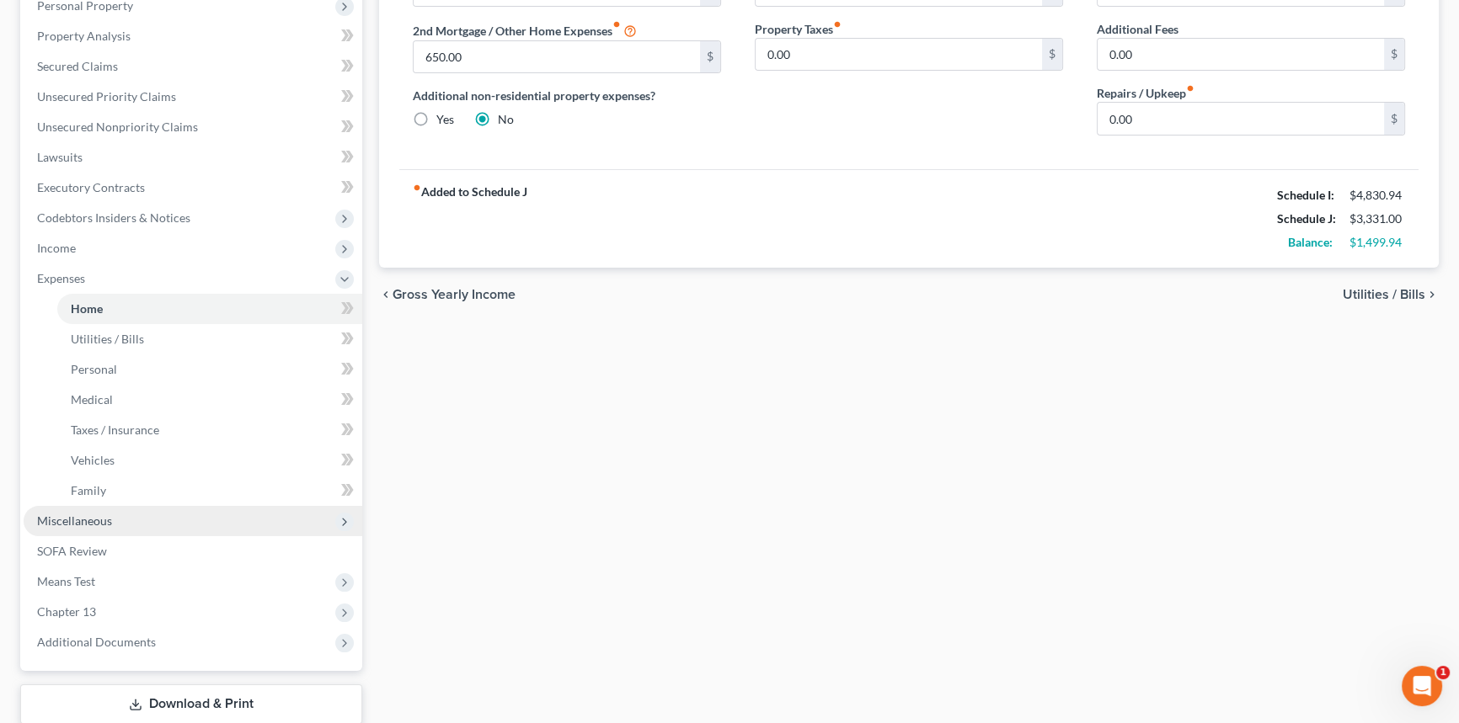
click at [127, 519] on span "Miscellaneous" at bounding box center [193, 521] width 339 height 30
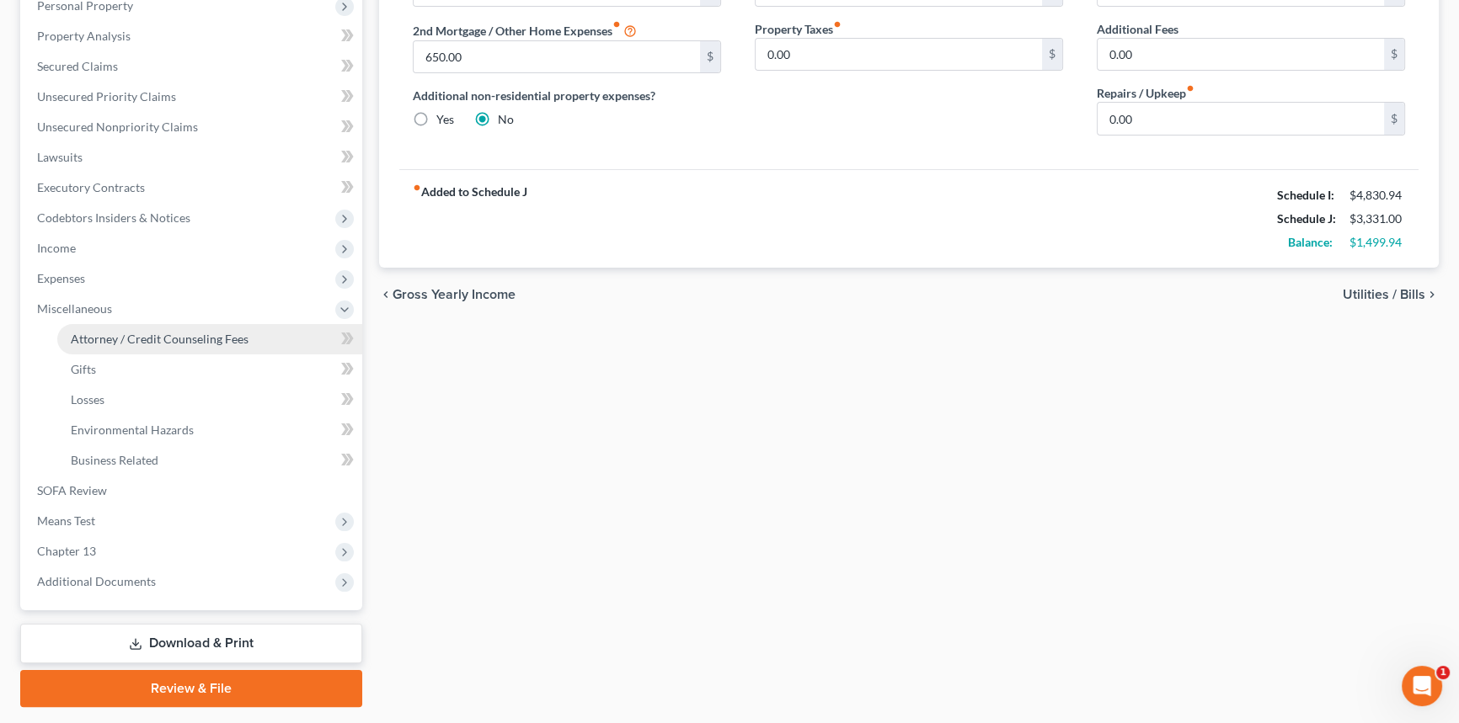
click at [197, 332] on span "Attorney / Credit Counseling Fees" at bounding box center [160, 339] width 178 height 14
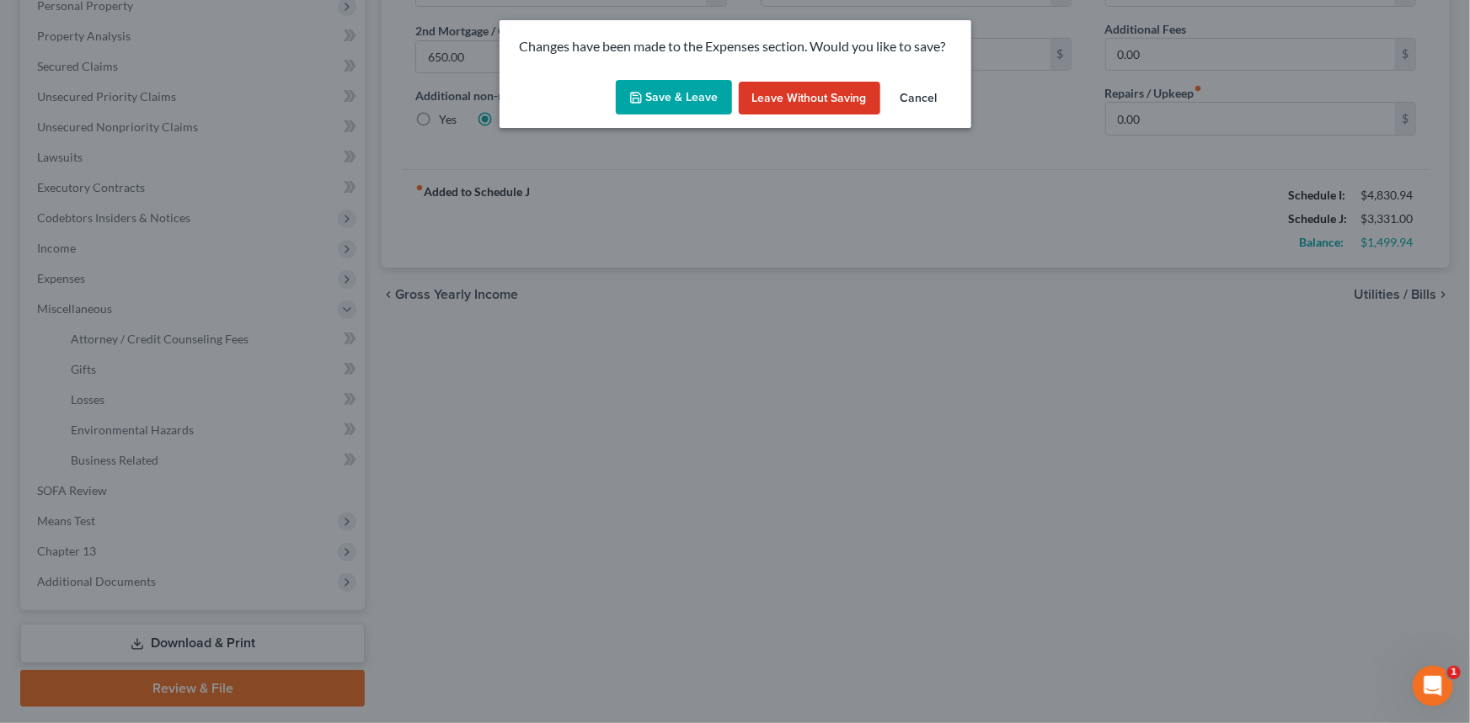
click at [680, 115] on div "Save & Leave Leave without Saving Cancel" at bounding box center [735, 101] width 472 height 56
click at [673, 99] on button "Save & Leave" at bounding box center [674, 97] width 116 height 35
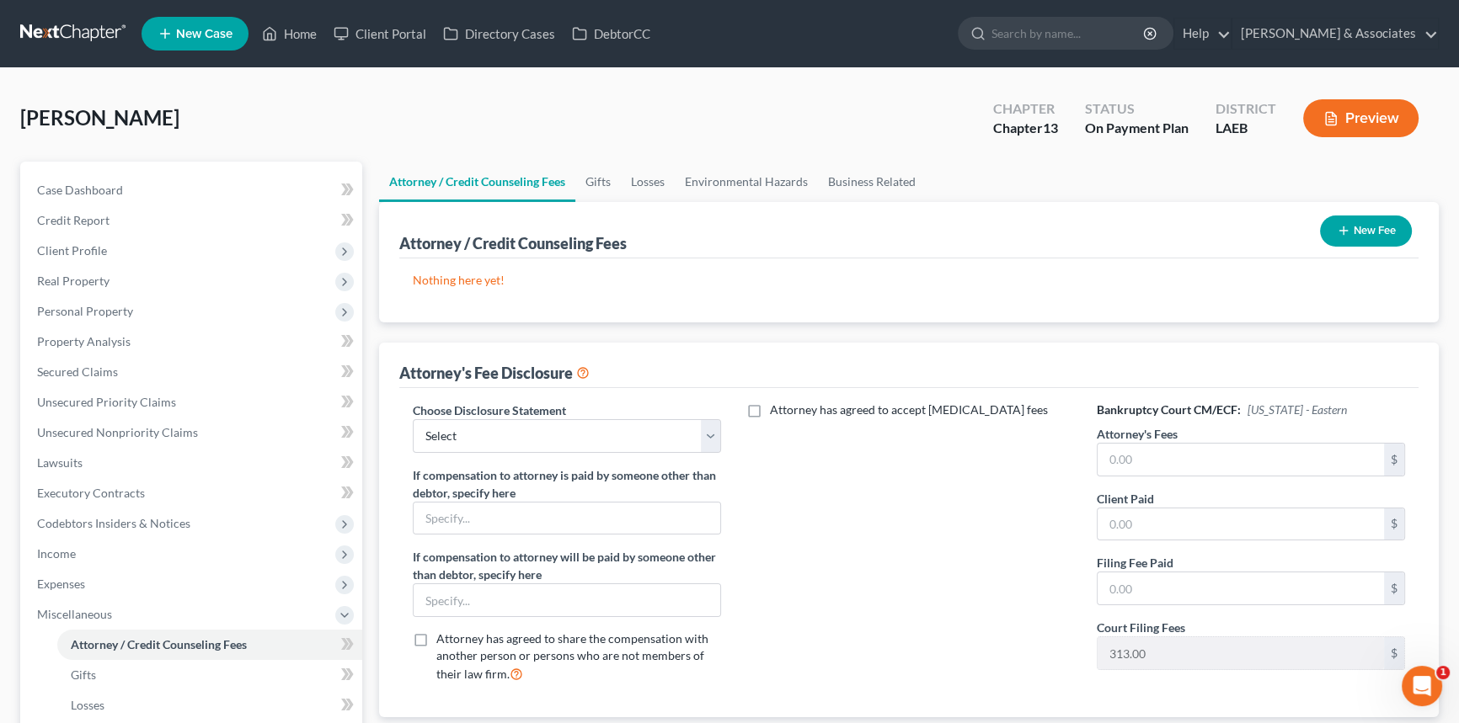
drag, startPoint x: 220, startPoint y: 136, endPoint x: 199, endPoint y: 160, distance: 32.2
click at [219, 136] on div "Johnson, Tremaine Upgraded Chapter Chapter 13 Status On Payment Plan District L…" at bounding box center [729, 124] width 1418 height 73
click at [185, 175] on link "Case Dashboard" at bounding box center [193, 190] width 339 height 30
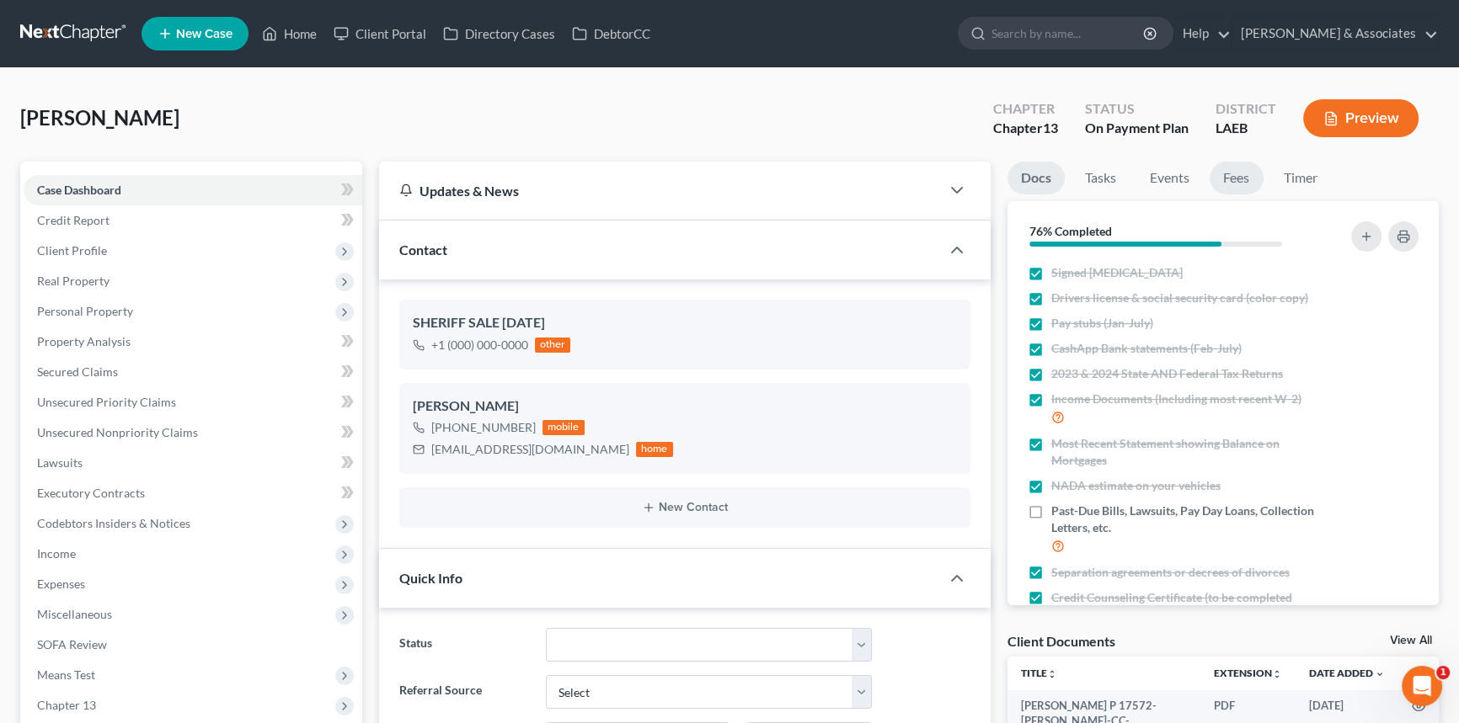
scroll to position [1385, 0]
click at [1218, 182] on link "Fees" at bounding box center [1236, 178] width 54 height 33
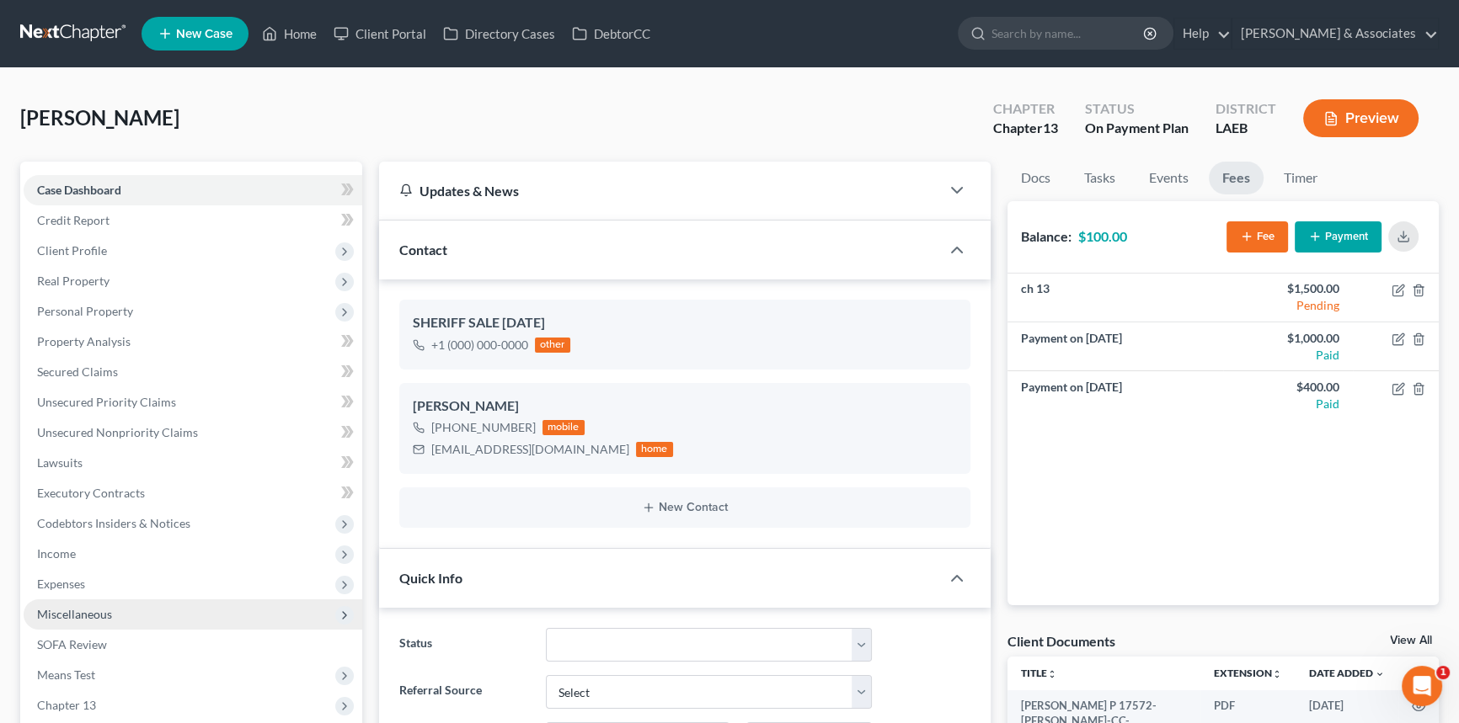
click at [201, 619] on span "Miscellaneous" at bounding box center [193, 615] width 339 height 30
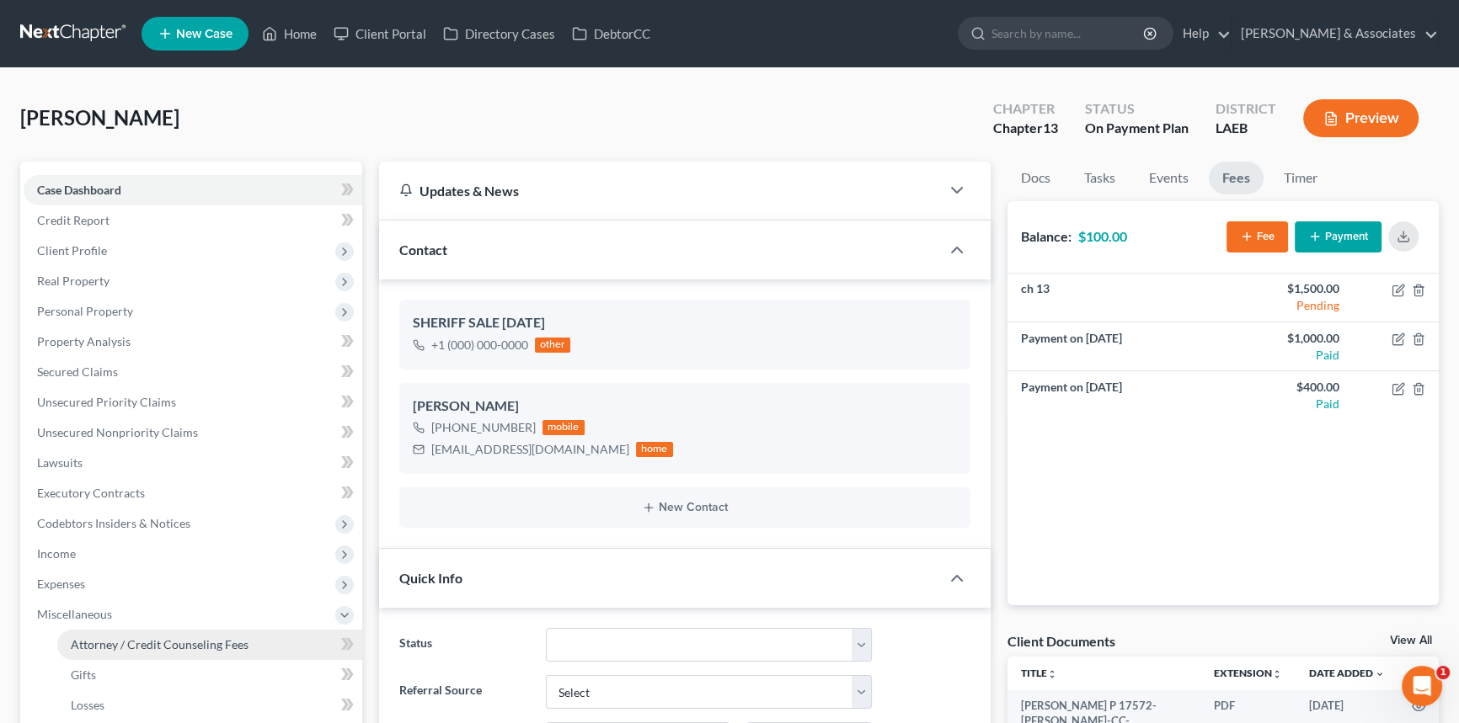
click at [191, 640] on span "Attorney / Credit Counseling Fees" at bounding box center [160, 645] width 178 height 14
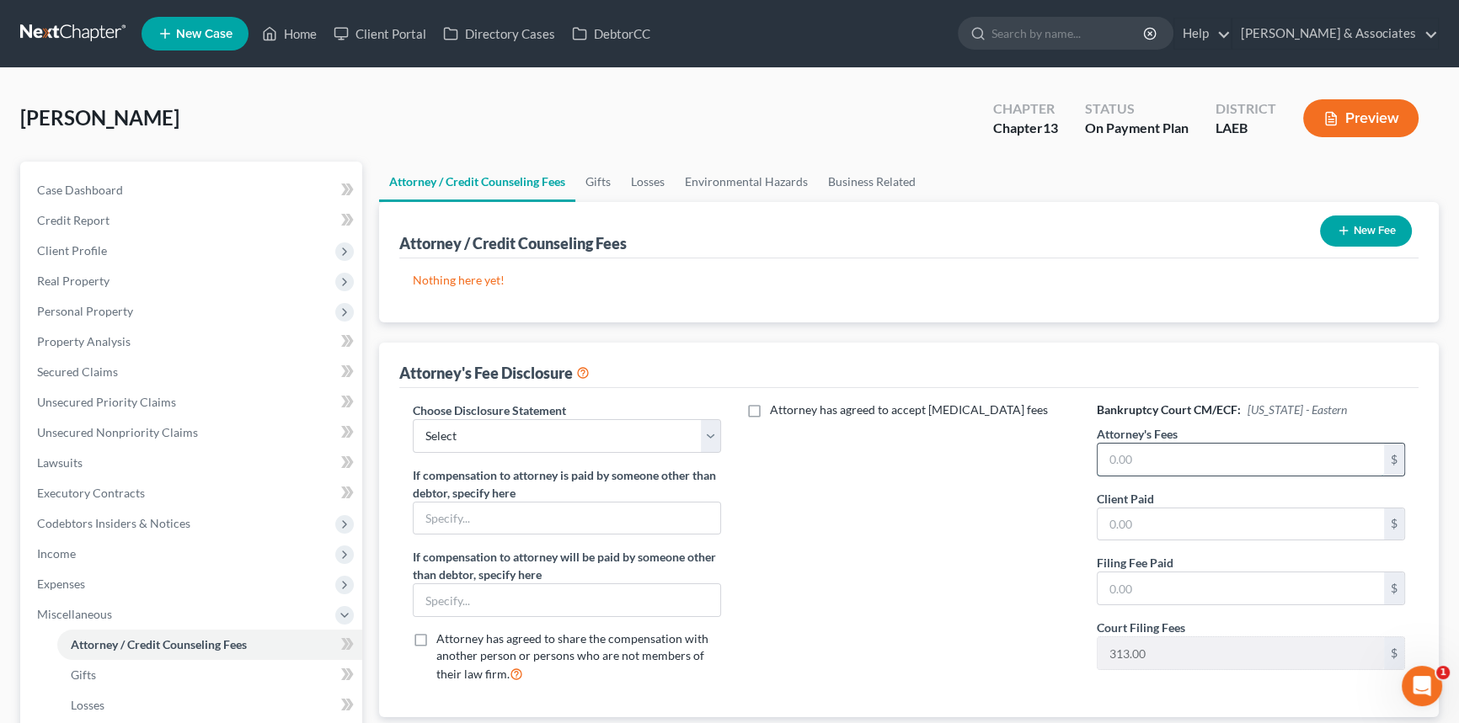
click at [1208, 446] on input "text" at bounding box center [1240, 460] width 286 height 32
type input "3"
type input "4,500"
type input "1,000"
click at [1145, 595] on input "text" at bounding box center [1240, 589] width 286 height 32
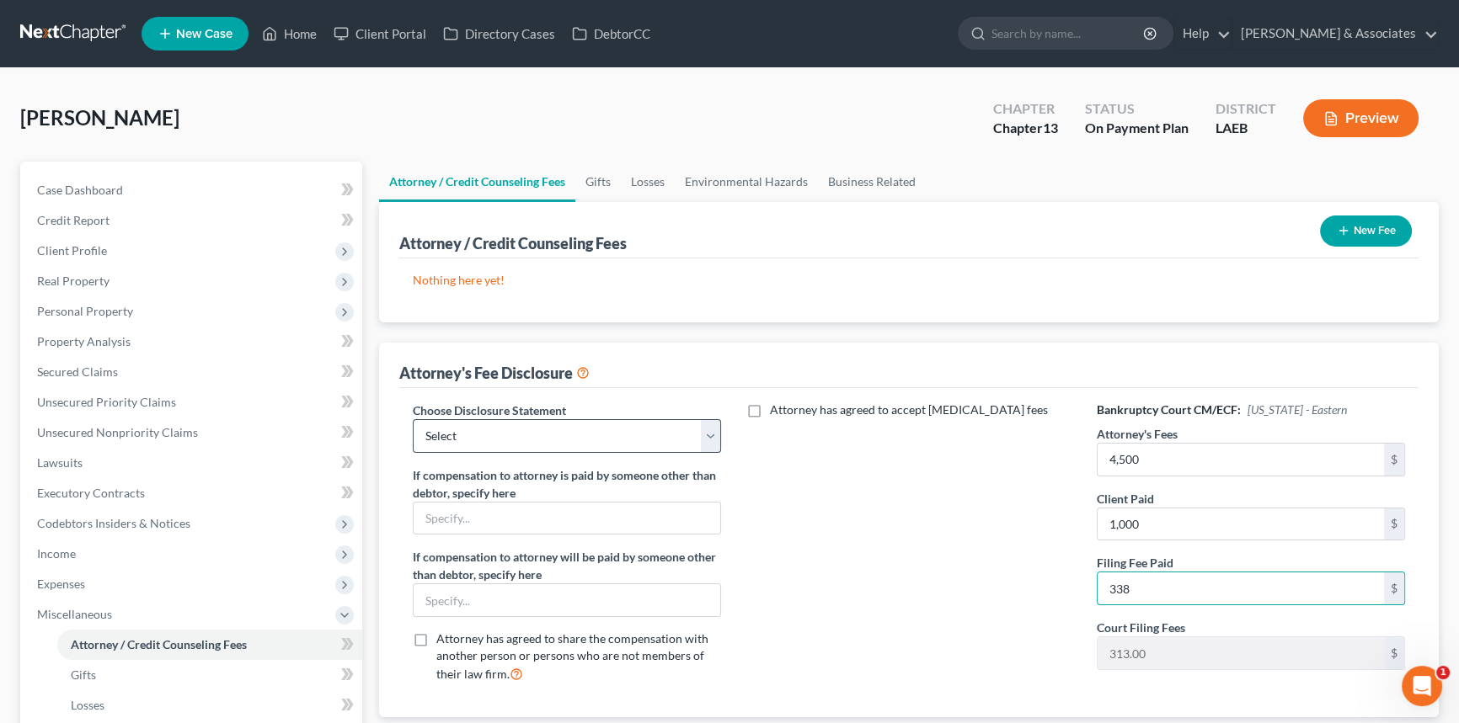
type input "338"
drag, startPoint x: 563, startPoint y: 435, endPoint x: 557, endPoint y: 447, distance: 13.9
click at [563, 435] on select "Select LAWB 13 ALL CHECK NOT KOLWE LAWB 13 ONLY KOLWE TEST LAMB 13 LAMB 7 Ch 11…" at bounding box center [567, 436] width 308 height 34
select select "6"
click at [413, 419] on select "Select LAWB 13 ALL CHECK NOT KOLWE LAWB 13 ONLY KOLWE TEST LAMB 13 LAMB 7 Ch 11…" at bounding box center [567, 436] width 308 height 34
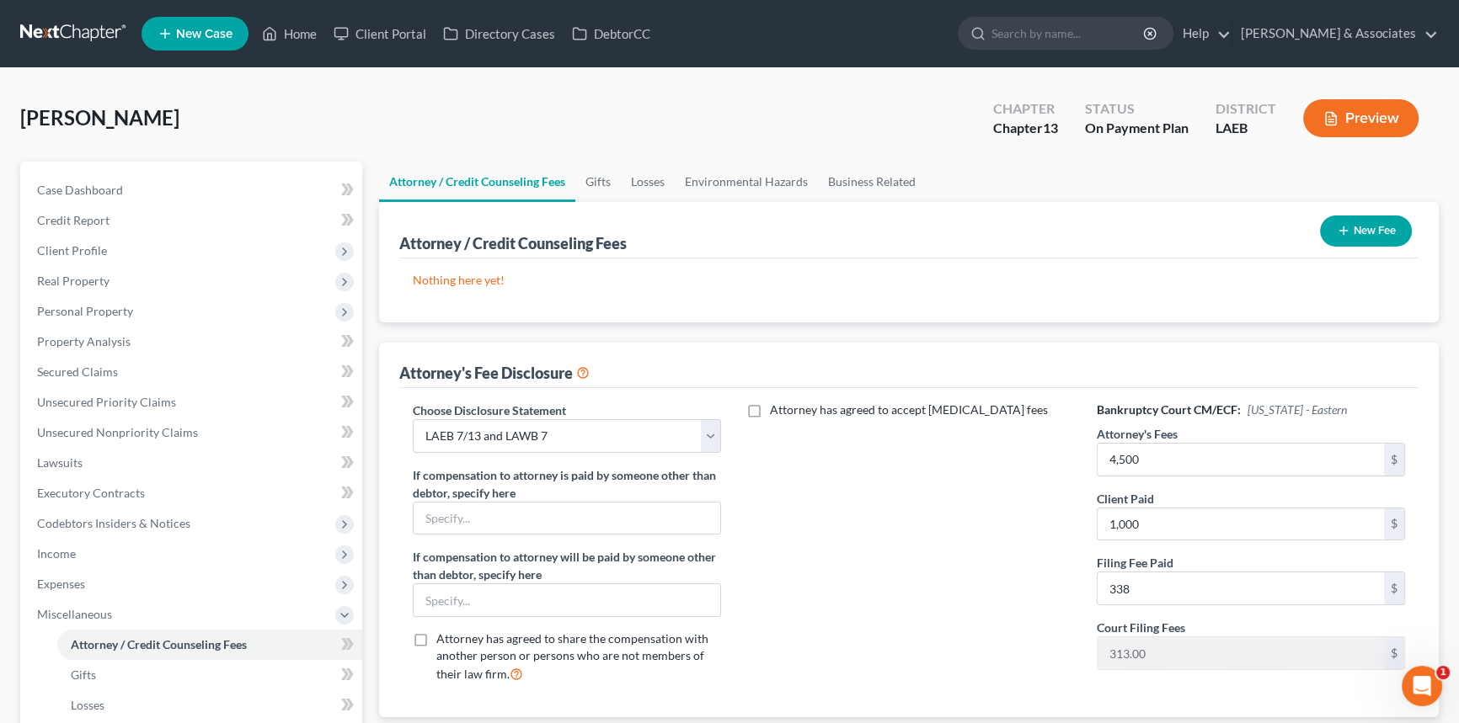
click at [1386, 232] on button "New Fee" at bounding box center [1366, 231] width 92 height 31
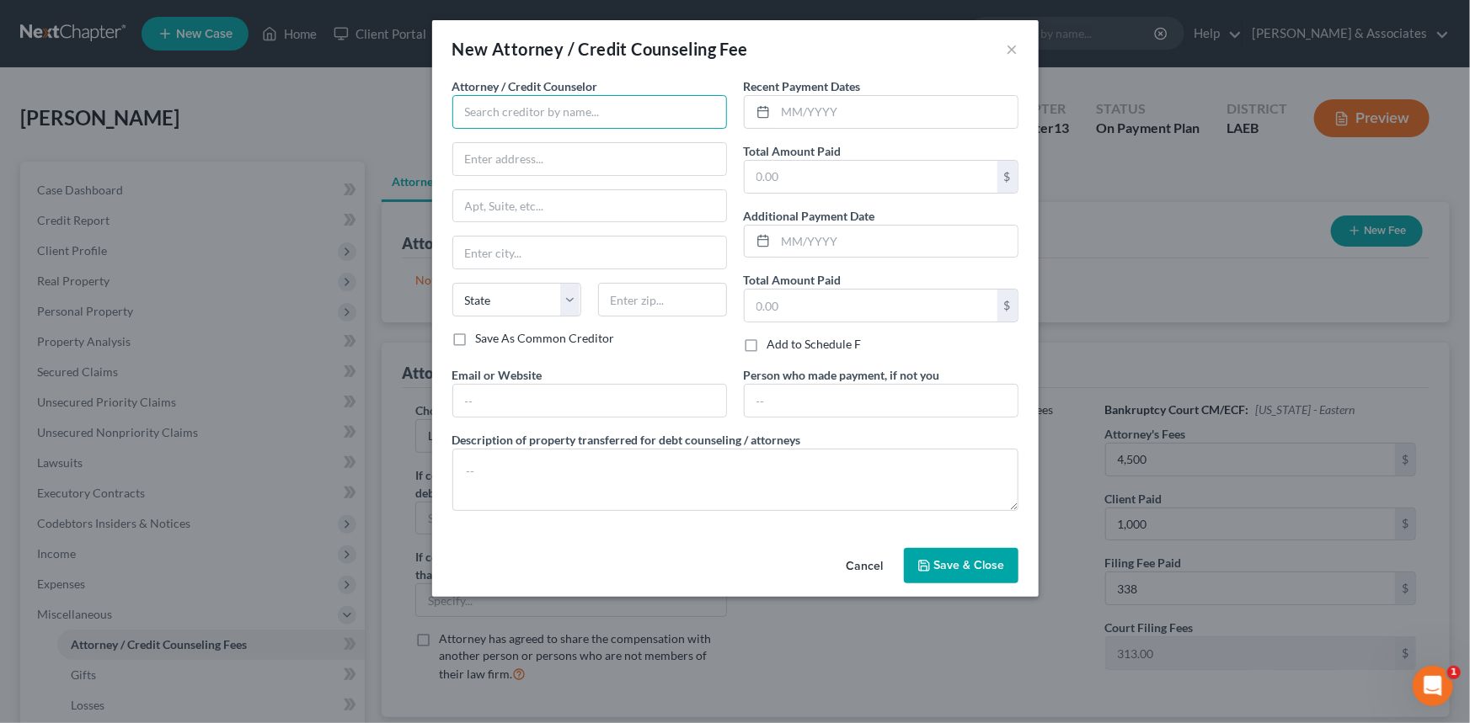
click at [606, 121] on input "text" at bounding box center [589, 112] width 275 height 34
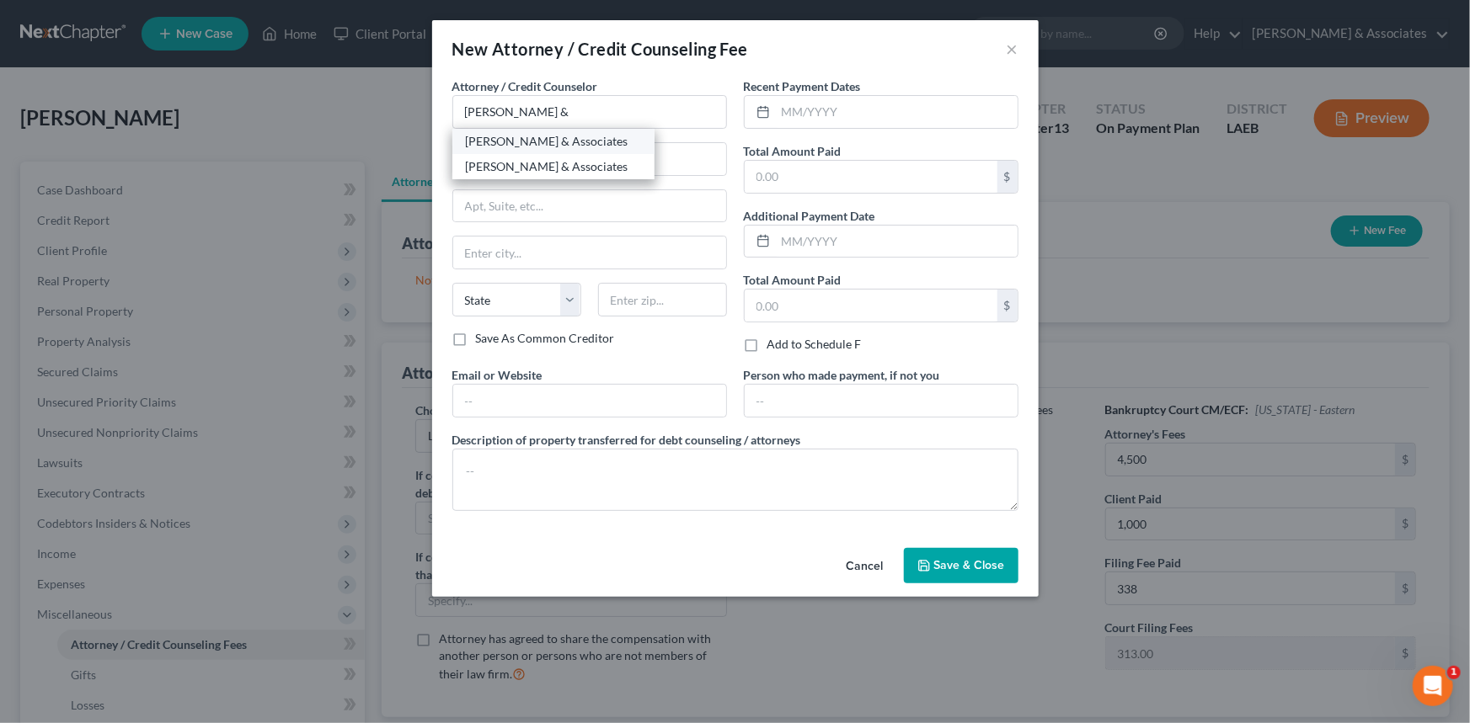
click at [565, 141] on div "[PERSON_NAME] & Associates" at bounding box center [553, 141] width 175 height 17
type input "[PERSON_NAME] & Associates"
type input "2644 S. Sherwood Forest Blvd."
type input "Baton Rouge"
select select "19"
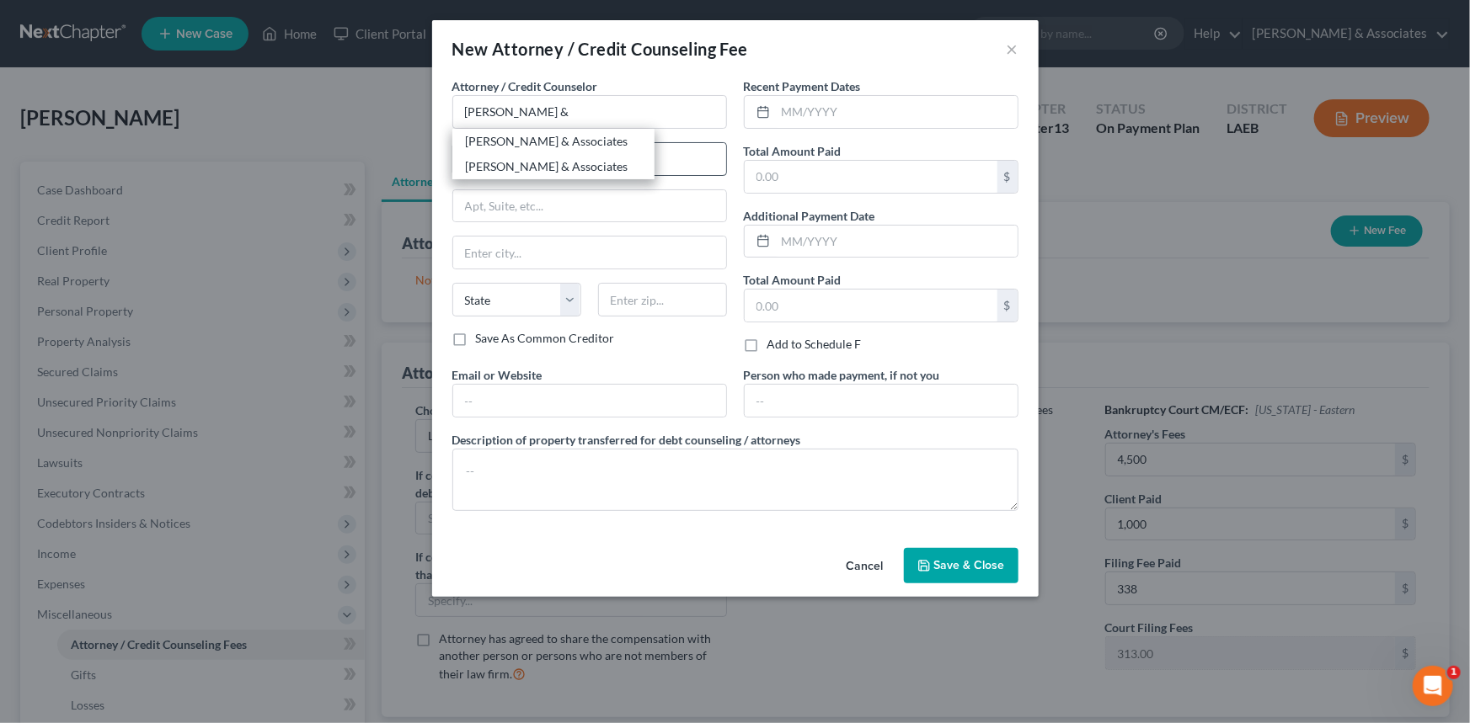
type input "70816"
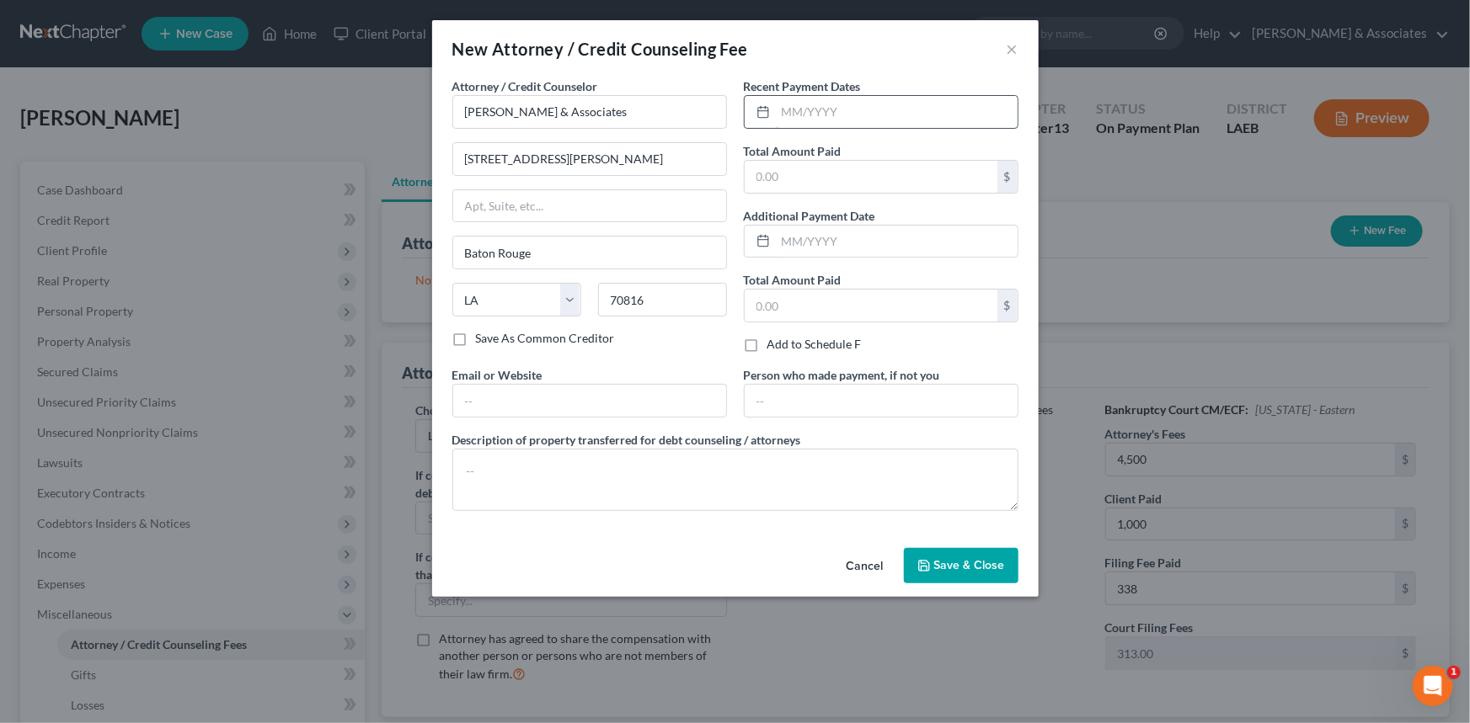
click at [831, 126] on input "text" at bounding box center [897, 112] width 242 height 32
type input "8/2025"
type input "1,000"
click at [956, 564] on span "Save & Close" at bounding box center [969, 565] width 71 height 14
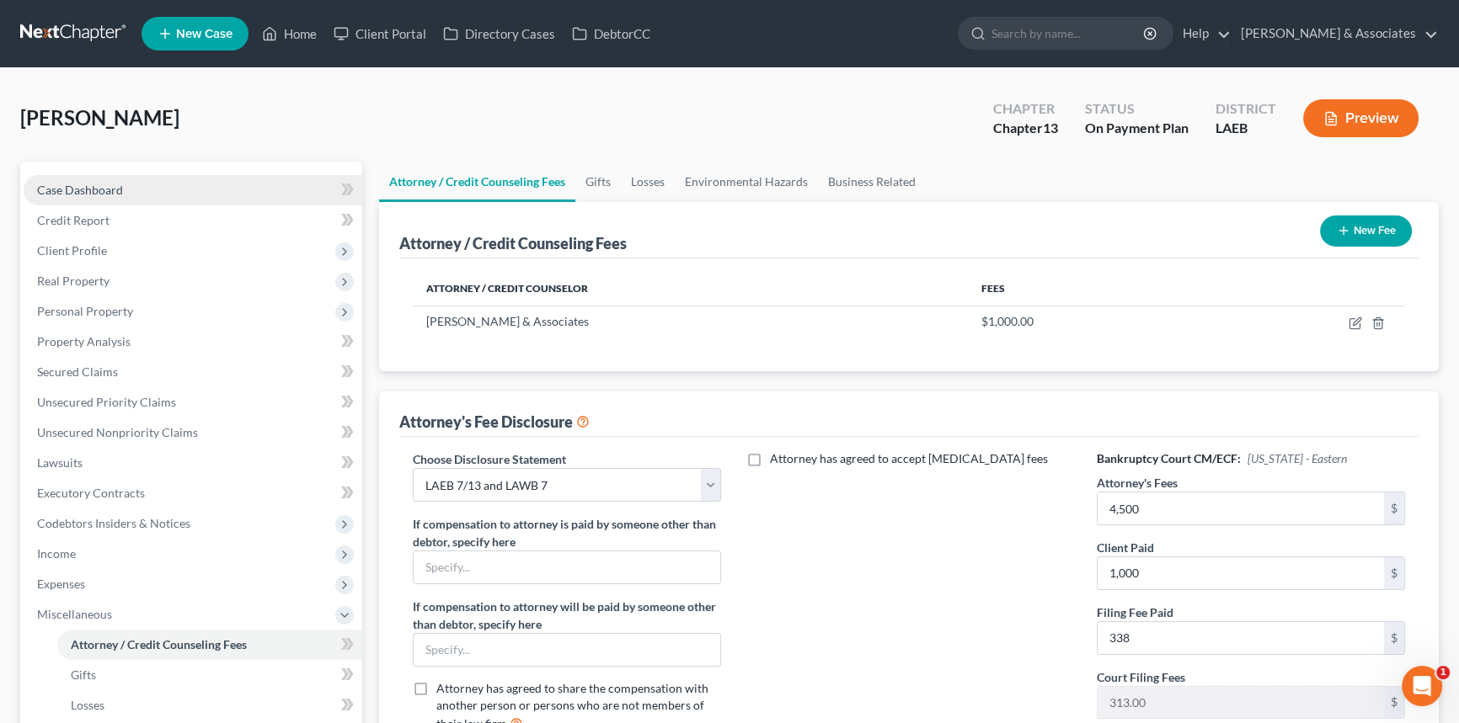
click at [179, 200] on link "Case Dashboard" at bounding box center [193, 190] width 339 height 30
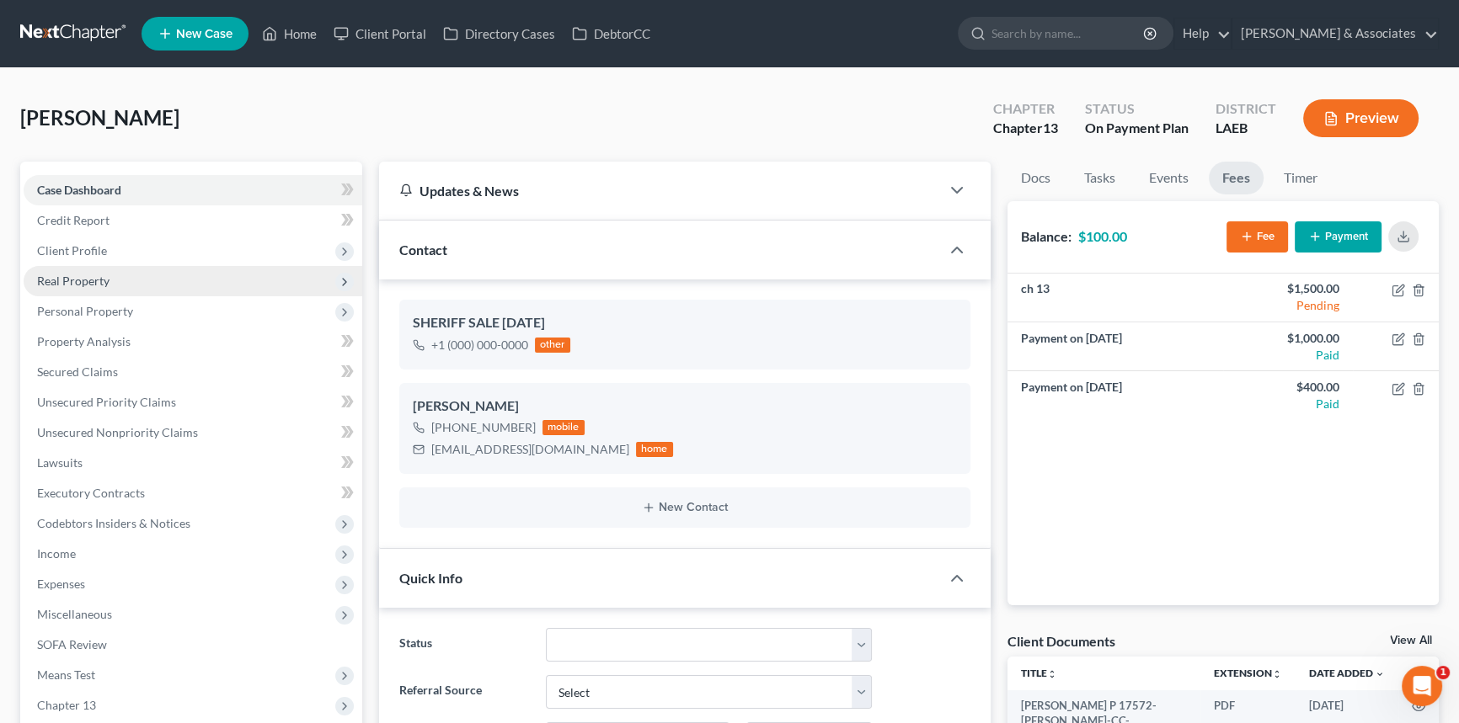
click at [157, 278] on span "Real Property" at bounding box center [193, 281] width 339 height 30
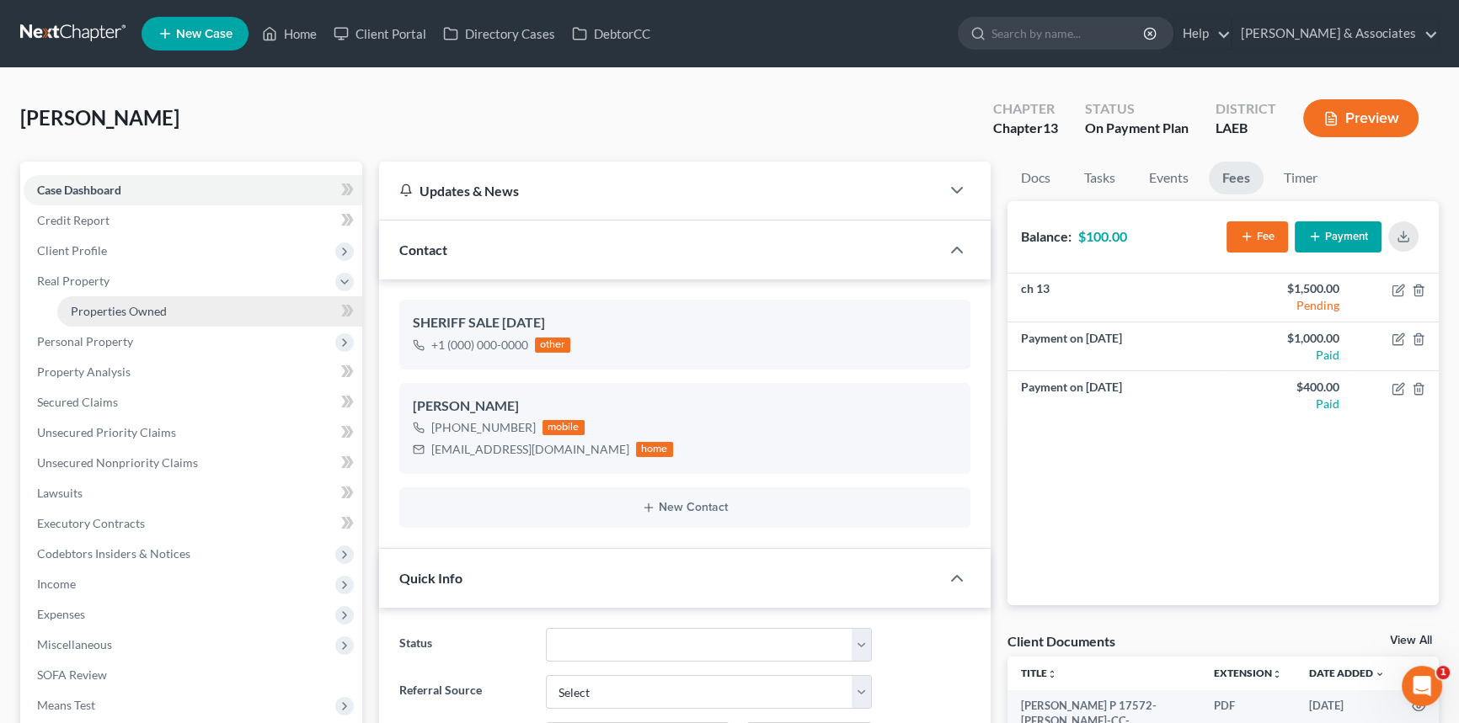
click at [153, 299] on ul "Case Dashboard Payments Invoices Payments Payments Credit Report Client Profile" at bounding box center [193, 478] width 339 height 606
click at [166, 307] on link "Properties Owned" at bounding box center [209, 311] width 305 height 30
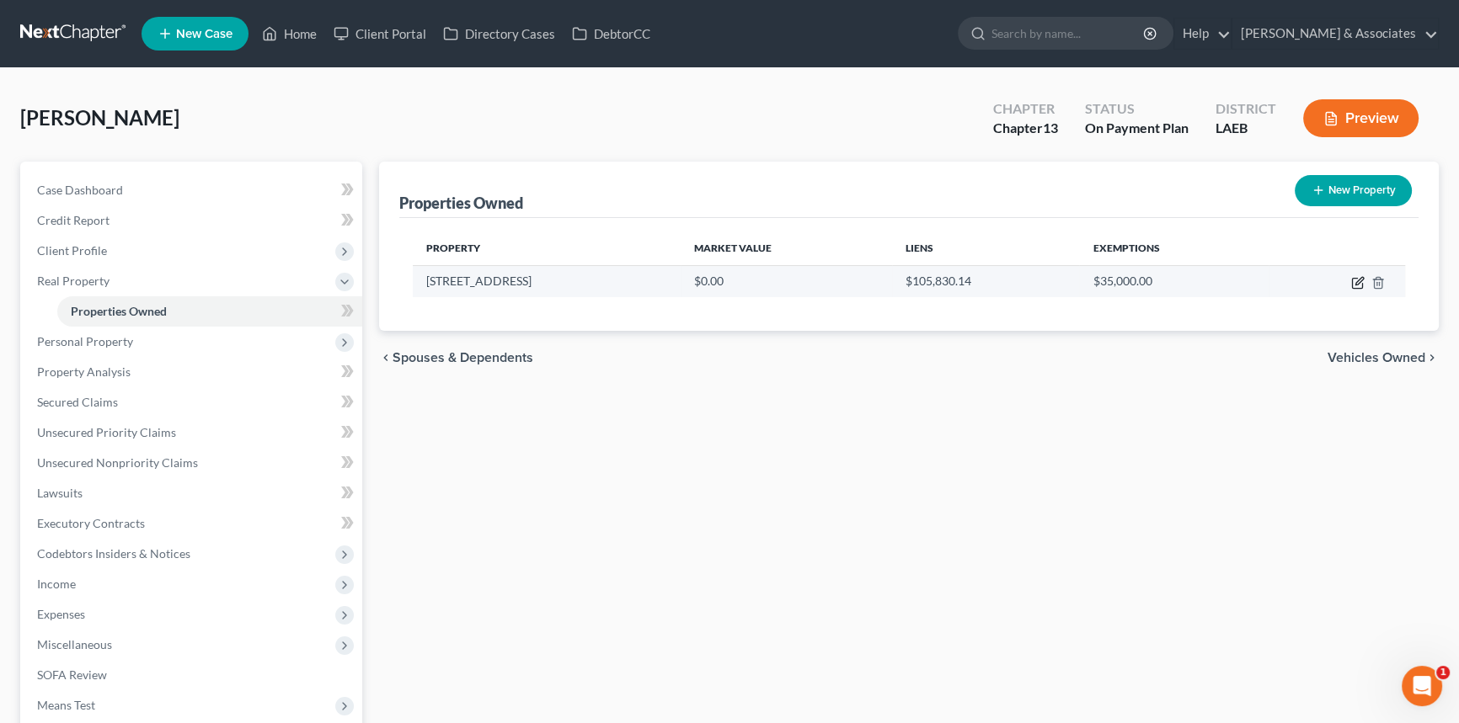
click at [1361, 282] on icon "button" at bounding box center [1357, 282] width 13 height 13
select select "19"
select select "3"
select select "0"
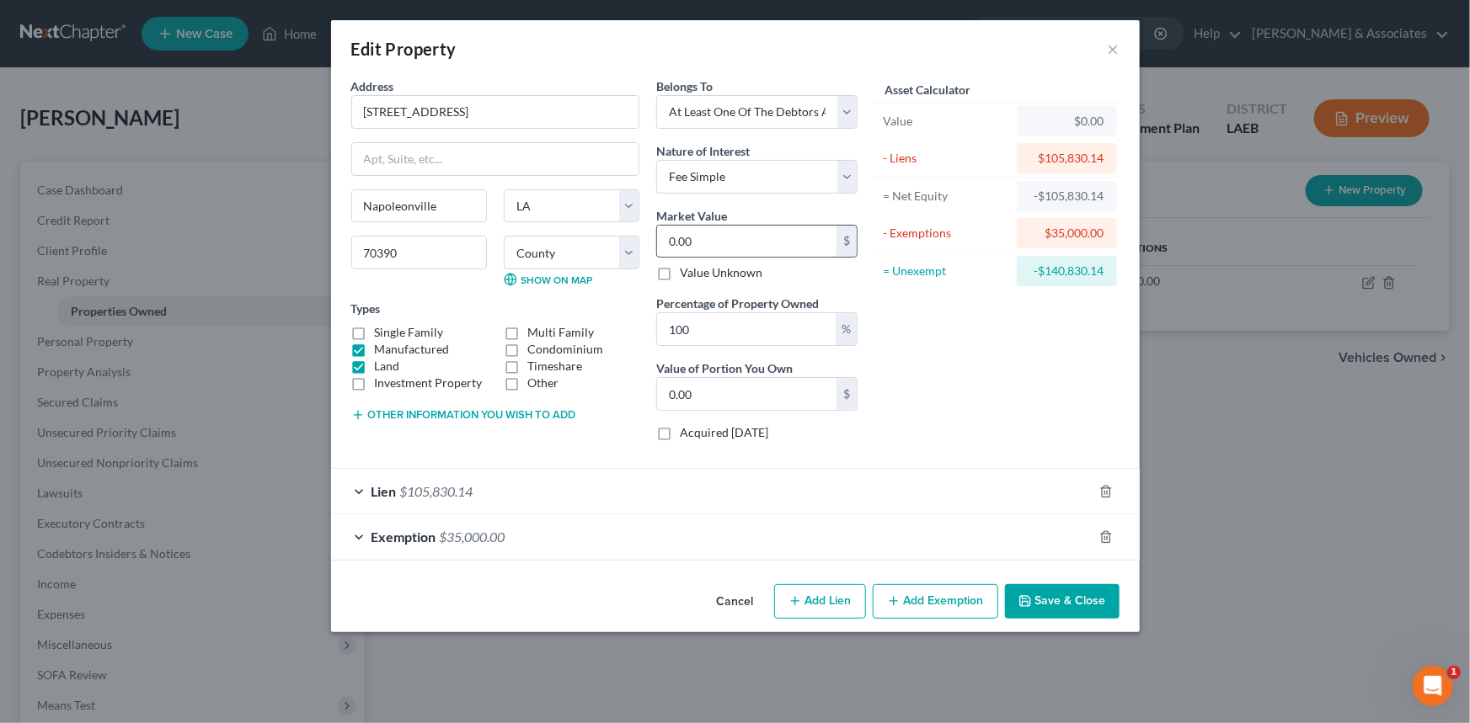
click at [735, 237] on input "0.00" at bounding box center [746, 242] width 179 height 32
type input "8"
type input "8.00"
type input "80"
type input "80.00"
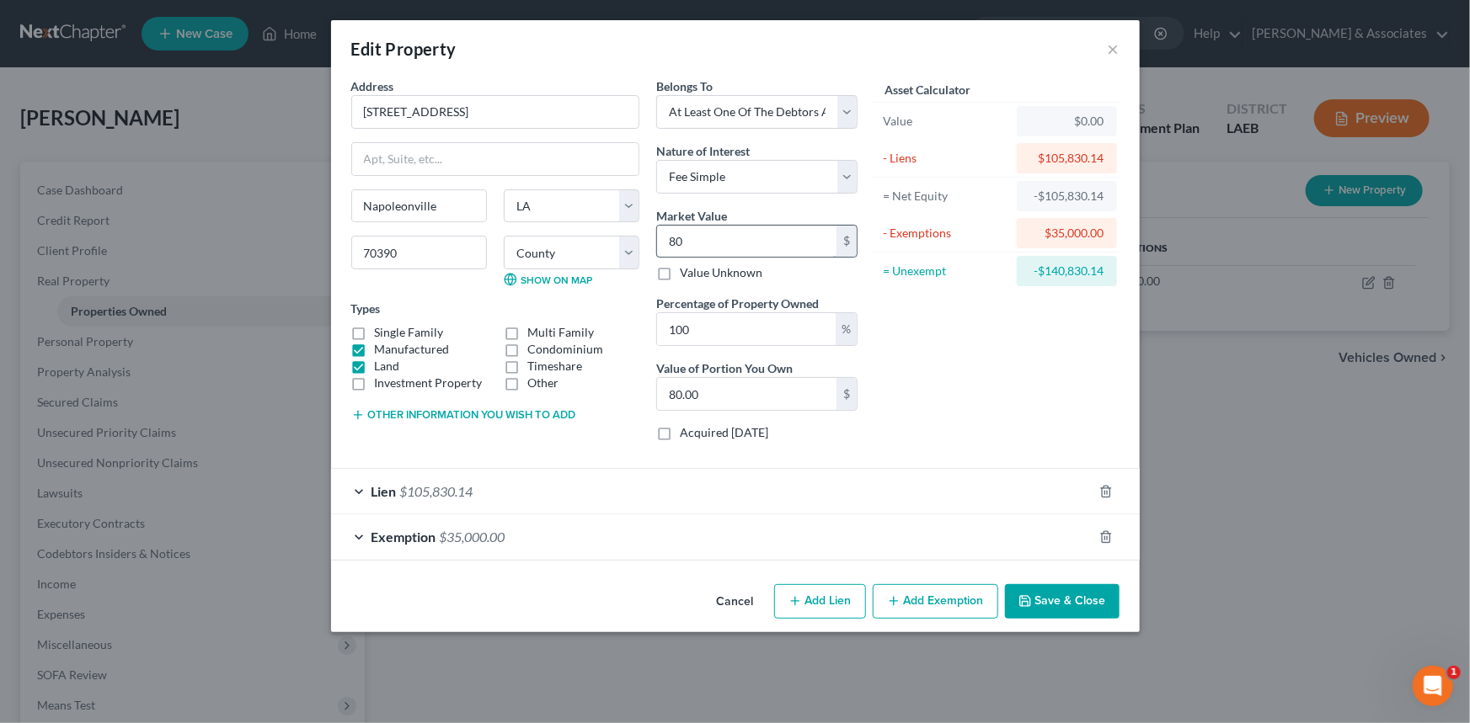
type input "800"
type input "800.00"
type input "8000"
type input "8,000.00"
type input "8,0000"
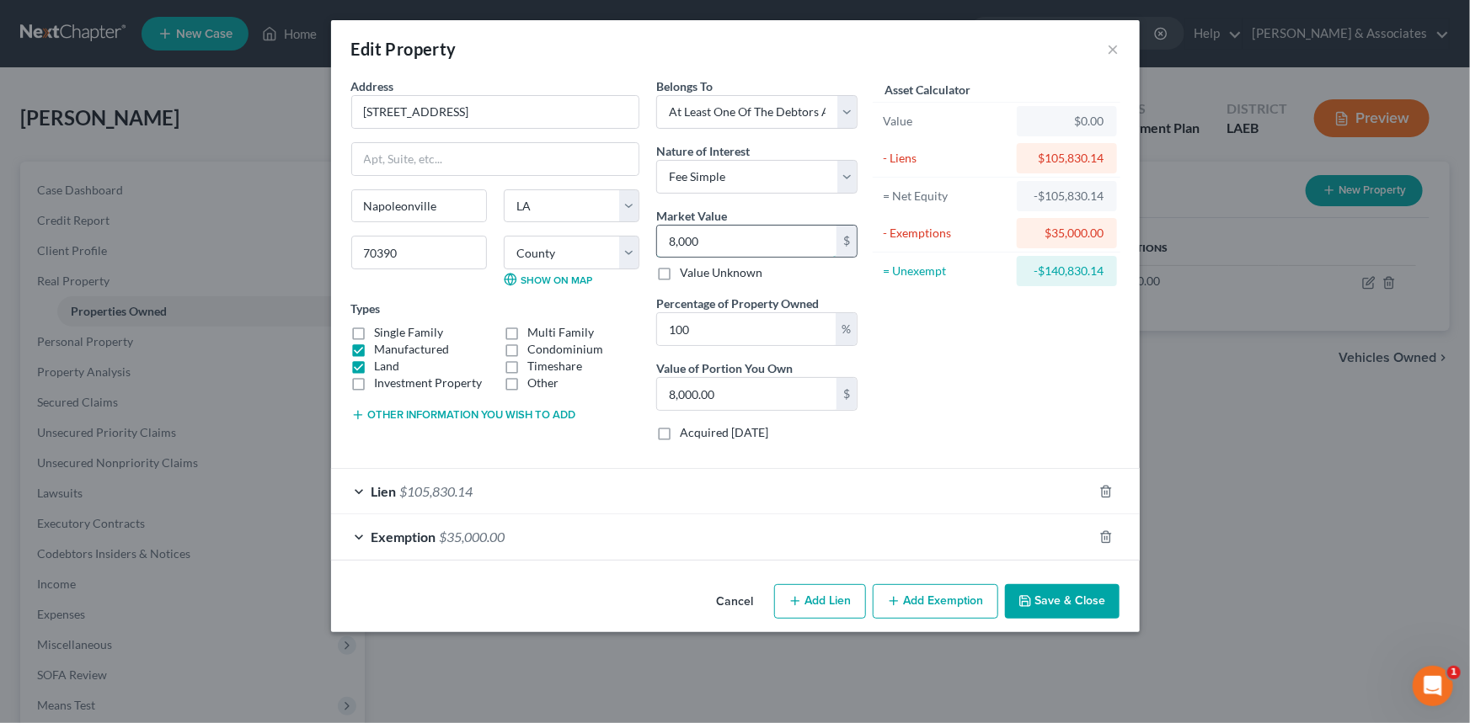
type input "80,000.00"
type input "80,000"
drag, startPoint x: 1044, startPoint y: 593, endPoint x: 1085, endPoint y: 546, distance: 62.1
click at [1085, 555] on div "Edit Property × Address * 3734 Highway 1 Napoleonville State AL AK AR AZ CA CO …" at bounding box center [735, 326] width 808 height 612
click at [1100, 538] on icon "button" at bounding box center [1105, 537] width 13 height 13
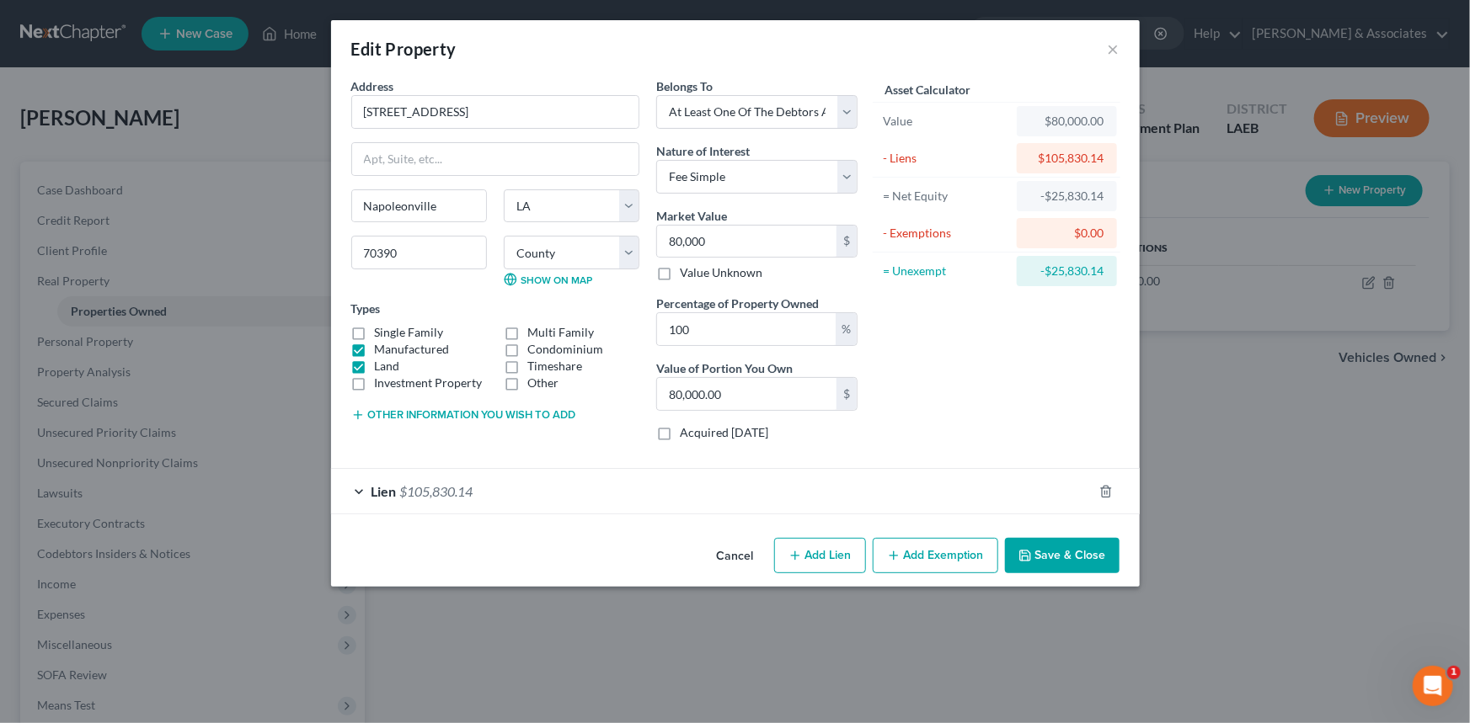
click at [1095, 557] on button "Save & Close" at bounding box center [1062, 555] width 115 height 35
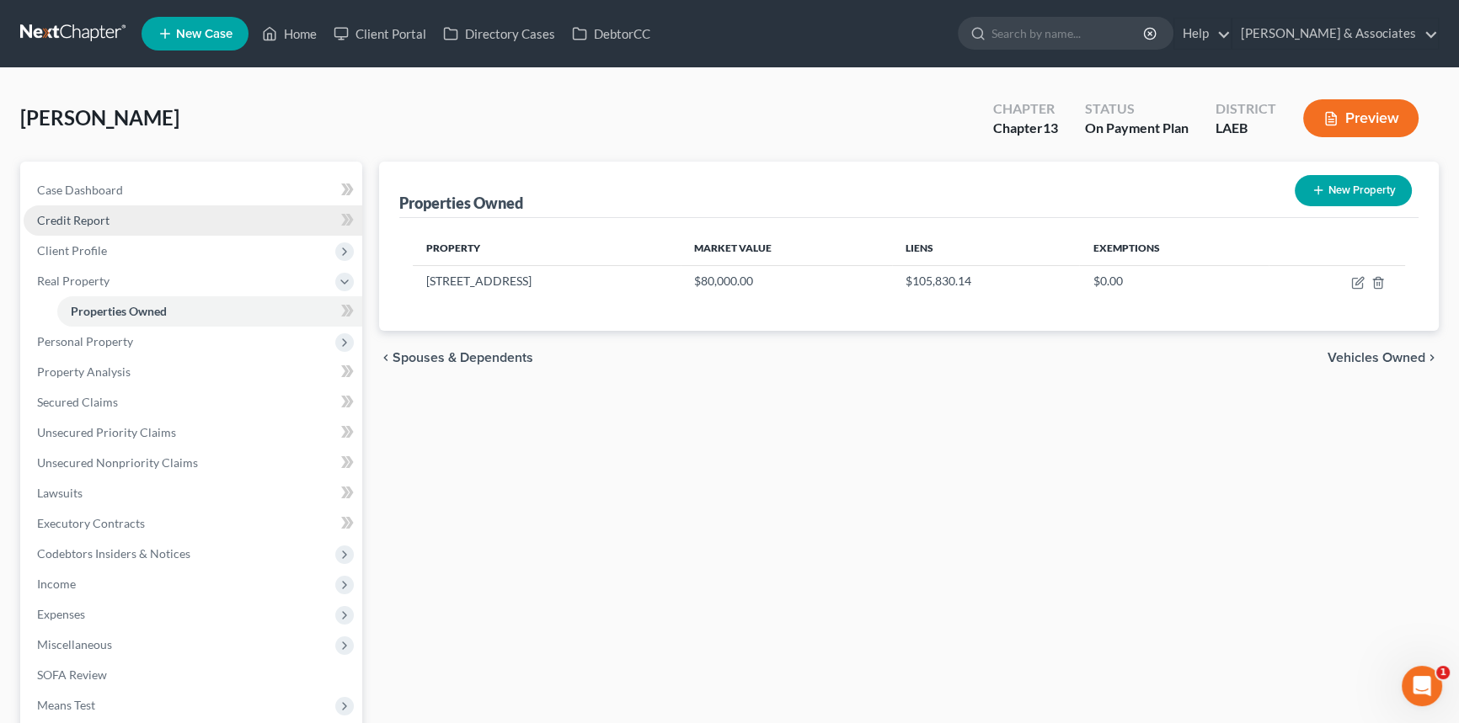
click at [121, 212] on link "Credit Report" at bounding box center [193, 220] width 339 height 30
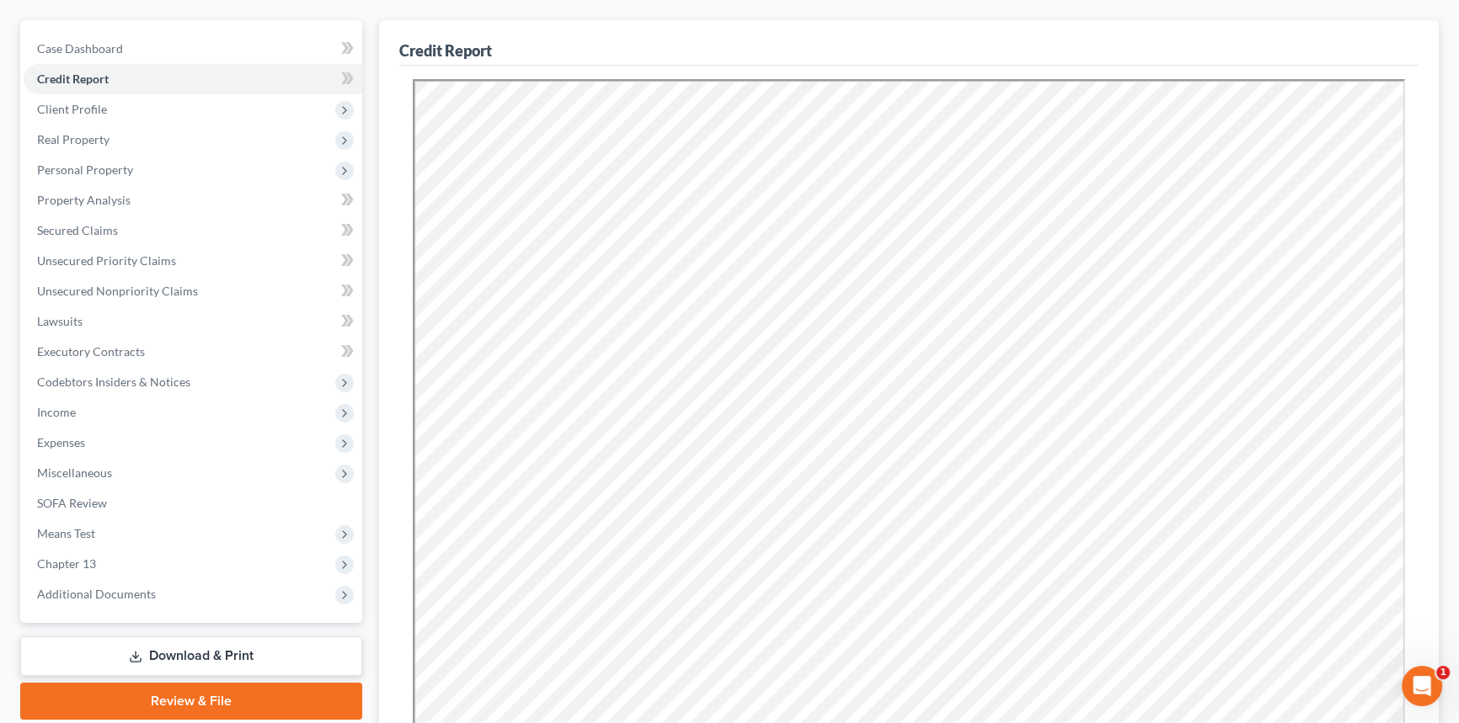
scroll to position [152, 0]
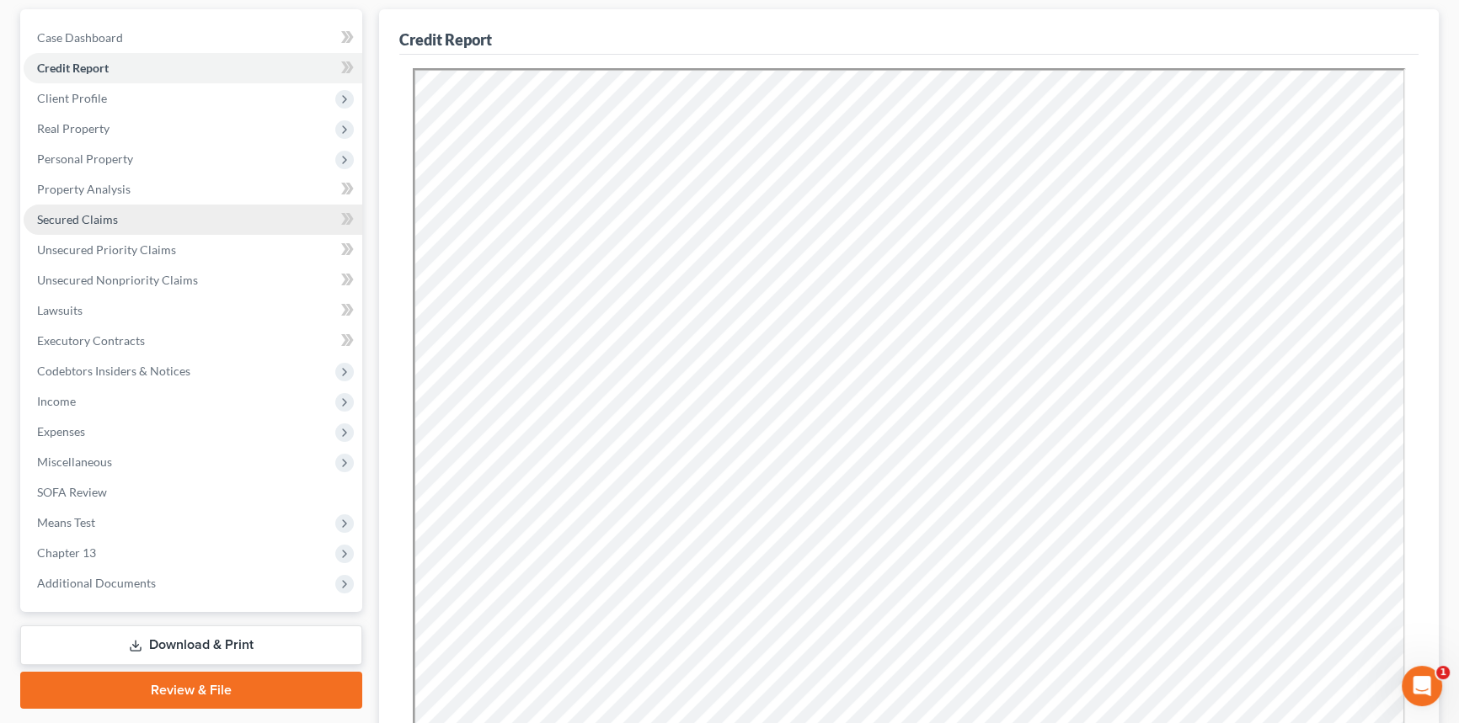
drag, startPoint x: 172, startPoint y: 218, endPoint x: 206, endPoint y: 224, distance: 35.0
click at [172, 218] on link "Secured Claims" at bounding box center [193, 220] width 339 height 30
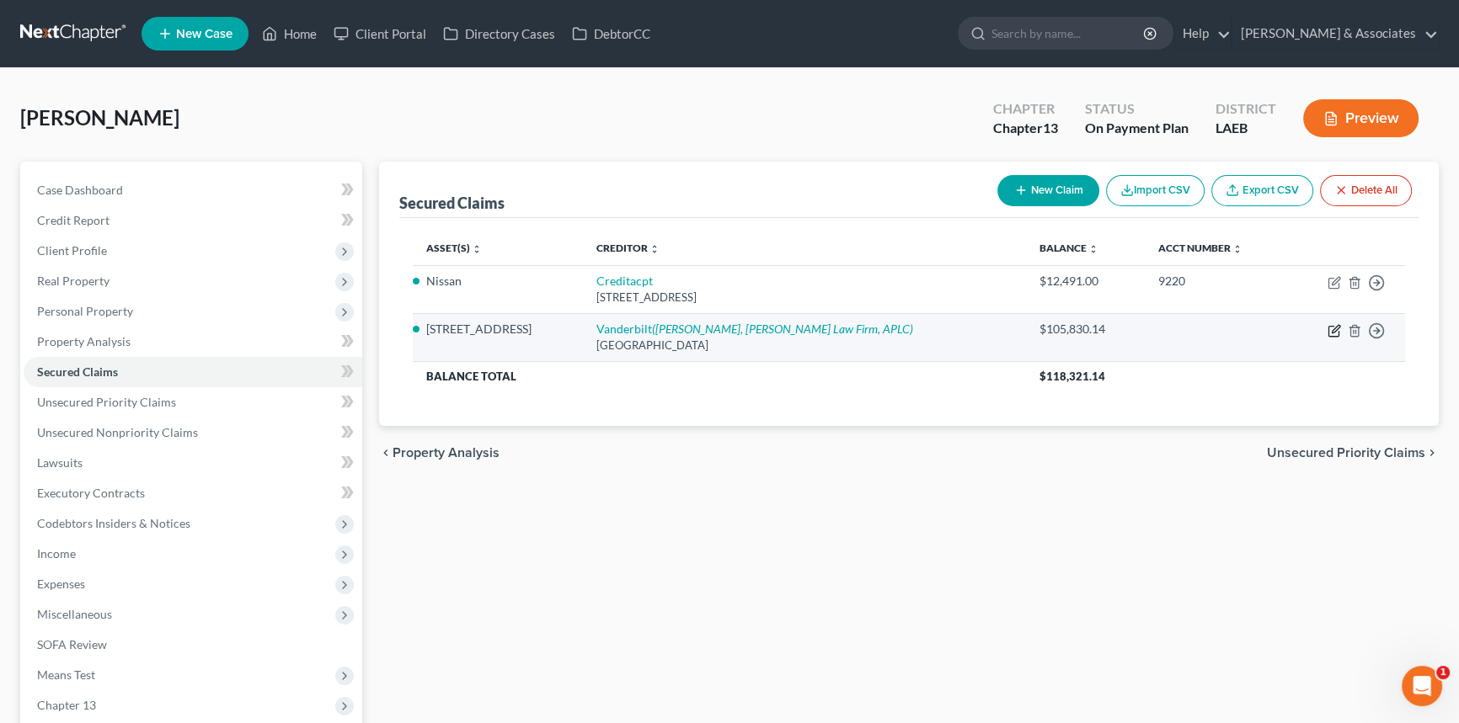
click at [1339, 326] on icon "button" at bounding box center [1335, 329] width 8 height 8
select select "45"
select select "2"
select select "3"
select select "0"
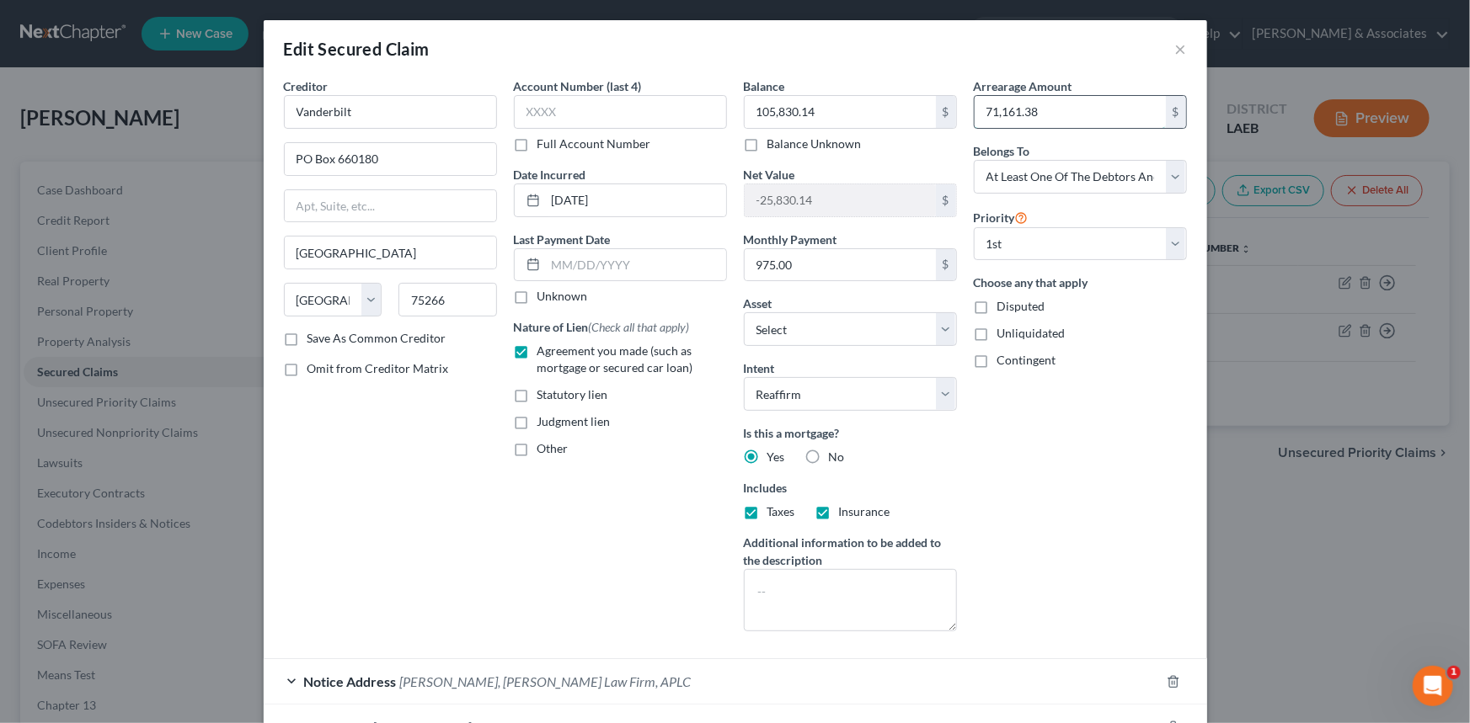
click at [1086, 116] on input "71,161.38" at bounding box center [1069, 112] width 191 height 32
type input "30,765.21"
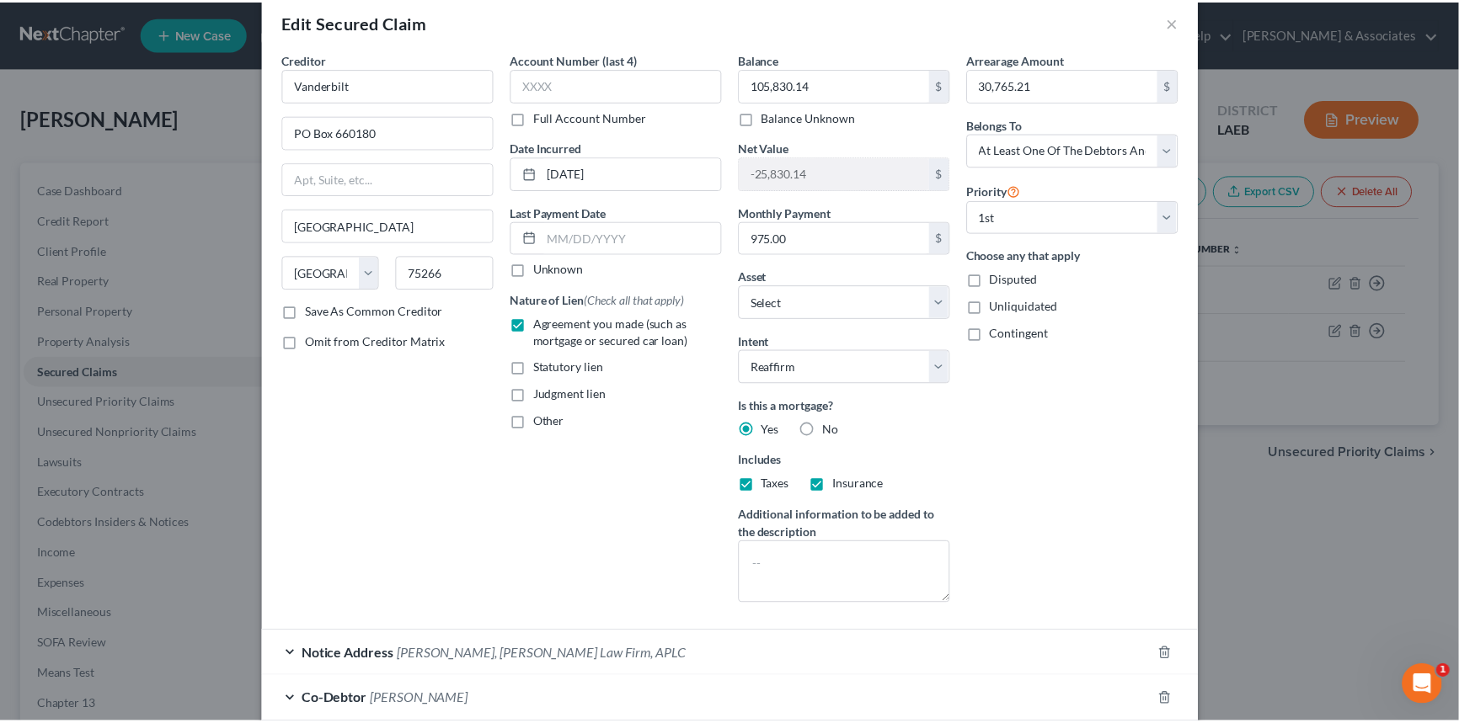
scroll to position [13, 0]
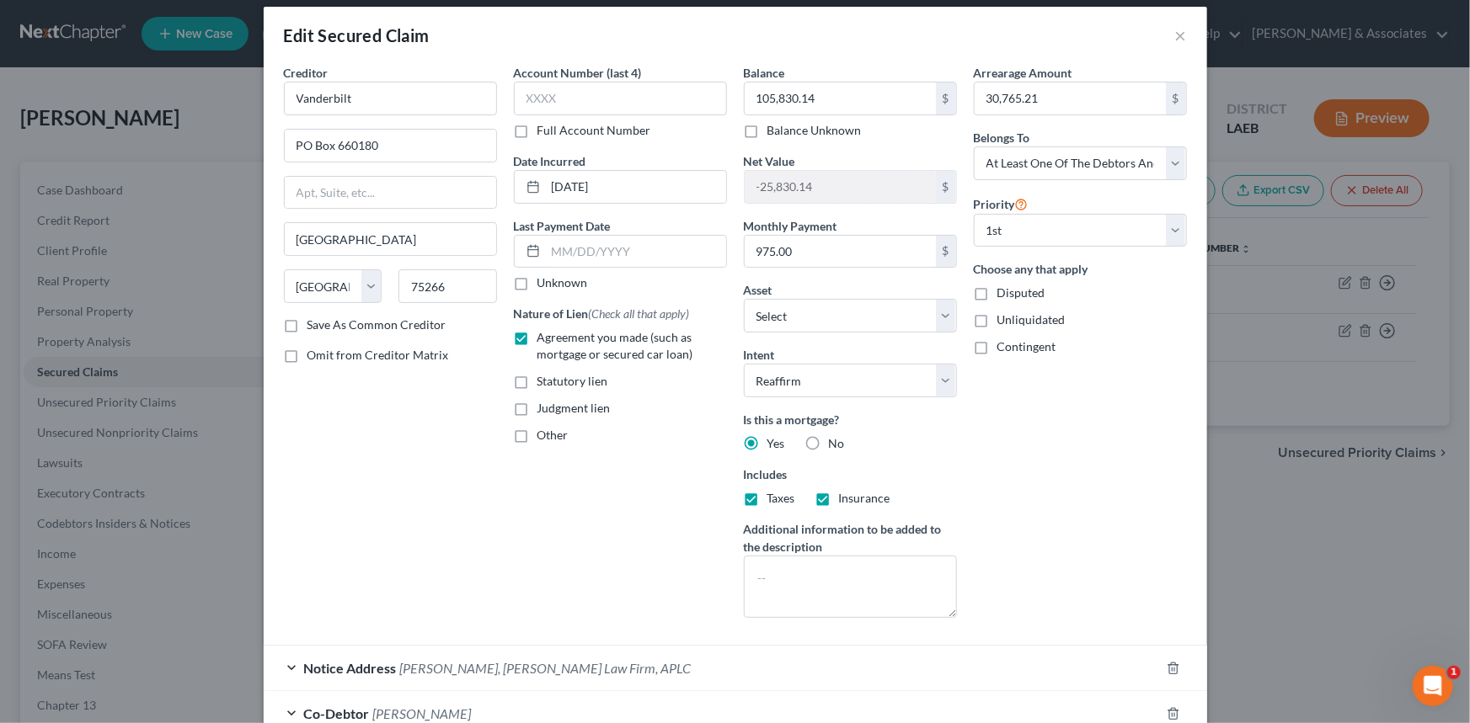
drag, startPoint x: 1113, startPoint y: 29, endPoint x: 1154, endPoint y: 34, distance: 41.6
click at [1118, 29] on div "Edit Secured Claim ×" at bounding box center [735, 35] width 943 height 57
click at [1177, 34] on button "×" at bounding box center [1181, 35] width 12 height 20
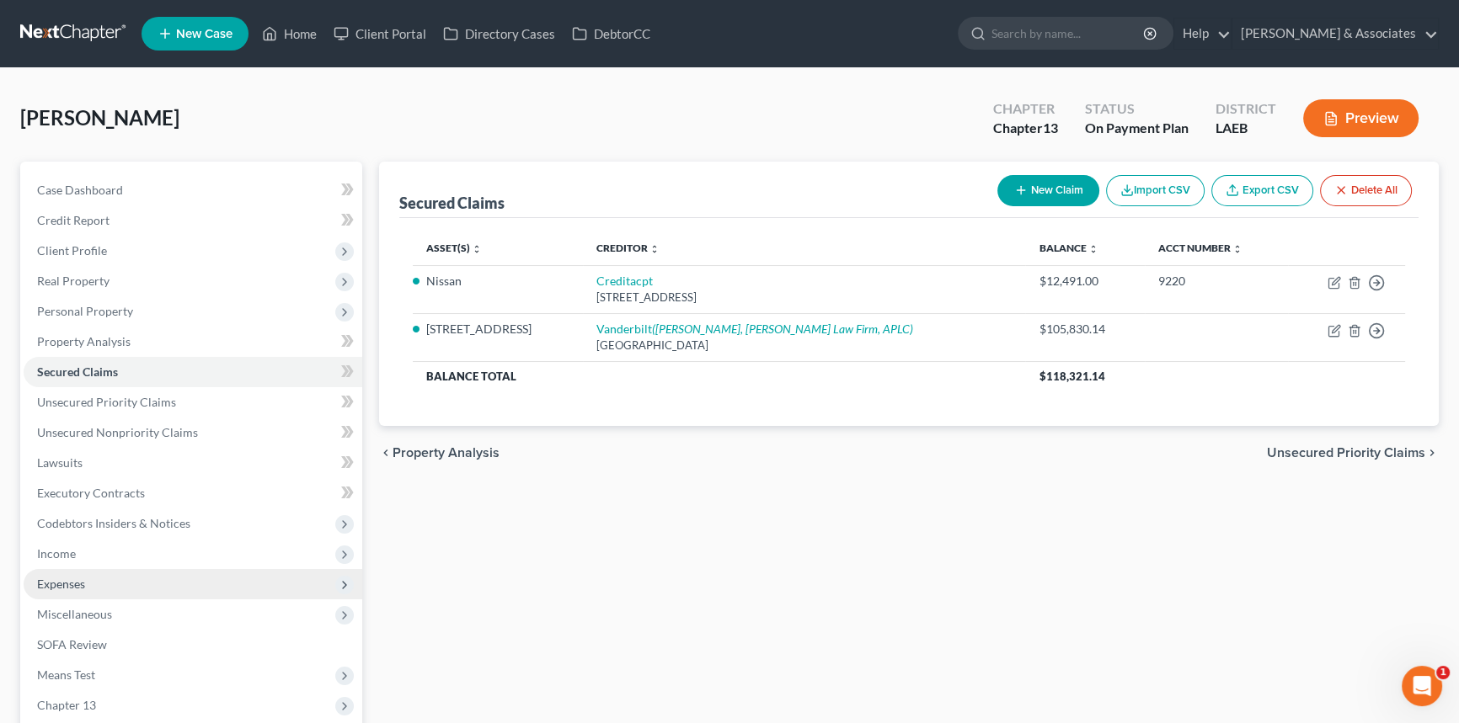
click at [128, 580] on span "Expenses" at bounding box center [193, 584] width 339 height 30
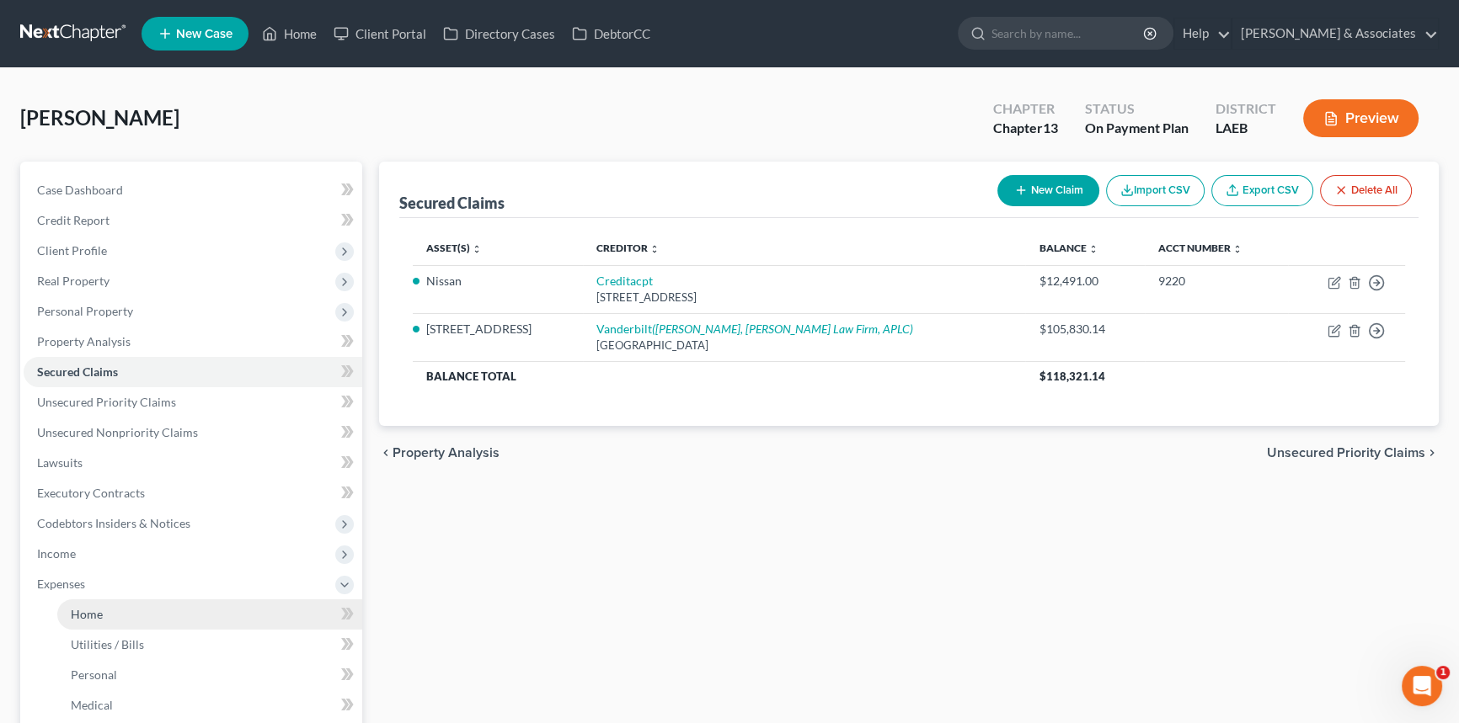
click at [130, 611] on link "Home" at bounding box center [209, 615] width 305 height 30
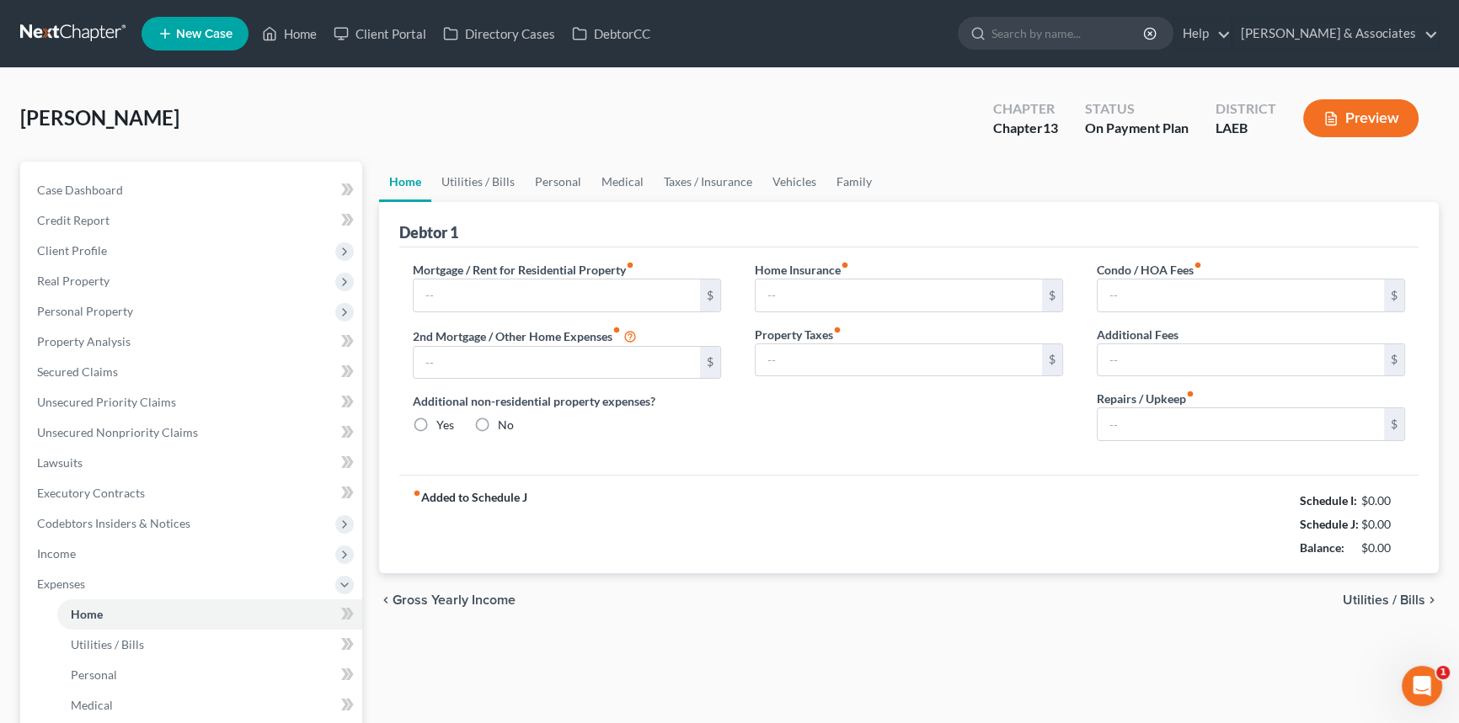
type input "650.00"
radio input "true"
type input "0.00"
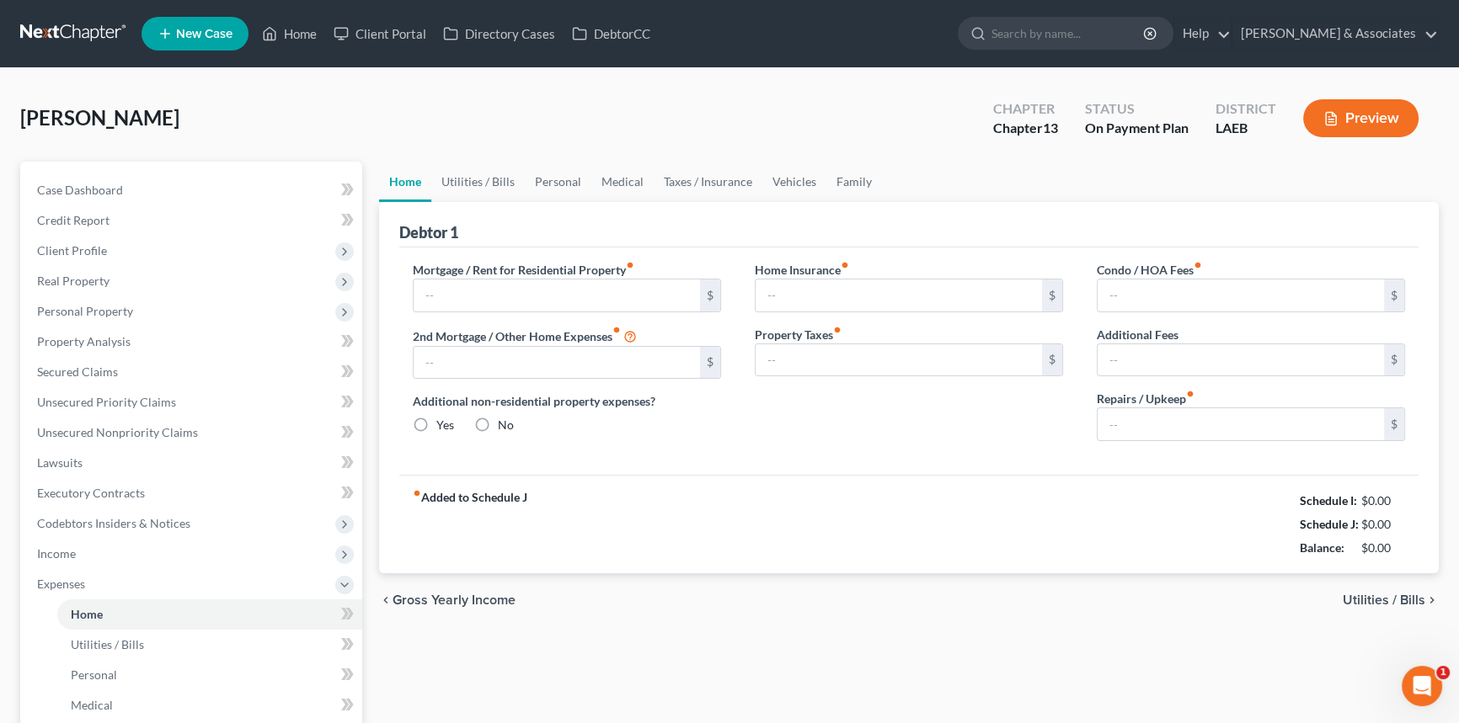
type input "0.00"
click at [1101, 521] on div "fiber_manual_record Added to Schedule J Schedule I: $4,830.94 Schedule J: $3,33…" at bounding box center [908, 524] width 1019 height 99
click at [543, 175] on link "Personal" at bounding box center [558, 182] width 67 height 40
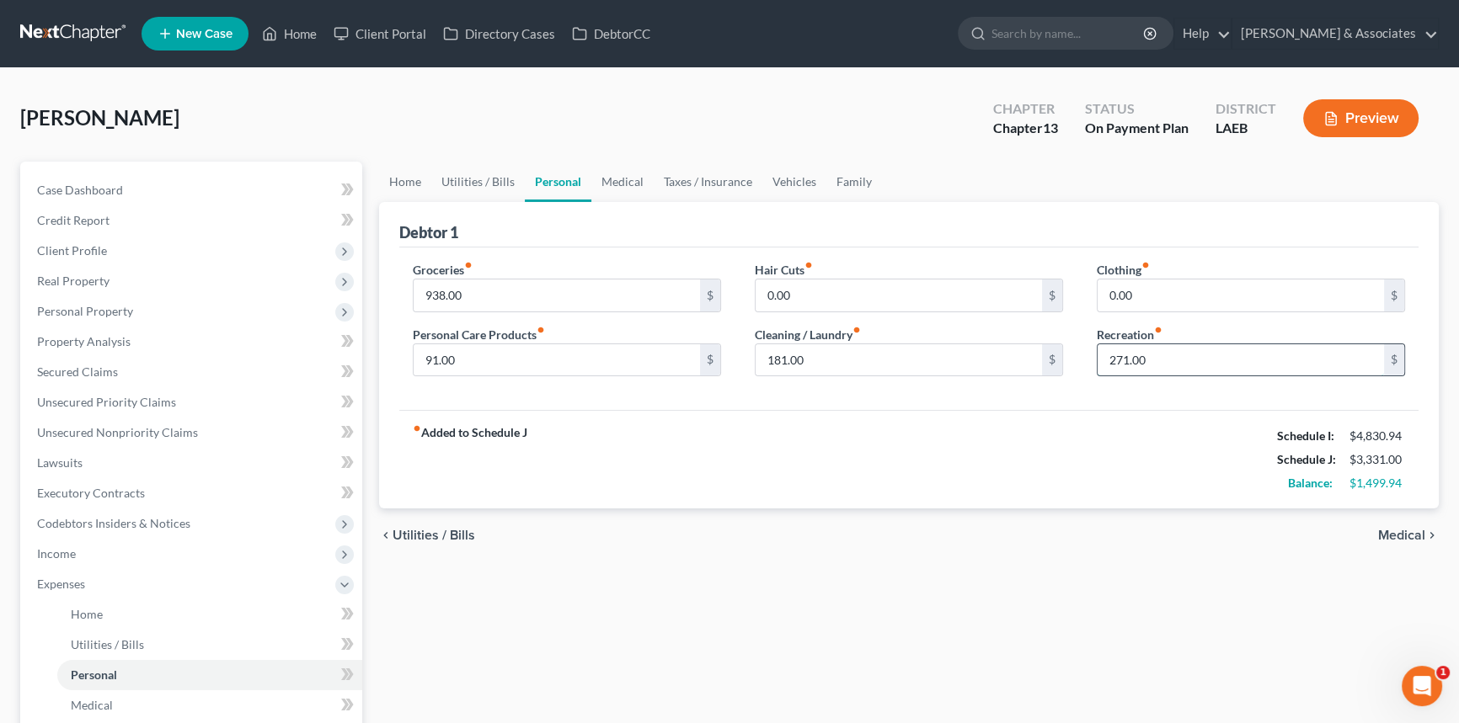
click at [1201, 370] on input "271.00" at bounding box center [1240, 360] width 286 height 32
click at [1200, 369] on input "271.00" at bounding box center [1240, 360] width 286 height 32
type input "271.0"
click at [1102, 551] on div "chevron_left Utilities / Bills Medical chevron_right" at bounding box center [908, 536] width 1059 height 54
click at [1187, 350] on input "271.0" at bounding box center [1240, 360] width 286 height 32
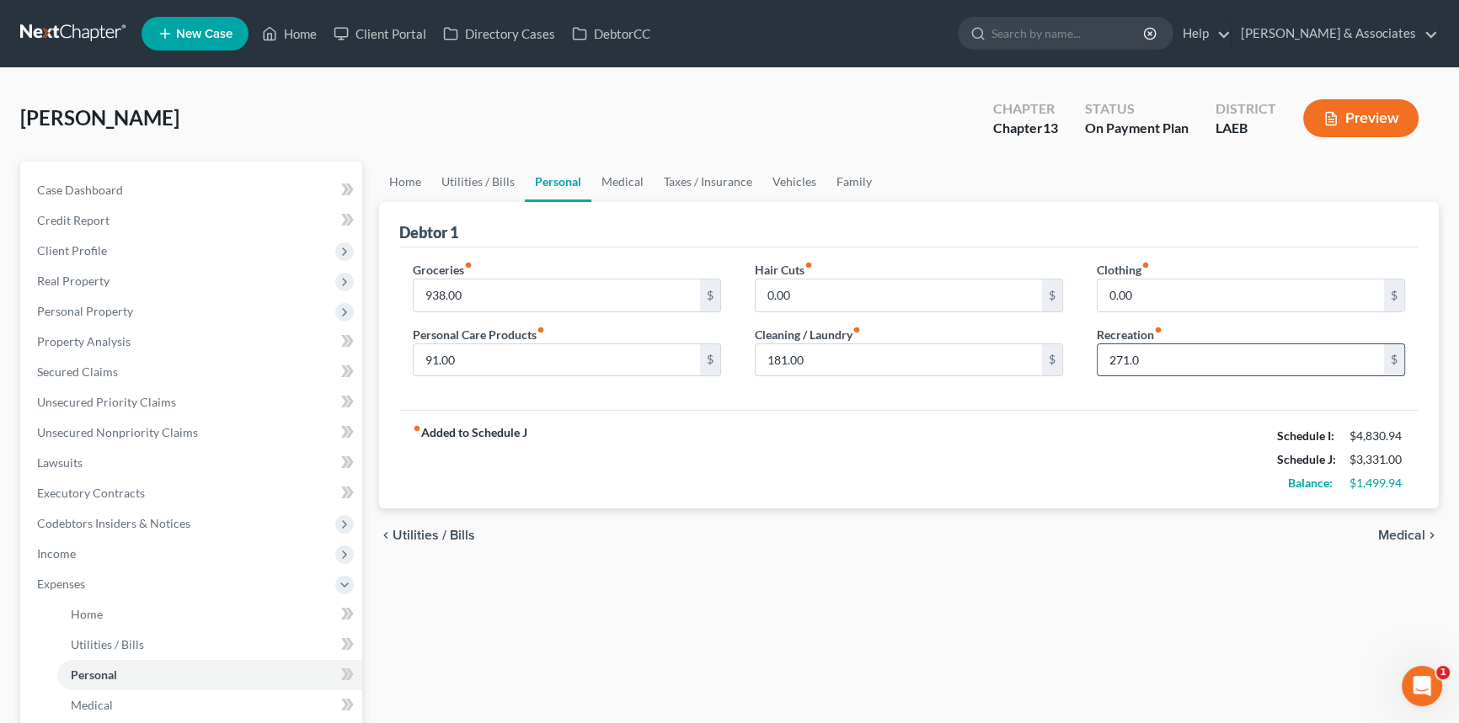
click at [1187, 350] on input "271.0" at bounding box center [1240, 360] width 286 height 32
drag, startPoint x: 1100, startPoint y: 489, endPoint x: 945, endPoint y: 545, distance: 164.6
click at [1075, 502] on div "fiber_manual_record Added to Schedule J Schedule I: $4,830.94 Schedule J: $3,06…" at bounding box center [908, 459] width 1019 height 99
click at [857, 358] on input "text" at bounding box center [898, 360] width 286 height 32
click at [1053, 633] on div "Home Utilities / Bills Personal Medical Taxes / Insurance Vehicles Family Debto…" at bounding box center [909, 618] width 1076 height 912
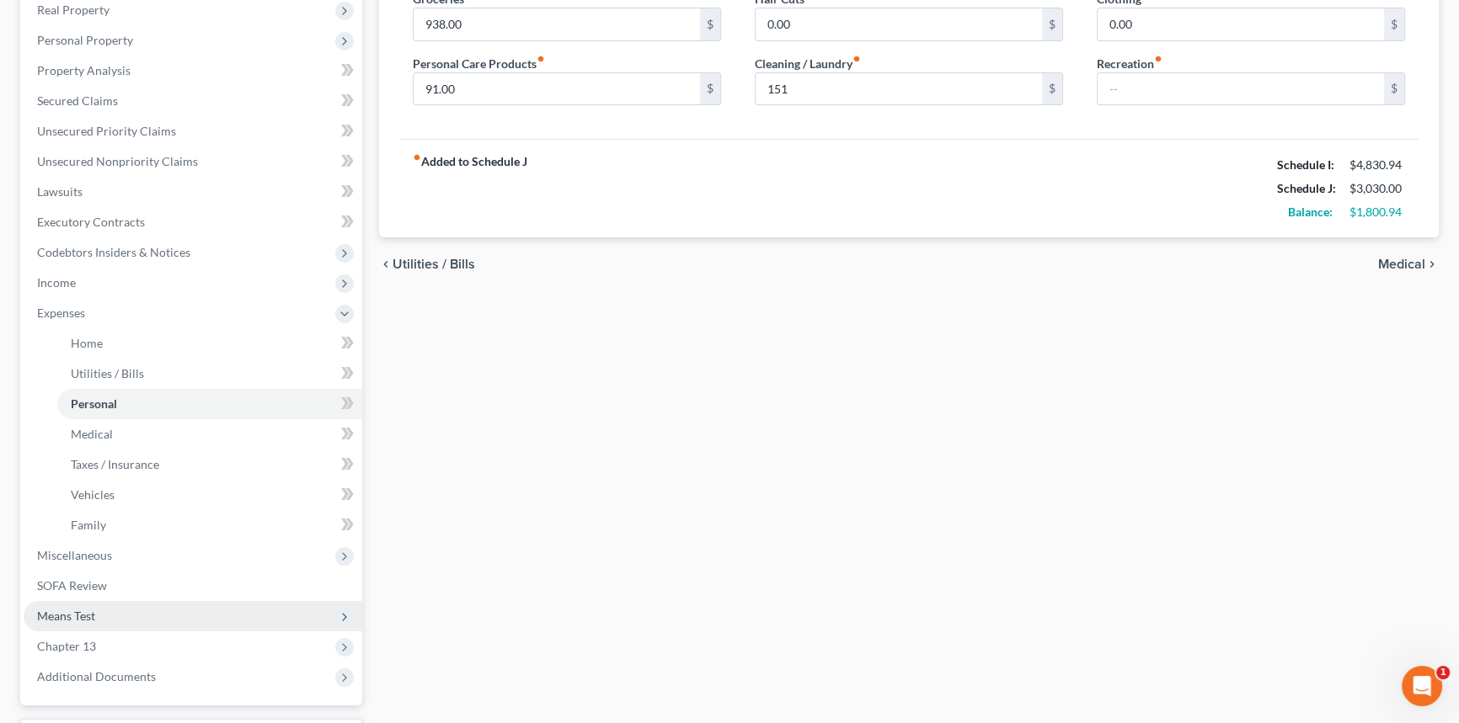
scroll to position [382, 0]
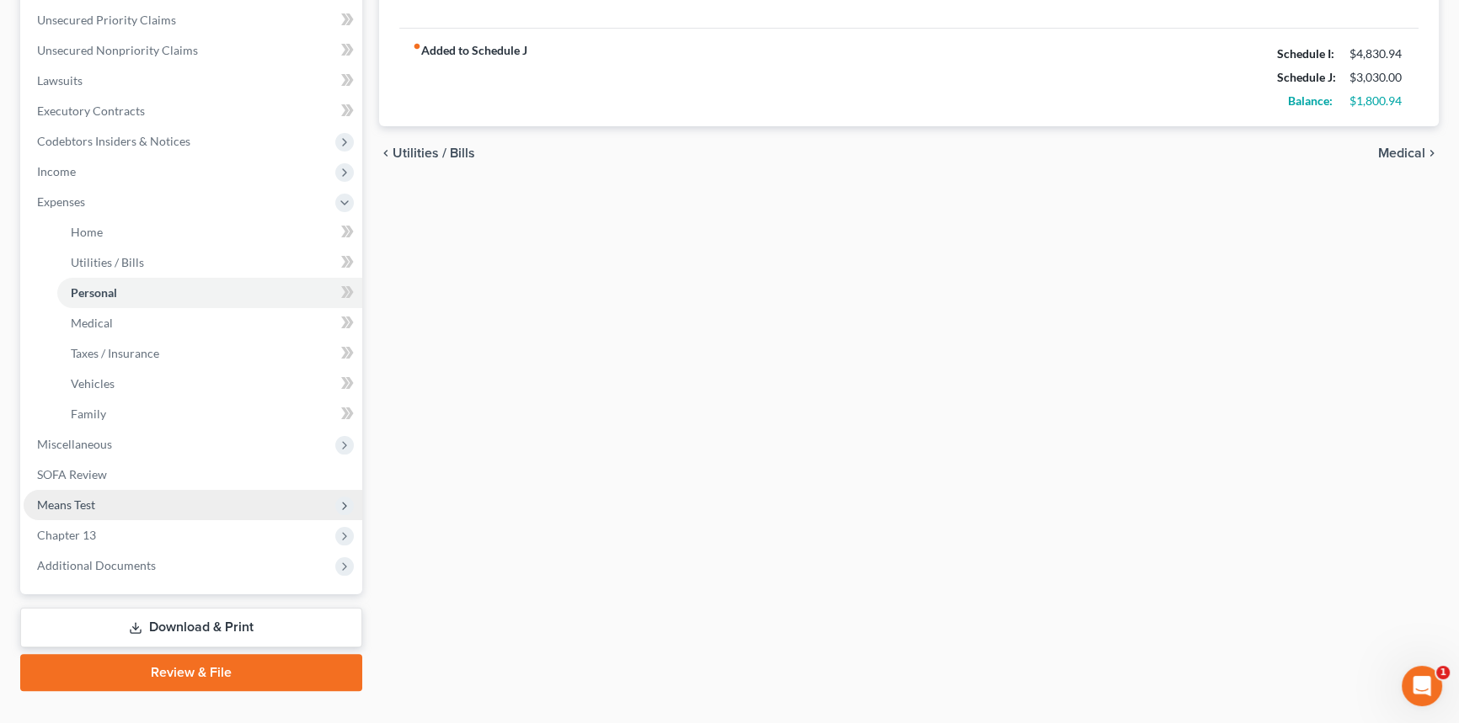
click at [102, 508] on span "Means Test" at bounding box center [193, 505] width 339 height 30
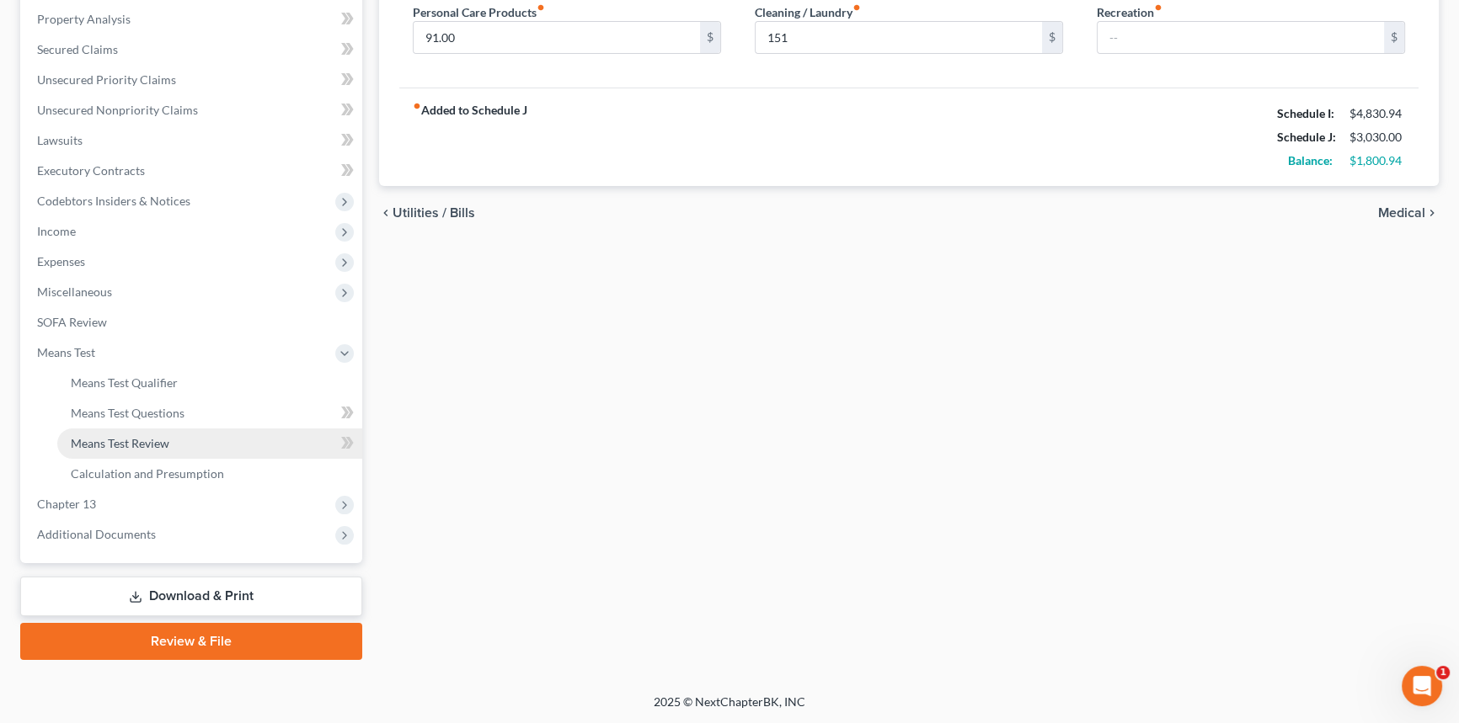
scroll to position [321, 0]
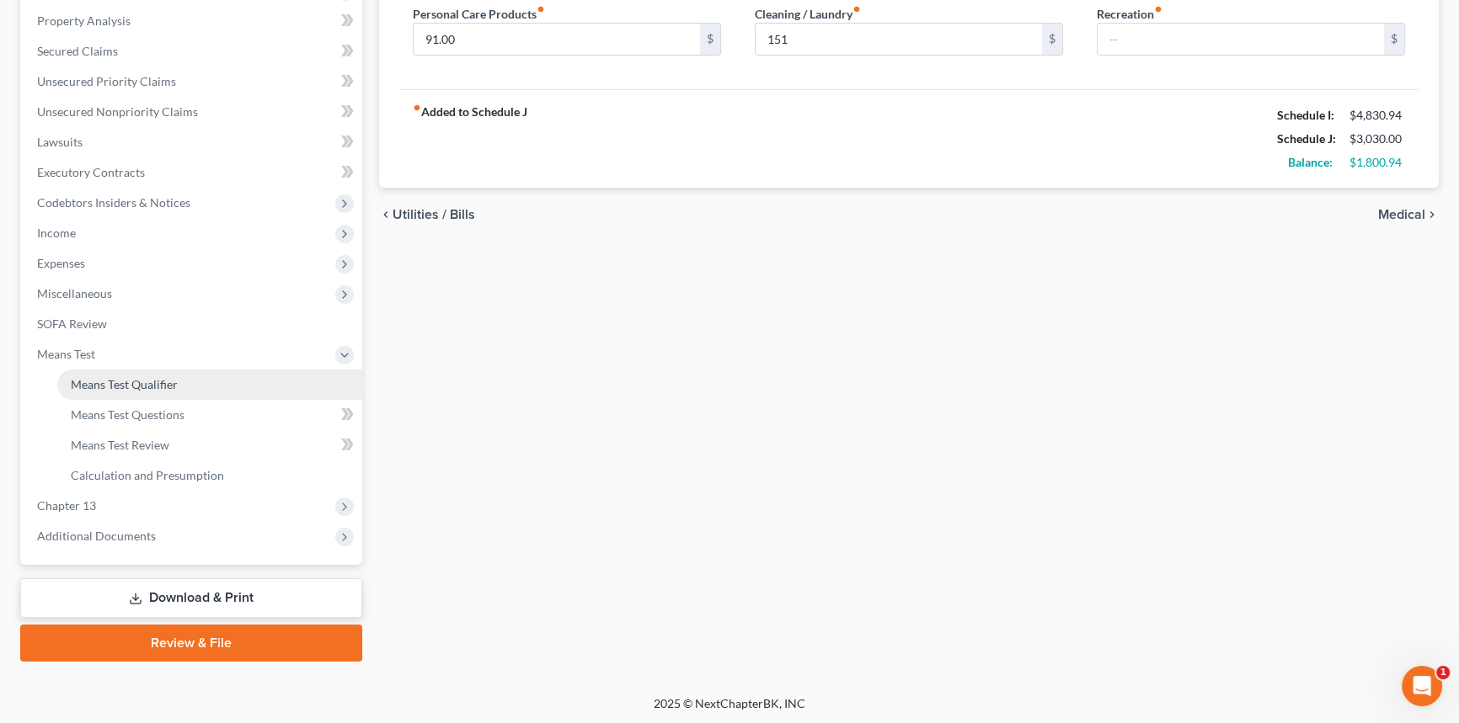
click at [151, 378] on span "Means Test Qualifier" at bounding box center [124, 384] width 107 height 14
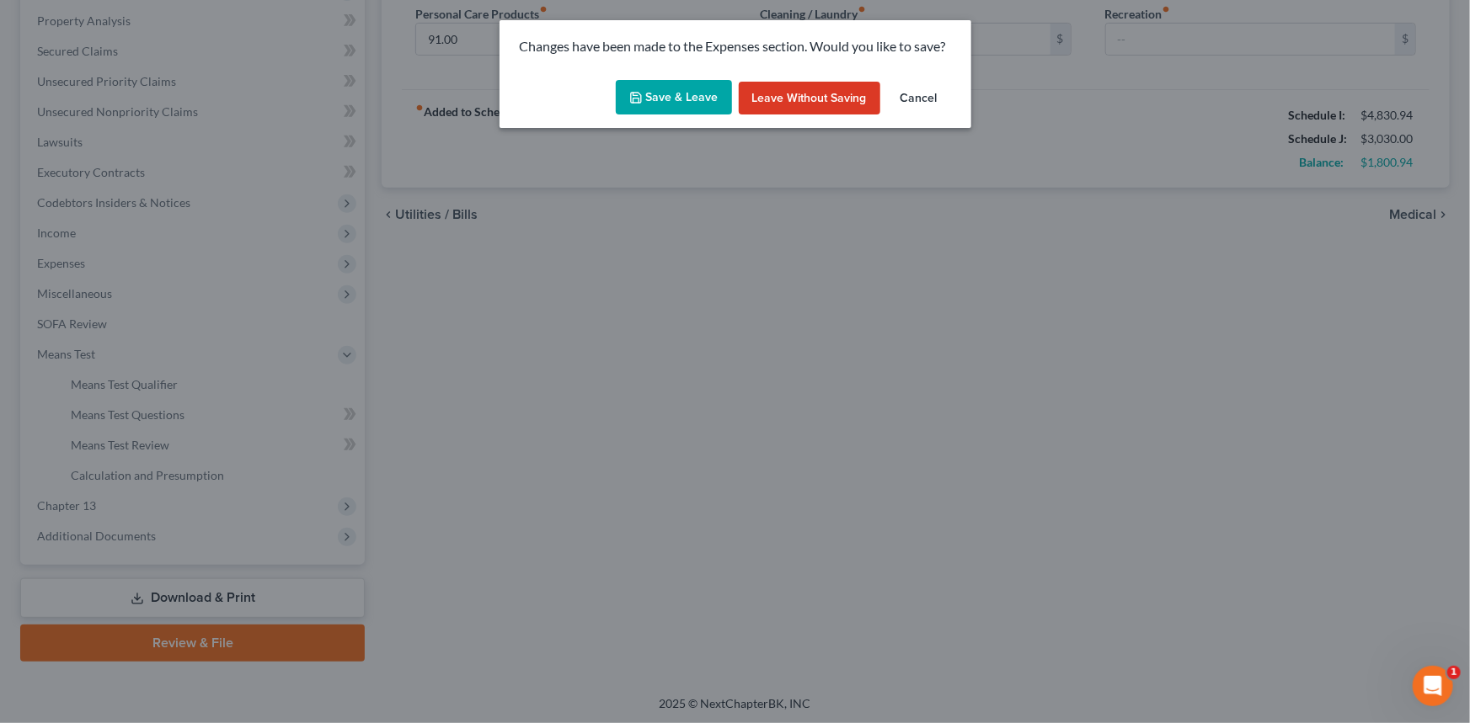
click at [681, 84] on button "Save & Leave" at bounding box center [674, 97] width 116 height 35
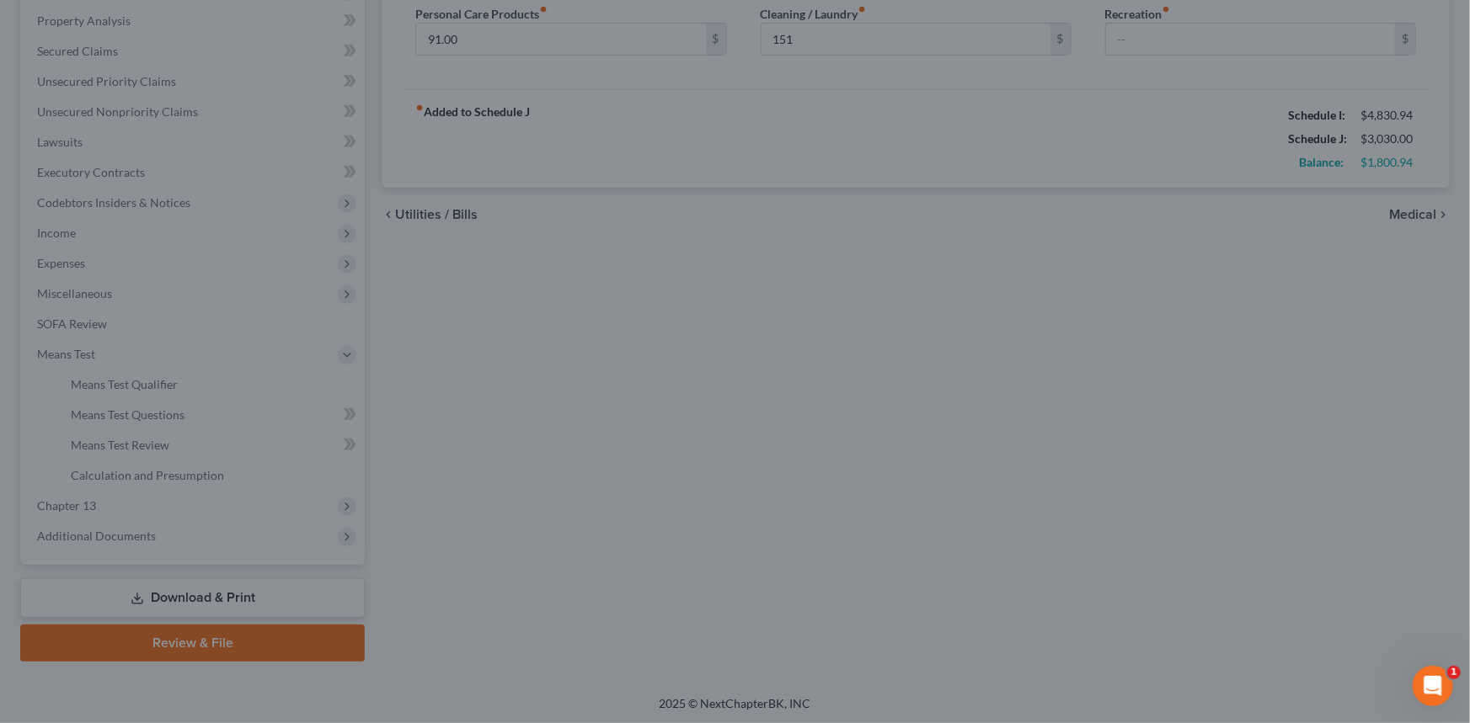
type input "151.00"
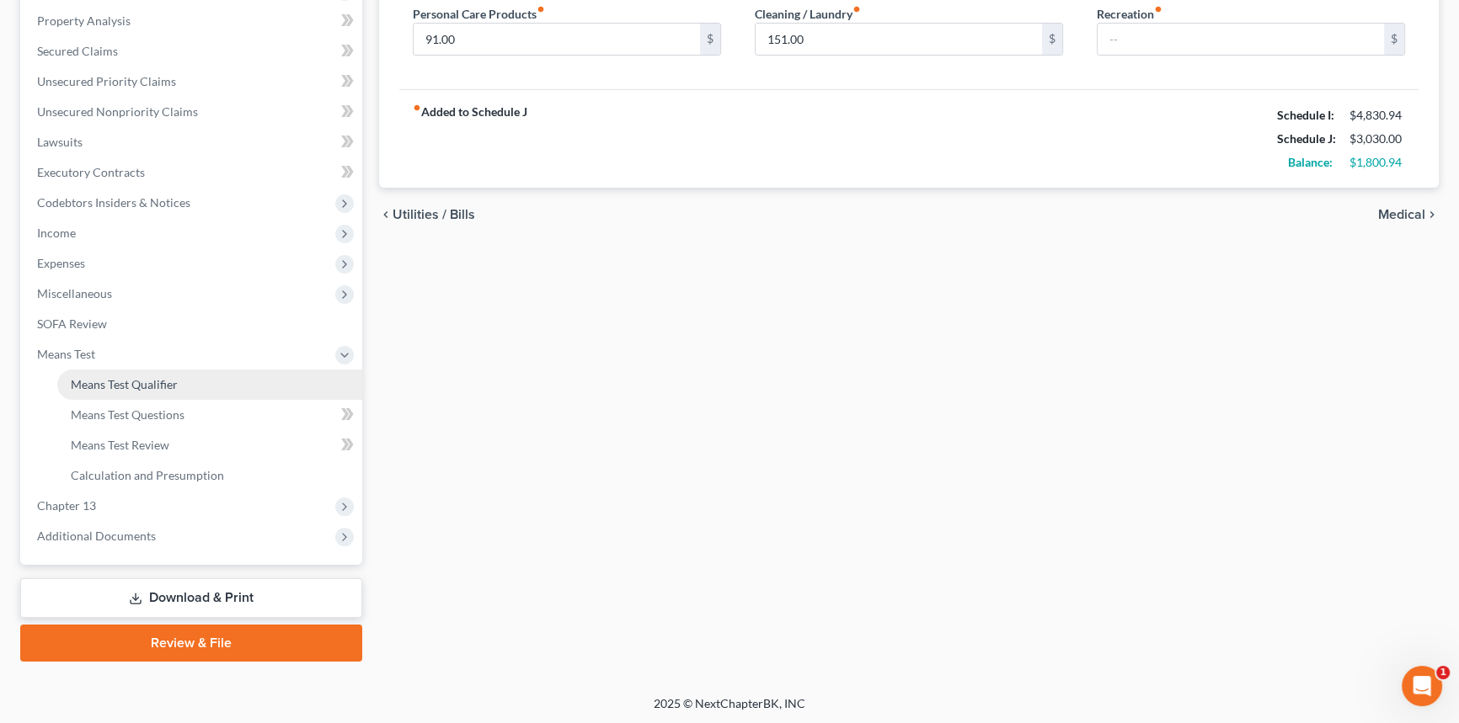
click at [141, 382] on span "Means Test Qualifier" at bounding box center [124, 384] width 107 height 14
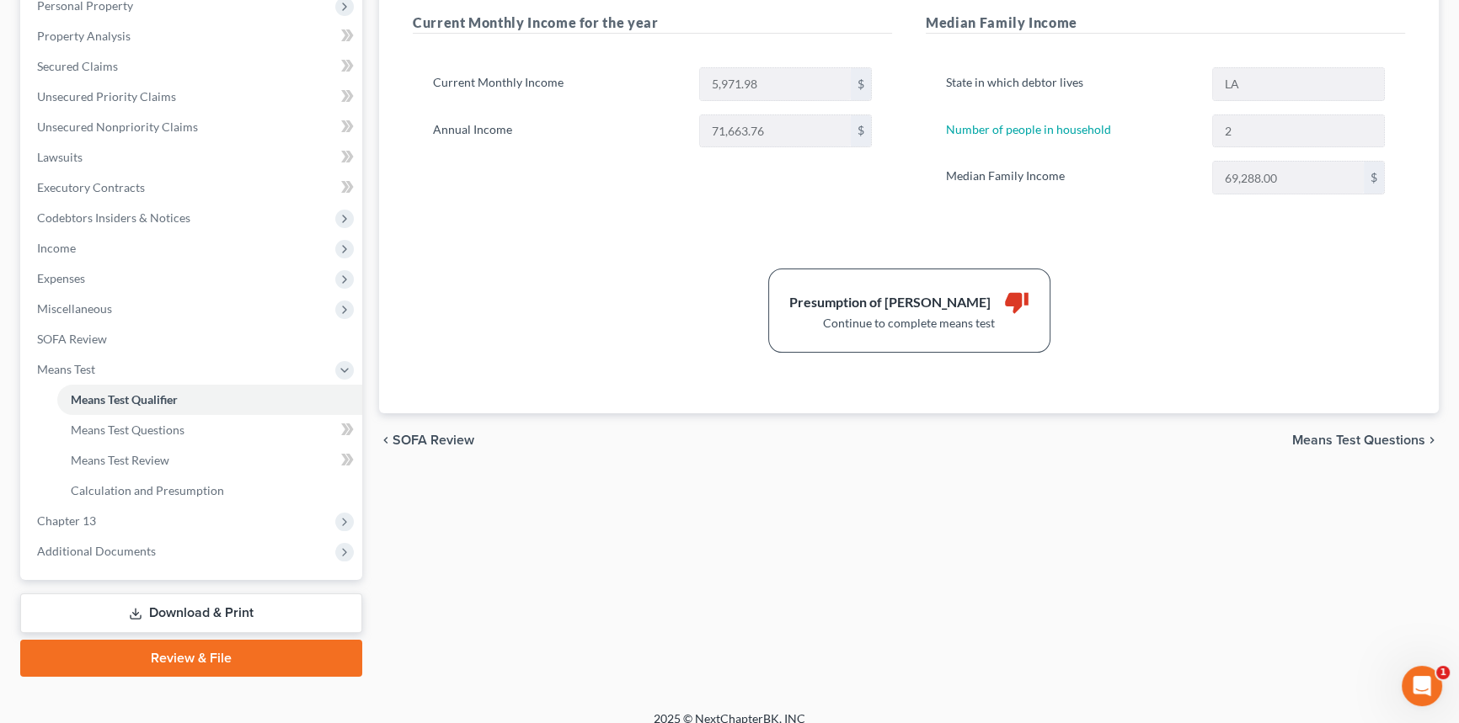
click at [1359, 434] on span "Means Test Questions" at bounding box center [1358, 440] width 133 height 13
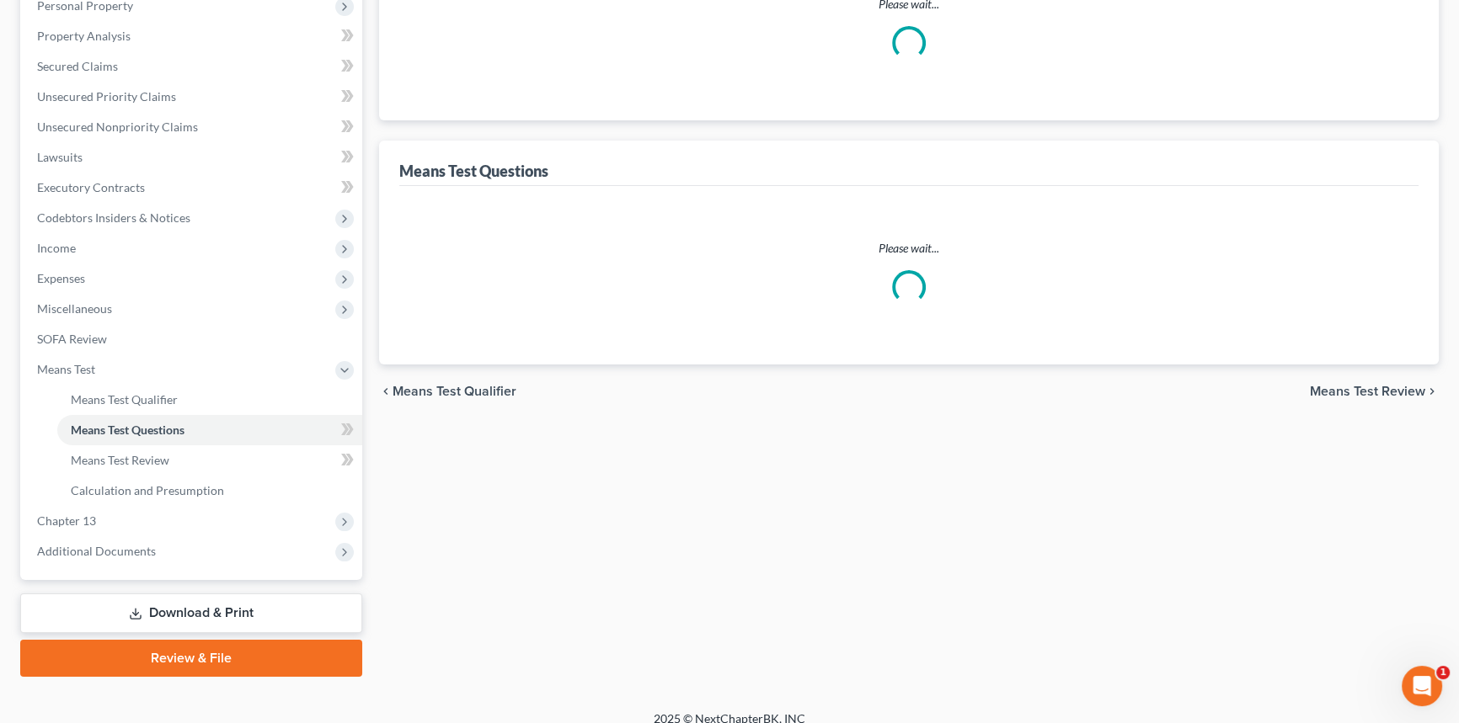
scroll to position [96, 0]
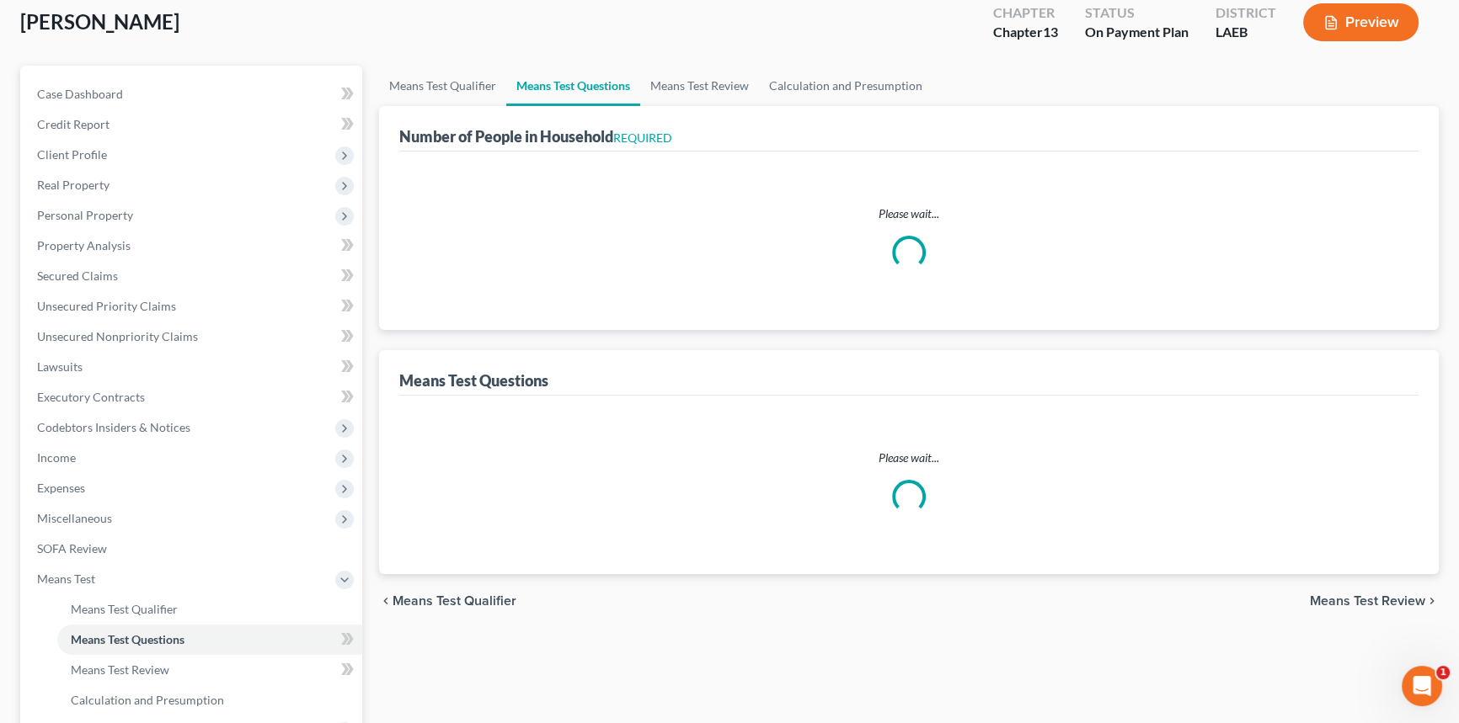
select select "0"
select select "60"
select select "2"
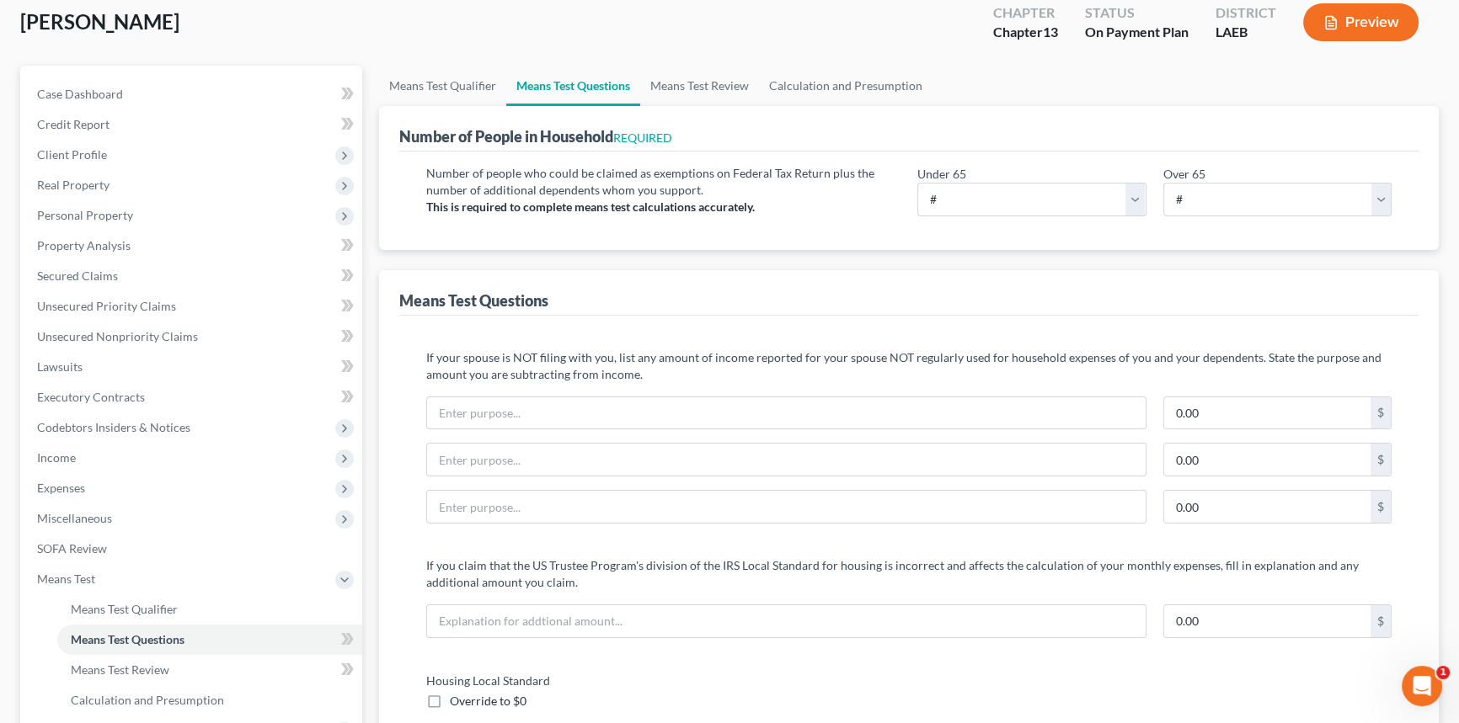
scroll to position [0, 0]
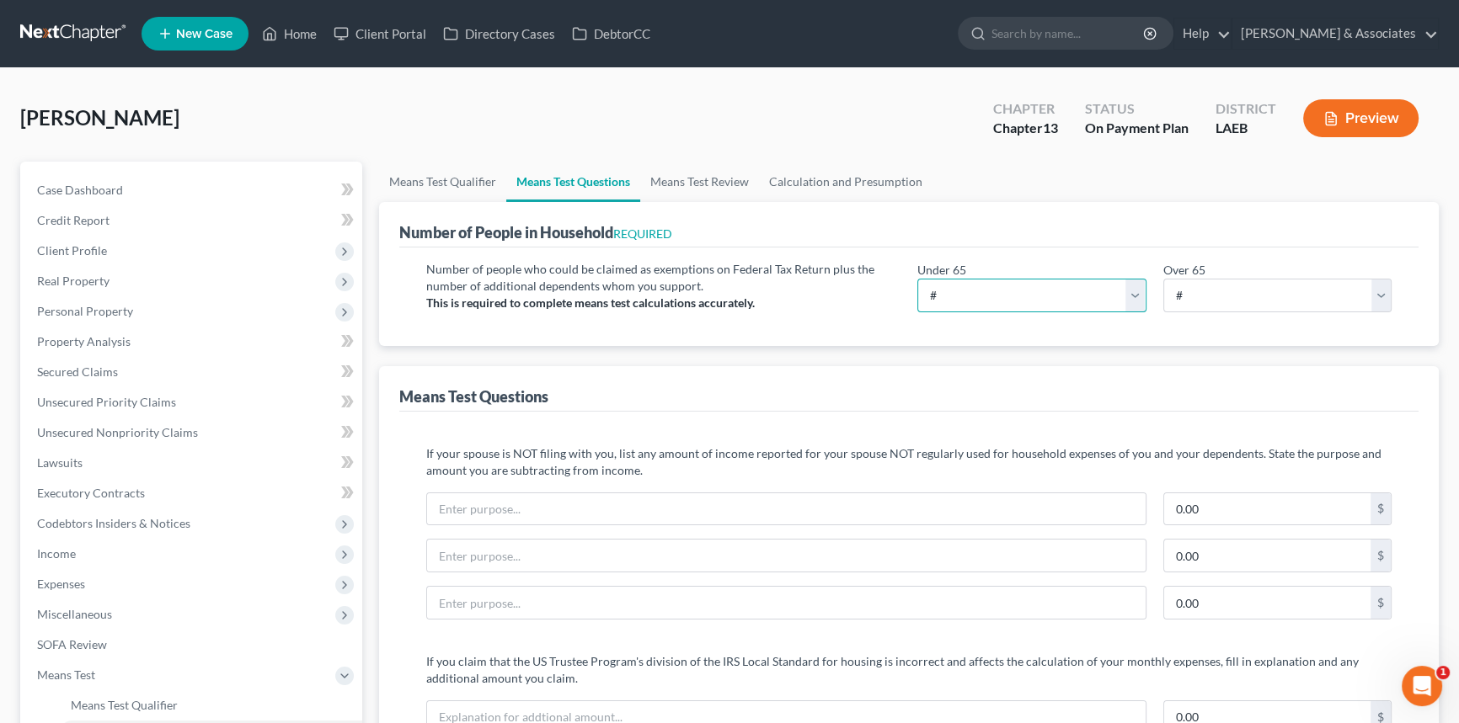
drag, startPoint x: 1003, startPoint y: 279, endPoint x: 1005, endPoint y: 295, distance: 16.1
click at [1003, 279] on select "# 0 1 2 3 4 5 6 7 8 9 10" at bounding box center [1031, 296] width 229 height 34
select select "2"
click at [917, 279] on select "# 0 1 2 3 4 5 6 7 8 9 10" at bounding box center [1031, 296] width 229 height 34
click at [977, 390] on div "Means Test Questions" at bounding box center [908, 388] width 1019 height 45
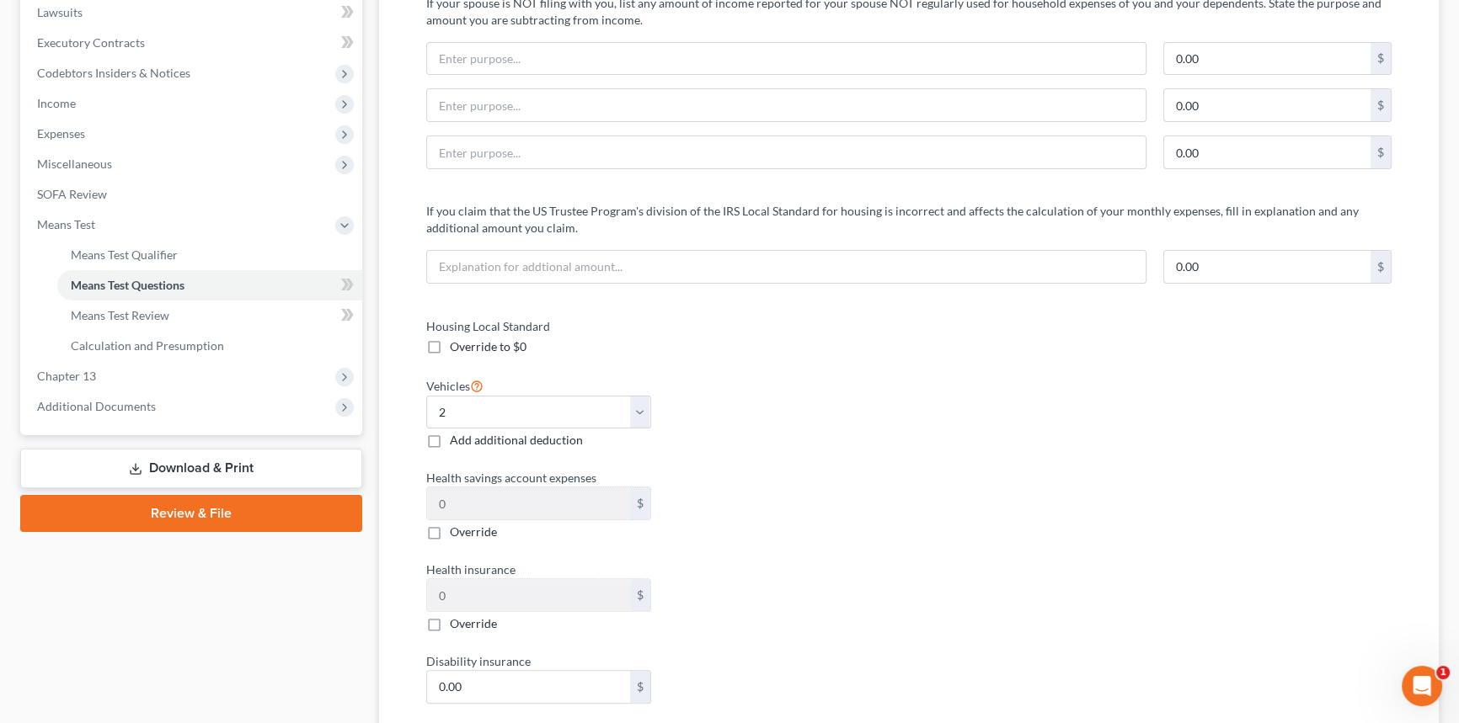
scroll to position [612, 0]
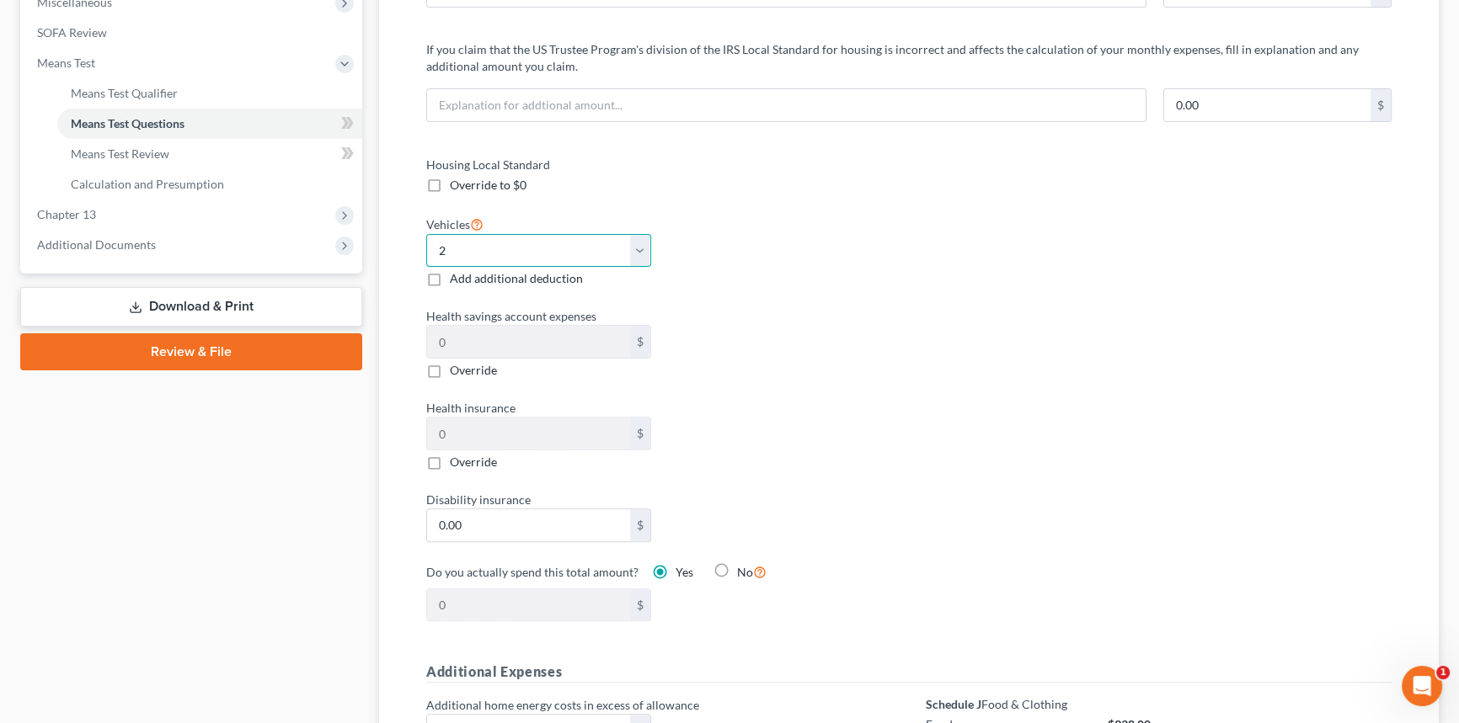
click at [547, 243] on select "Select 0 1 2 3 4 5" at bounding box center [538, 251] width 225 height 34
drag, startPoint x: 985, startPoint y: 275, endPoint x: 422, endPoint y: 215, distance: 566.7
click at [985, 275] on div "Housing Local Standard Override to $0 Vehicles Select 0 1 2 3 4 5 Add additiona…" at bounding box center [908, 399] width 999 height 487
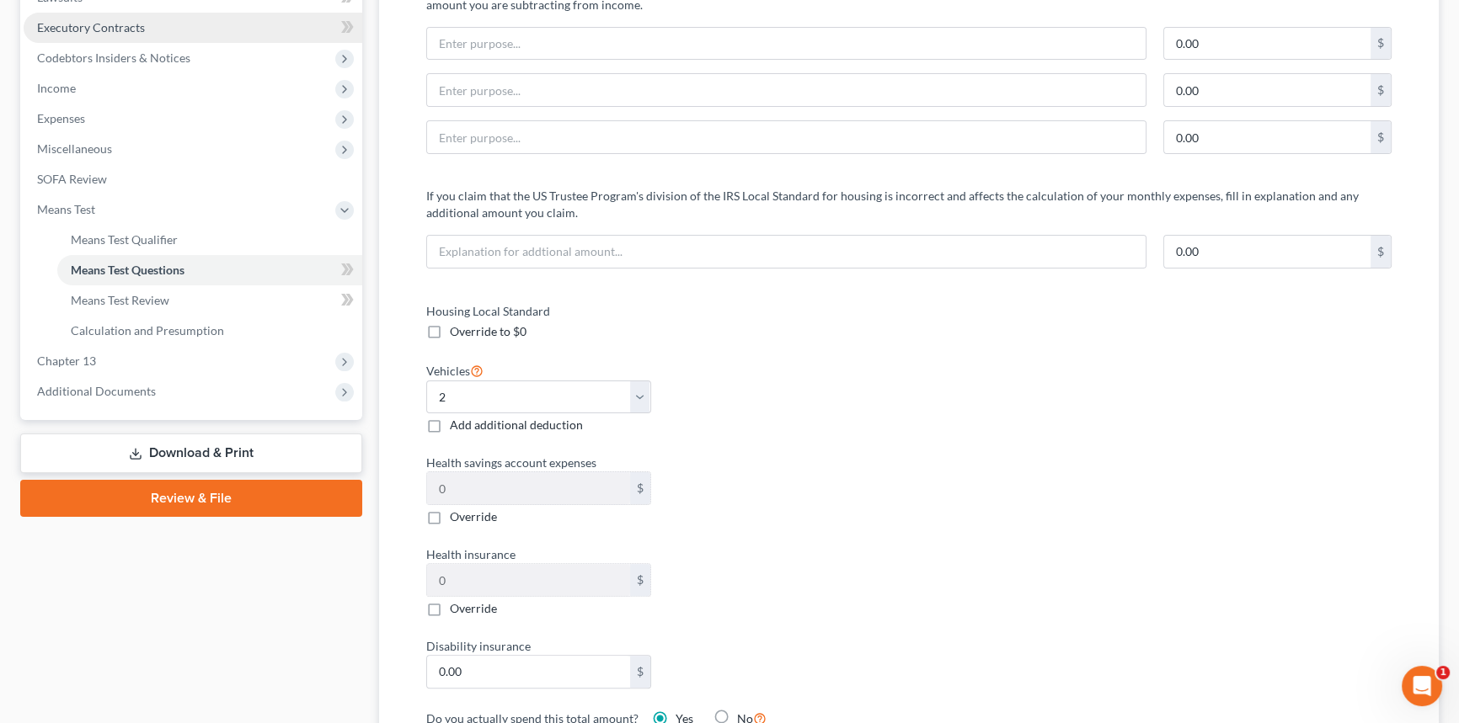
scroll to position [229, 0]
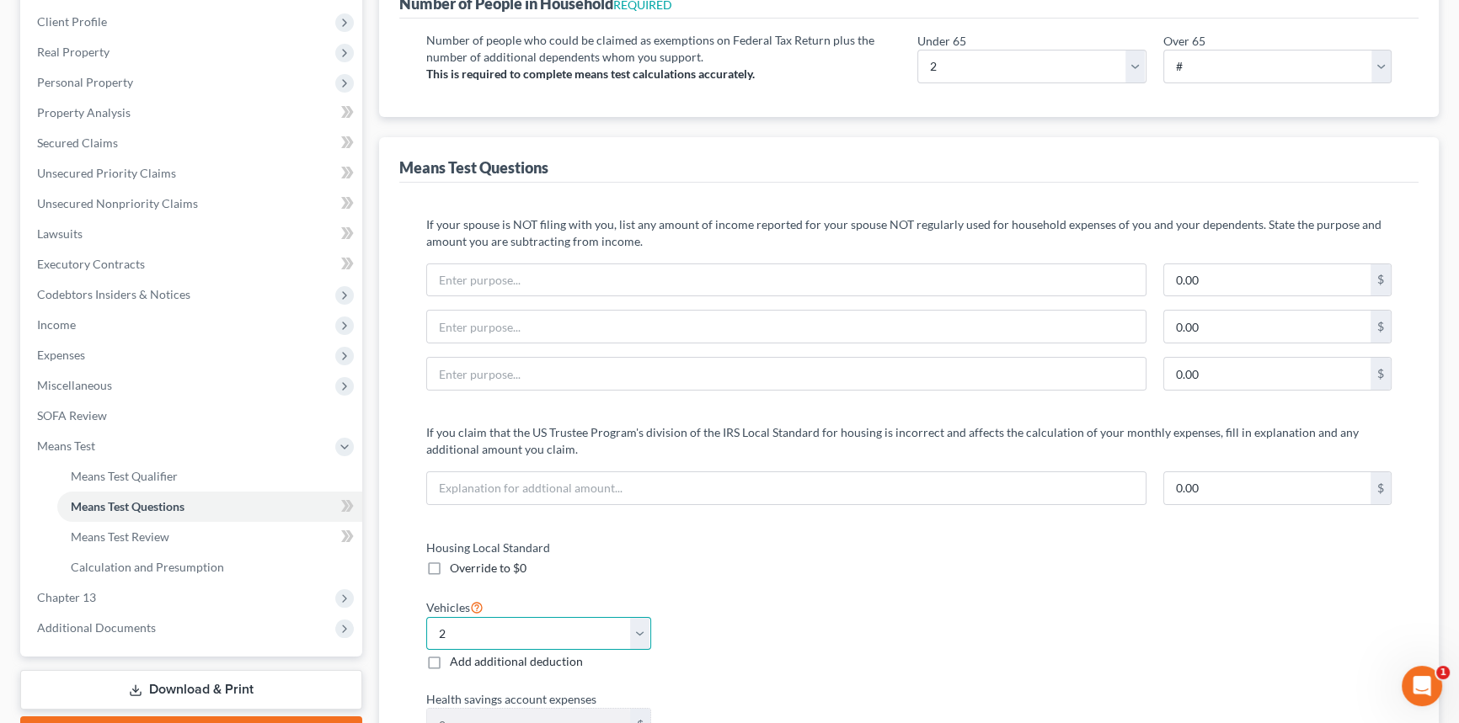
click at [558, 632] on select "Select 0 1 2 3 4 5" at bounding box center [538, 634] width 225 height 34
select select "1"
click at [426, 617] on select "Select 0 1 2 3 4 5" at bounding box center [538, 634] width 225 height 34
drag, startPoint x: 788, startPoint y: 657, endPoint x: 787, endPoint y: 648, distance: 9.3
click at [788, 654] on div "Vehicles Select 0 1 2 3 4 5 Add additional deduction" at bounding box center [659, 634] width 483 height 74
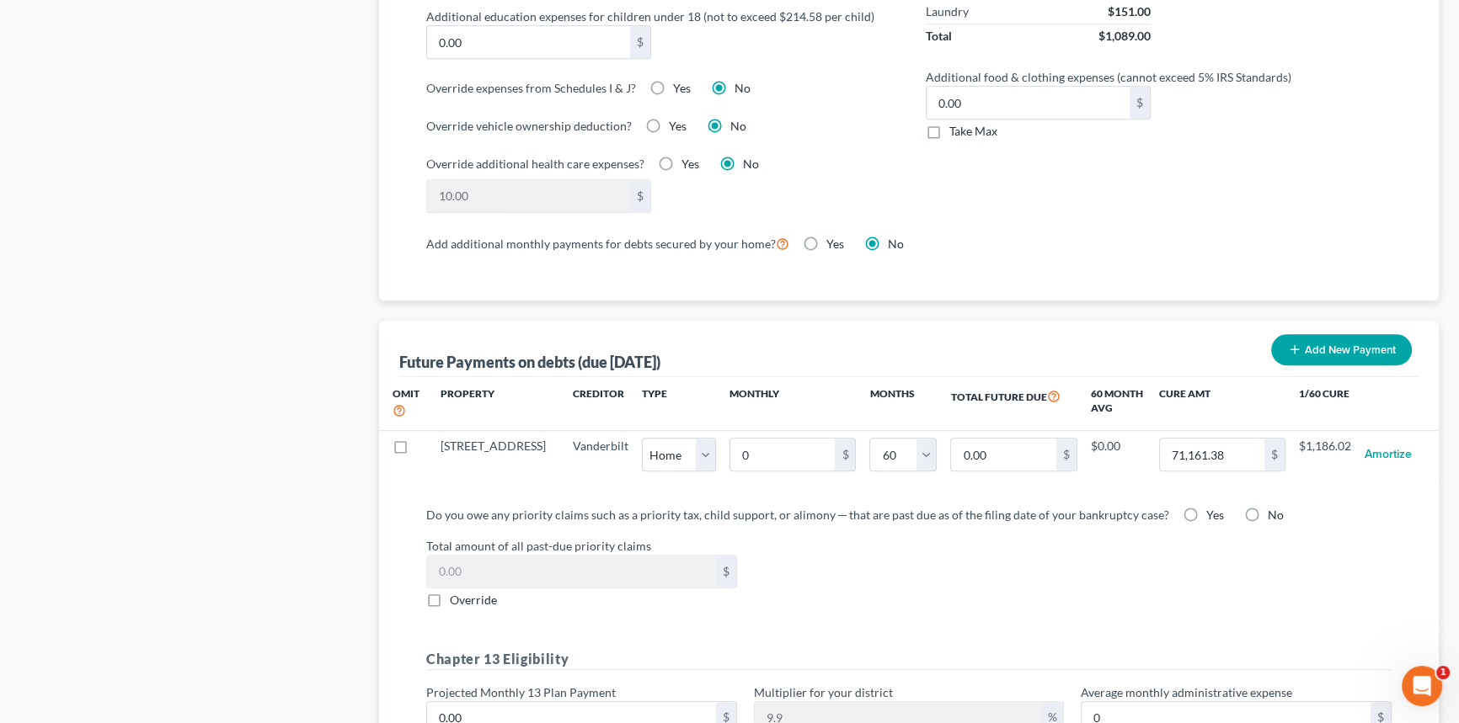
scroll to position [1378, 0]
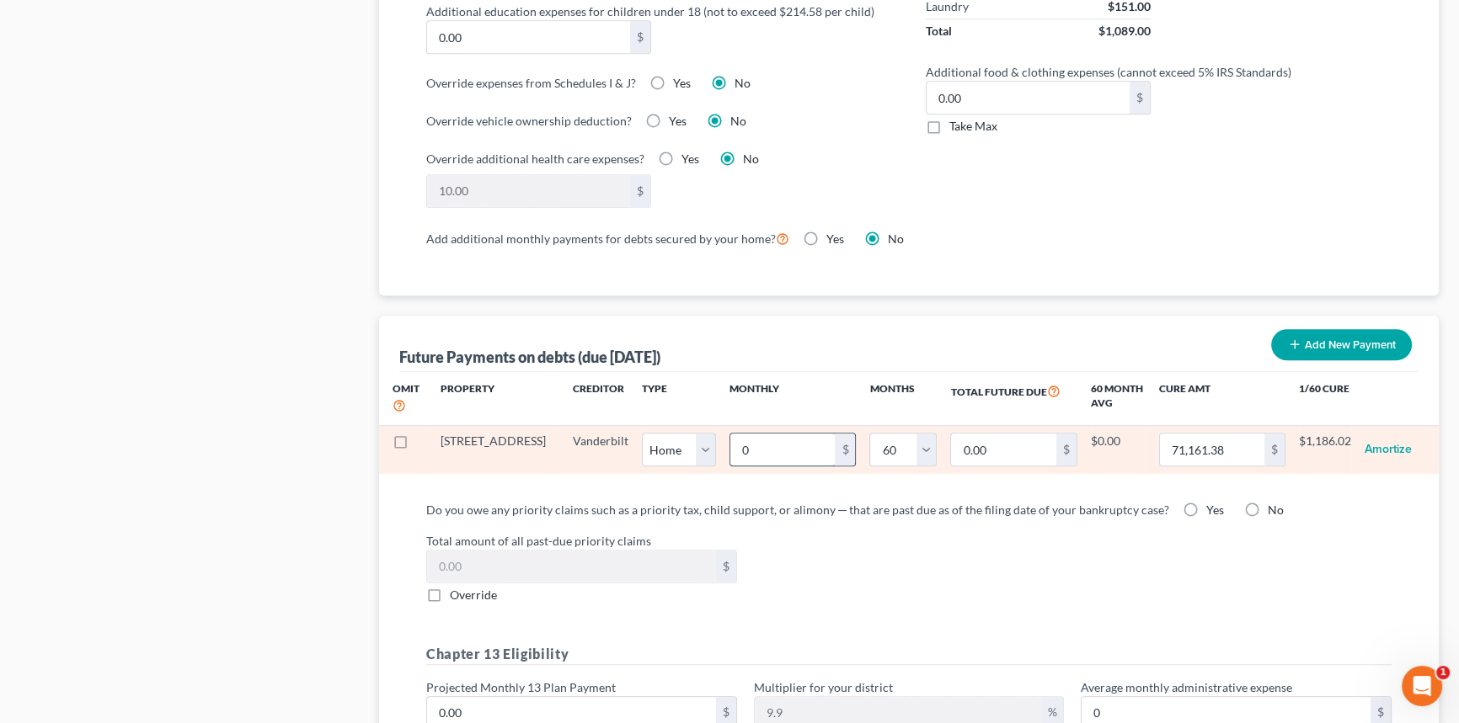
click at [776, 451] on input "0" at bounding box center [782, 450] width 104 height 32
type input "9"
type input "540.00"
type input "97"
type input "5,820.00"
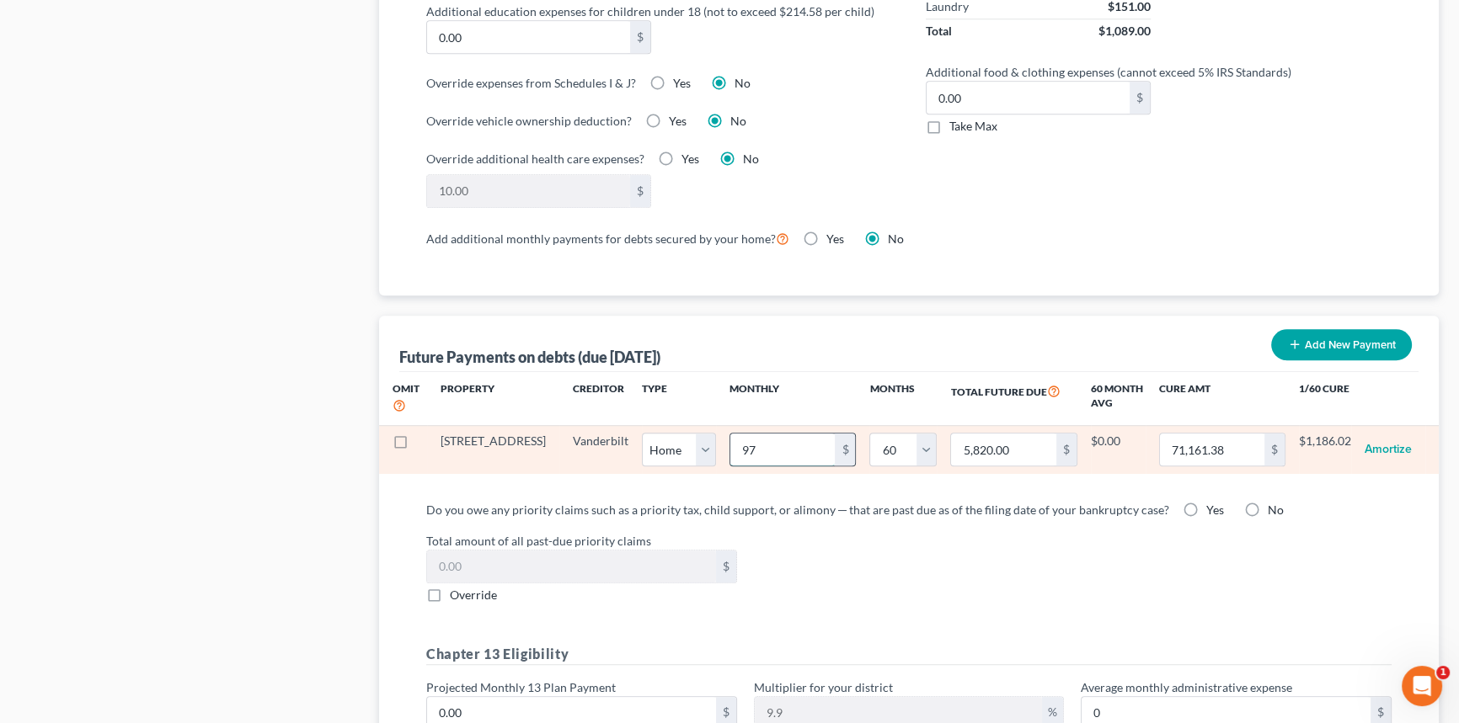
type input "975"
type input "58,500.00"
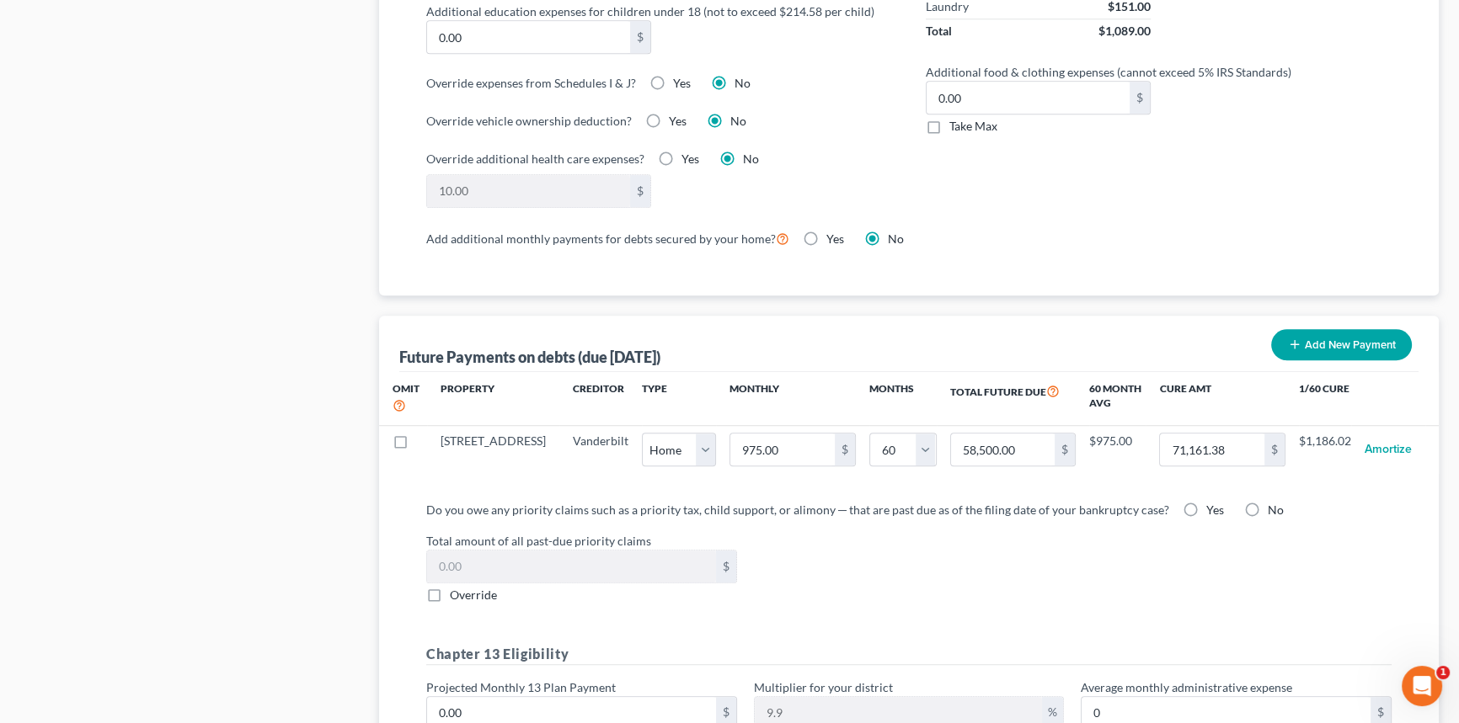
select select "0"
select select "60"
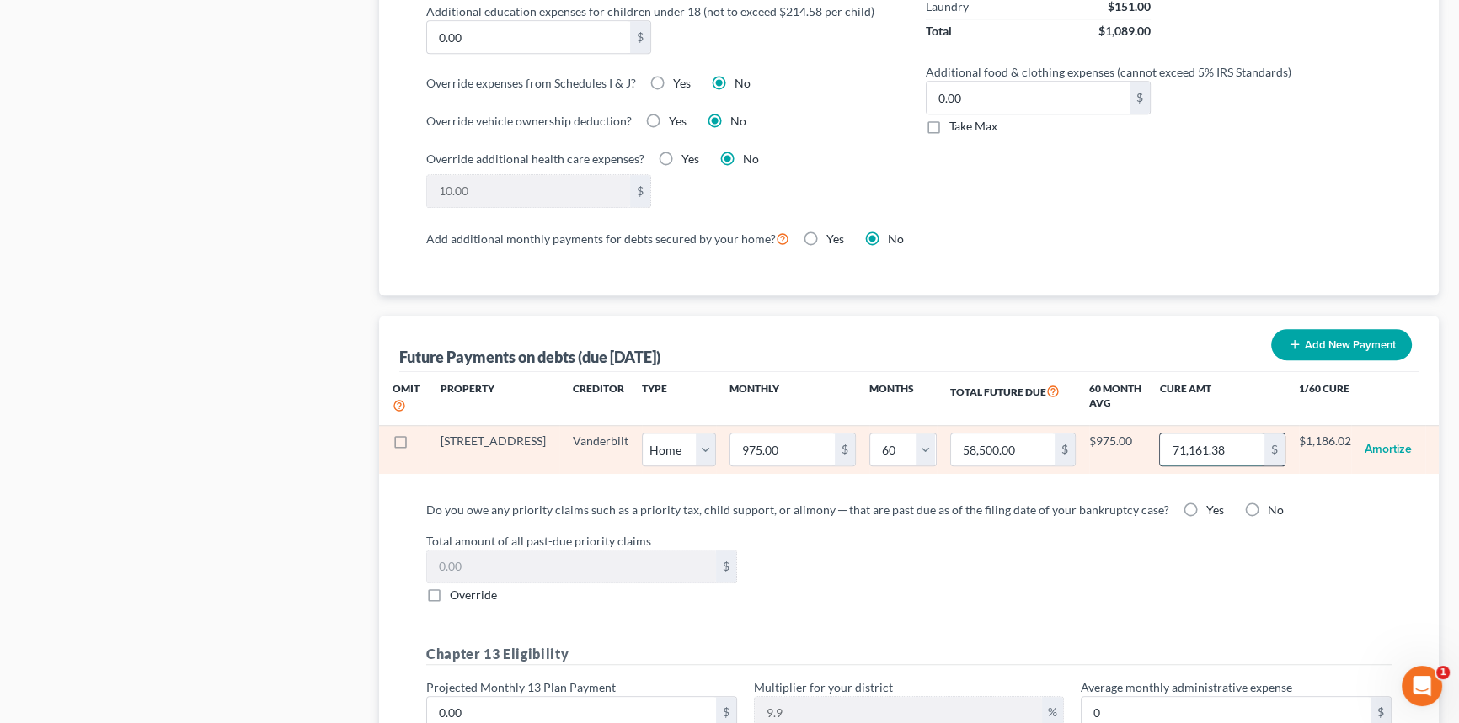
click at [1241, 446] on input "71,161.38" at bounding box center [1212, 450] width 104 height 32
click at [1237, 446] on input "71,161.38" at bounding box center [1212, 450] width 104 height 32
drag, startPoint x: 1237, startPoint y: 446, endPoint x: 1158, endPoint y: 440, distance: 79.4
click at [1160, 440] on input "71,161.38" at bounding box center [1212, 450] width 104 height 32
type input "30,765.2"
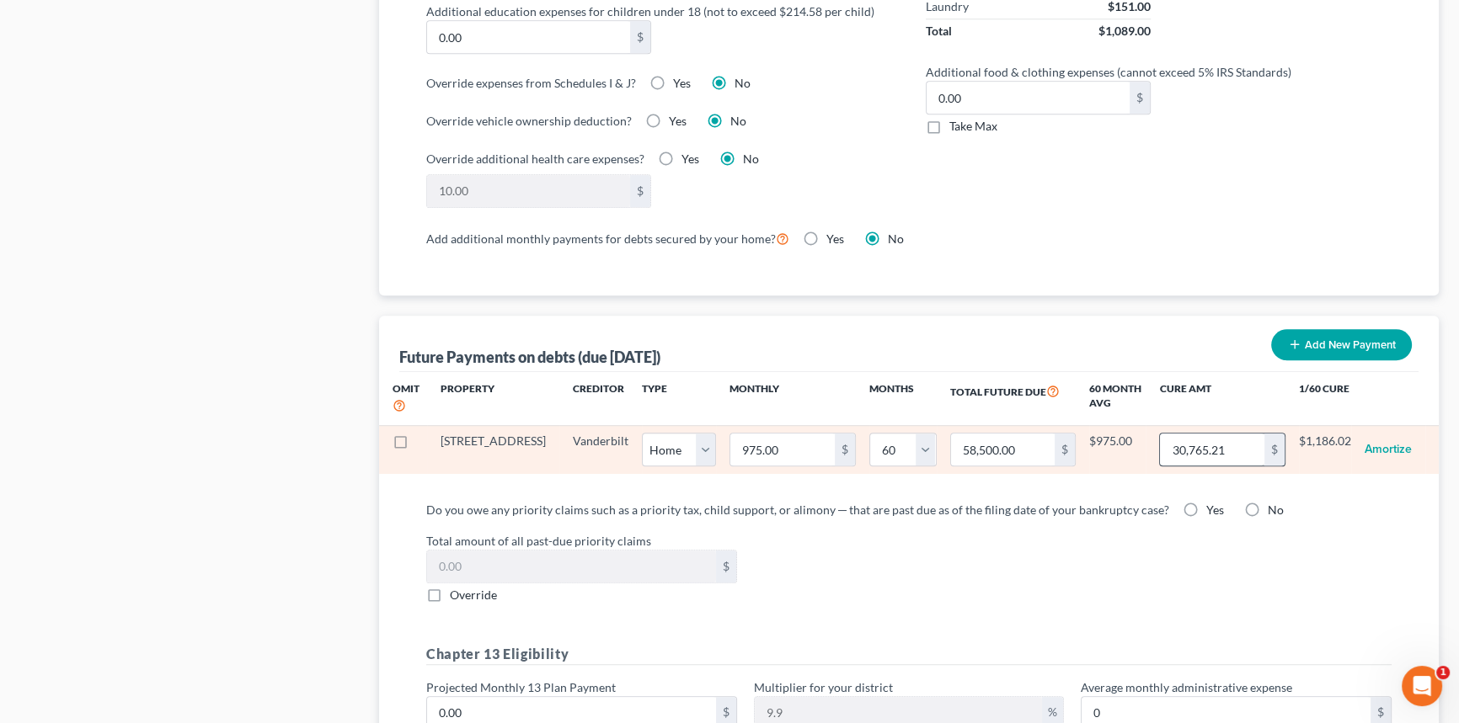
select select "0"
select select "60"
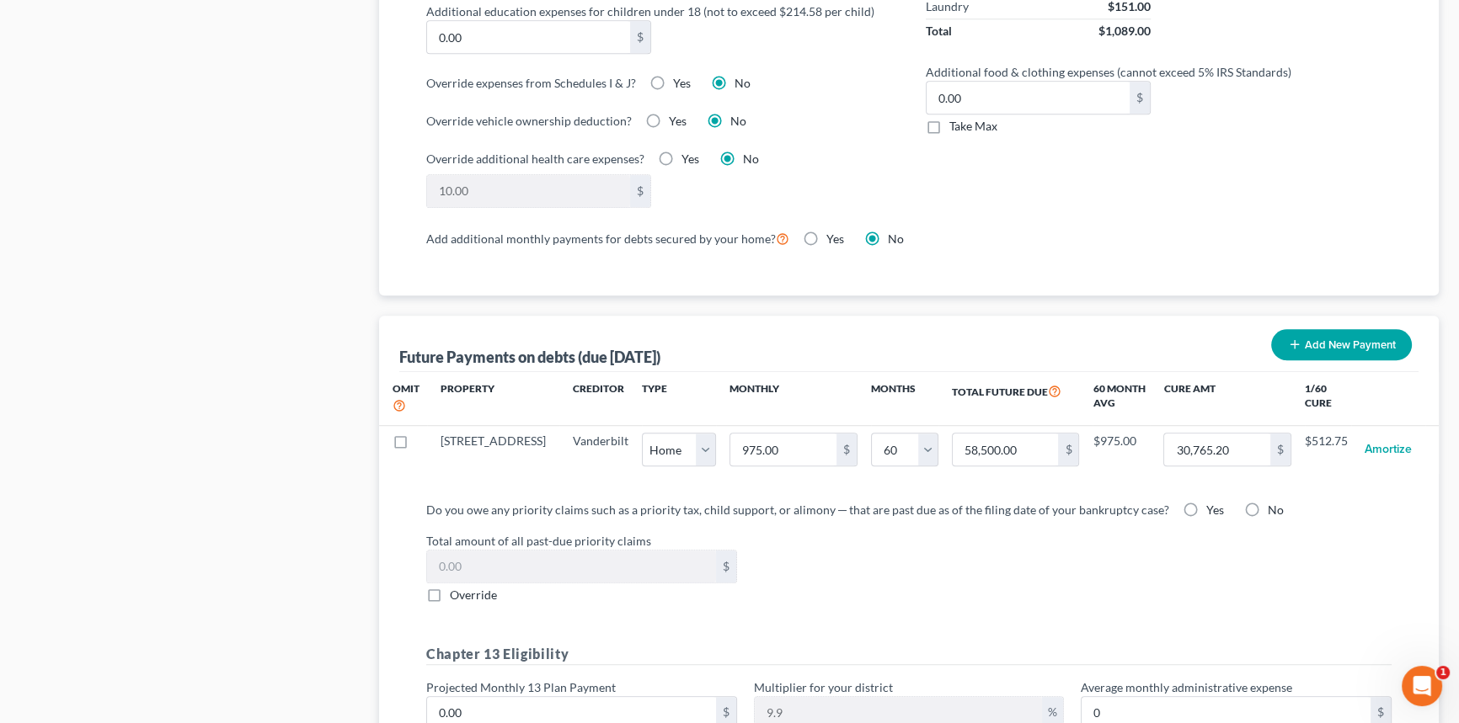
select select "0"
select select "60"
select select "0"
select select "60"
select select "0"
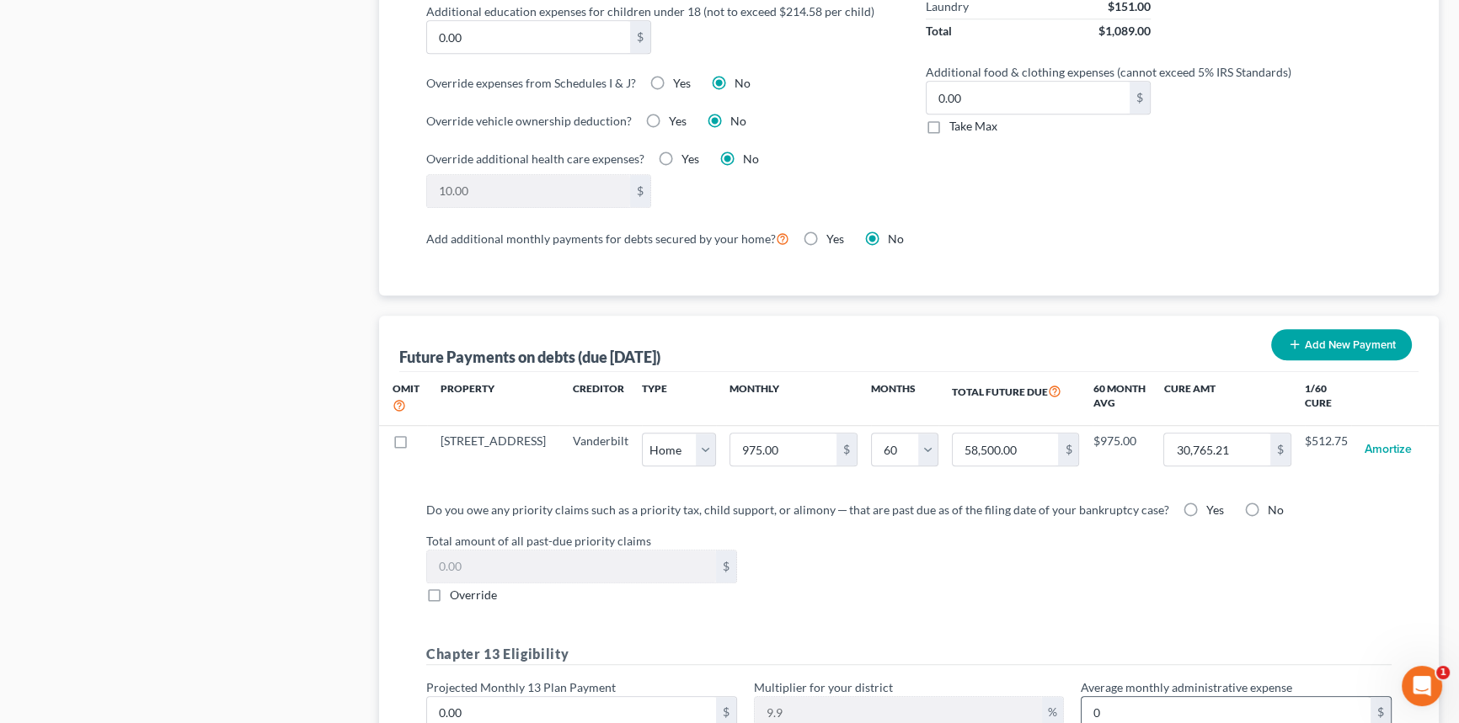
select select "60"
click at [1267, 510] on label "No" at bounding box center [1275, 510] width 16 height 17
click at [1274, 510] on input "No" at bounding box center [1279, 507] width 11 height 11
radio input "true"
click at [493, 710] on input "0.00" at bounding box center [571, 713] width 289 height 32
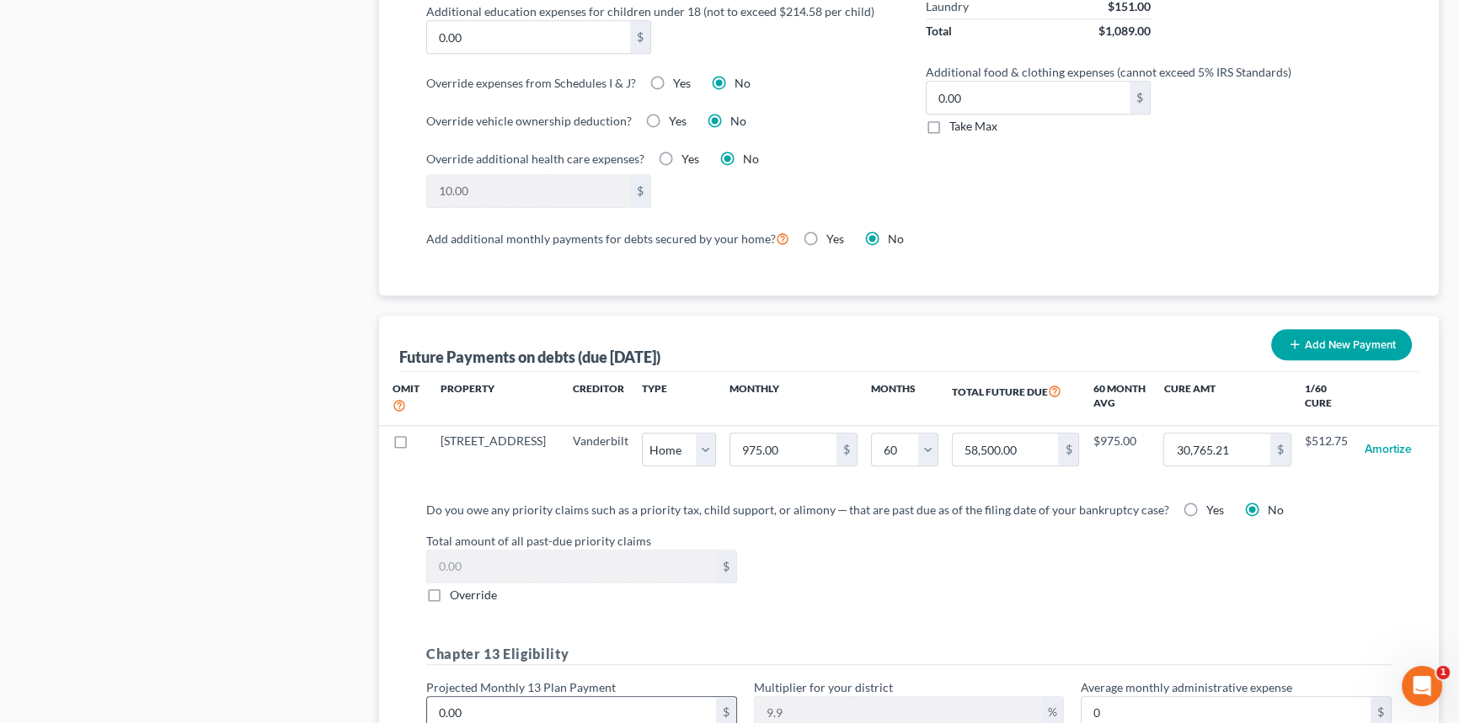
type input "1"
type input "0.09"
type input "18"
type input "1.78"
type input "180"
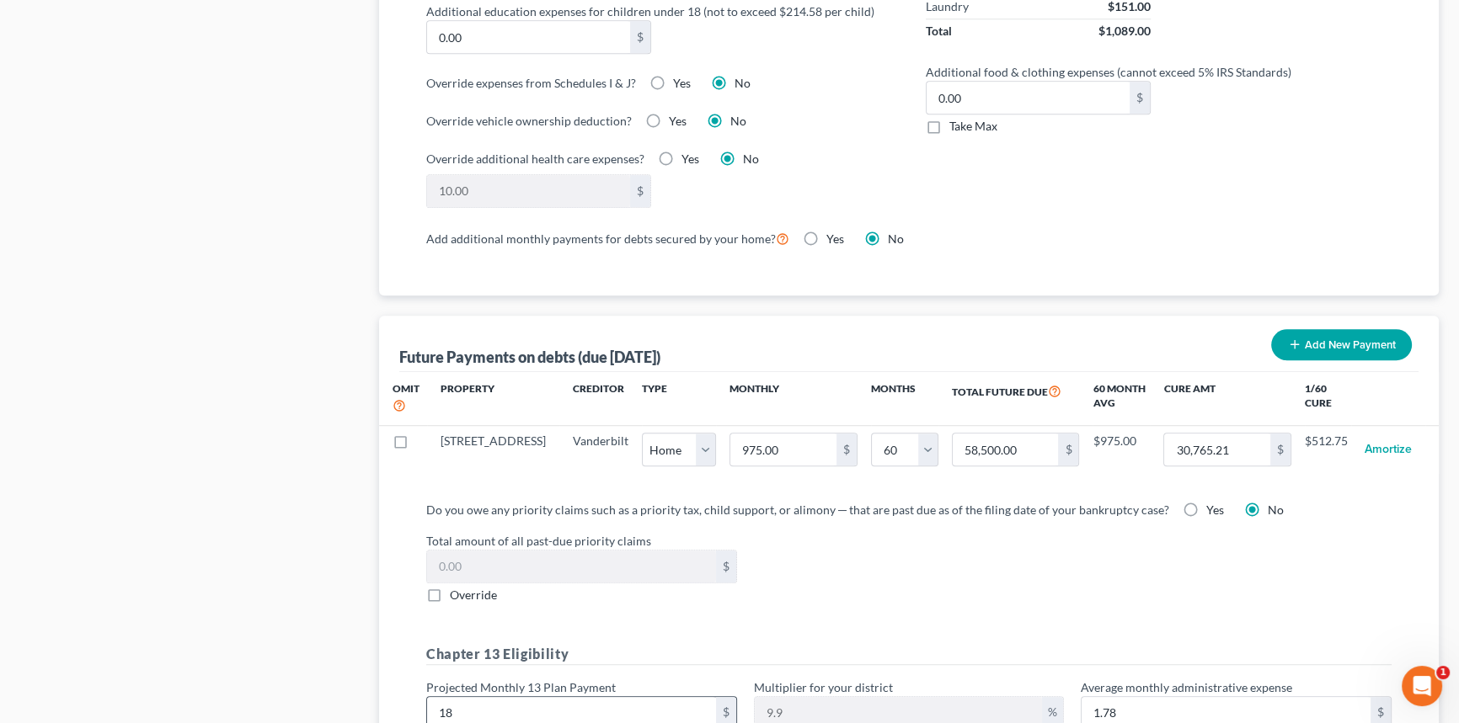
type input "17.82"
type input "1800"
type input "178.20"
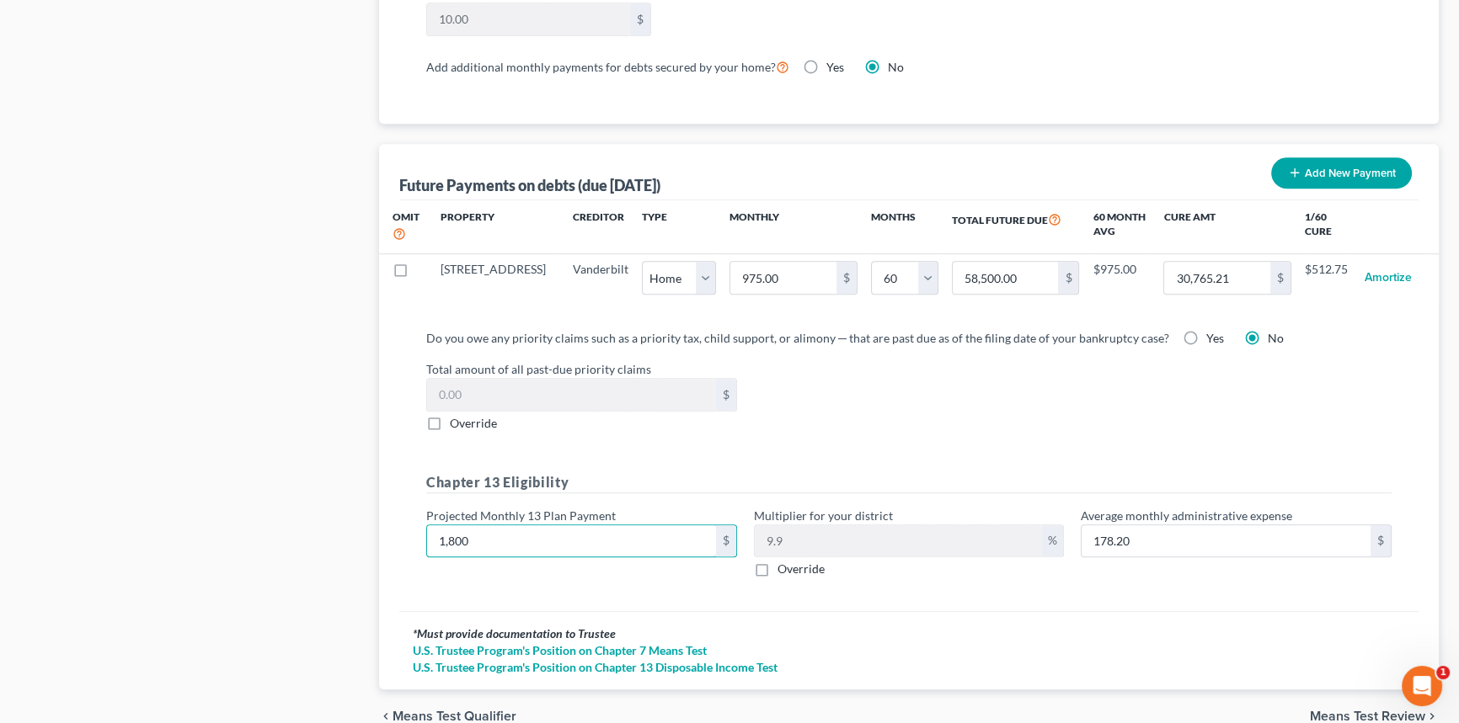
scroll to position [1630, 0]
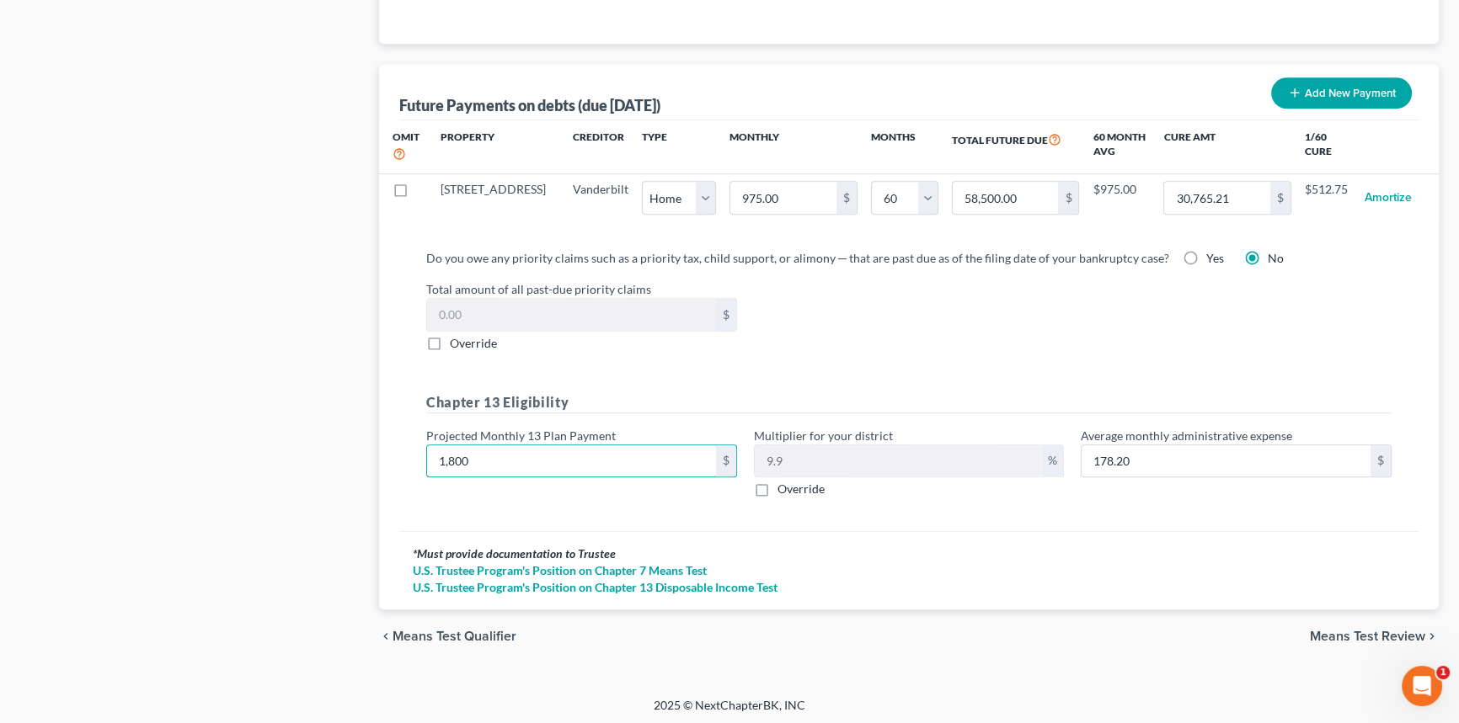
type input "1,800"
click at [1377, 630] on span "Means Test Review" at bounding box center [1367, 636] width 115 height 13
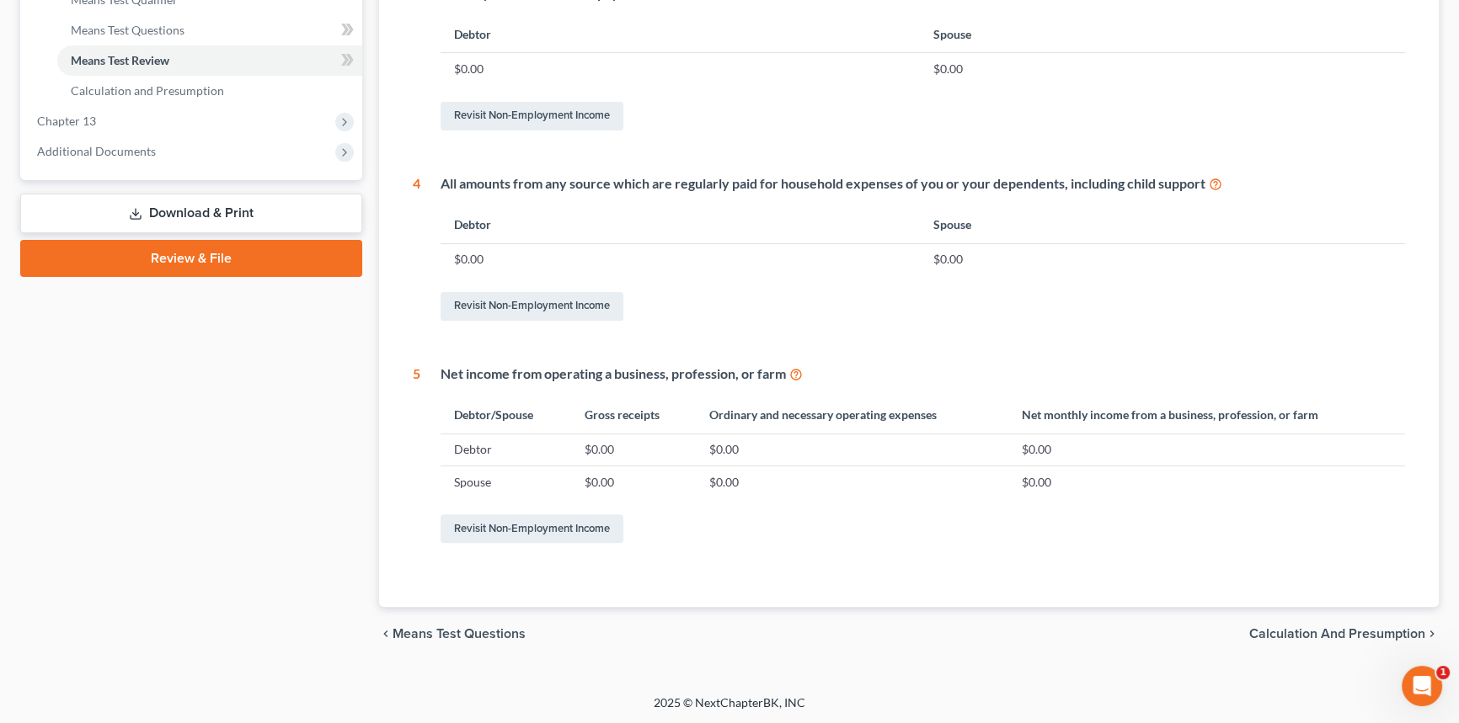
click at [1284, 623] on div "chevron_left Means Test Questions Calculation and Presumption chevron_right" at bounding box center [908, 634] width 1059 height 54
click at [1283, 639] on span "Calculation and Presumption" at bounding box center [1337, 633] width 176 height 13
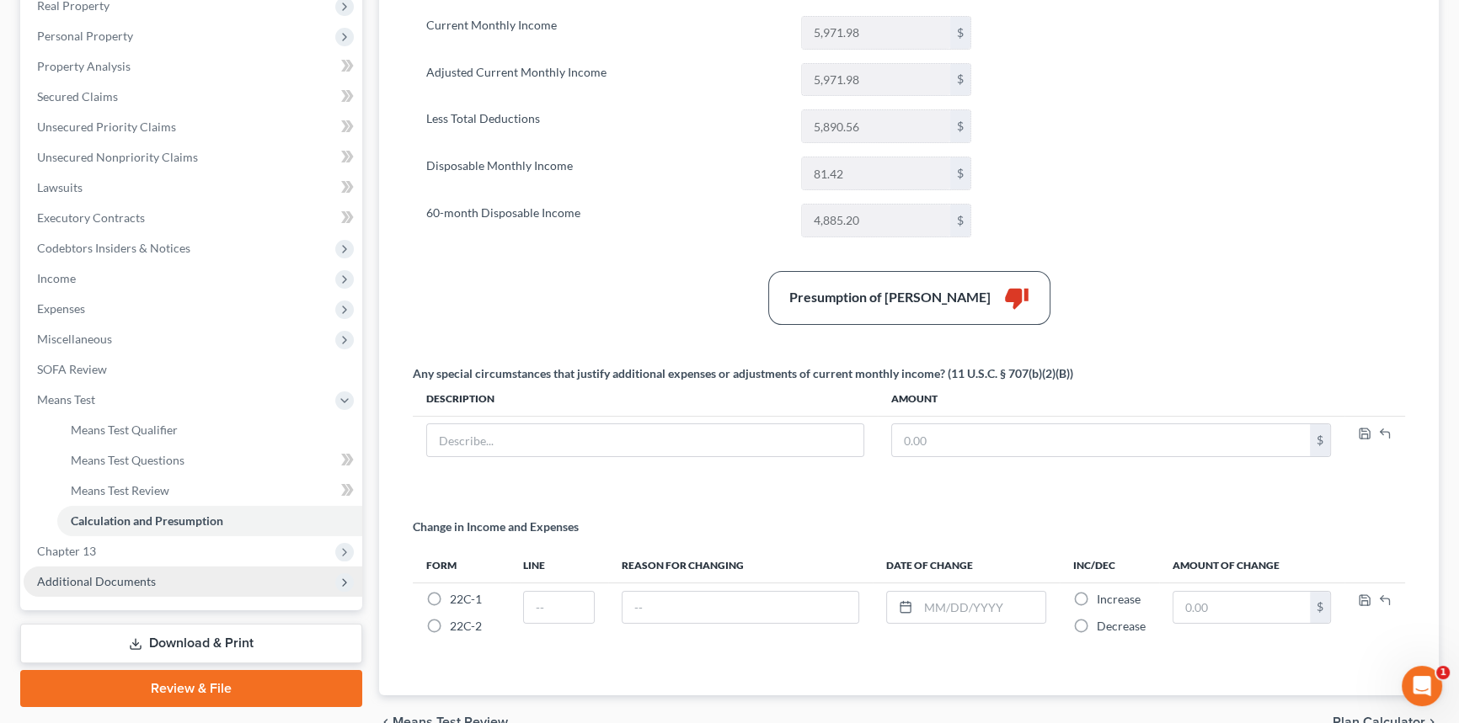
scroll to position [362, 0]
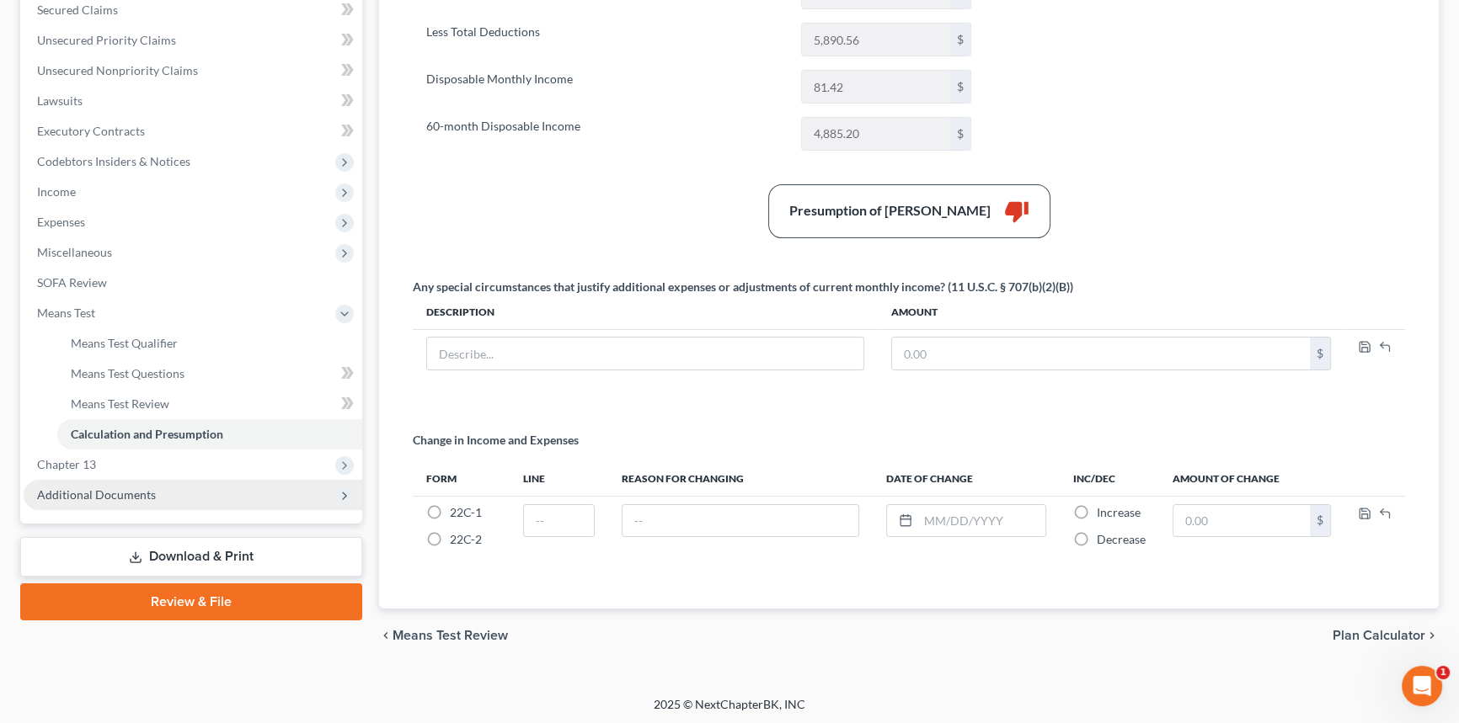
drag, startPoint x: 116, startPoint y: 466, endPoint x: 126, endPoint y: 480, distance: 17.5
click at [116, 465] on span "Chapter 13" at bounding box center [193, 465] width 339 height 30
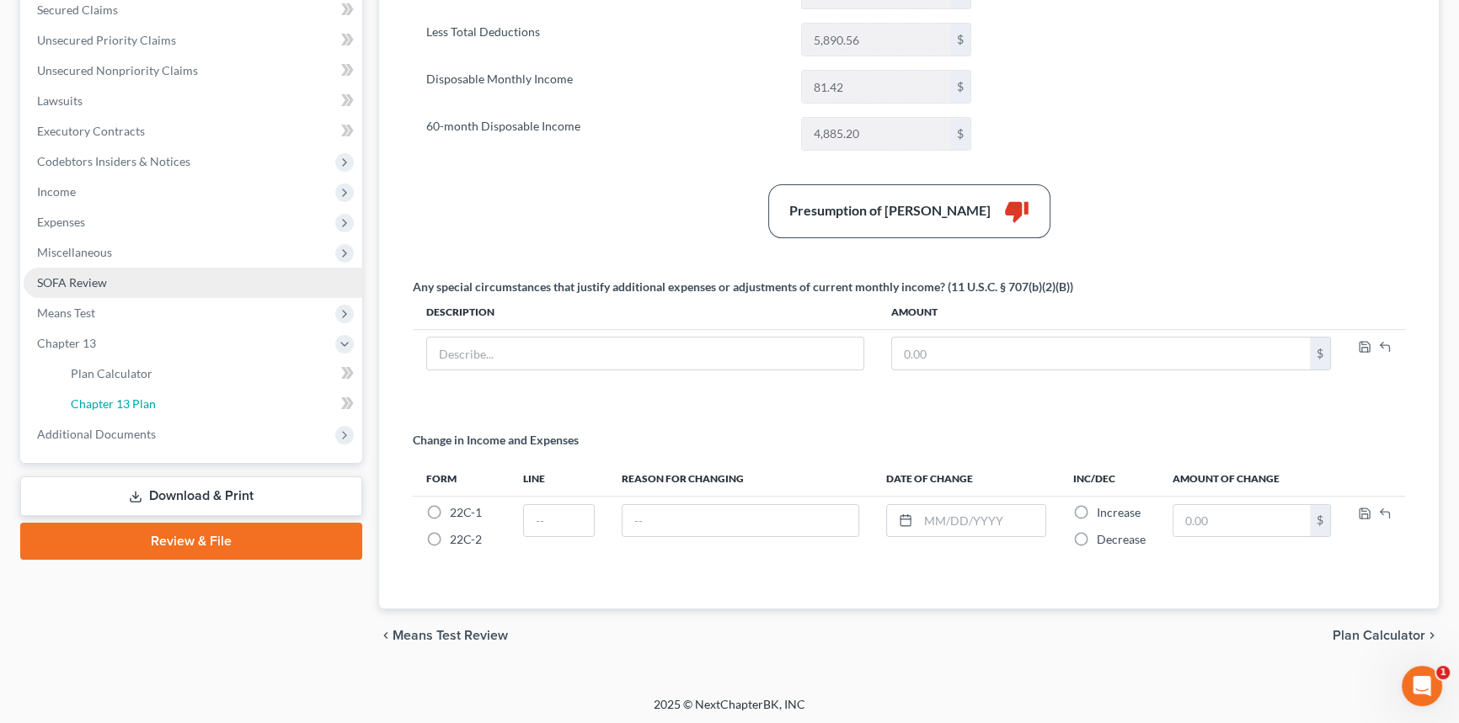
click at [152, 389] on link "Chapter 13 Plan" at bounding box center [209, 404] width 305 height 30
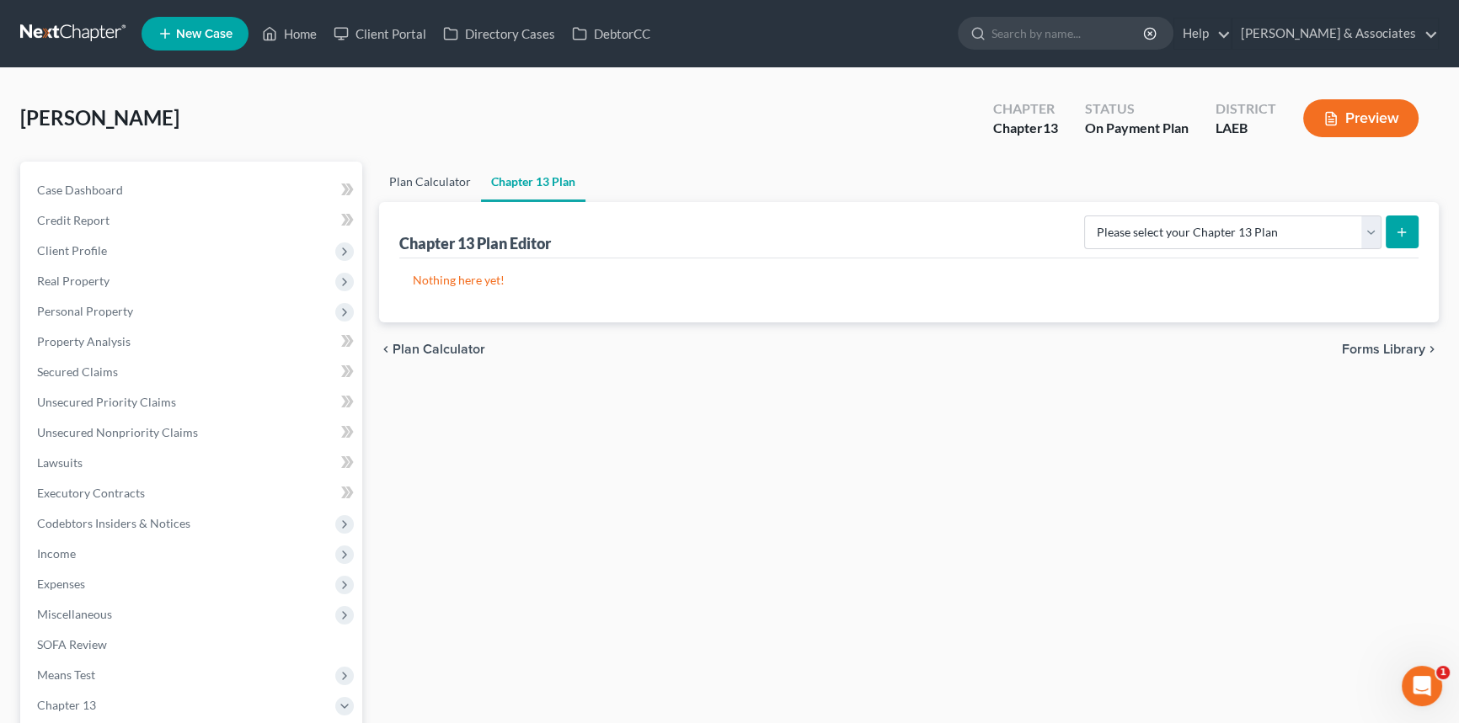
click at [446, 173] on link "Plan Calculator" at bounding box center [430, 182] width 102 height 40
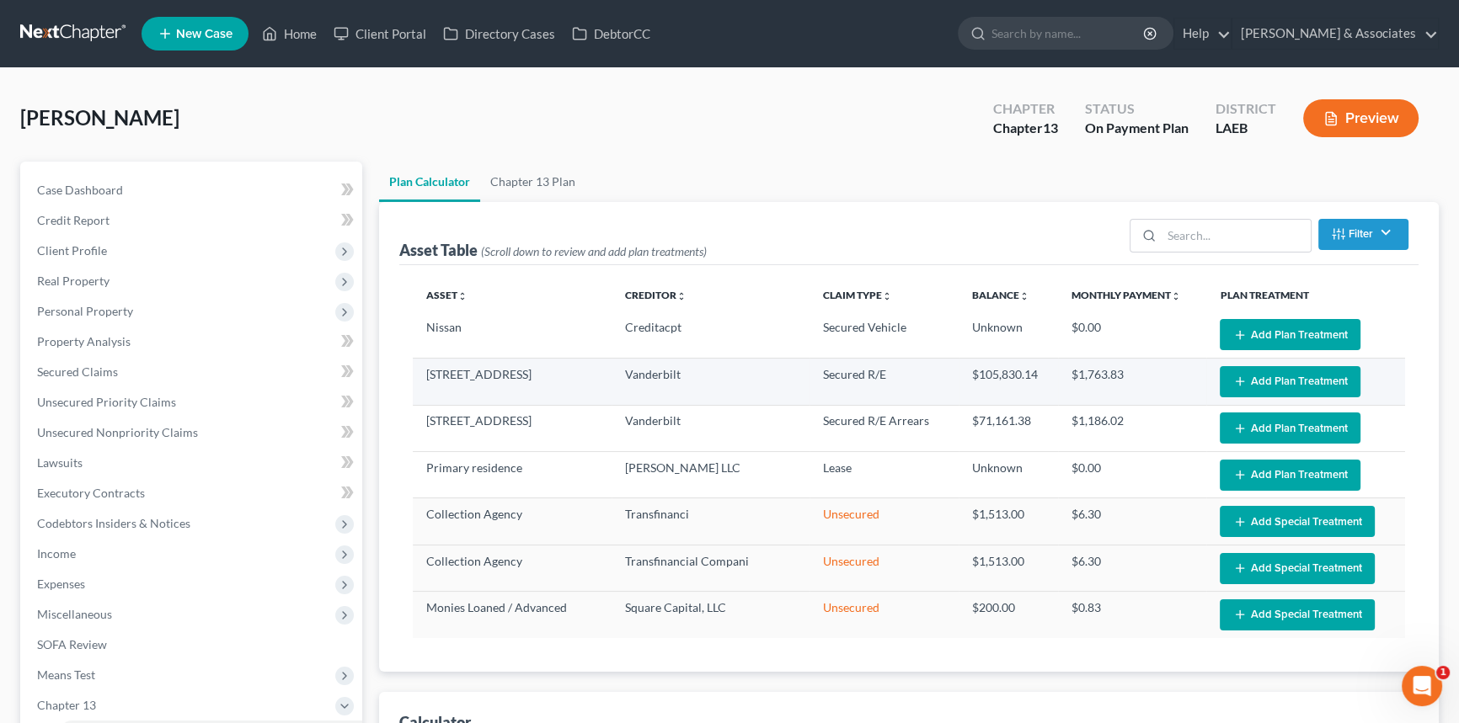
select select "59"
click at [1298, 386] on button "Add Plan Treatment" at bounding box center [1289, 381] width 141 height 31
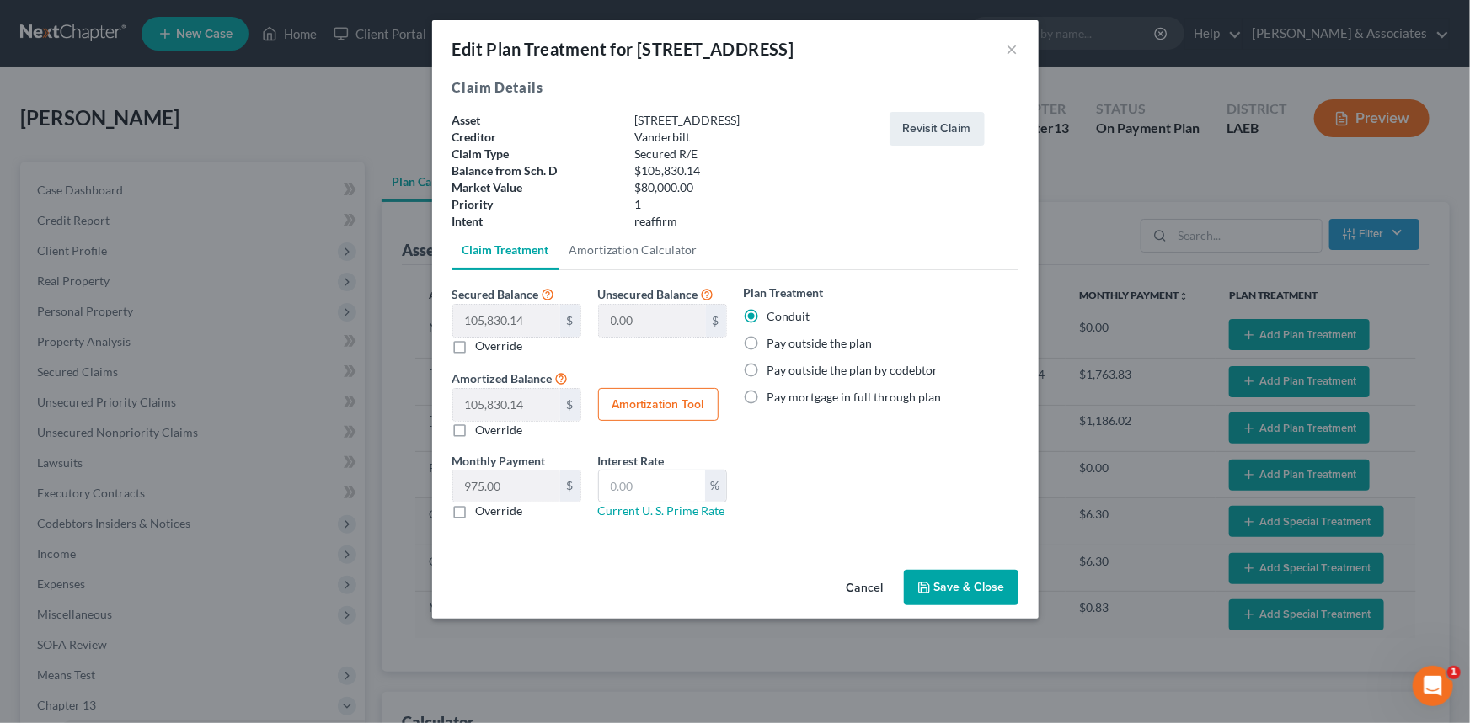
click at [935, 582] on button "Save & Close" at bounding box center [961, 587] width 115 height 35
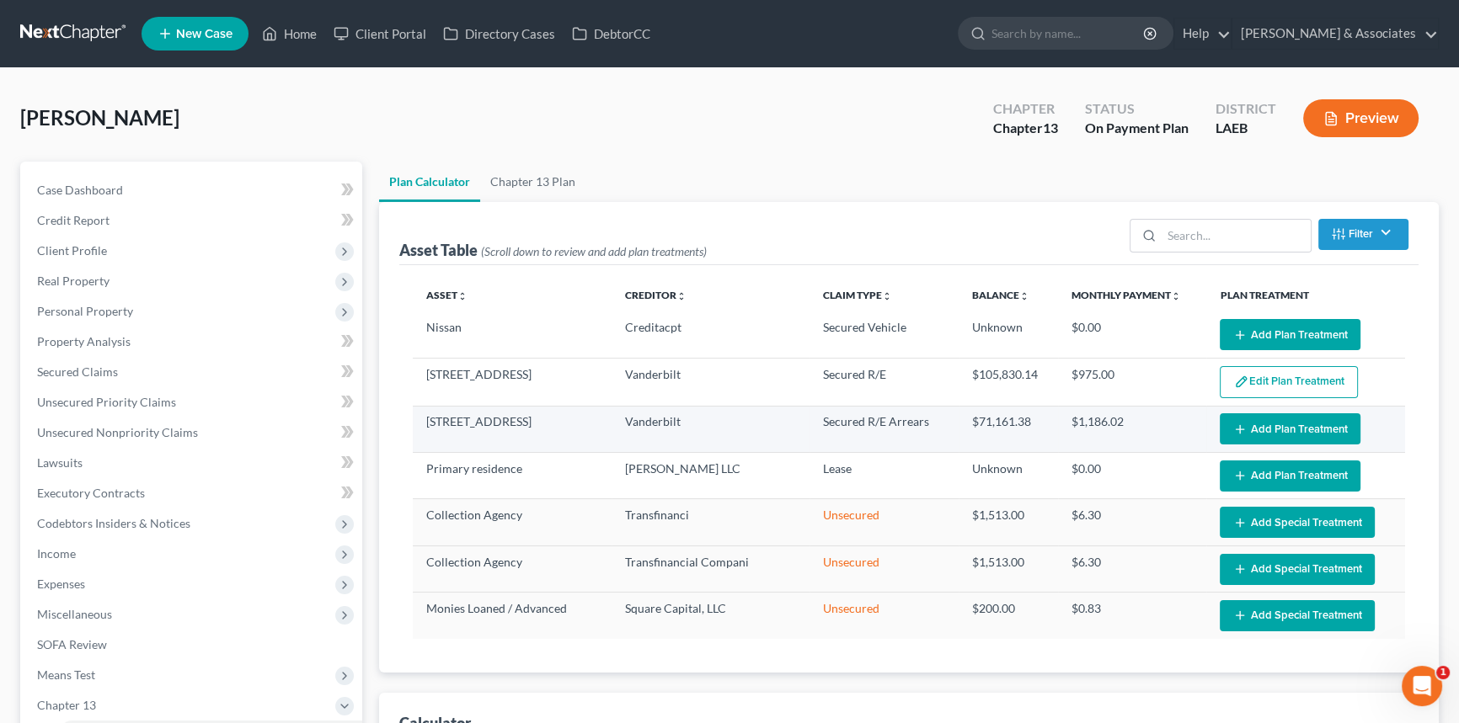
drag, startPoint x: 1273, startPoint y: 388, endPoint x: 1302, endPoint y: 421, distance: 43.6
click at [1302, 420] on tbody "Nissan Creditacpt Secured Vehicle Unknown $0.00 Edit Plan Treatment Add Plan Tr…" at bounding box center [909, 475] width 992 height 327
click at [1302, 421] on button "Add Plan Treatment" at bounding box center [1289, 429] width 141 height 31
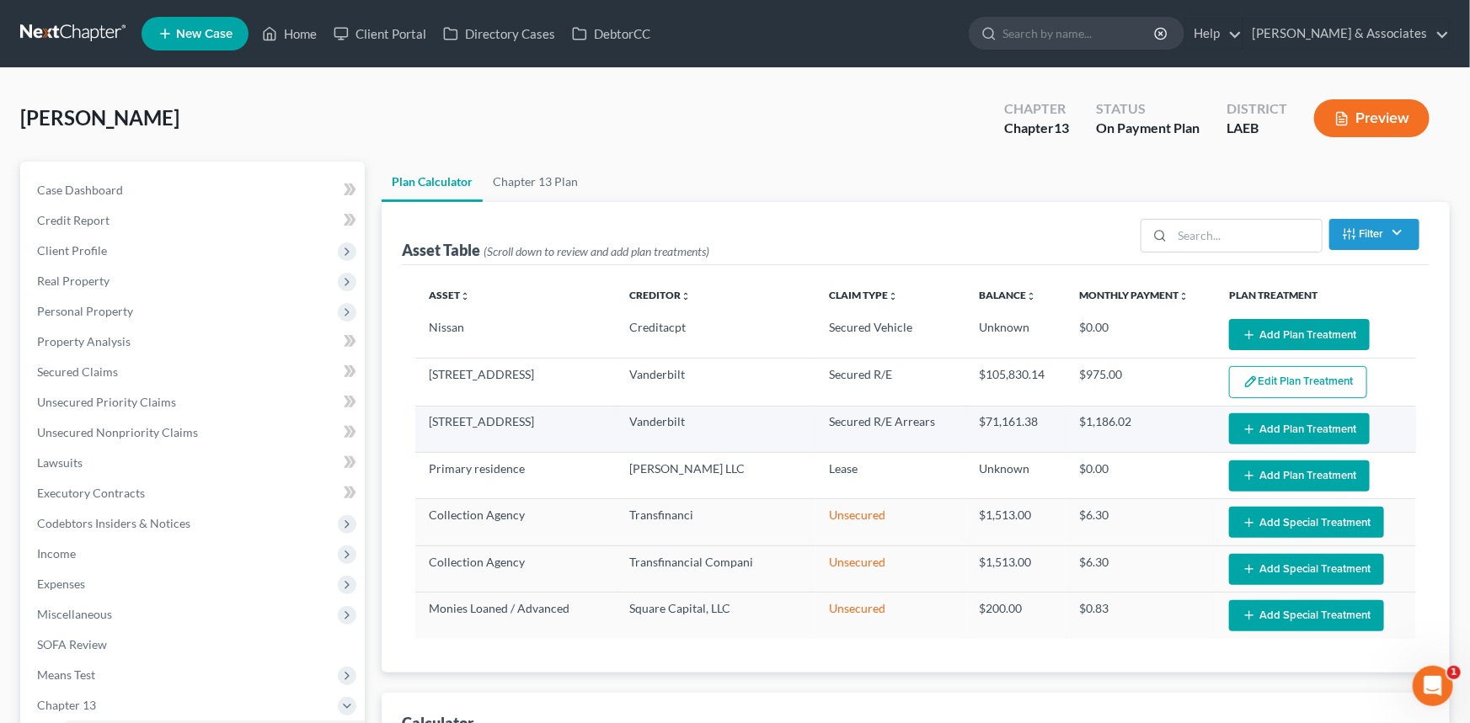
select select "59"
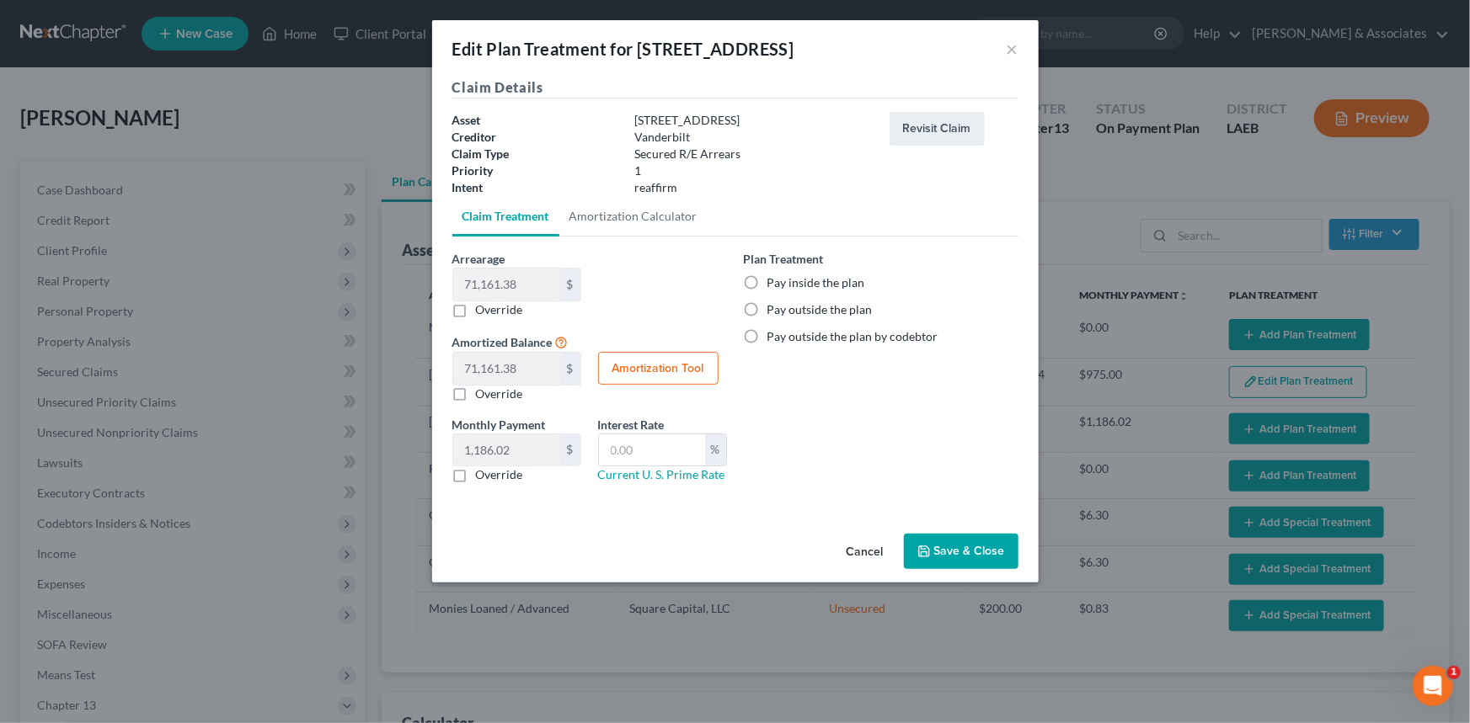
click at [830, 271] on div "Plan Treatment Pay inside the plan Pay outside the plan Pay outside the plan by…" at bounding box center [881, 297] width 275 height 95
click at [825, 281] on label "Pay inside the plan" at bounding box center [816, 283] width 98 height 17
click at [785, 281] on input "Pay inside the plan" at bounding box center [779, 280] width 11 height 11
radio input "true"
click at [476, 307] on label "Override" at bounding box center [499, 309] width 47 height 17
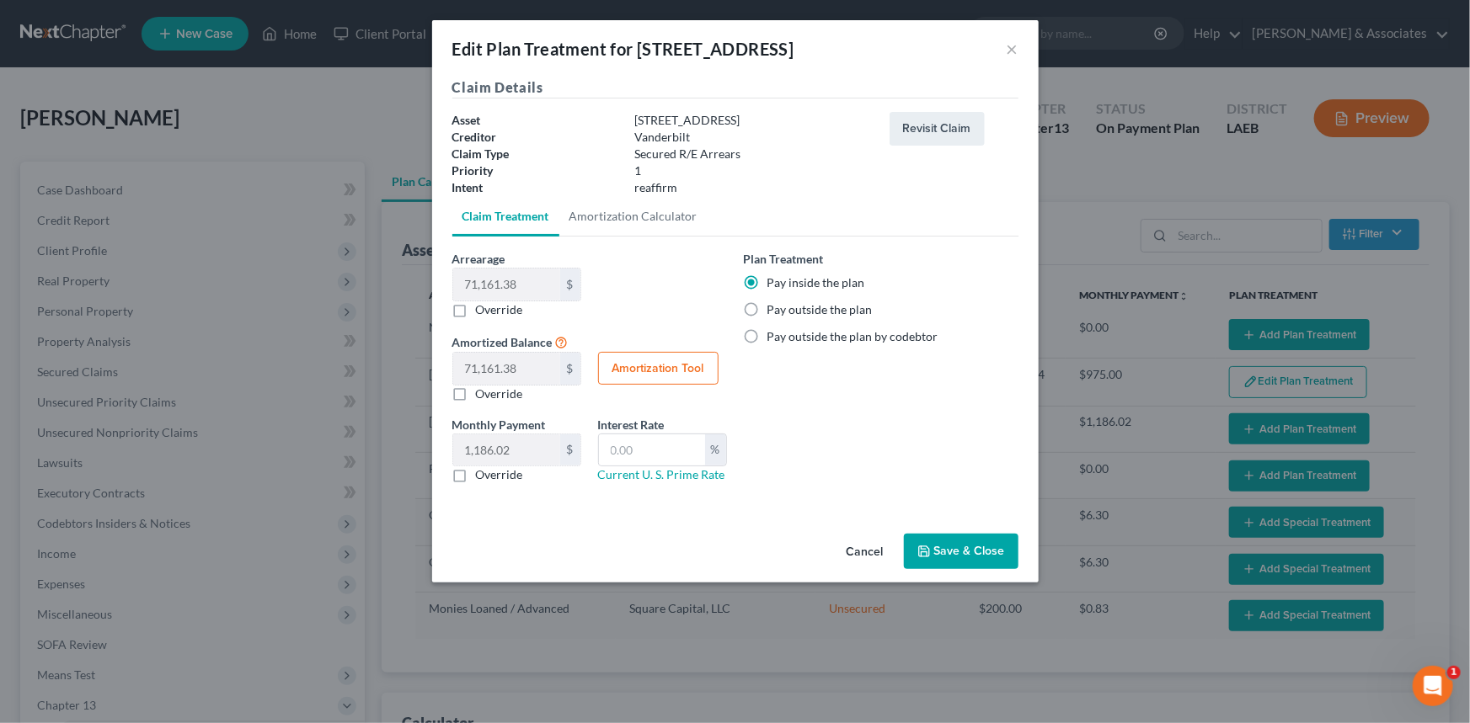
click at [483, 307] on input "Override" at bounding box center [488, 306] width 11 height 11
checkbox input "true"
click at [478, 292] on input "text" at bounding box center [506, 285] width 107 height 32
type input "3"
type input "3.00"
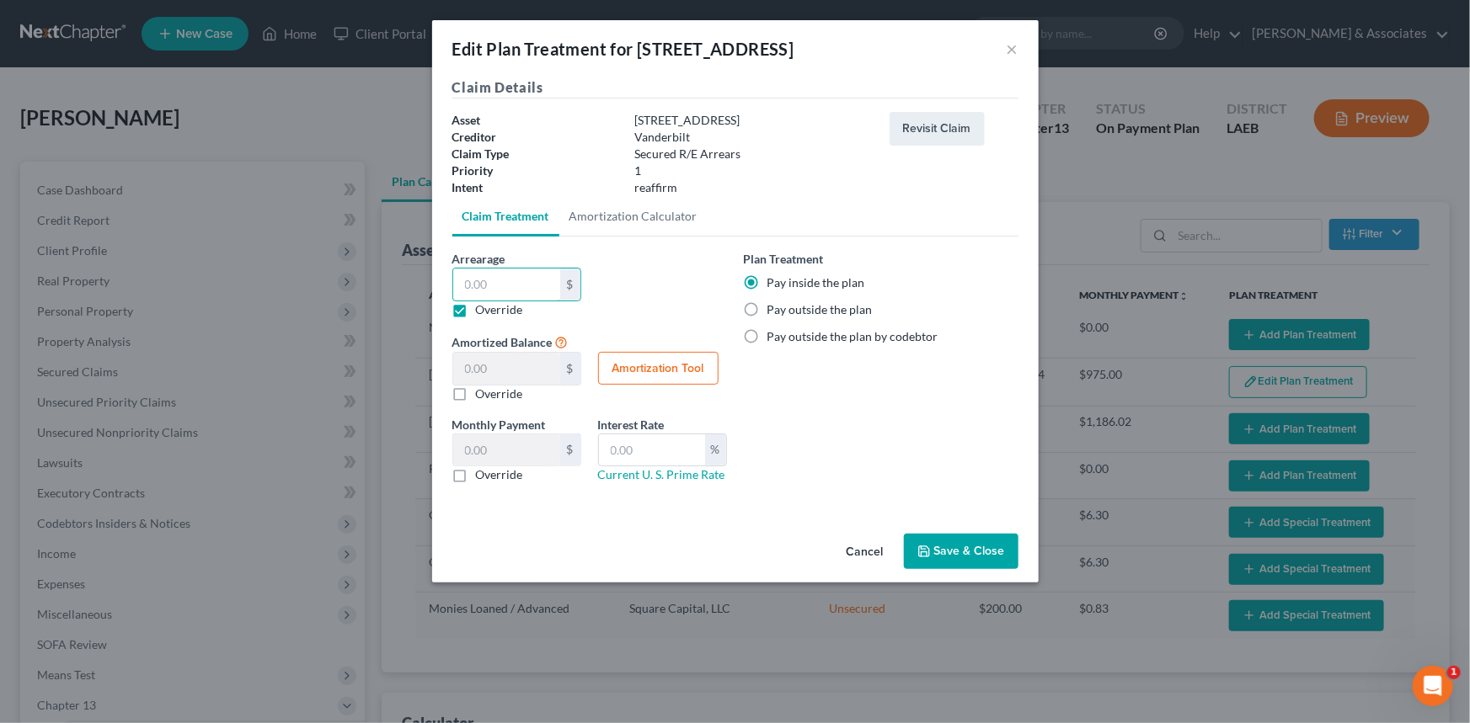
type input "0.05"
type input "30"
type input "30.00"
type input "0.50"
type input "307"
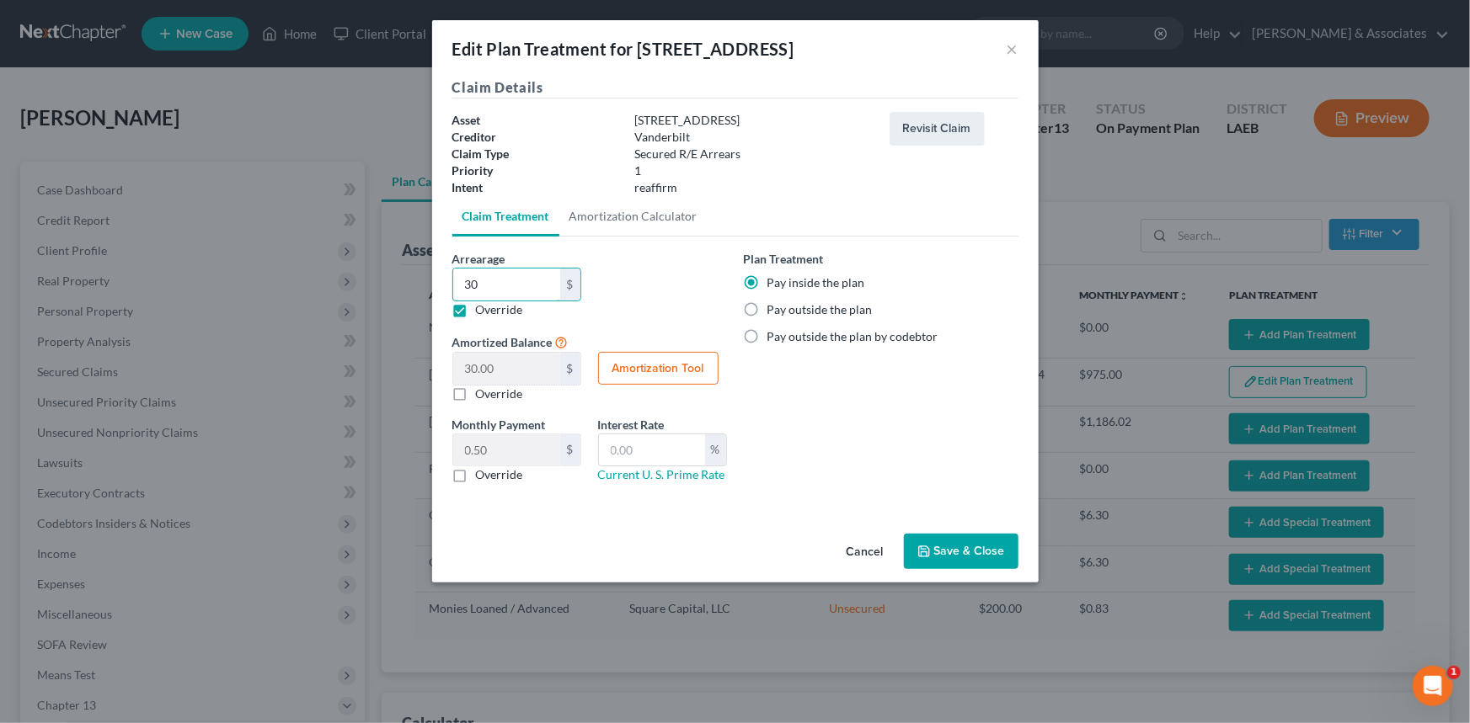
type input "307.00"
type input "5.11"
type input "3076"
type input "3,076.00"
type input "51.26"
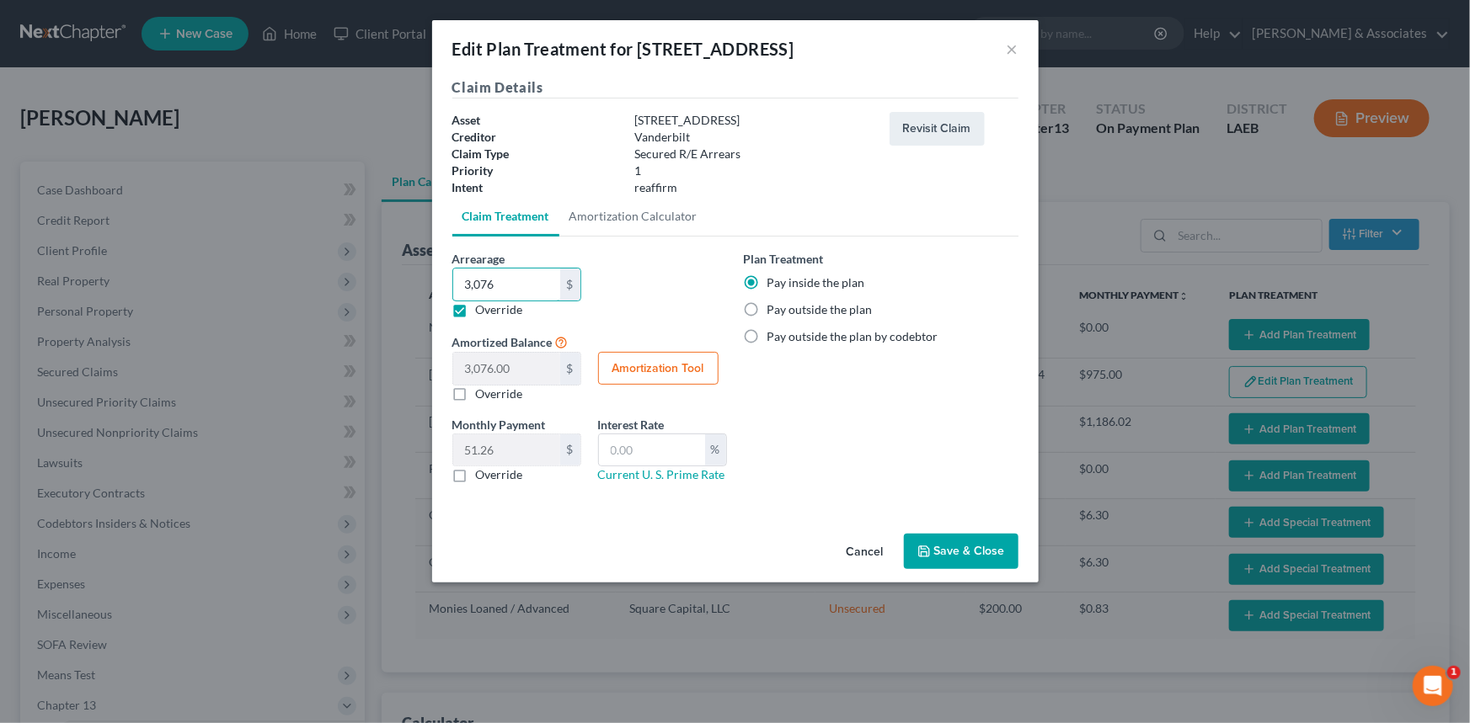
type input "3,0765"
type input "30,765.00"
type input "512.75"
type input "30,765.2"
type input "30,765.20"
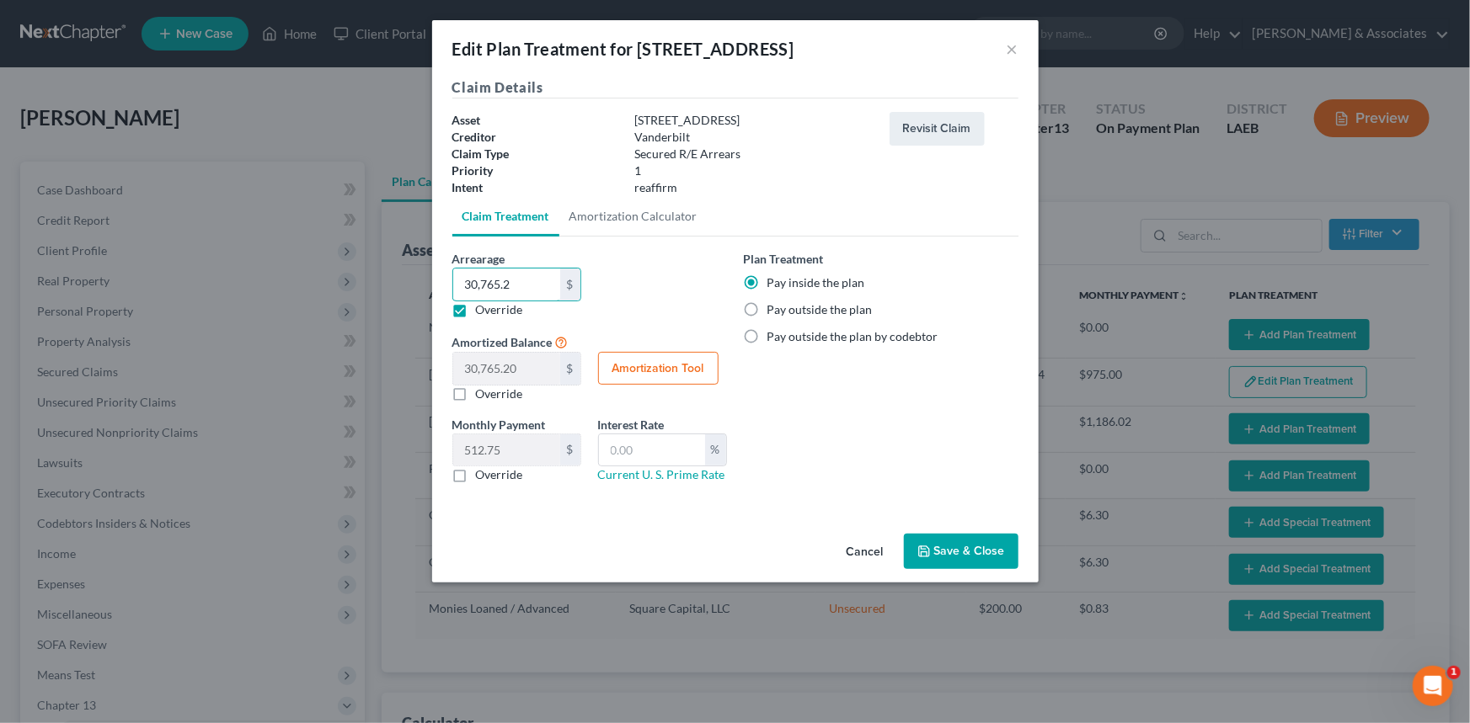
type input "30,765.21"
click at [943, 541] on button "Save & Close" at bounding box center [961, 551] width 115 height 35
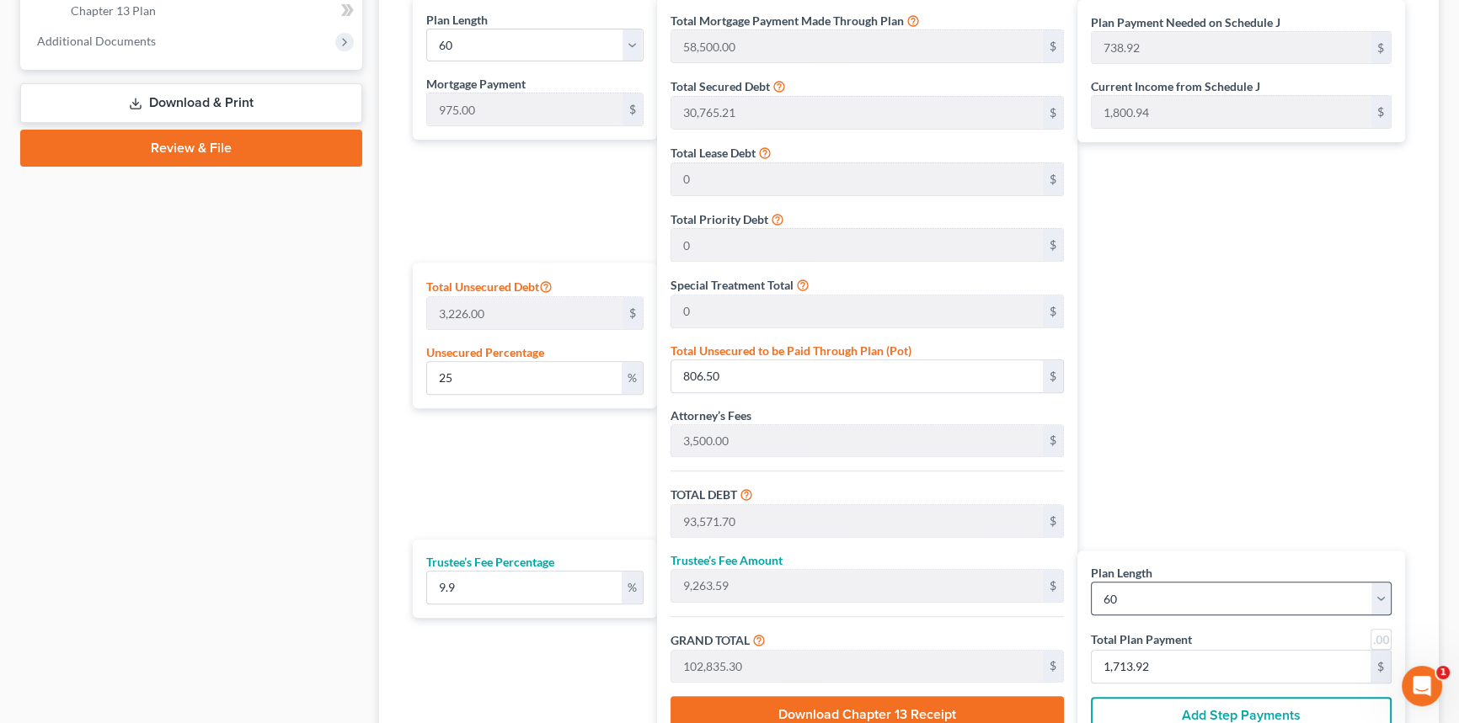
scroll to position [914, 0]
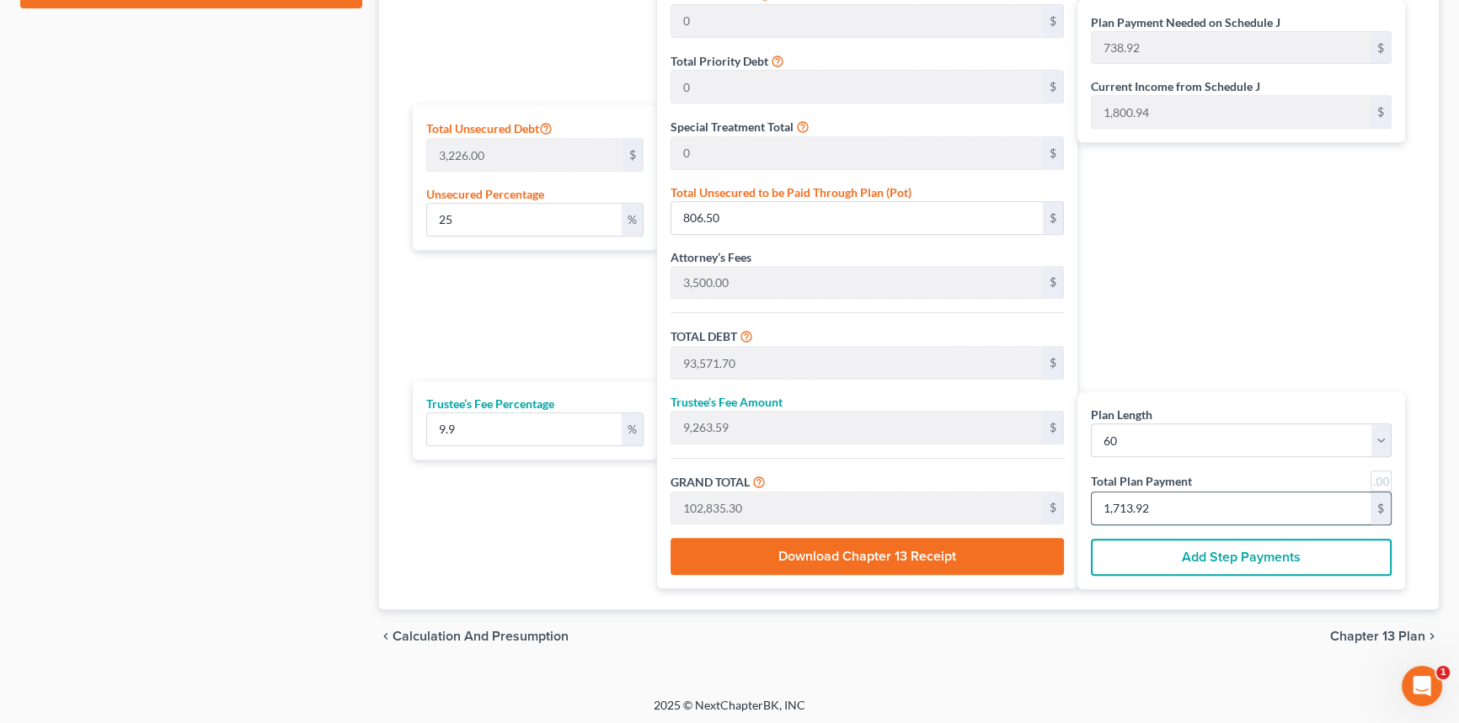
click at [1198, 517] on input "1,713.92" at bounding box center [1230, 509] width 279 height 32
click at [1409, 640] on div "chevron_left Calculation and Presumption Chapter 13 Plan chevron_right" at bounding box center [908, 637] width 1059 height 54
click at [1411, 631] on span "Chapter 13 Plan" at bounding box center [1377, 636] width 95 height 13
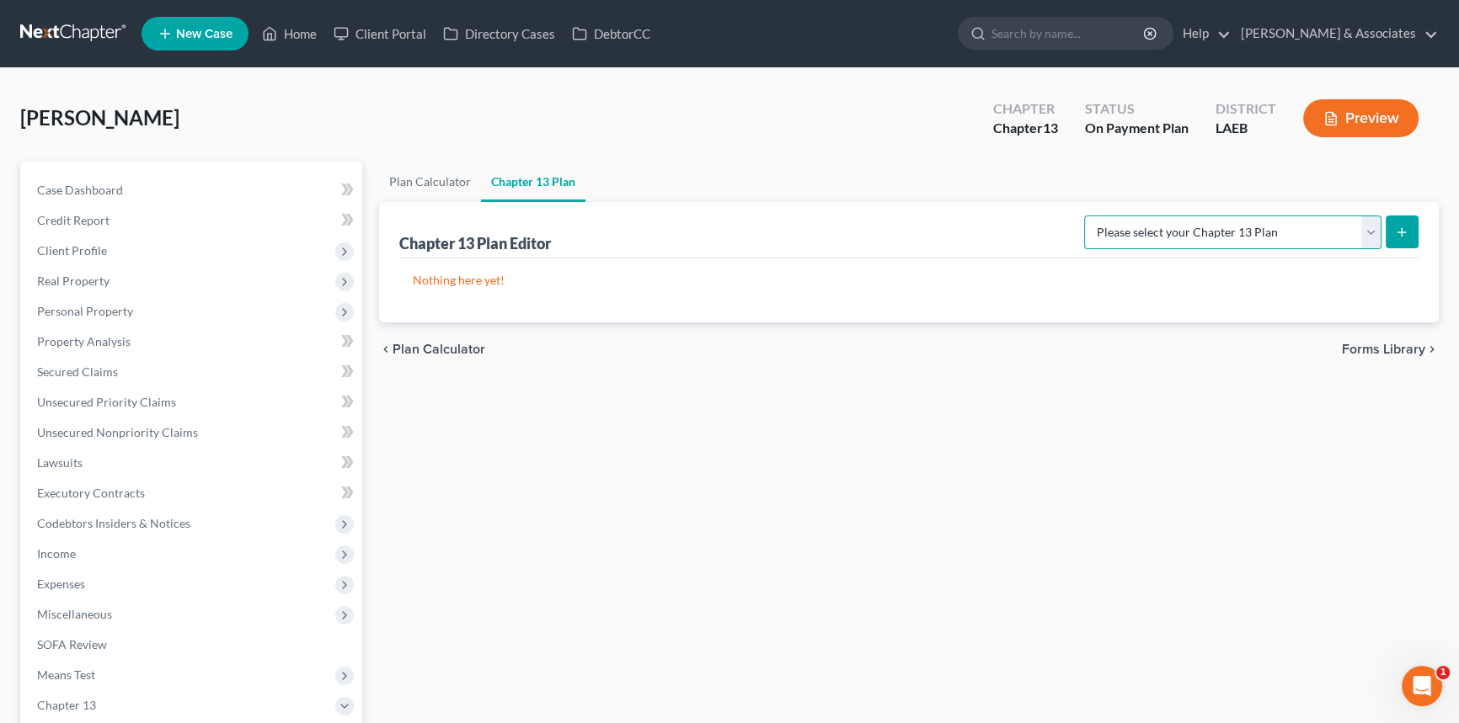
click at [1251, 234] on select "Please select your Chapter 13 Plan Eastern District of Louisiana Eastern Distri…" at bounding box center [1232, 233] width 297 height 34
click at [1243, 238] on select "Please select your Chapter 13 Plan Eastern District of Louisiana Eastern Distri…" at bounding box center [1232, 233] width 297 height 34
click at [1084, 216] on select "Please select your Chapter 13 Plan Eastern District of Louisiana Eastern Distri…" at bounding box center [1232, 233] width 297 height 34
click at [1401, 234] on line "submit" at bounding box center [1401, 232] width 0 height 8
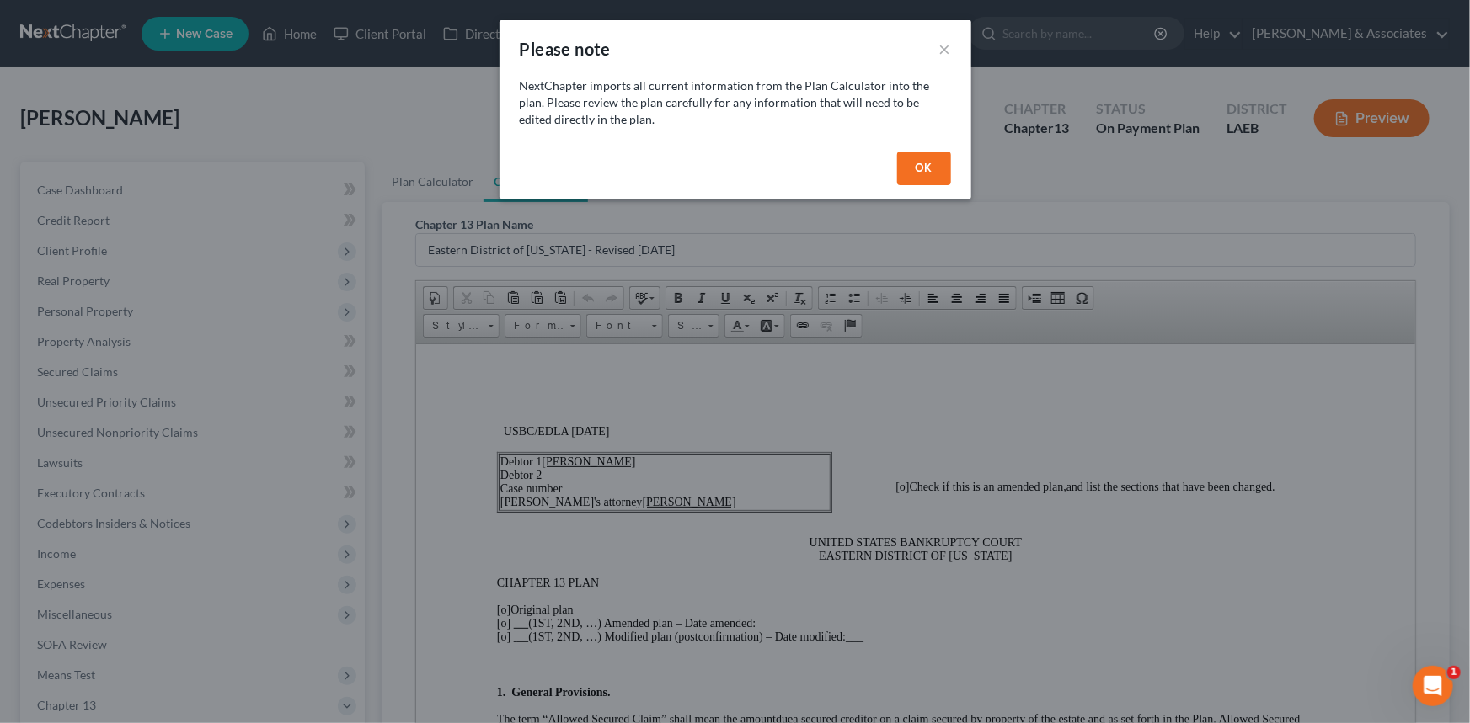
click at [926, 173] on button "OK" at bounding box center [924, 169] width 54 height 34
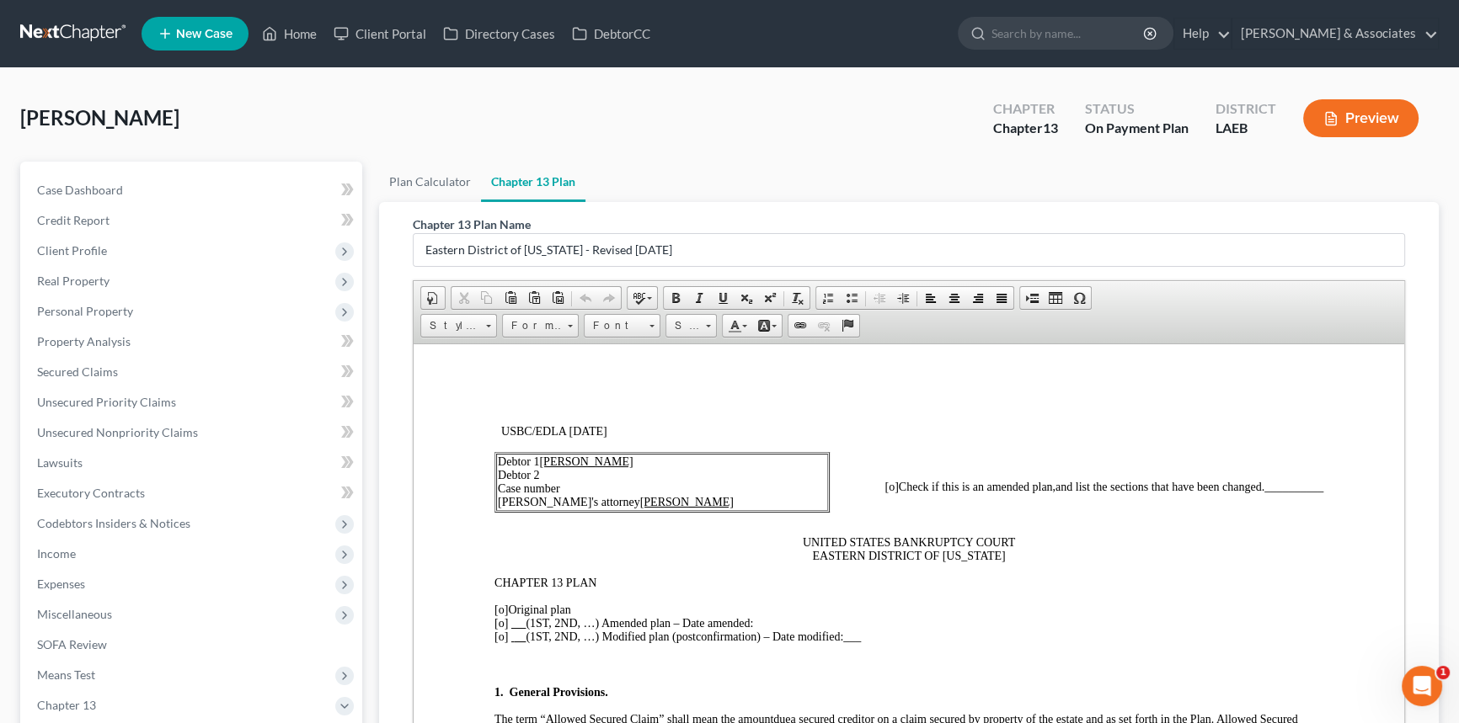
click at [504, 611] on span "[o]" at bounding box center [500, 609] width 13 height 13
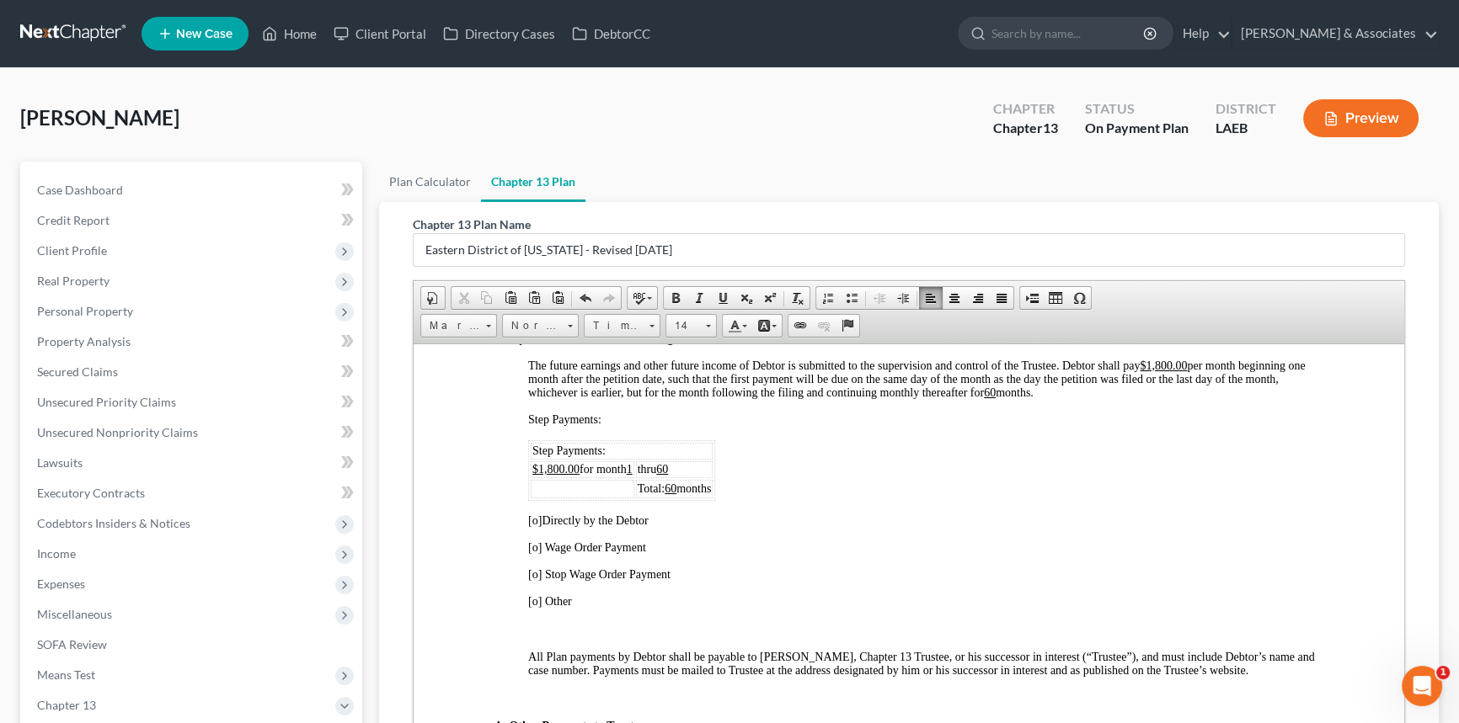
scroll to position [1071, 0]
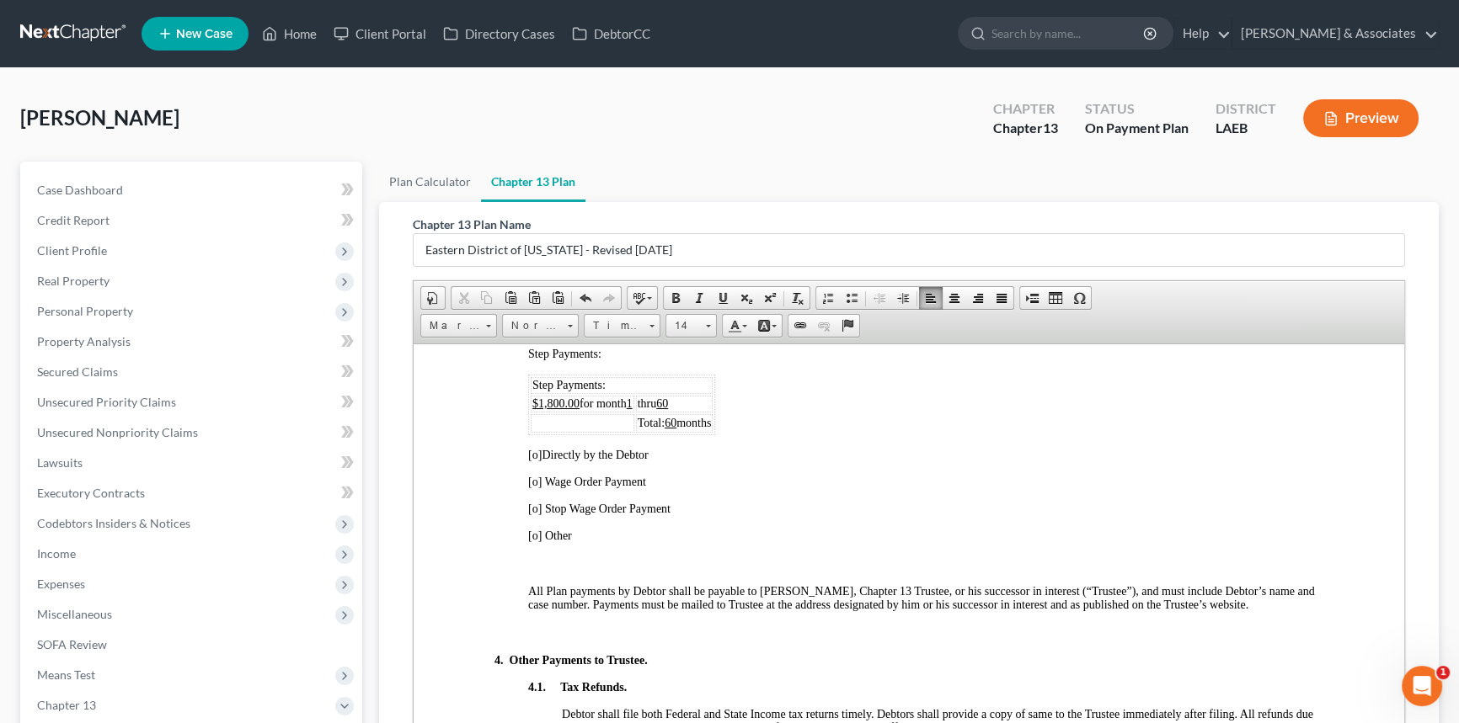
click at [538, 488] on span "[o]" at bounding box center [534, 481] width 13 height 13
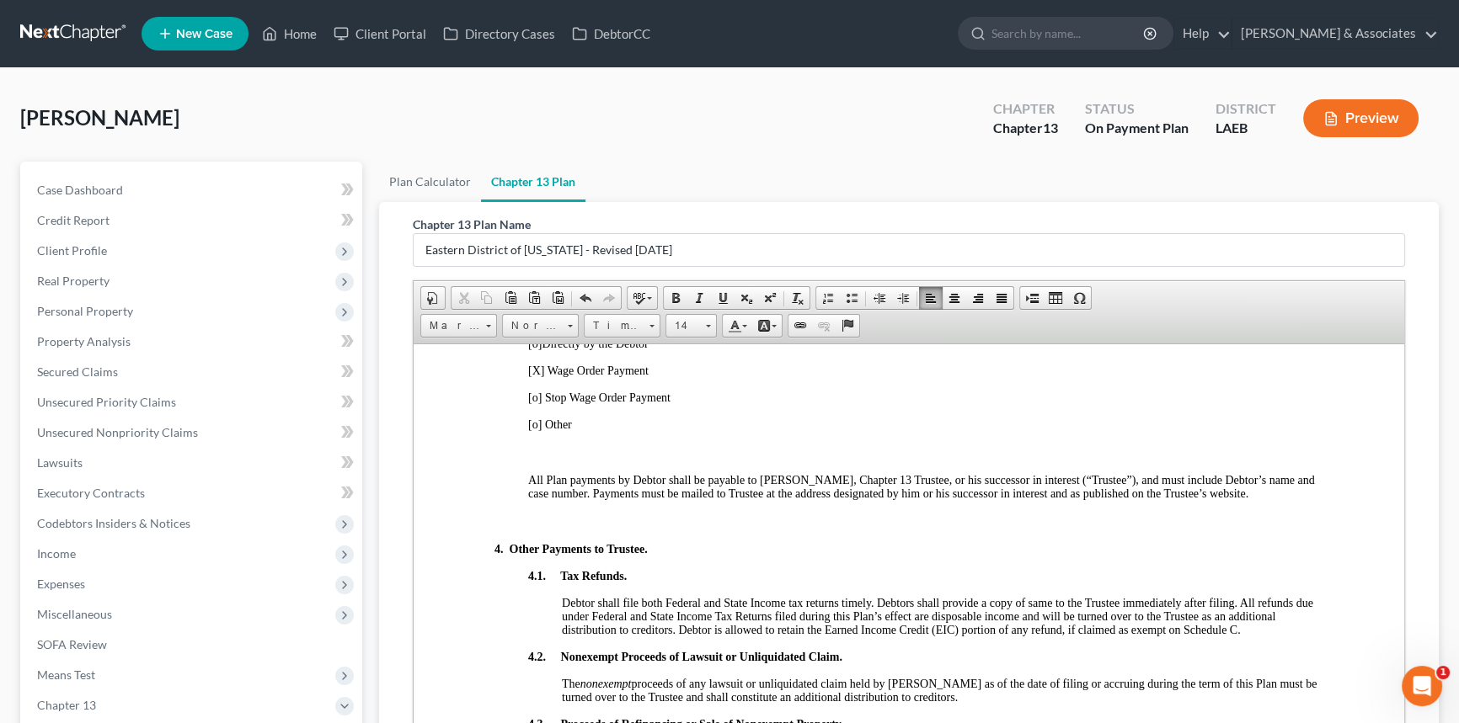
scroll to position [1301, 0]
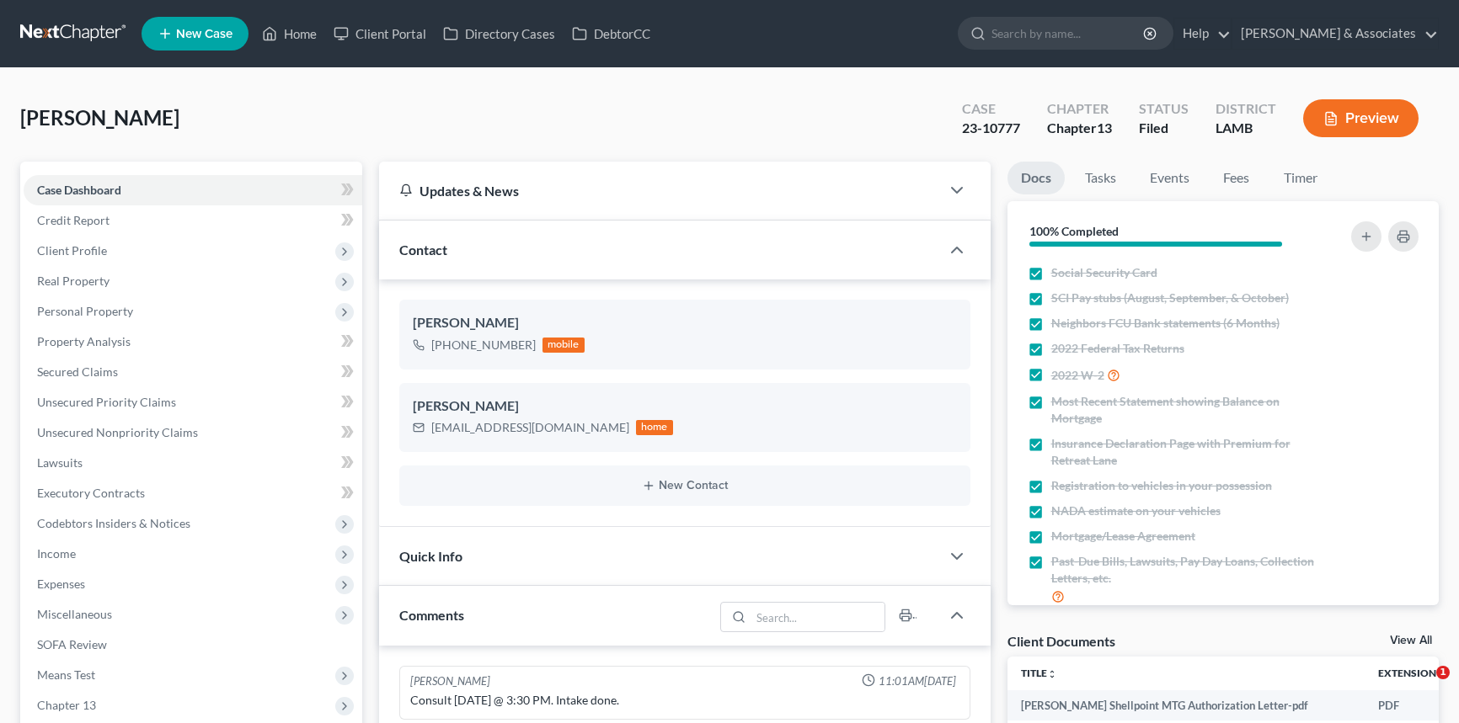
select select "0"
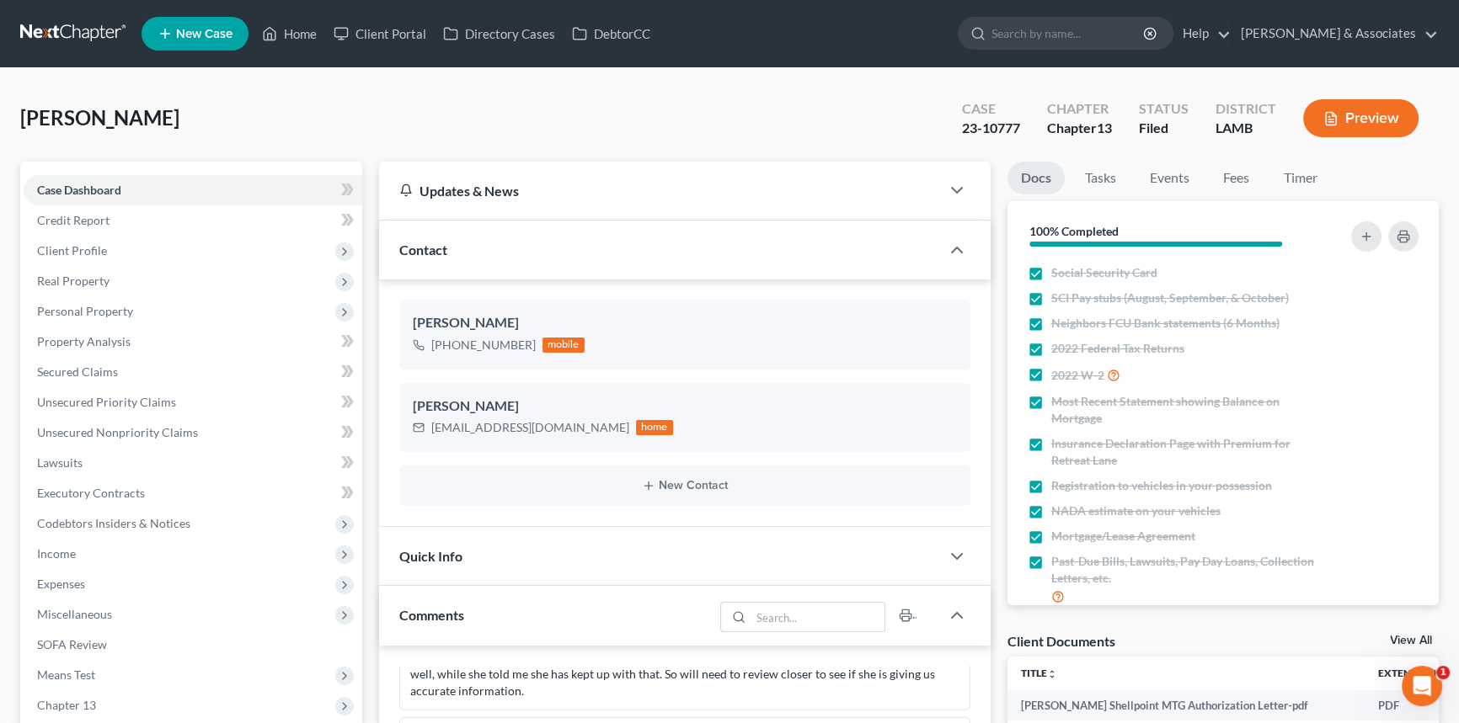
click at [105, 19] on link at bounding box center [74, 34] width 108 height 30
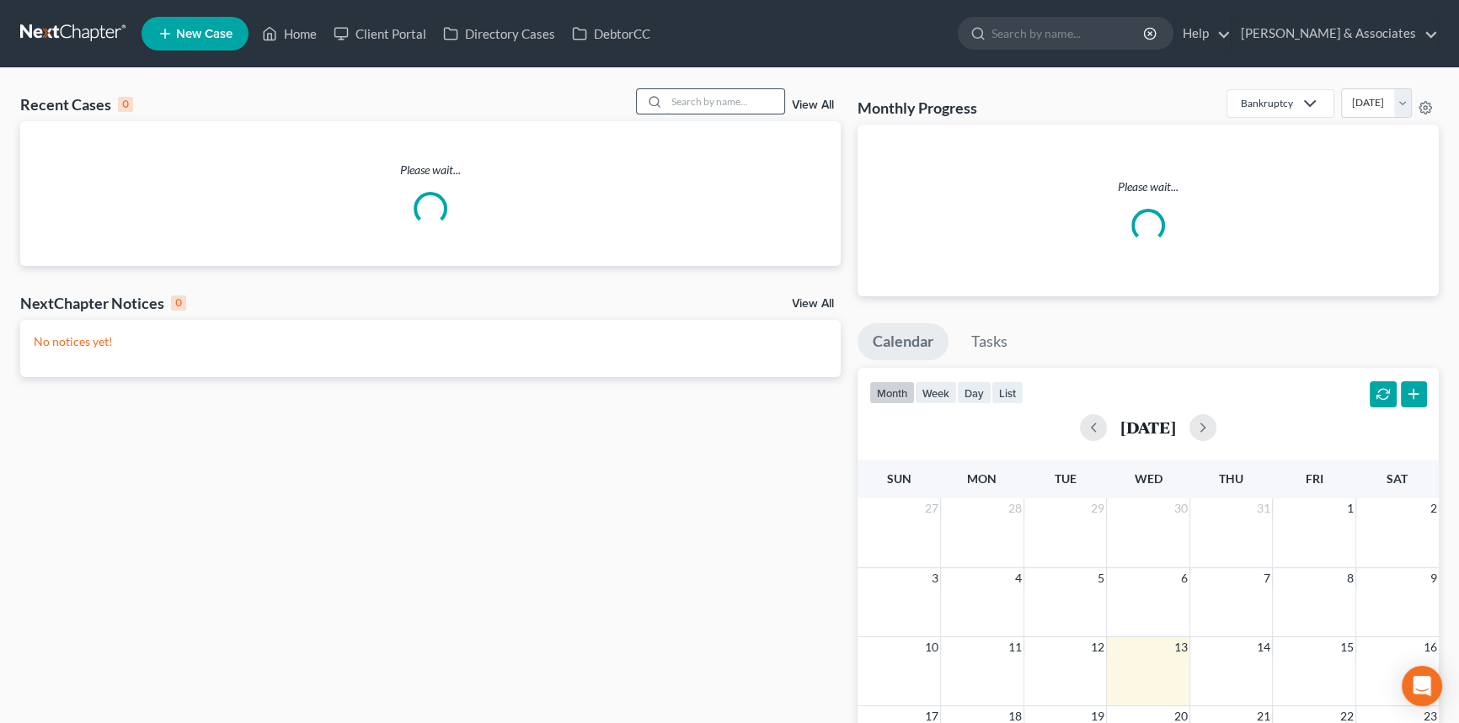
click at [733, 104] on input "search" at bounding box center [725, 101] width 118 height 24
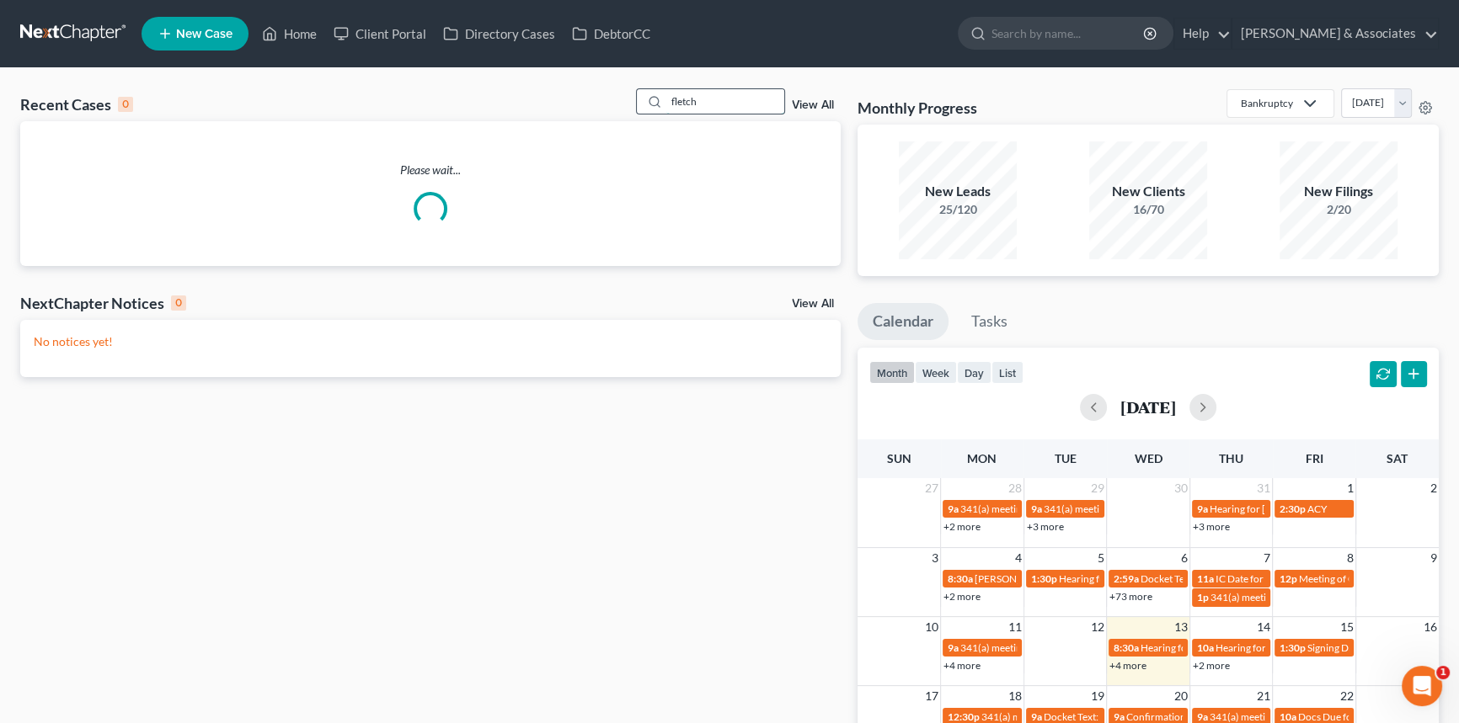
type input "fletch"
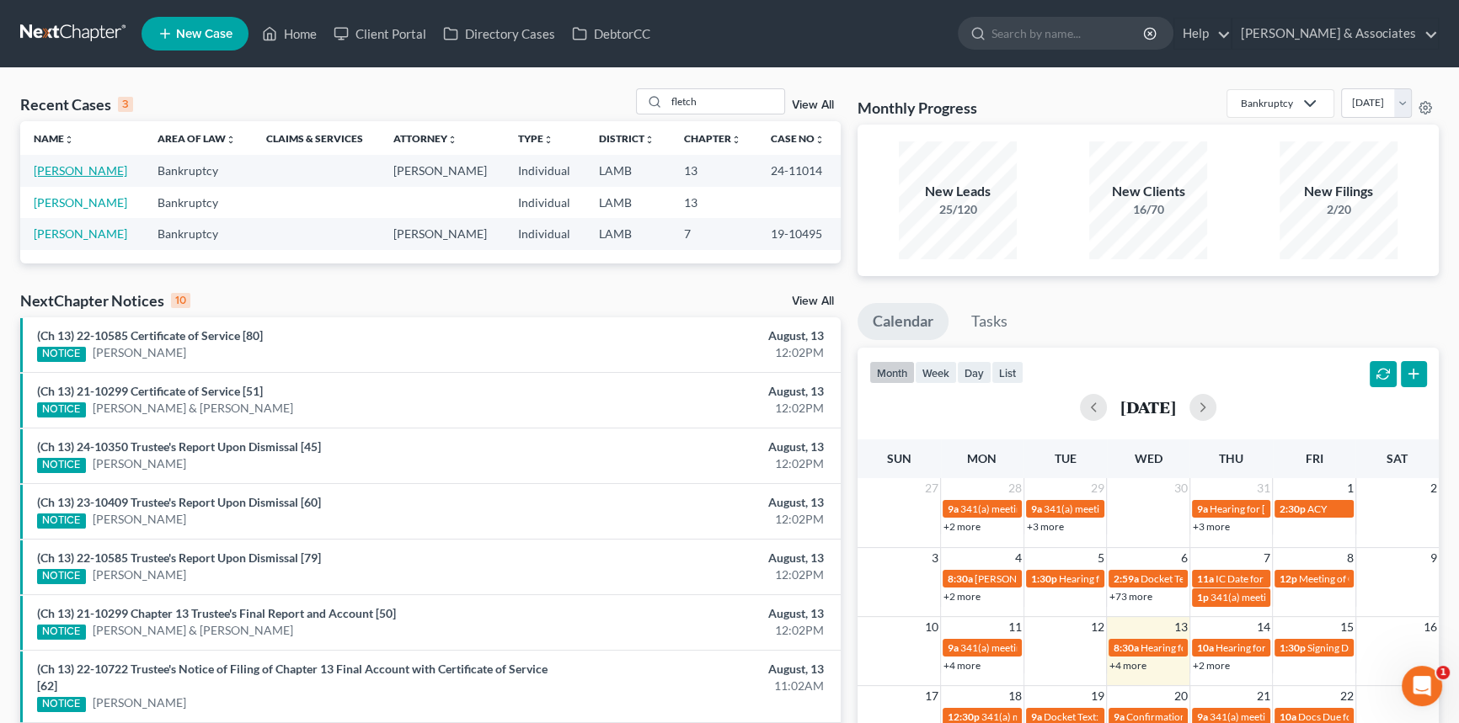
click at [79, 168] on link "[PERSON_NAME]" at bounding box center [80, 170] width 93 height 14
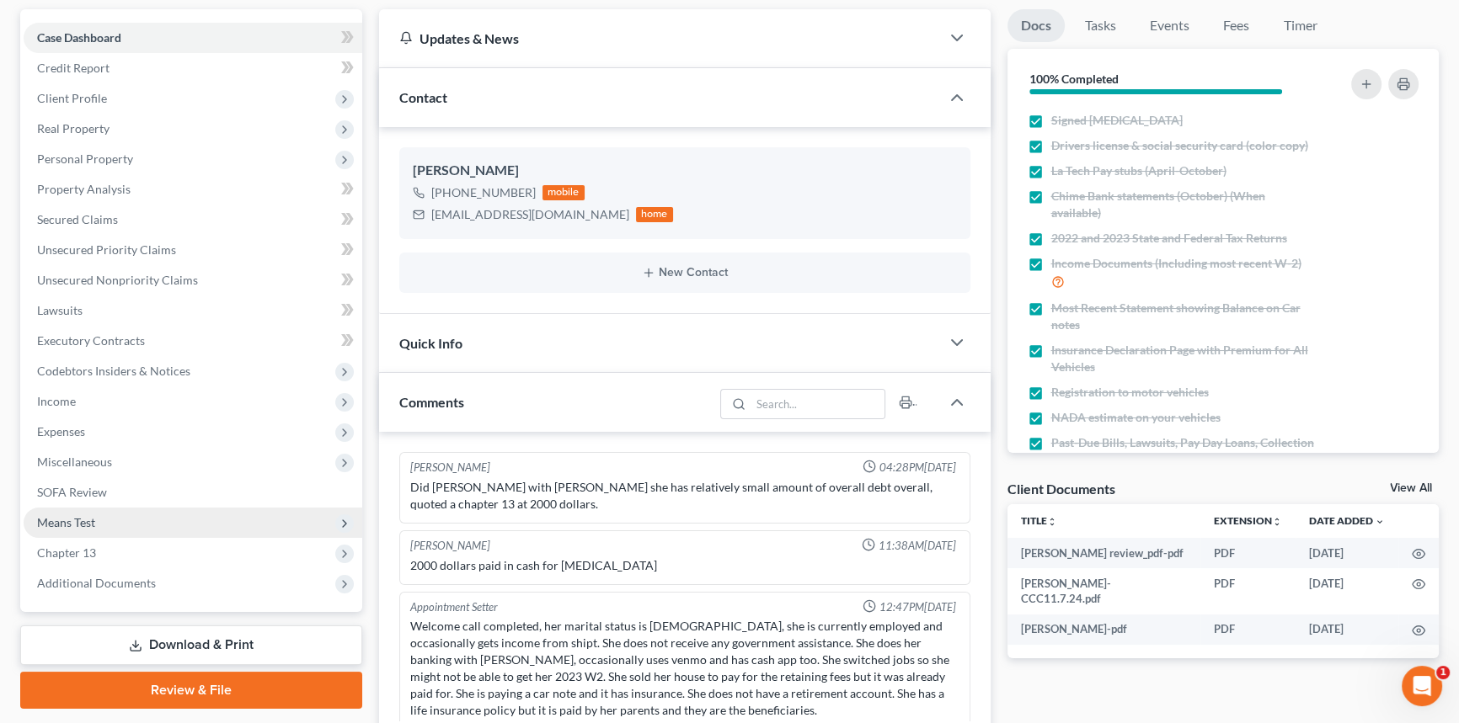
scroll to position [1701, 0]
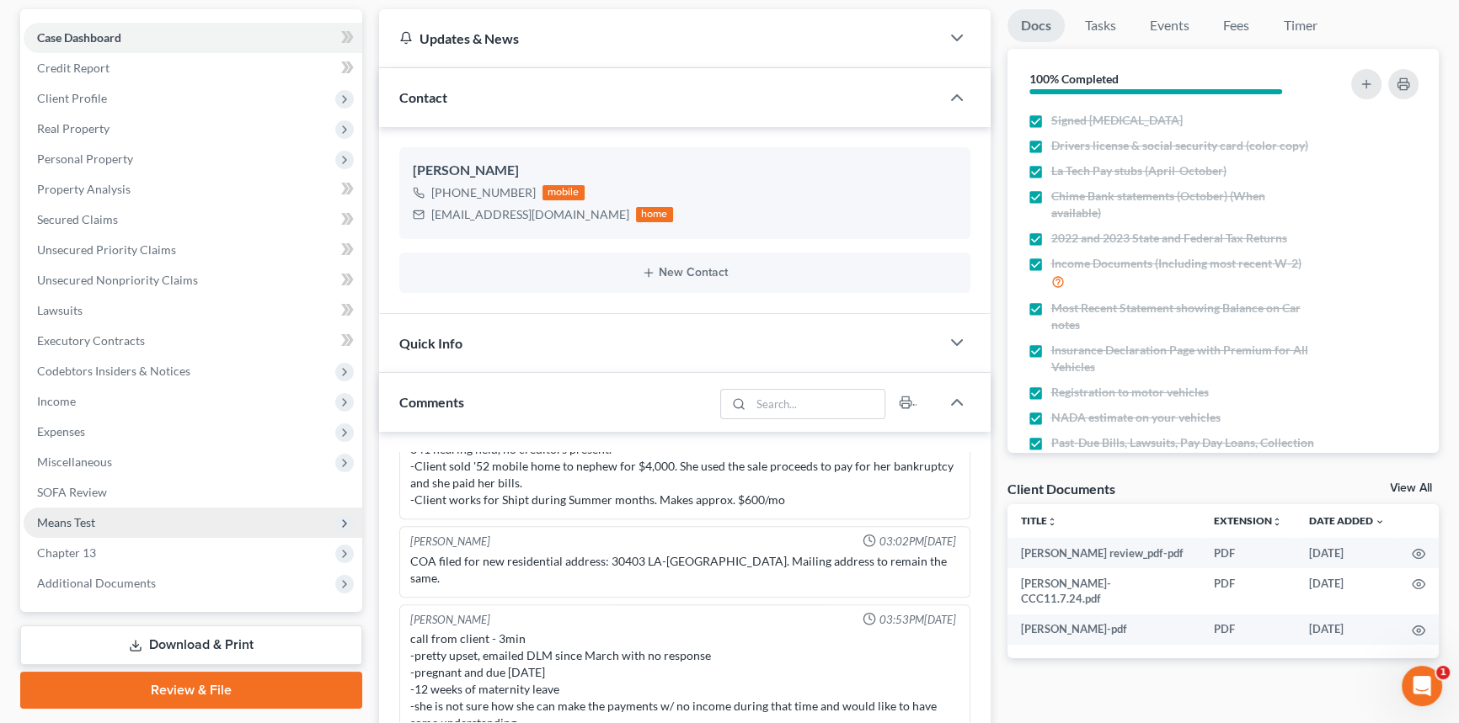
click at [131, 535] on span "Means Test" at bounding box center [193, 523] width 339 height 30
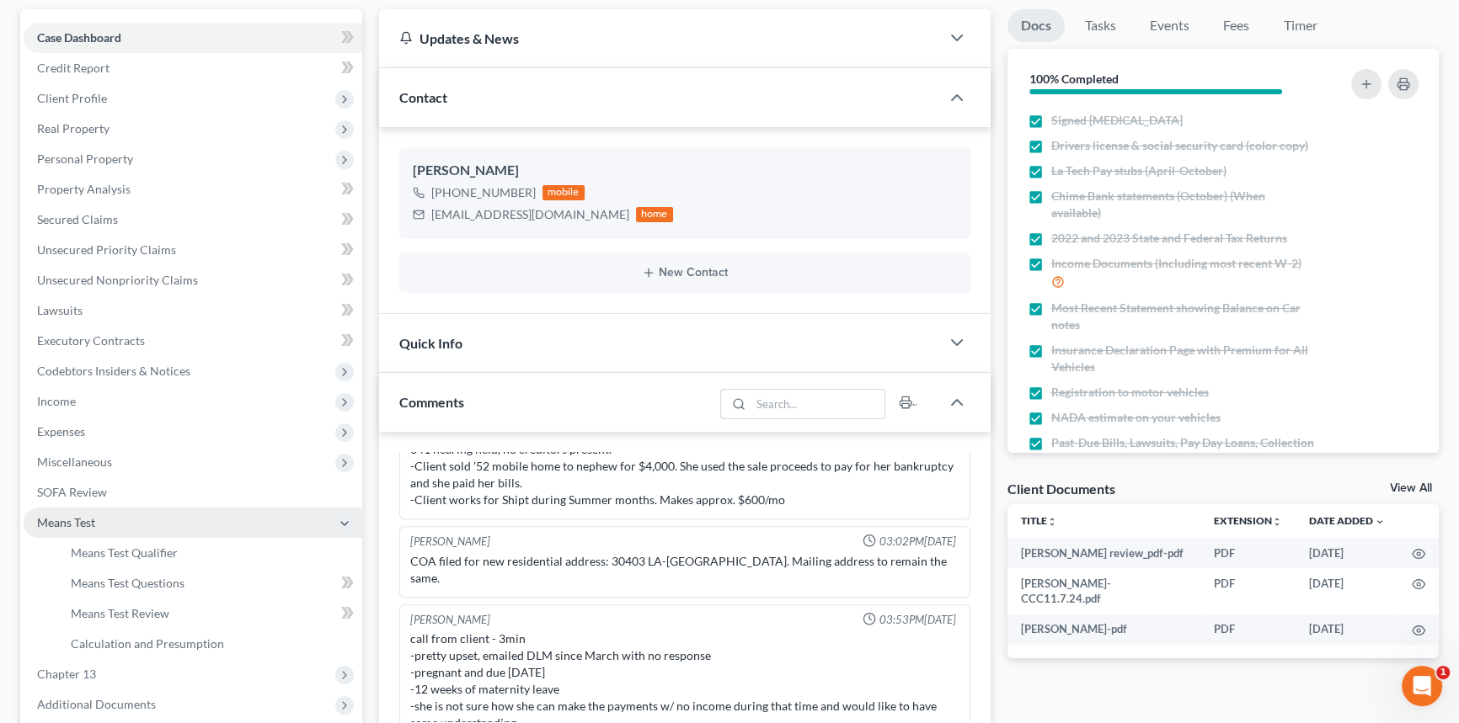
drag, startPoint x: 127, startPoint y: 518, endPoint x: 126, endPoint y: 527, distance: 9.3
click at [127, 519] on span "Means Test" at bounding box center [193, 523] width 339 height 30
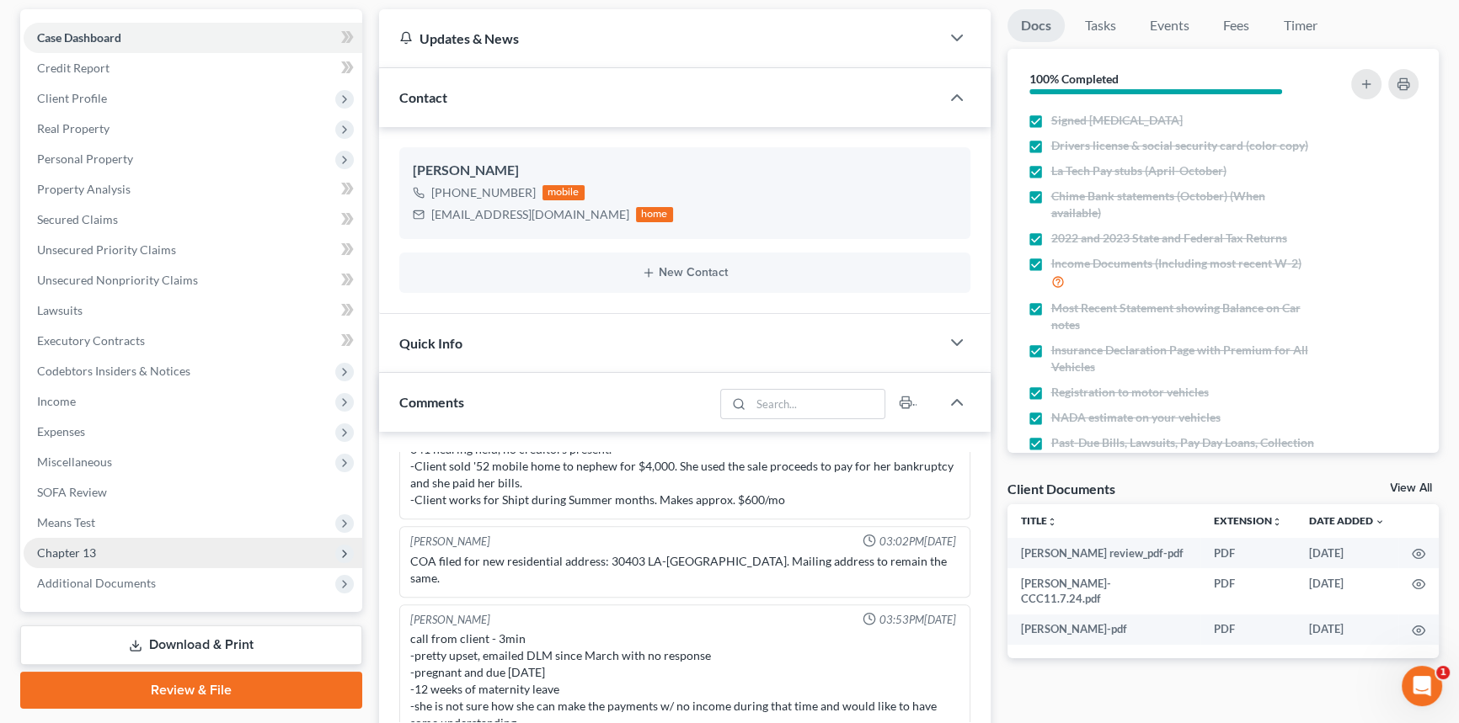
click at [118, 550] on span "Chapter 13" at bounding box center [193, 553] width 339 height 30
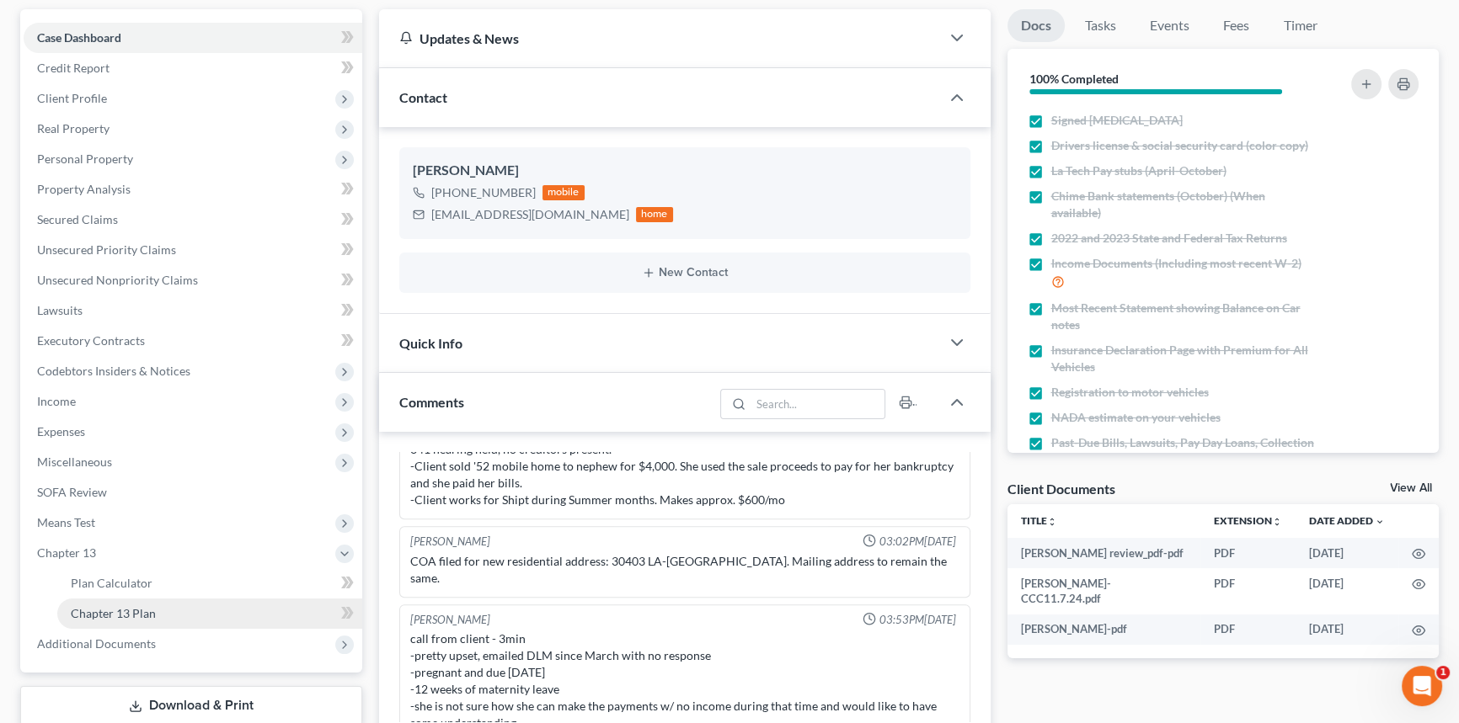
click at [133, 606] on span "Chapter 13 Plan" at bounding box center [113, 613] width 85 height 14
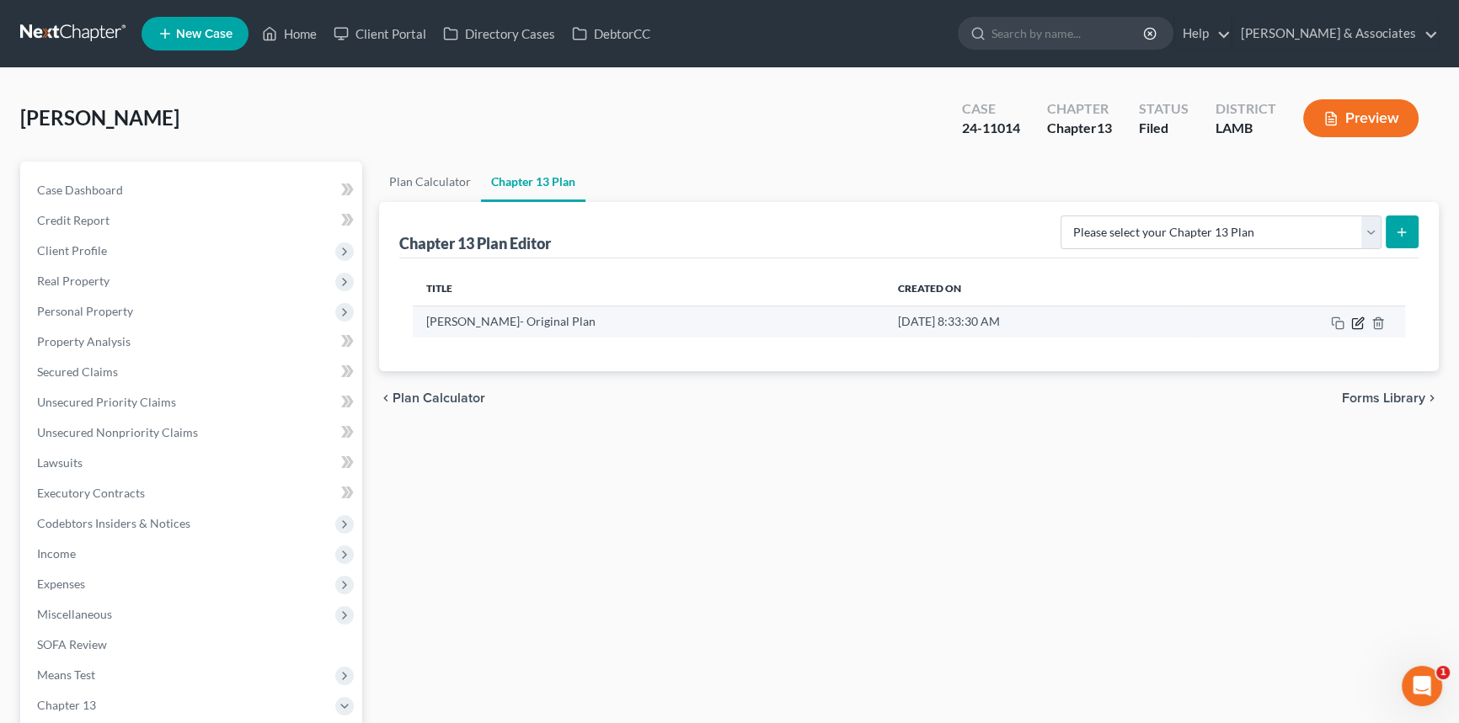
click at [1356, 323] on icon "button" at bounding box center [1357, 323] width 13 height 13
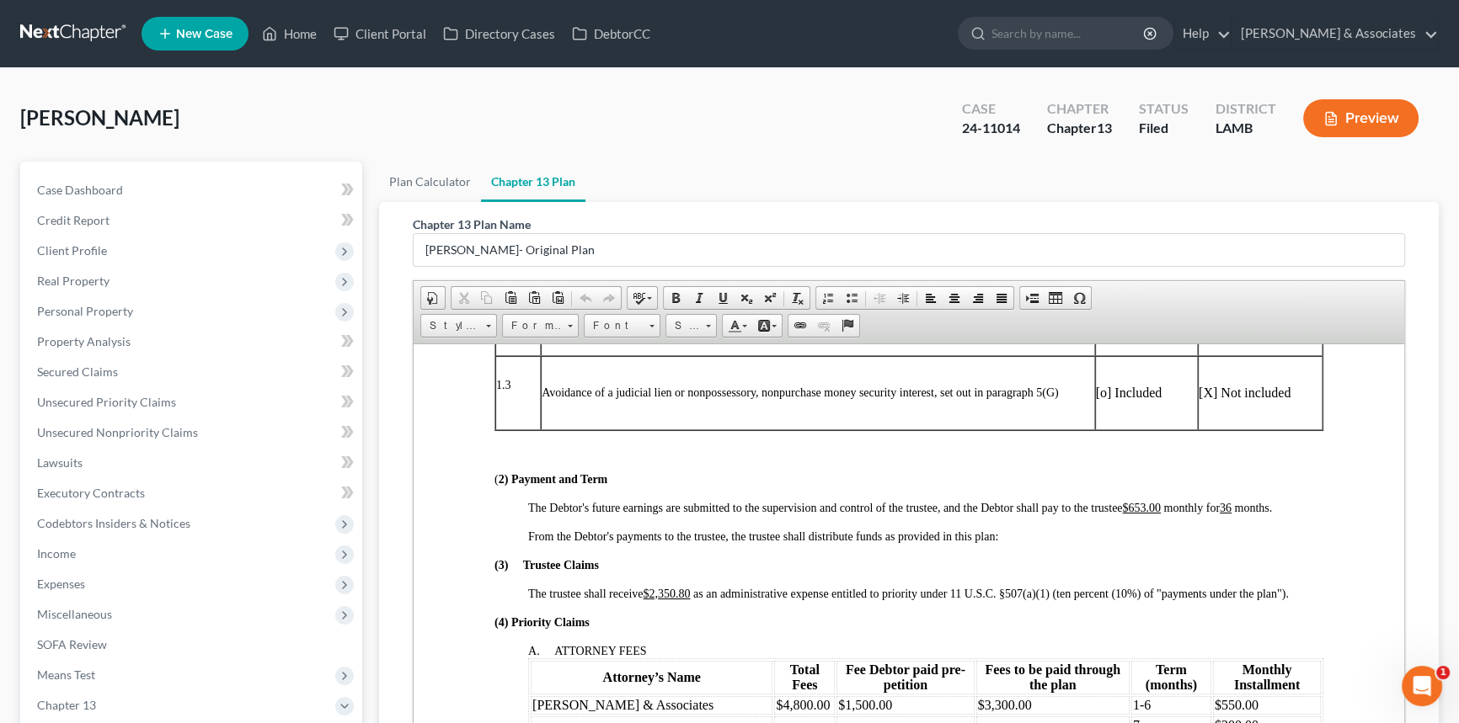
scroll to position [612, 0]
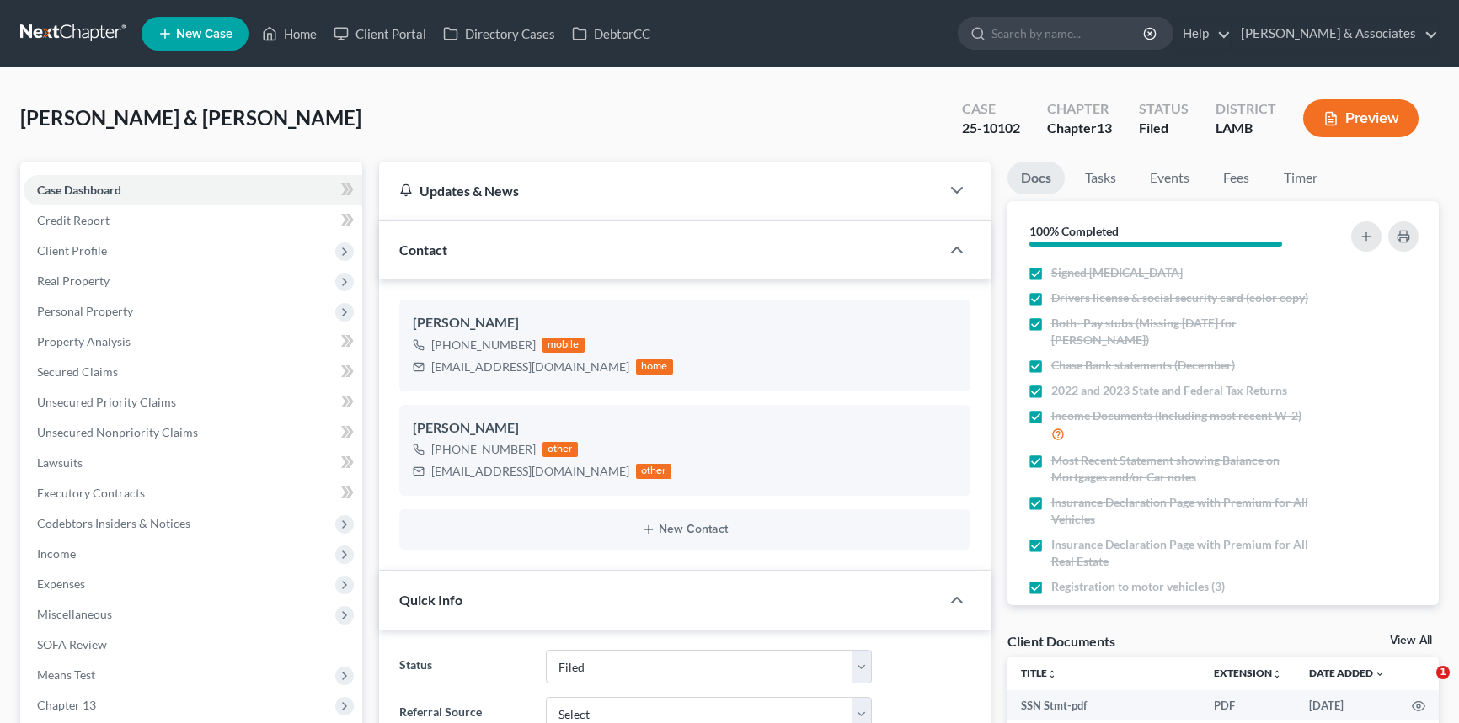
select select "8"
select select "0"
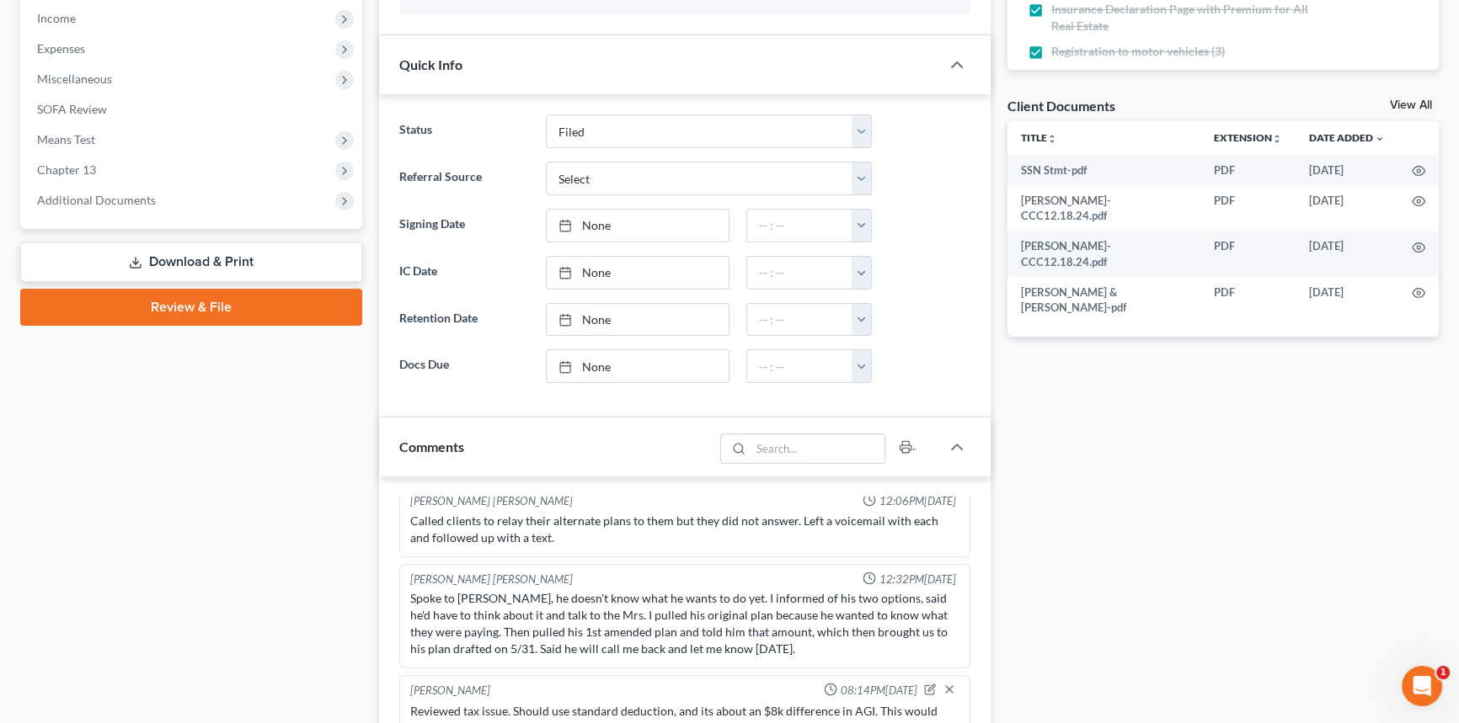
scroll to position [402, 0]
